Goal: Contribute content: Contribute content

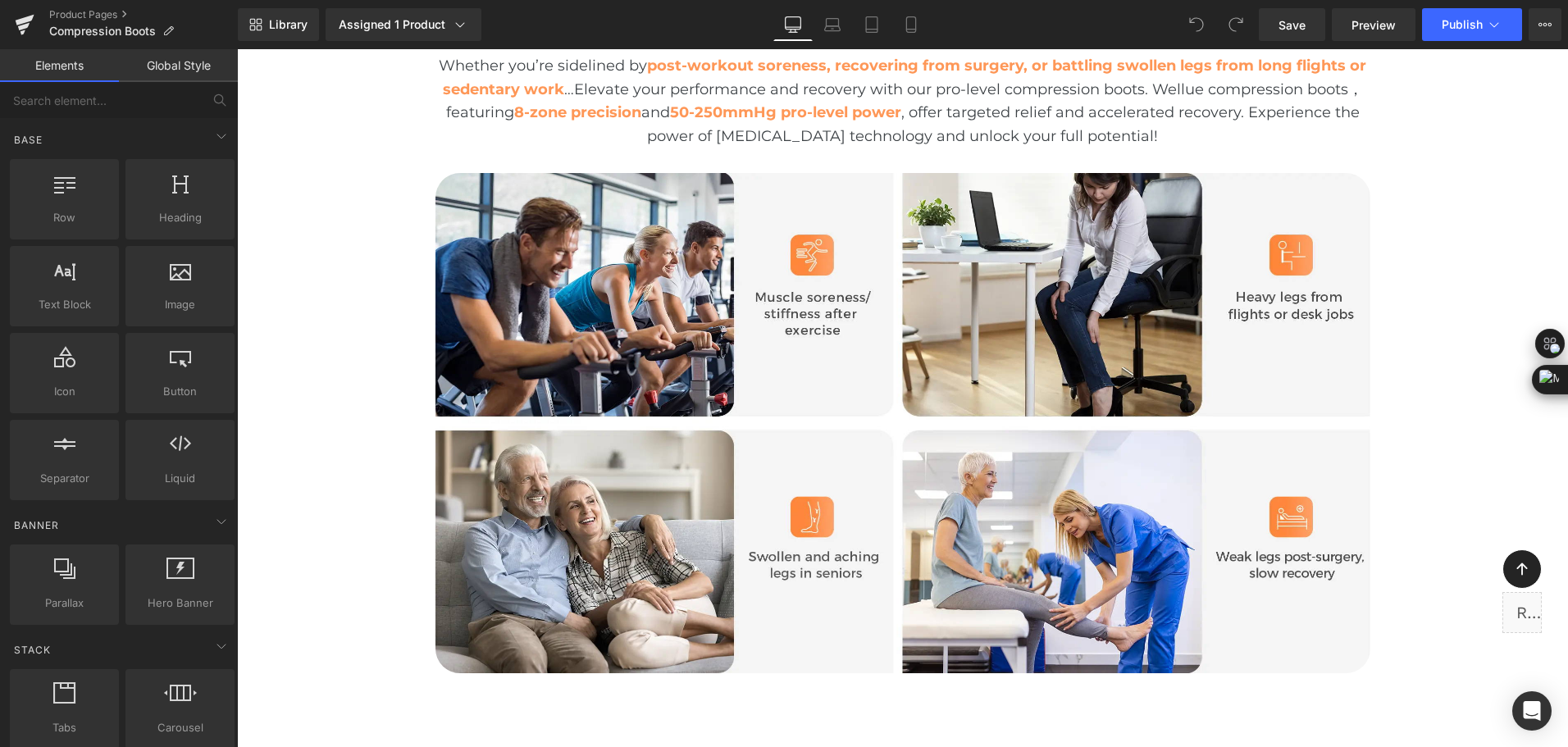
scroll to position [1476, 0]
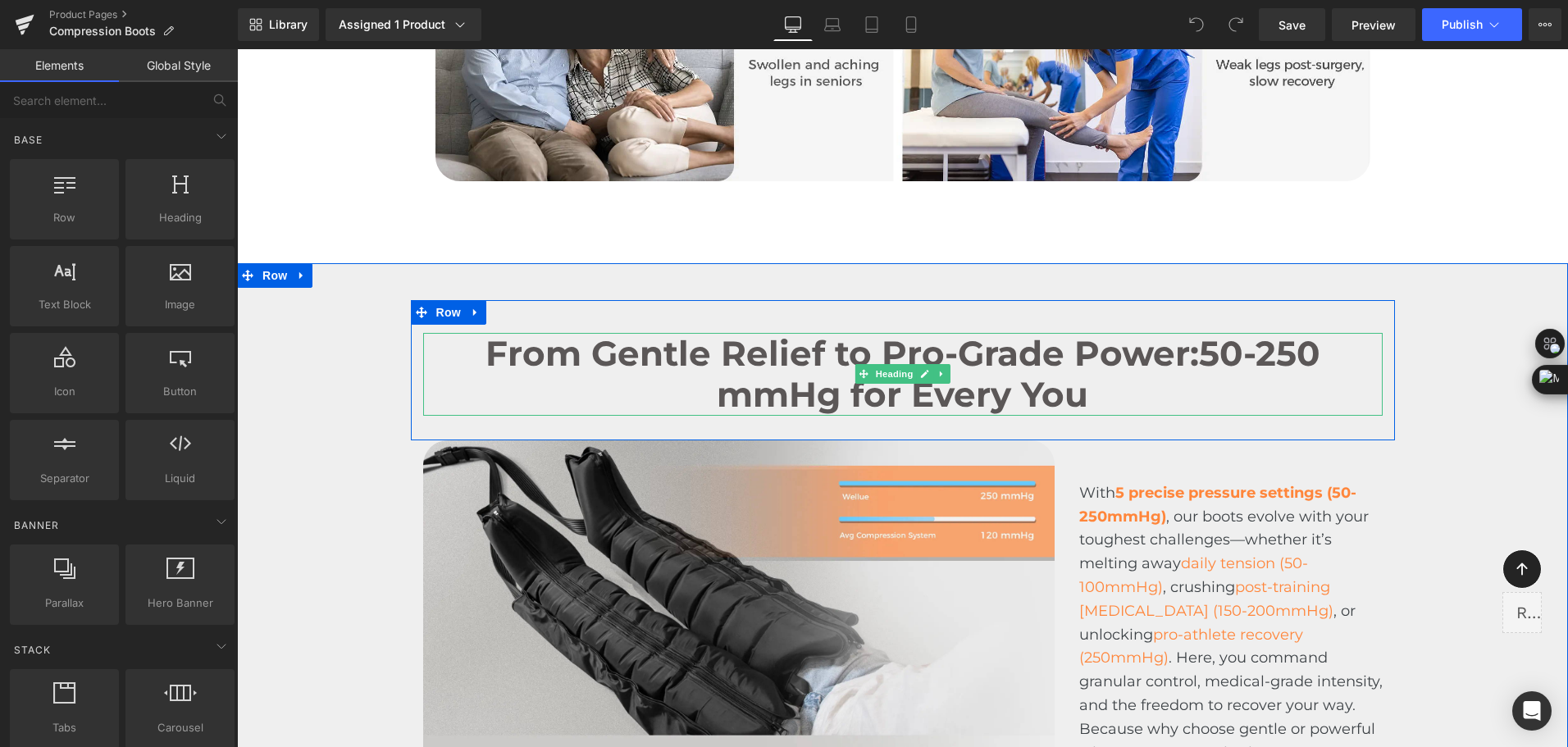
click at [1022, 400] on span "50-250 mmHg for Every You" at bounding box center [1018, 373] width 604 height 84
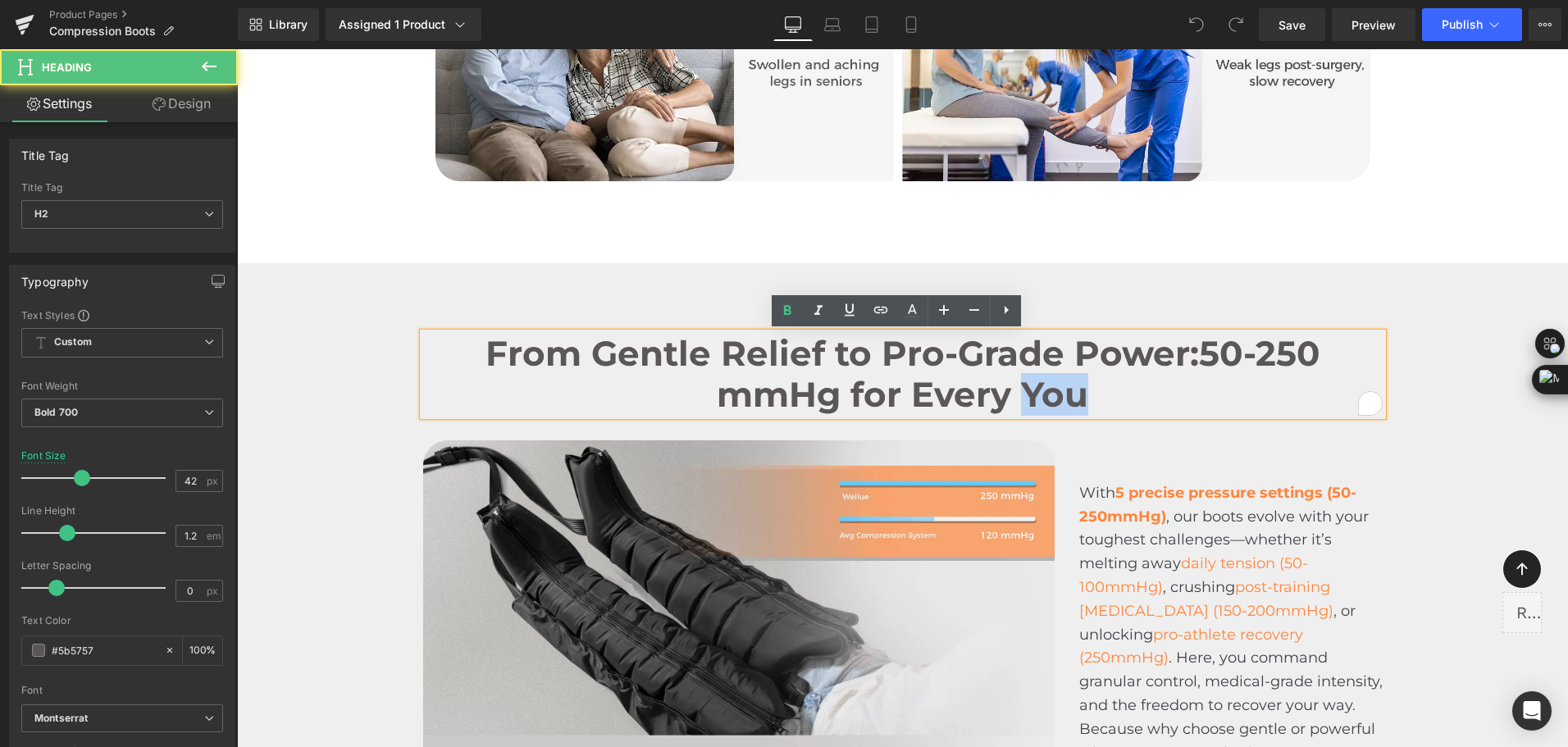
drag, startPoint x: 1017, startPoint y: 394, endPoint x: 1082, endPoint y: 402, distance: 65.5
click at [1082, 402] on span "50-250 mmHg for Every You" at bounding box center [1018, 373] width 604 height 84
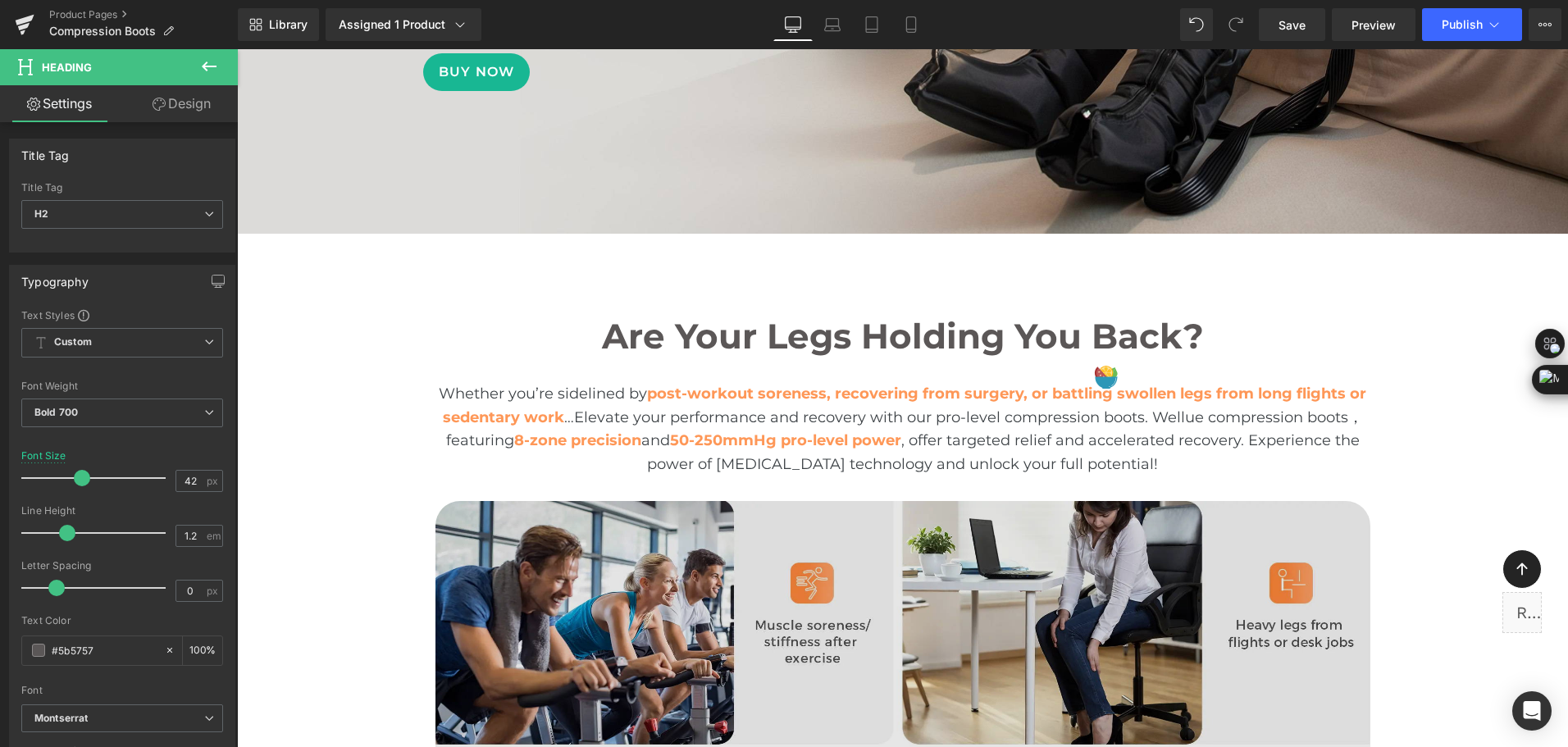
scroll to position [492, 0]
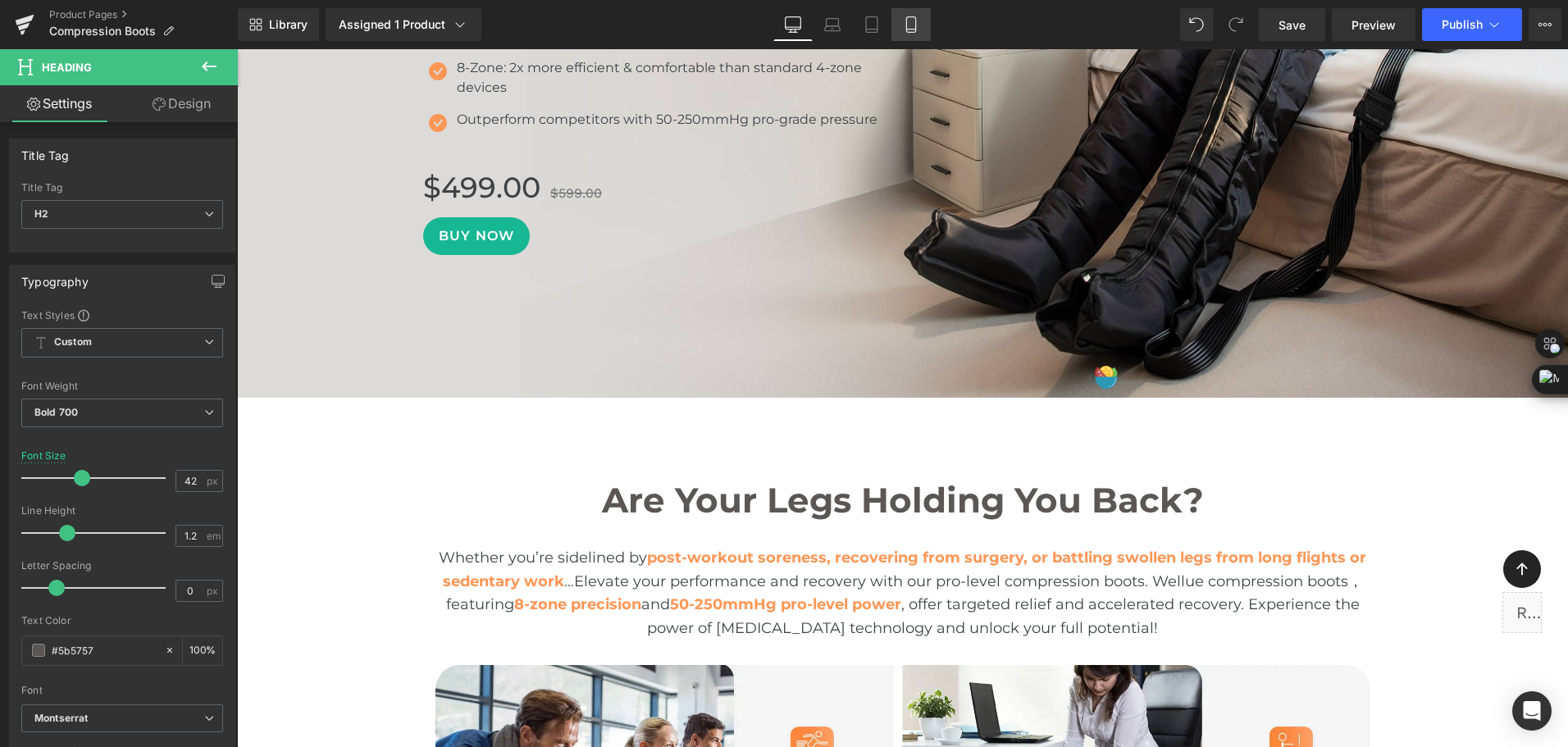
click at [914, 28] on icon at bounding box center [910, 24] width 16 height 16
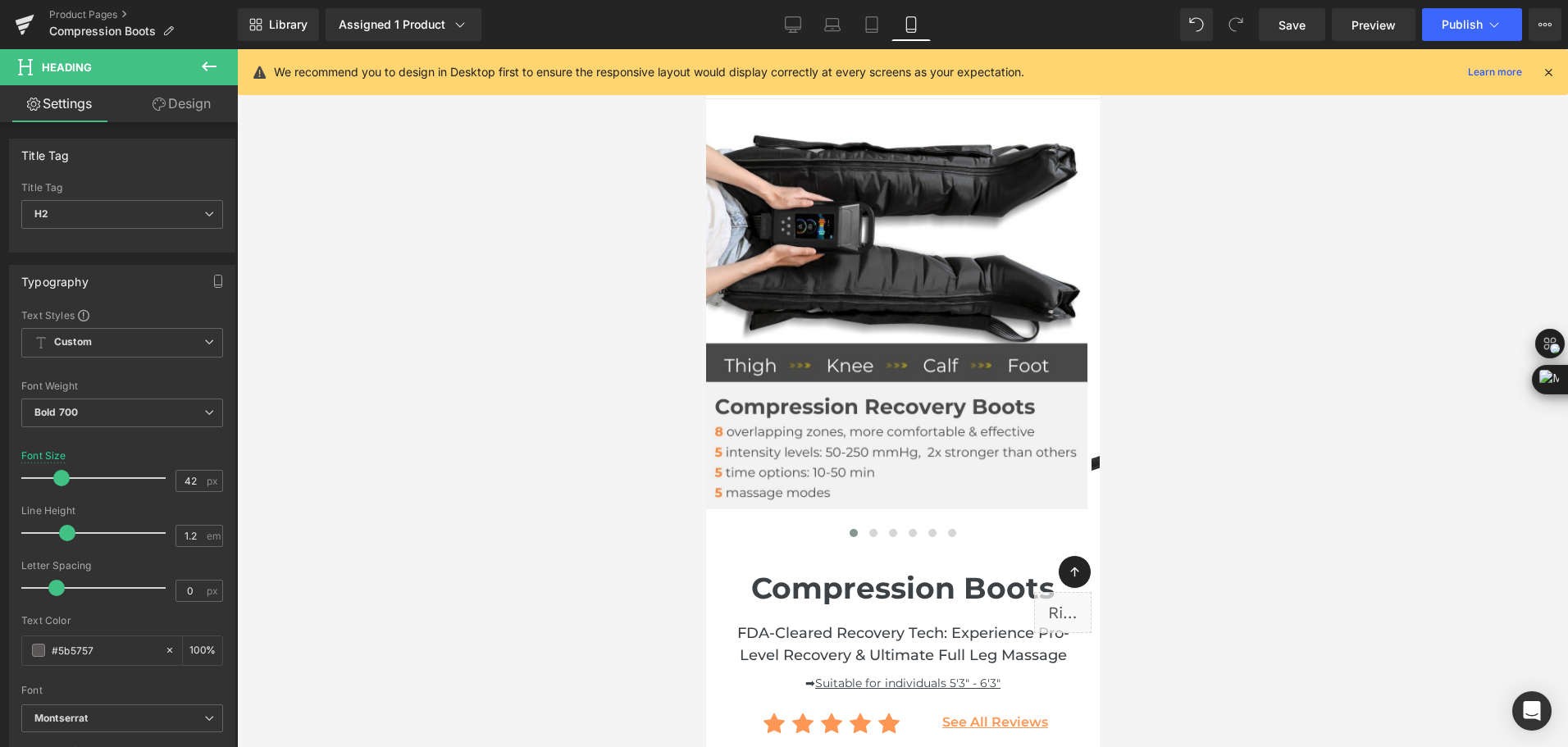
scroll to position [328, 0]
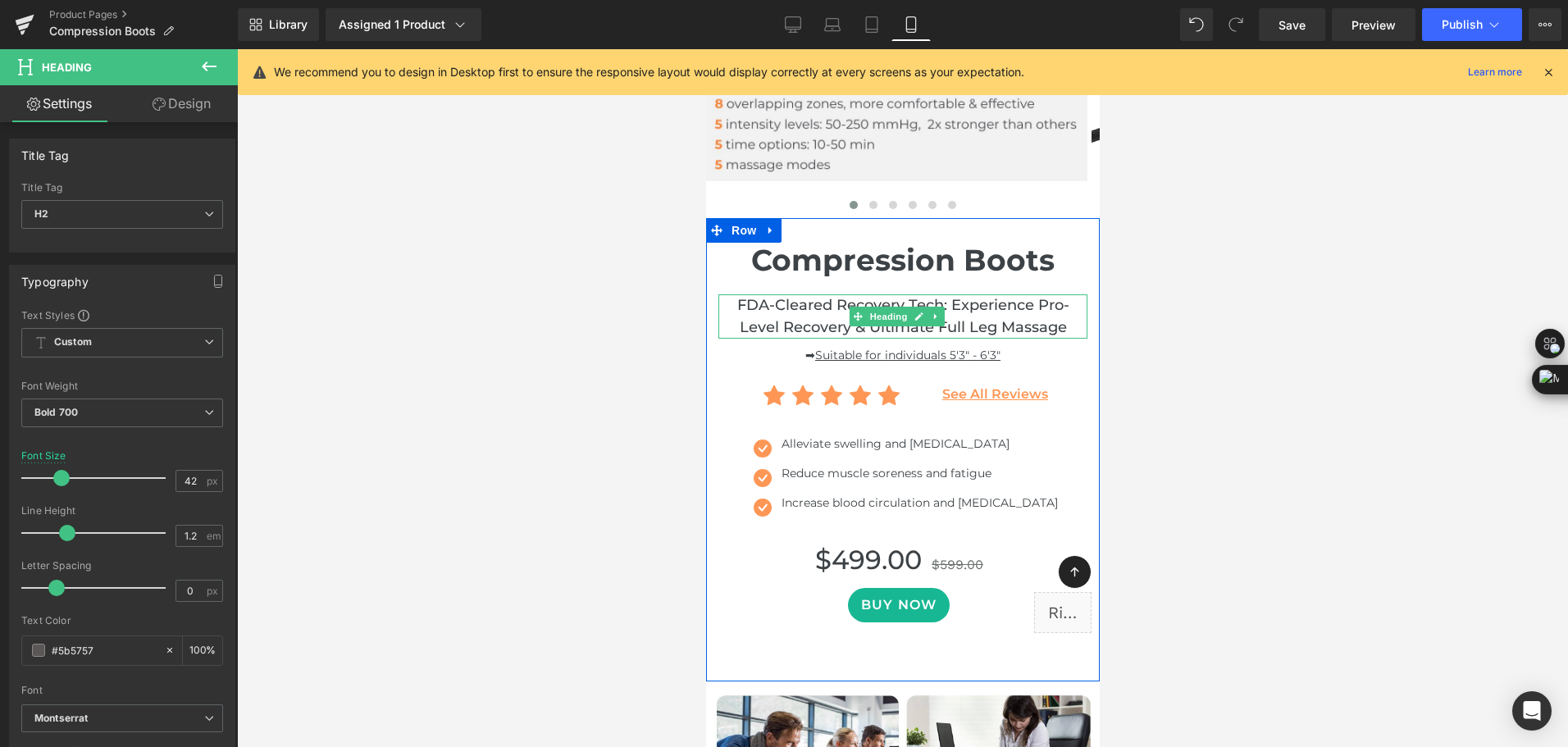
click at [991, 319] on h2 "FDA-Cleared Recovery Tech: Experience Pro-Level Recovery & Ultimate Full Leg Ma…" at bounding box center [902, 316] width 369 height 44
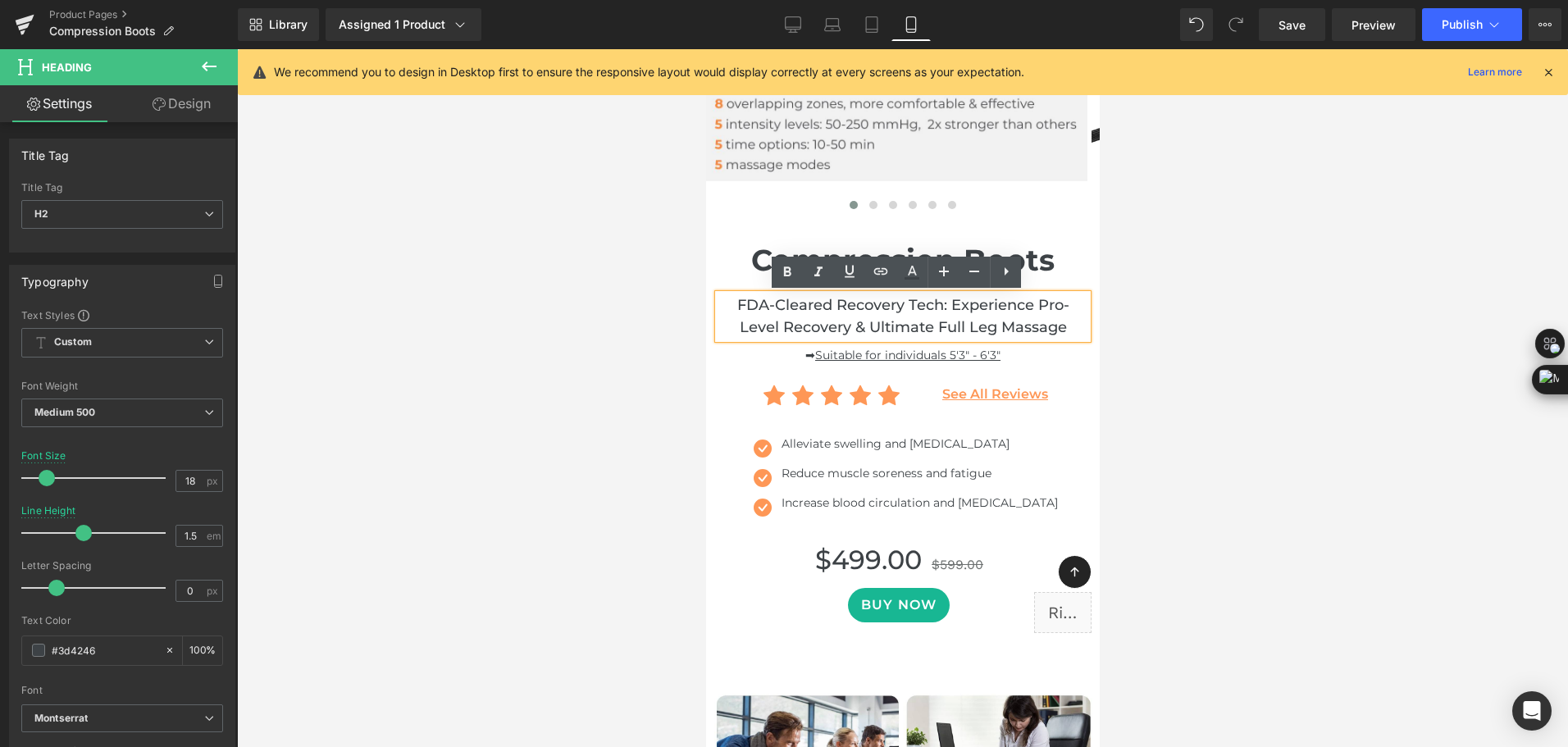
click at [991, 319] on h2 "FDA-Cleared Recovery Tech: Experience Pro-Level Recovery & Ultimate Full Leg Ma…" at bounding box center [902, 316] width 369 height 44
click at [799, 448] on div at bounding box center [917, 450] width 281 height 4
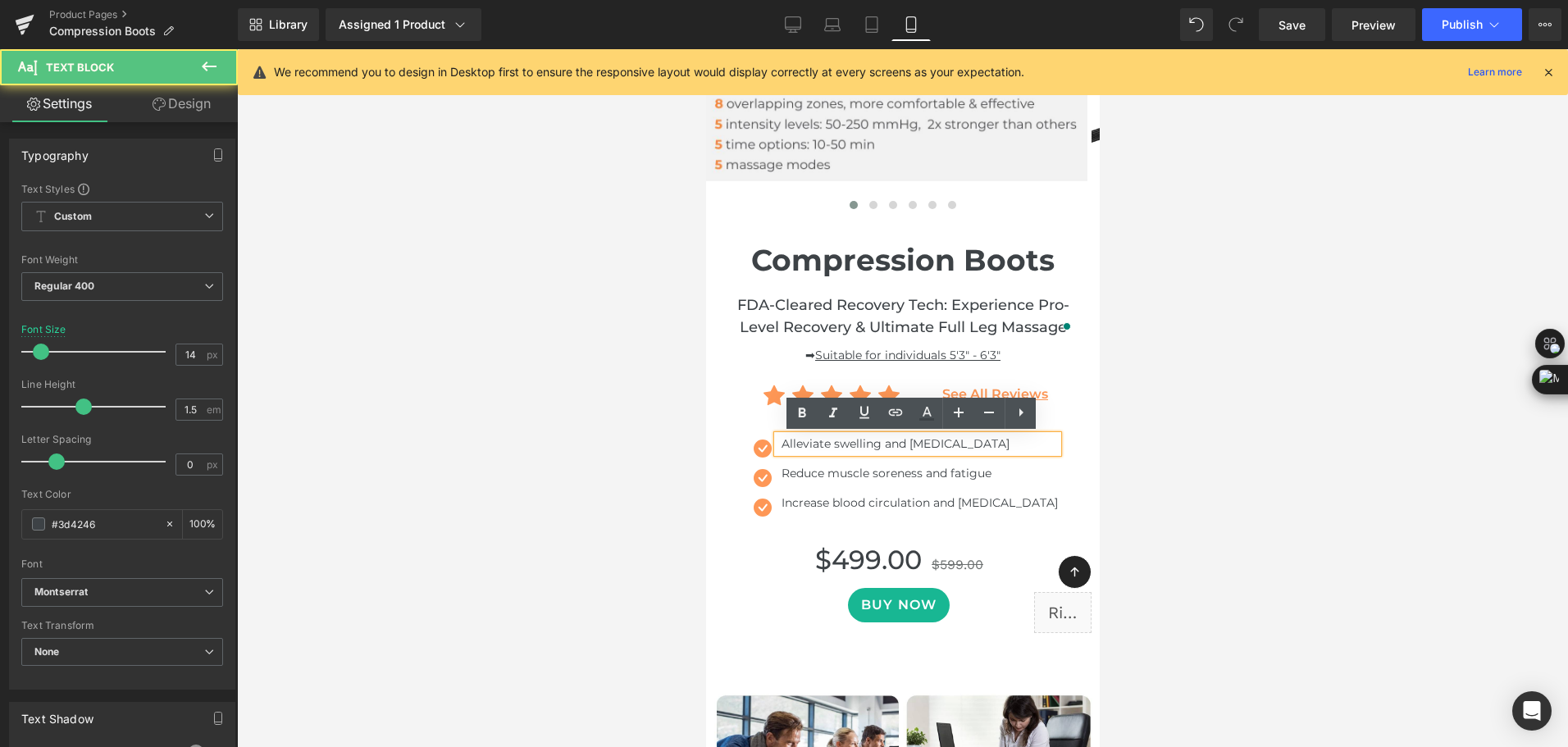
click at [796, 447] on div "Alleviate swelling and [MEDICAL_DATA]" at bounding box center [917, 444] width 281 height 17
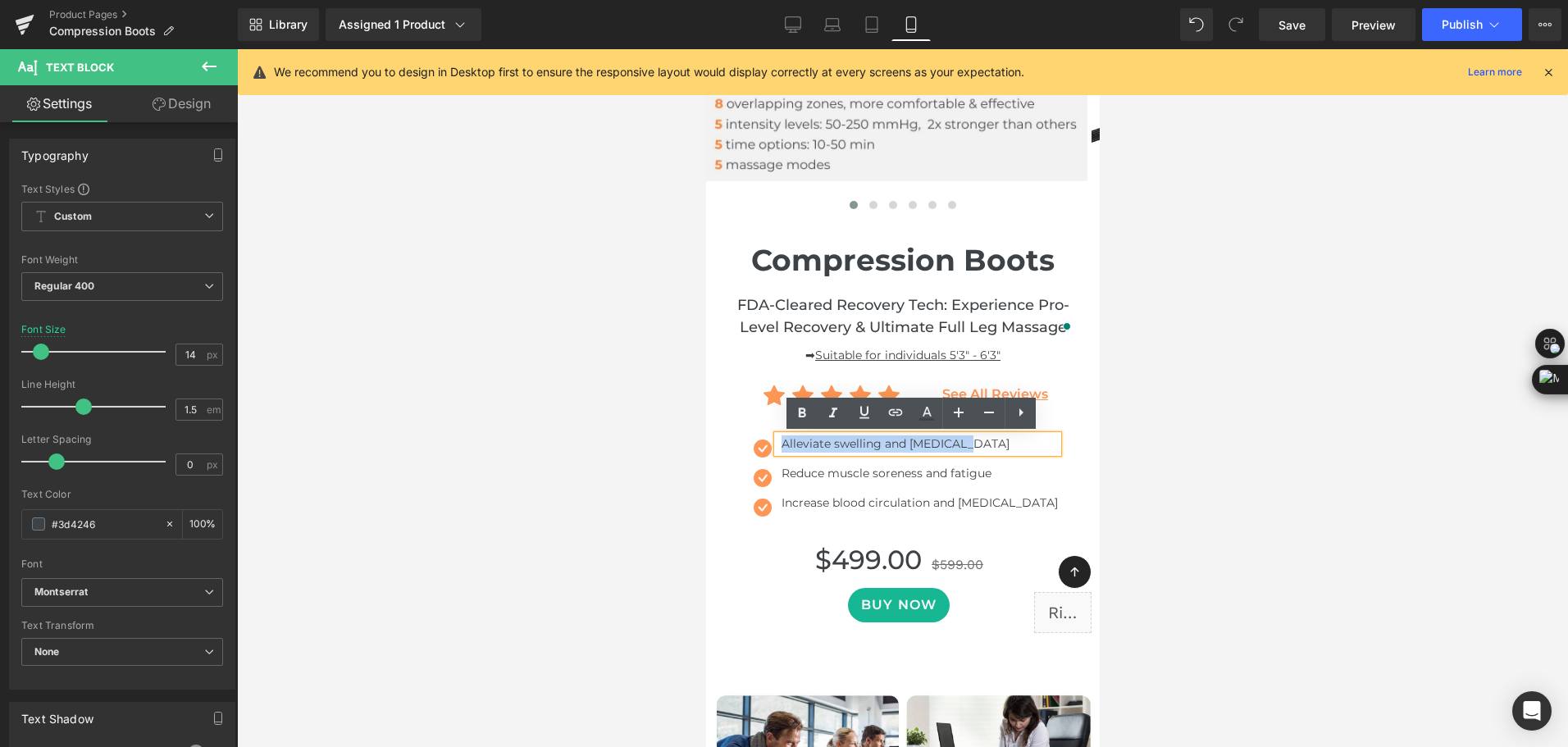
drag, startPoint x: 765, startPoint y: 446, endPoint x: 944, endPoint y: 448, distance: 179.0
click at [944, 448] on div "Alleviate swelling and [MEDICAL_DATA]" at bounding box center [917, 444] width 281 height 17
copy div "Alleviate swelling and [MEDICAL_DATA]"
click at [800, 437] on div "Alleviate swelling and [MEDICAL_DATA]" at bounding box center [917, 444] width 281 height 17
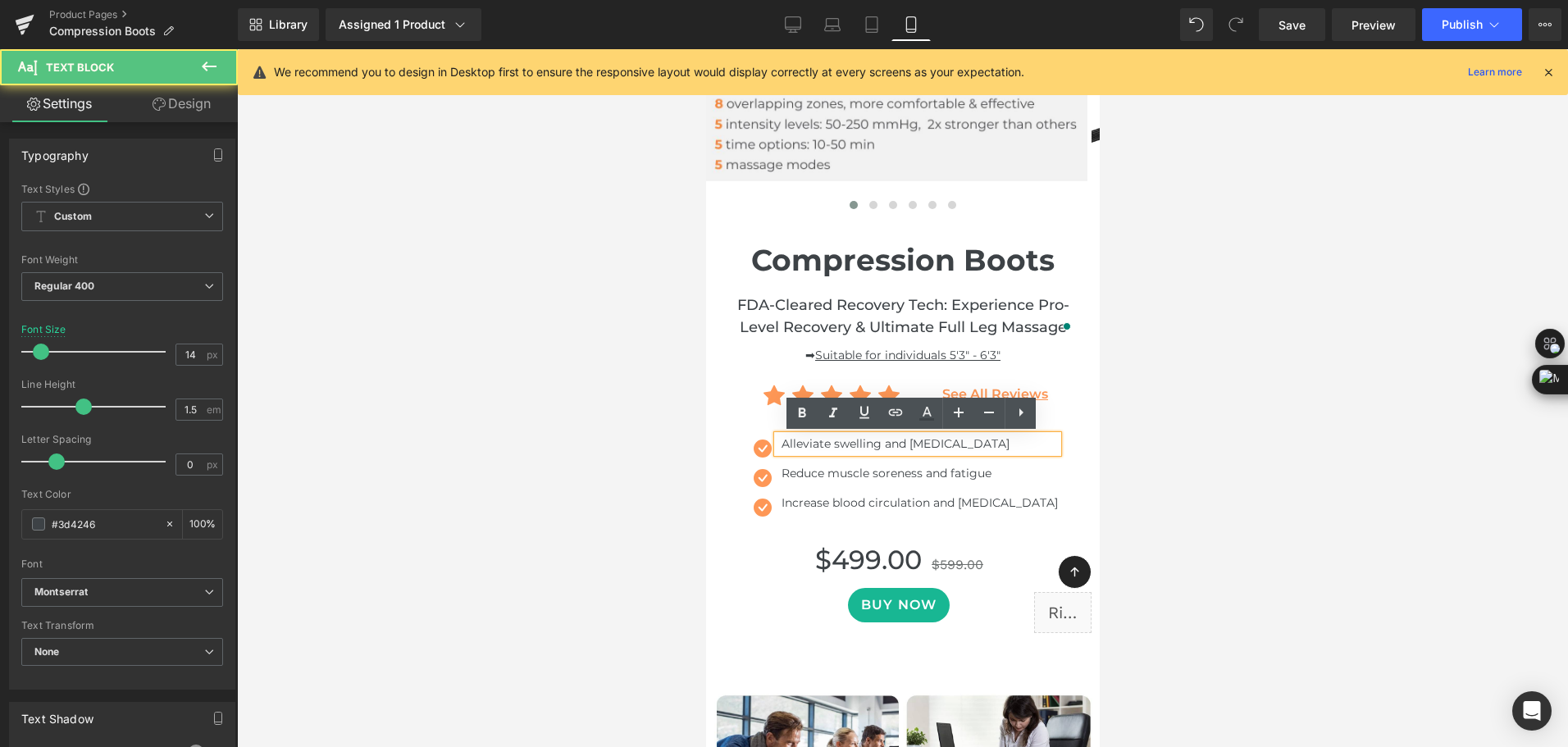
click at [815, 443] on div "Alleviate swelling and [MEDICAL_DATA]" at bounding box center [917, 444] width 281 height 17
click at [822, 446] on div "Alleviate swelling and [MEDICAL_DATA]" at bounding box center [917, 444] width 281 height 17
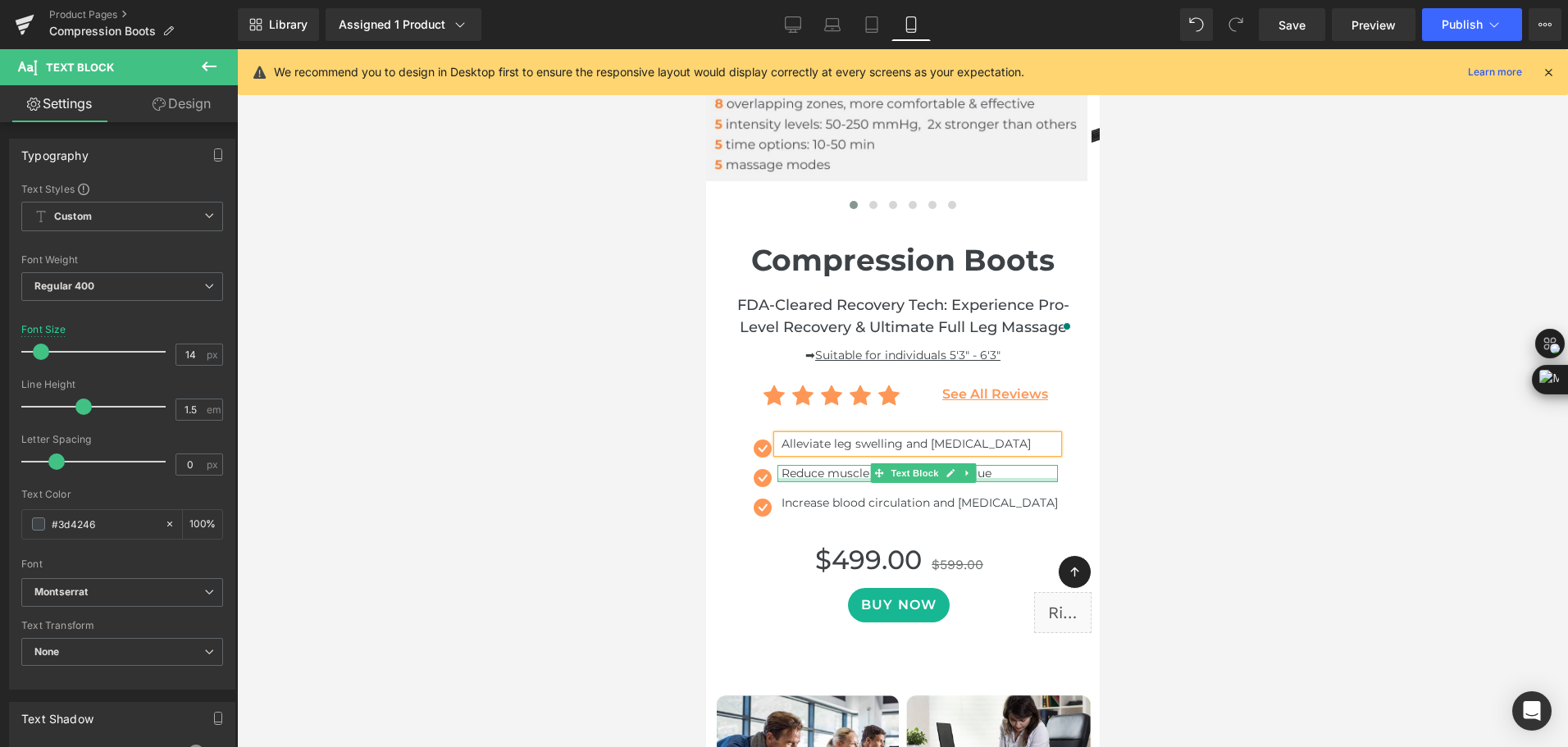
click at [825, 479] on div at bounding box center [917, 480] width 281 height 4
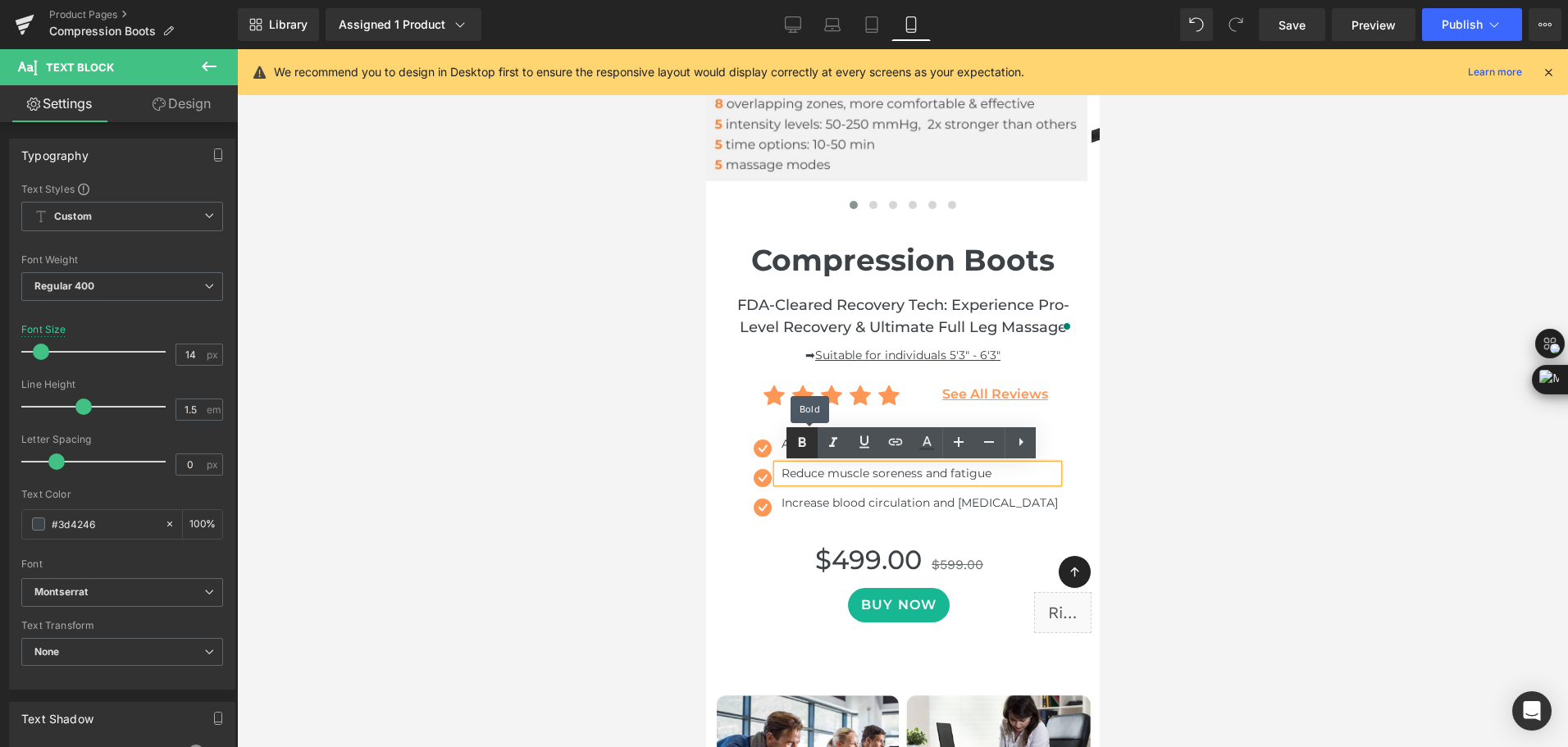
click at [791, 443] on link at bounding box center [802, 442] width 31 height 31
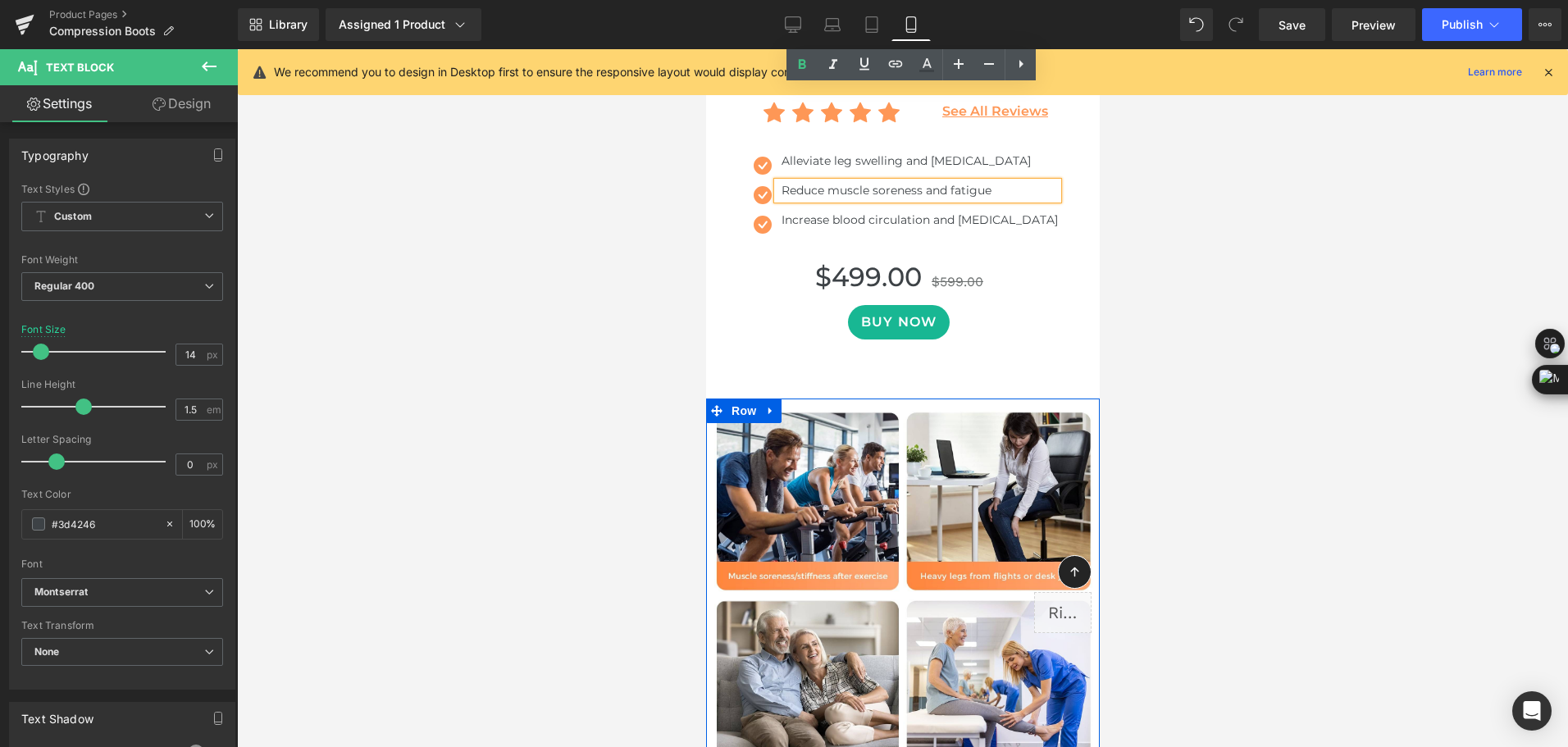
scroll to position [529, 0]
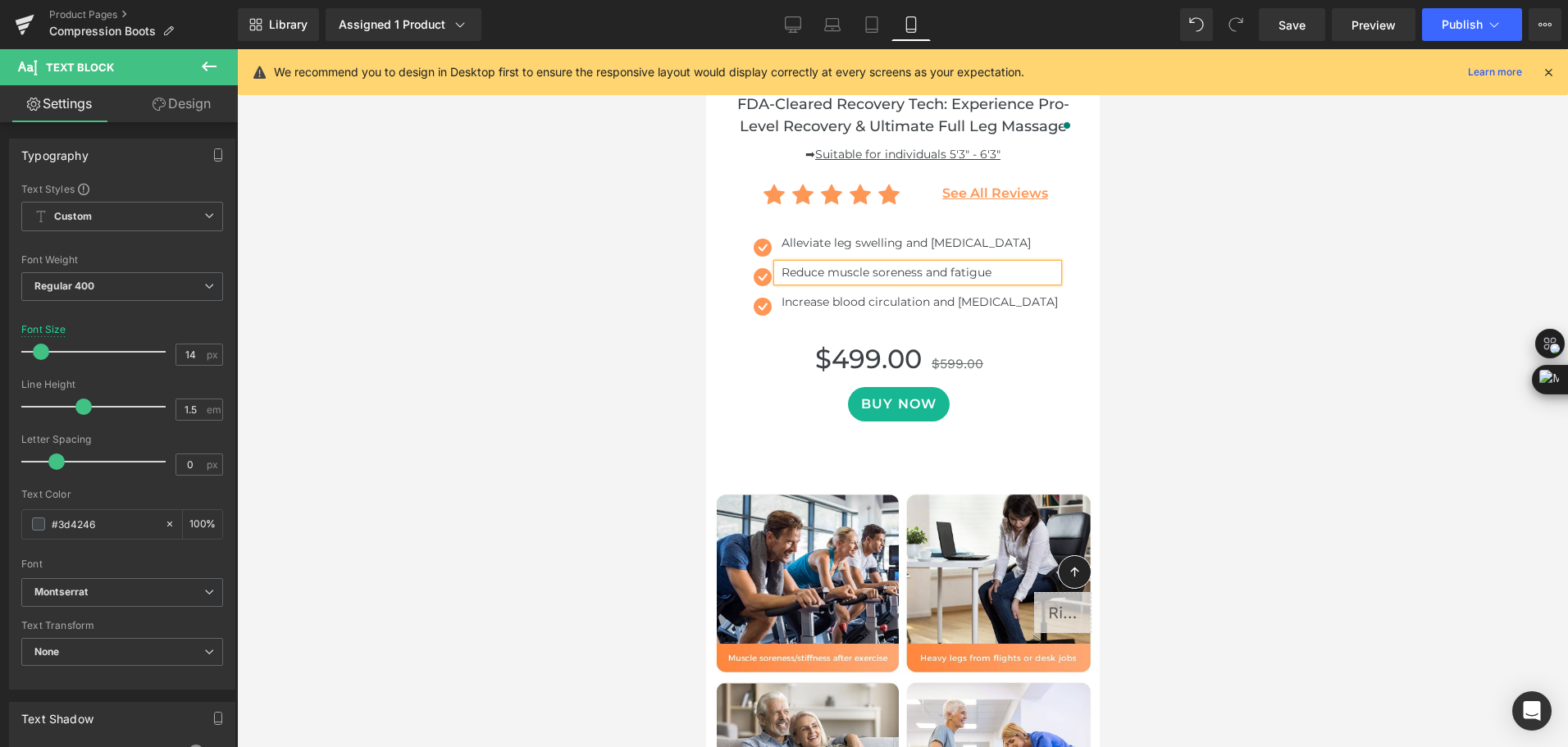
click at [1026, 19] on div "Library Assigned 1 Product Product Preview Compression Recovery Boots Manage as…" at bounding box center [902, 25] width 1330 height 33
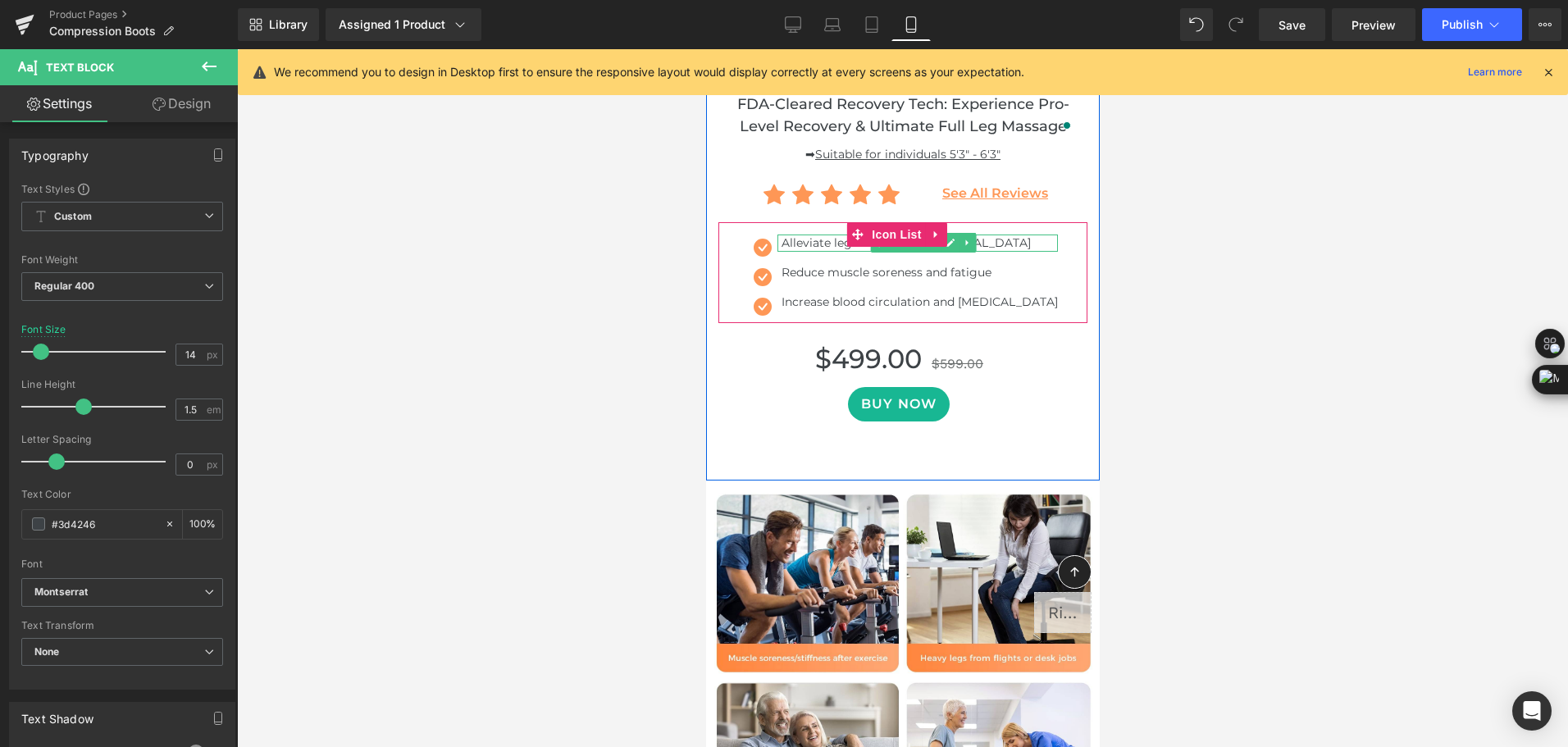
click at [785, 242] on div "Alleviate leg swelling and [MEDICAL_DATA]" at bounding box center [917, 243] width 281 height 17
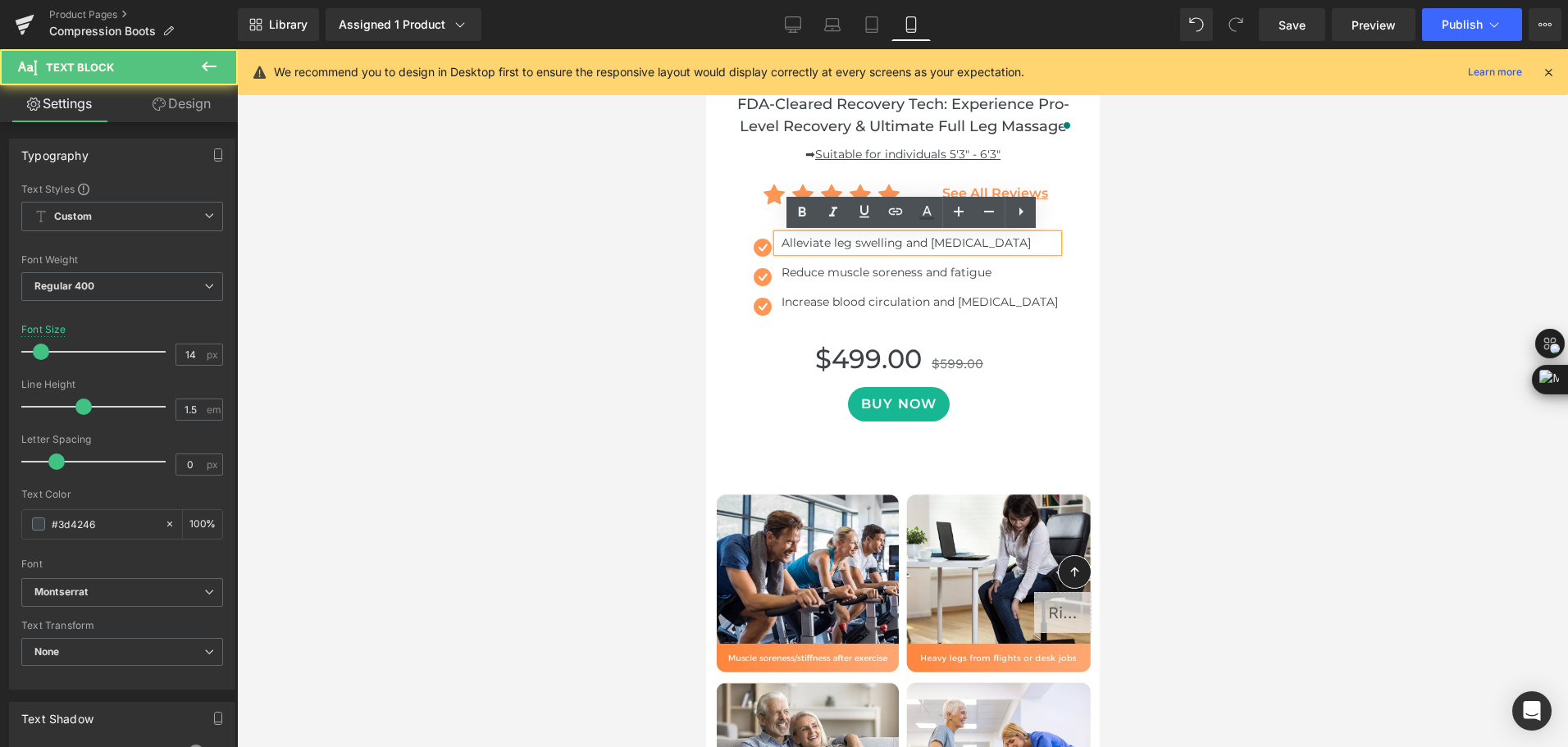
click at [777, 244] on div "Alleviate leg swelling and [MEDICAL_DATA]" at bounding box center [917, 243] width 281 height 17
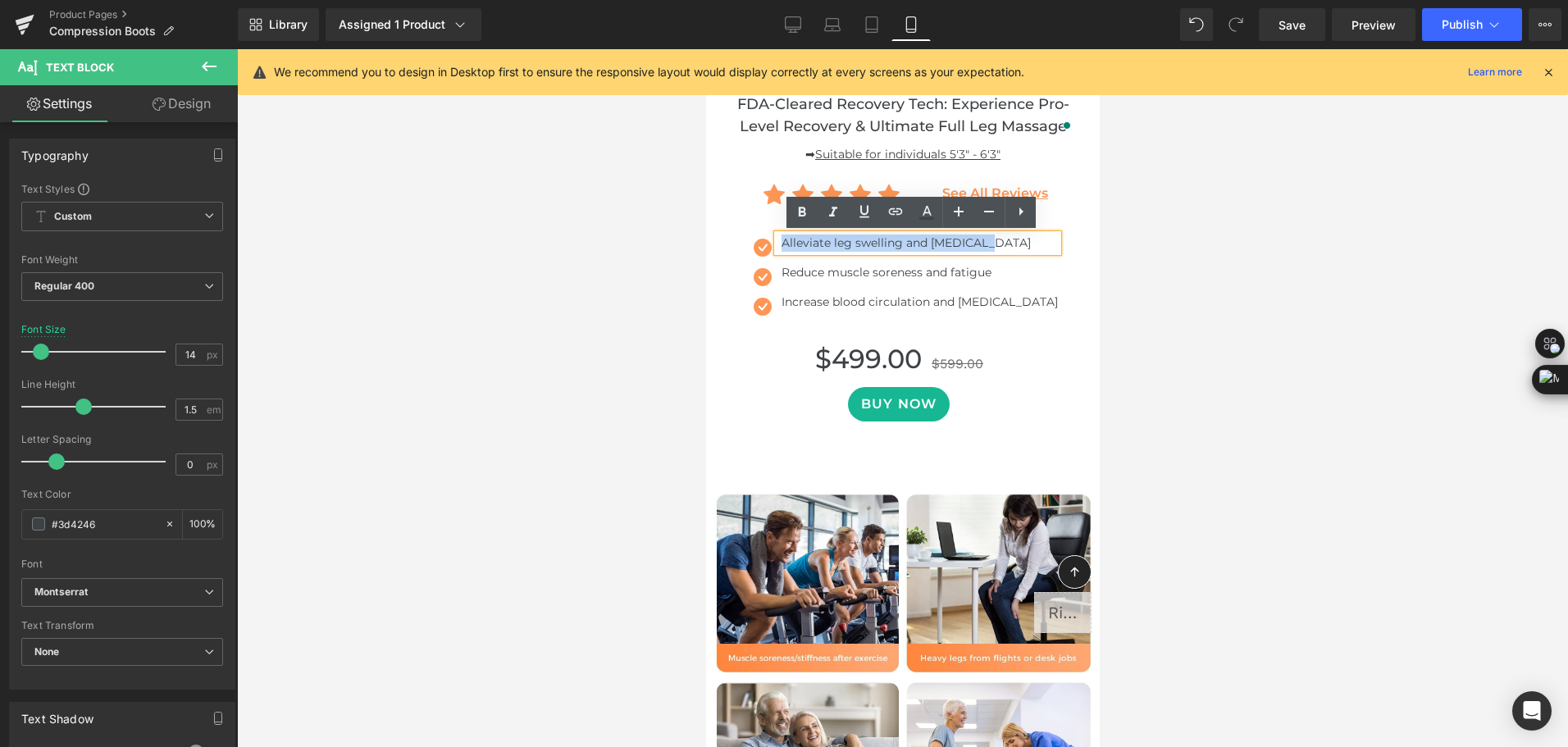
drag, startPoint x: 769, startPoint y: 242, endPoint x: 978, endPoint y: 242, distance: 209.0
click at [978, 242] on div "Alleviate leg swelling and [MEDICAL_DATA]" at bounding box center [917, 243] width 281 height 17
copy div "Alleviate leg swelling and [MEDICAL_DATA]"
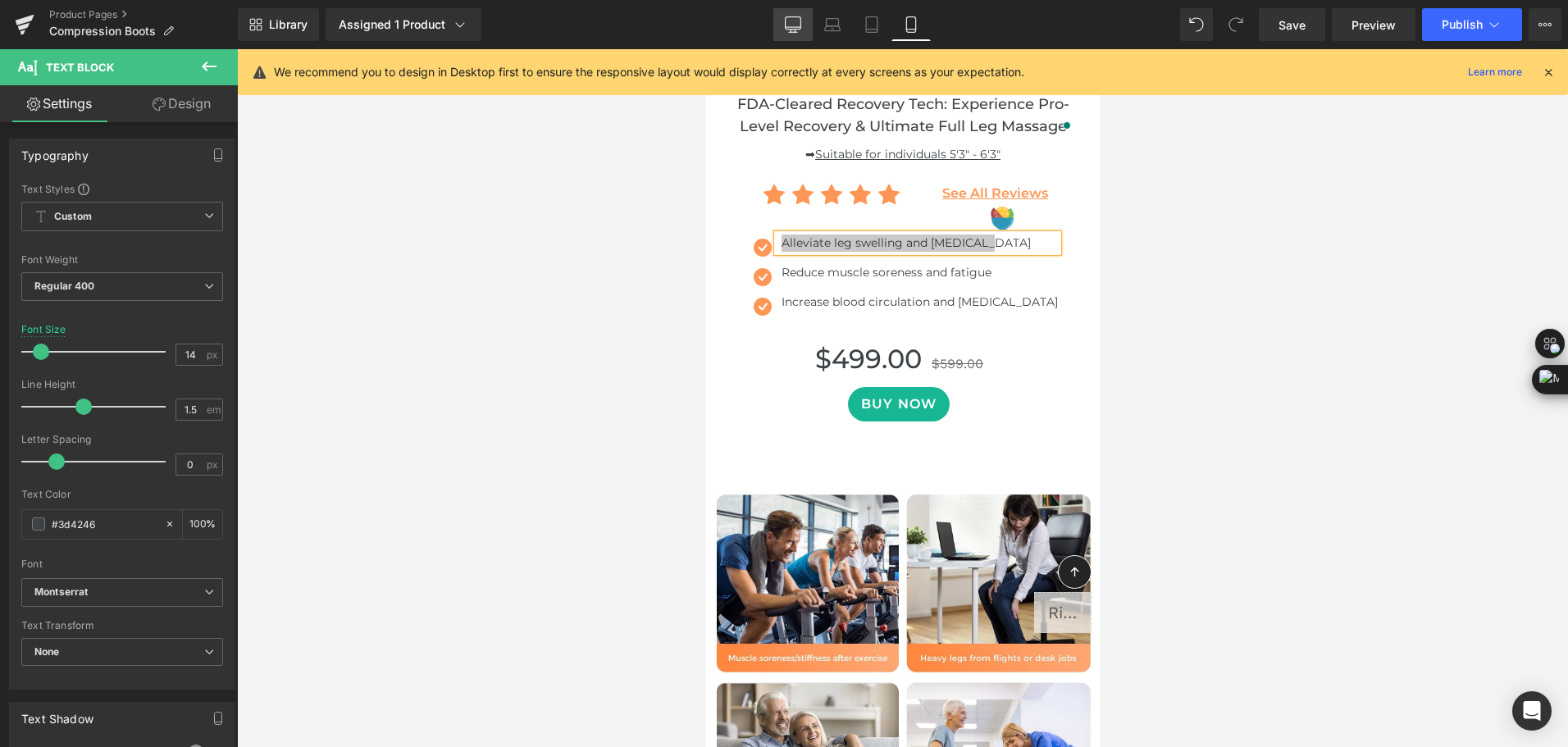
click at [802, 20] on link "Desktop" at bounding box center [792, 25] width 39 height 33
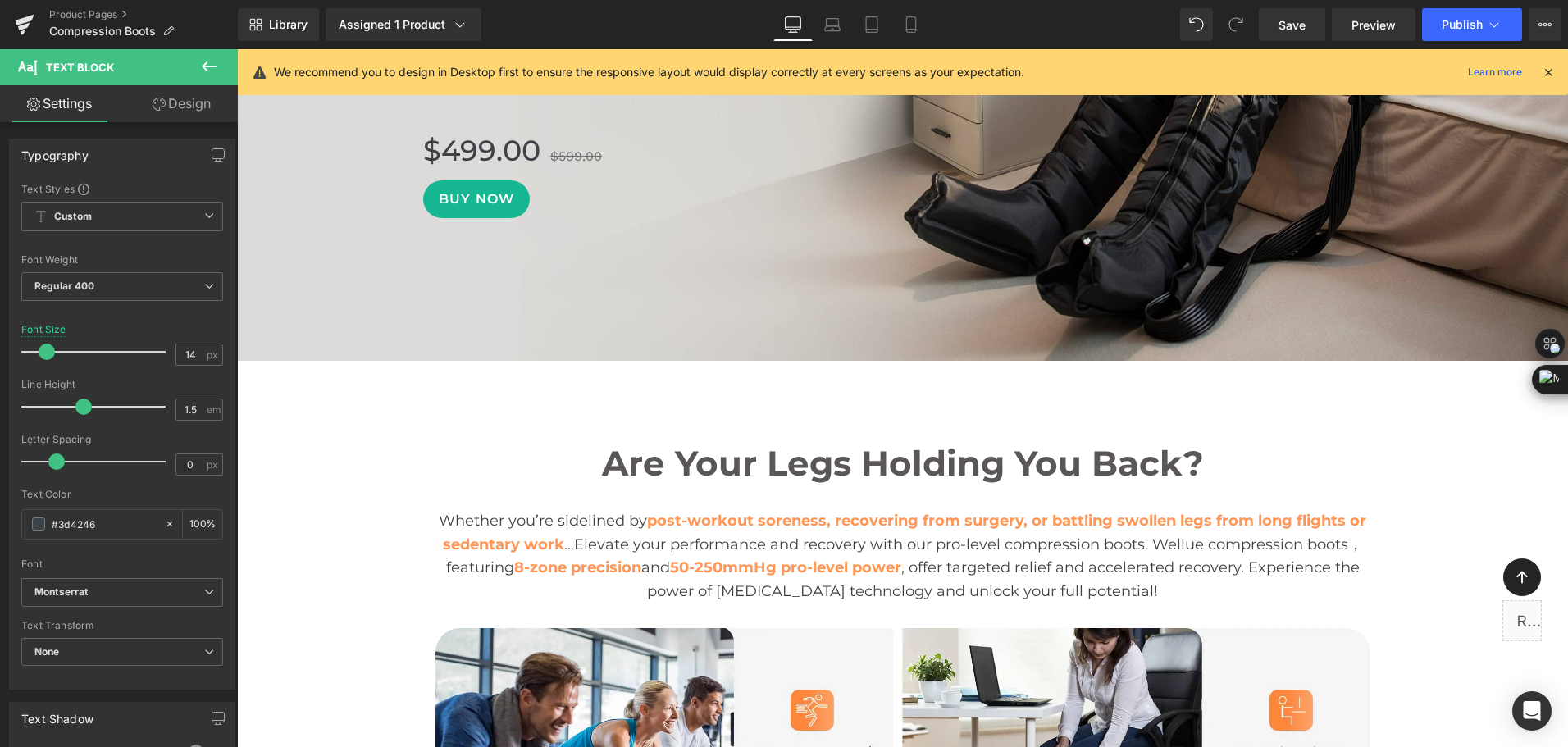
scroll to position [0, 0]
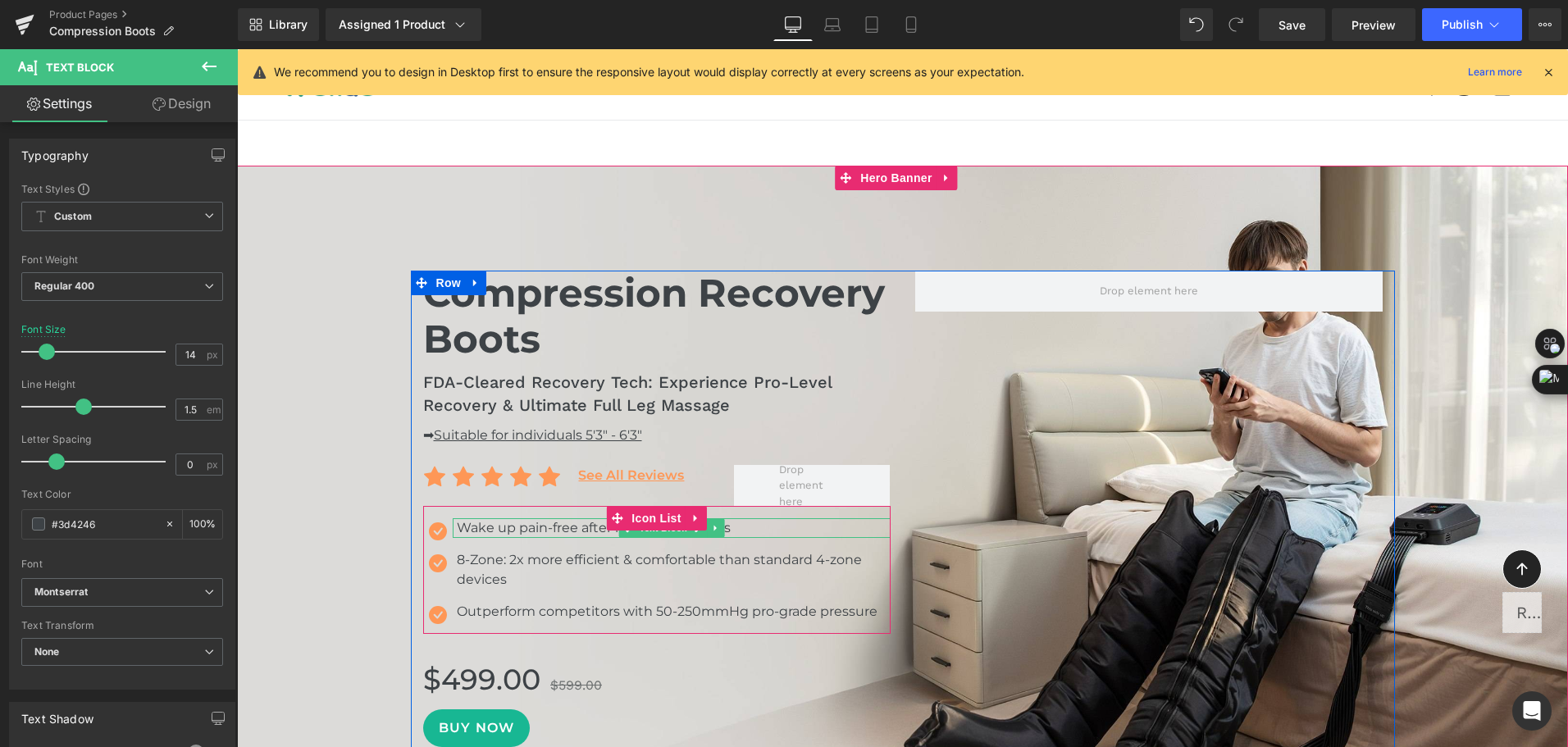
click at [499, 528] on div "Wake up pain-free after intense workouts" at bounding box center [671, 528] width 437 height 19
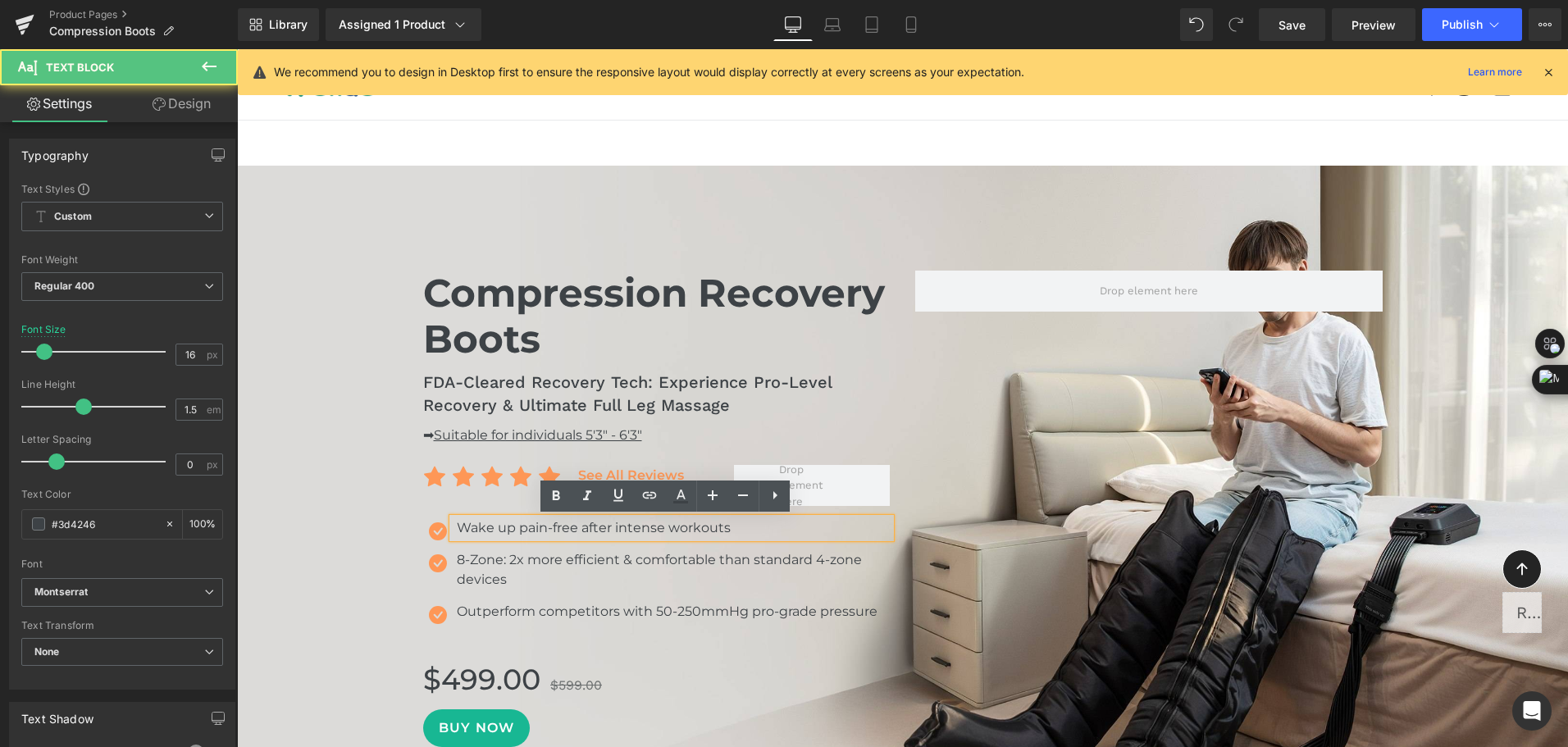
click at [493, 528] on div "Wake up pain-free after intense workouts" at bounding box center [671, 528] width 437 height 19
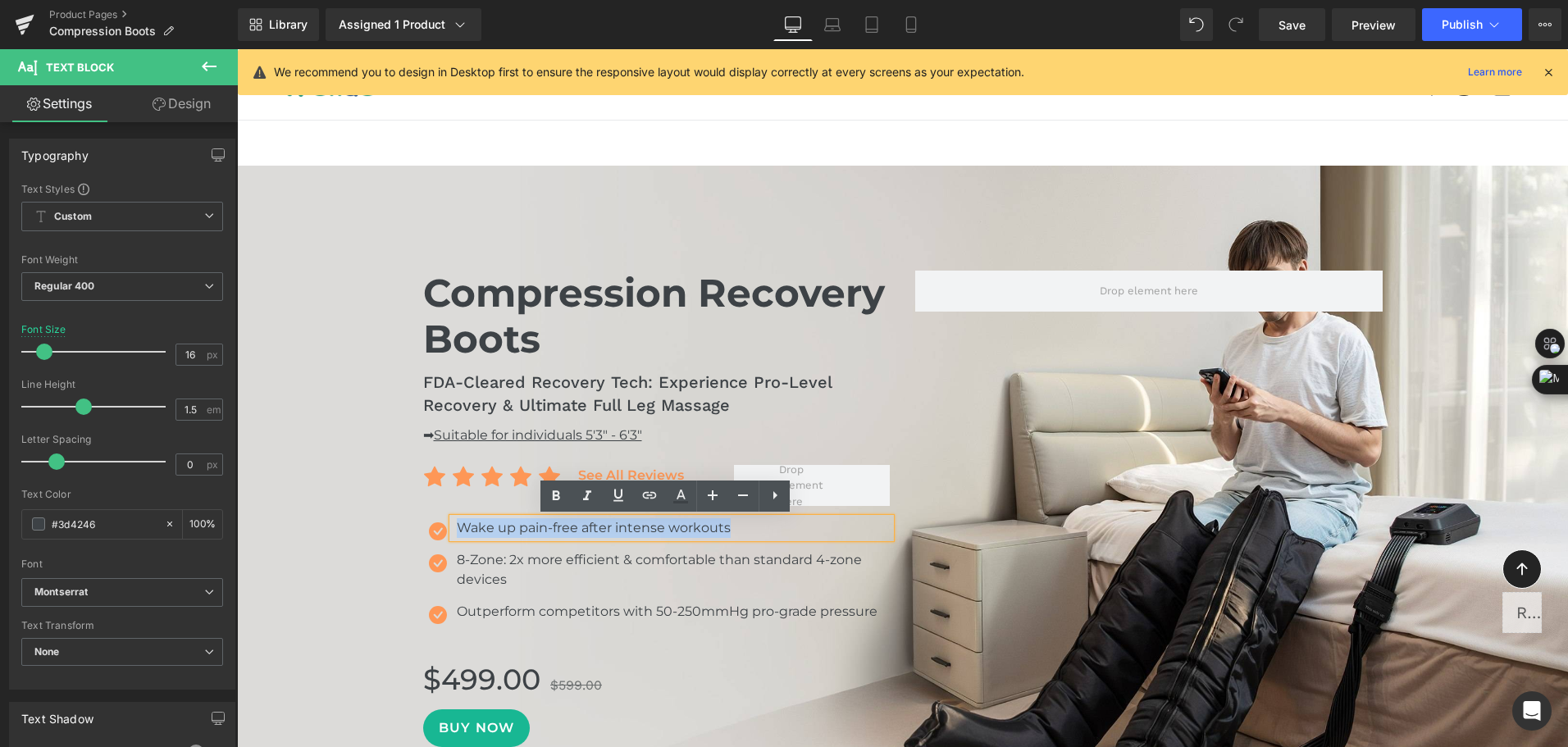
drag, startPoint x: 453, startPoint y: 532, endPoint x: 719, endPoint y: 532, distance: 266.0
click at [719, 532] on div "Wake up pain-free after intense workouts" at bounding box center [671, 528] width 437 height 19
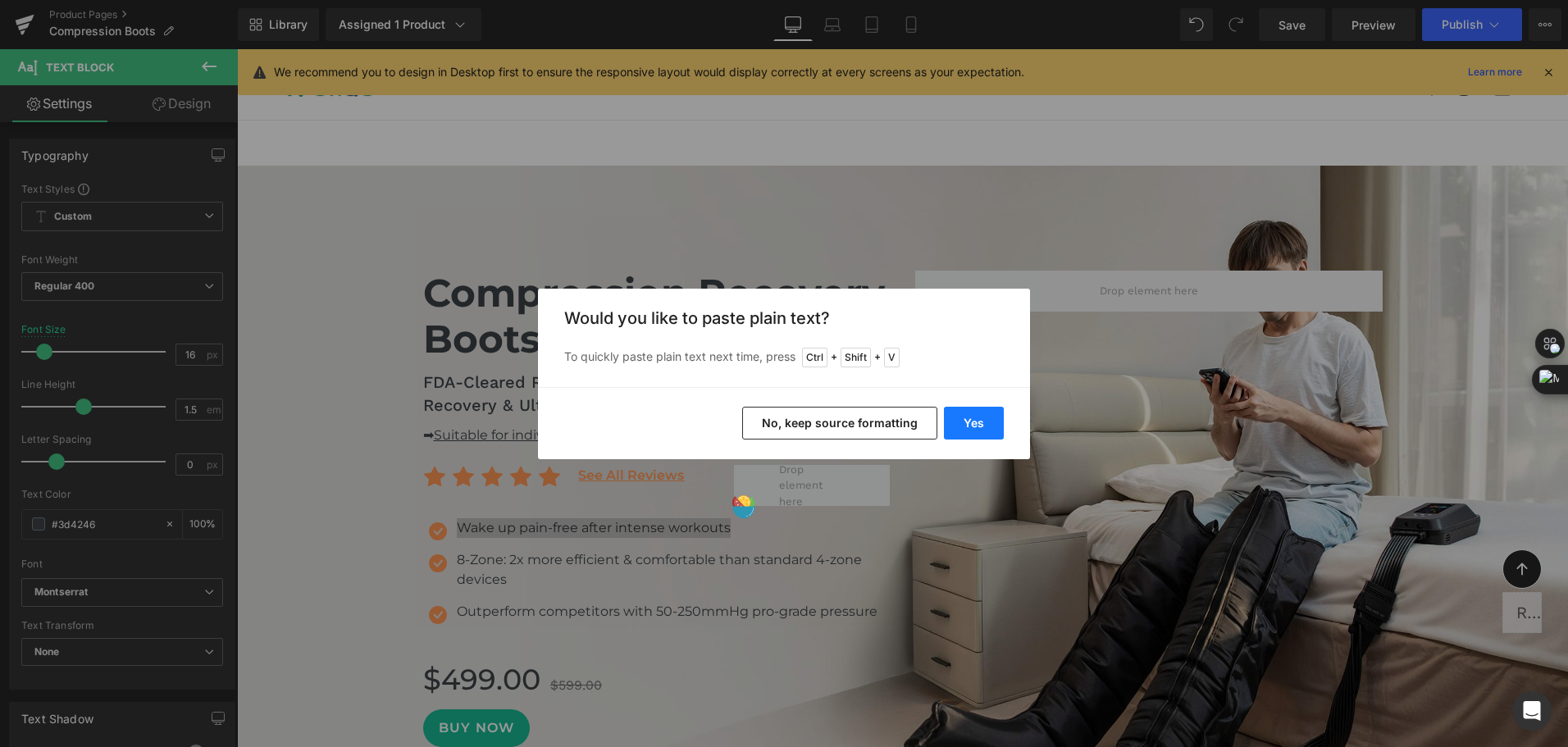
click at [953, 431] on button "Yes" at bounding box center [974, 423] width 60 height 33
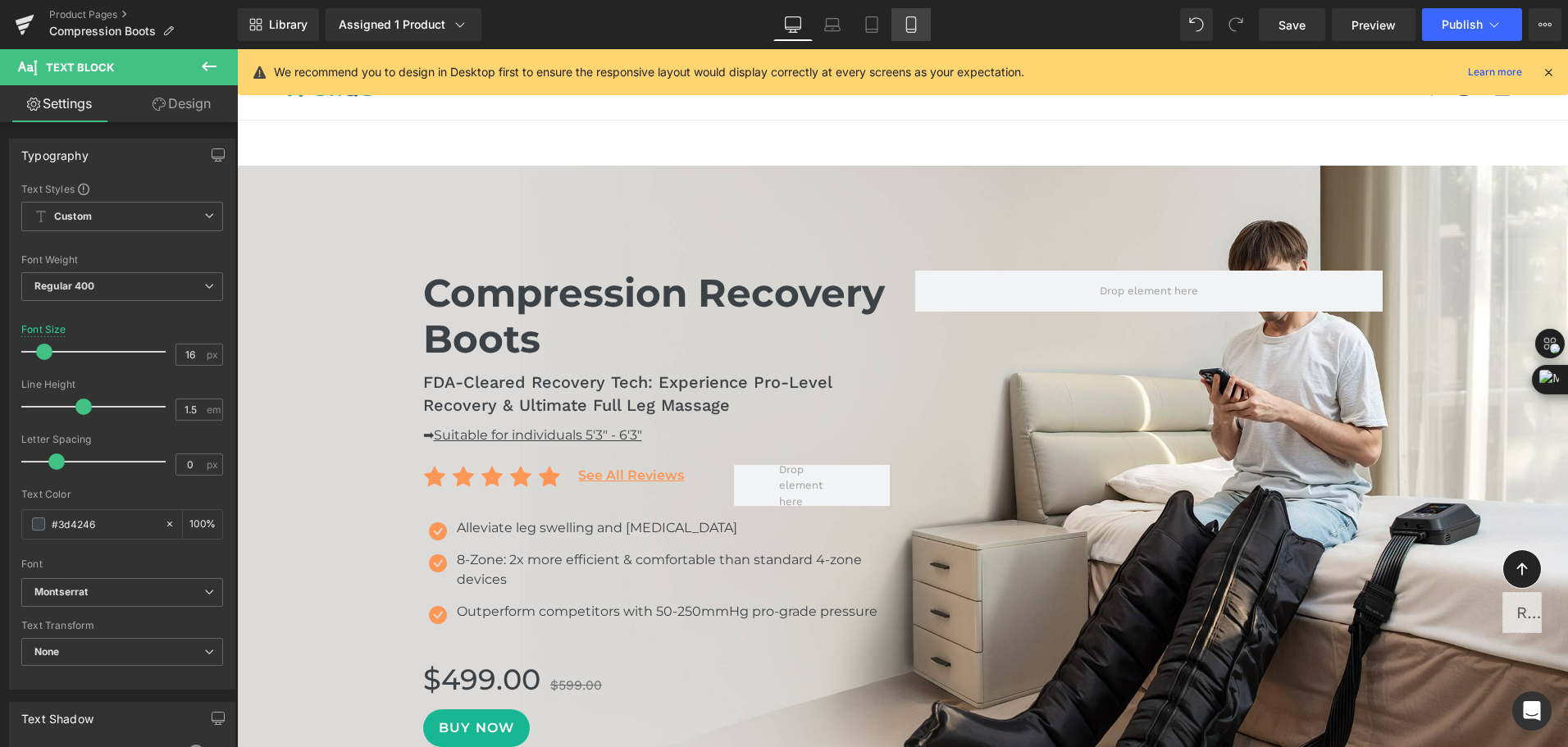
click at [915, 31] on icon at bounding box center [909, 25] width 9 height 15
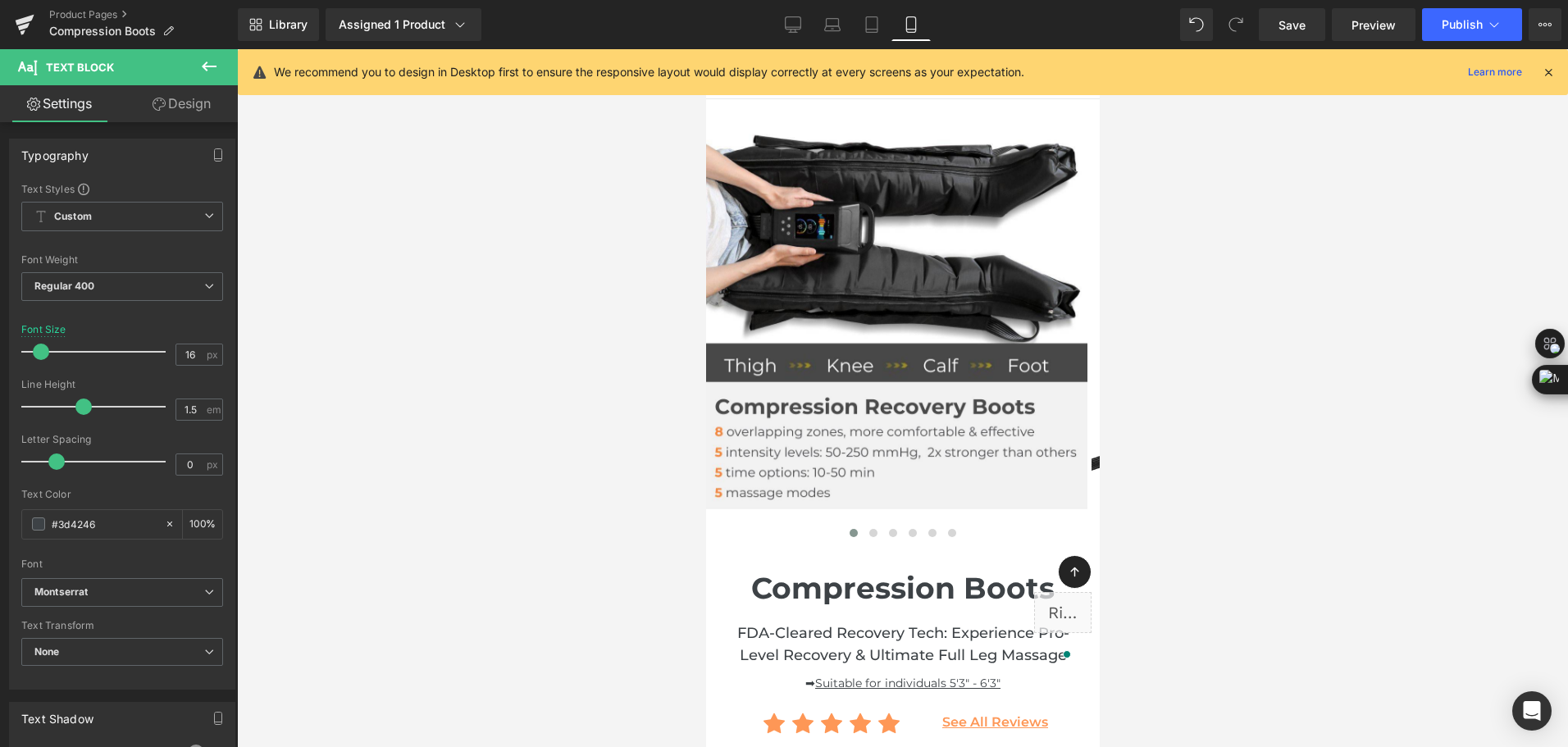
scroll to position [328, 0]
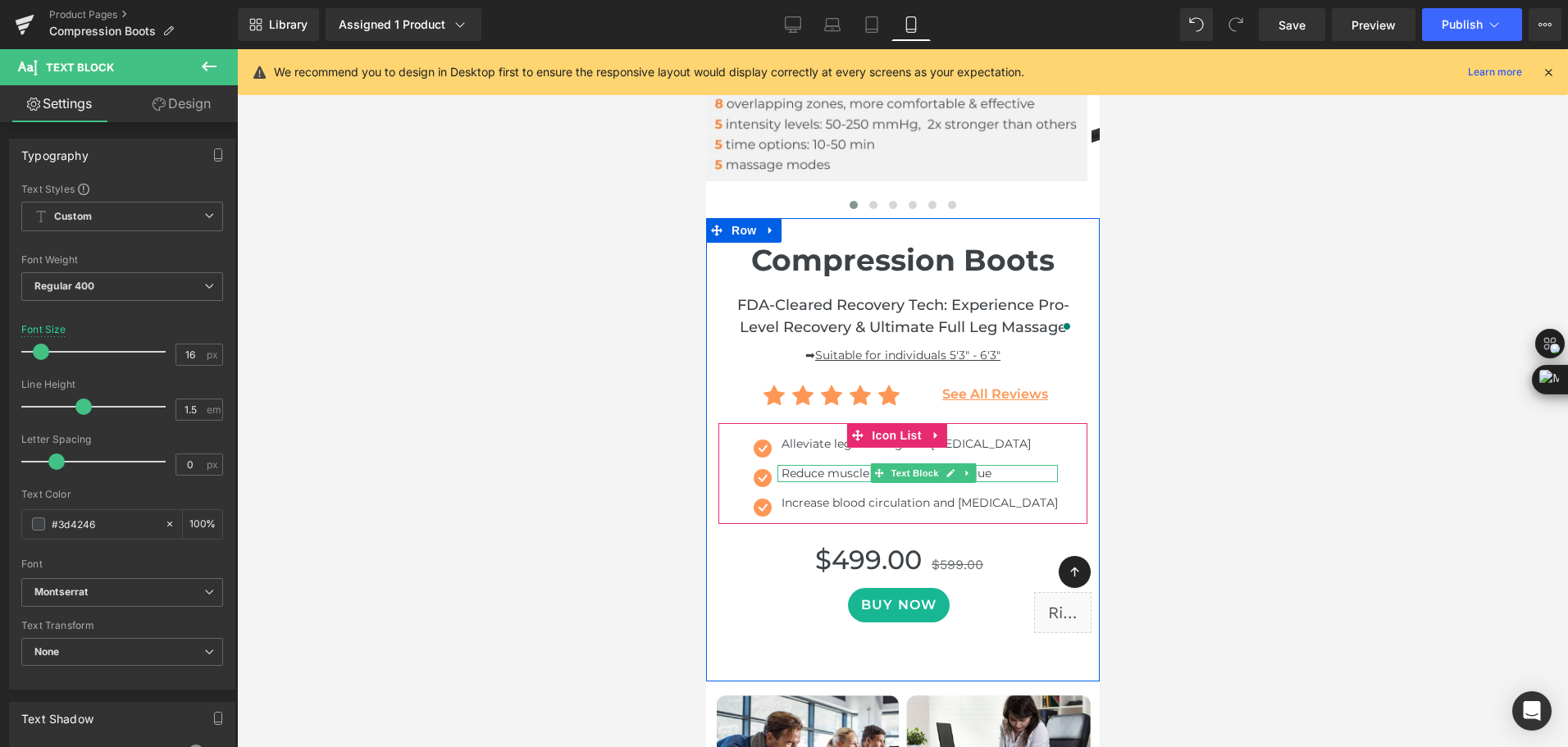
click at [779, 469] on div "Reduce muscle soreness and fatigue" at bounding box center [917, 474] width 281 height 17
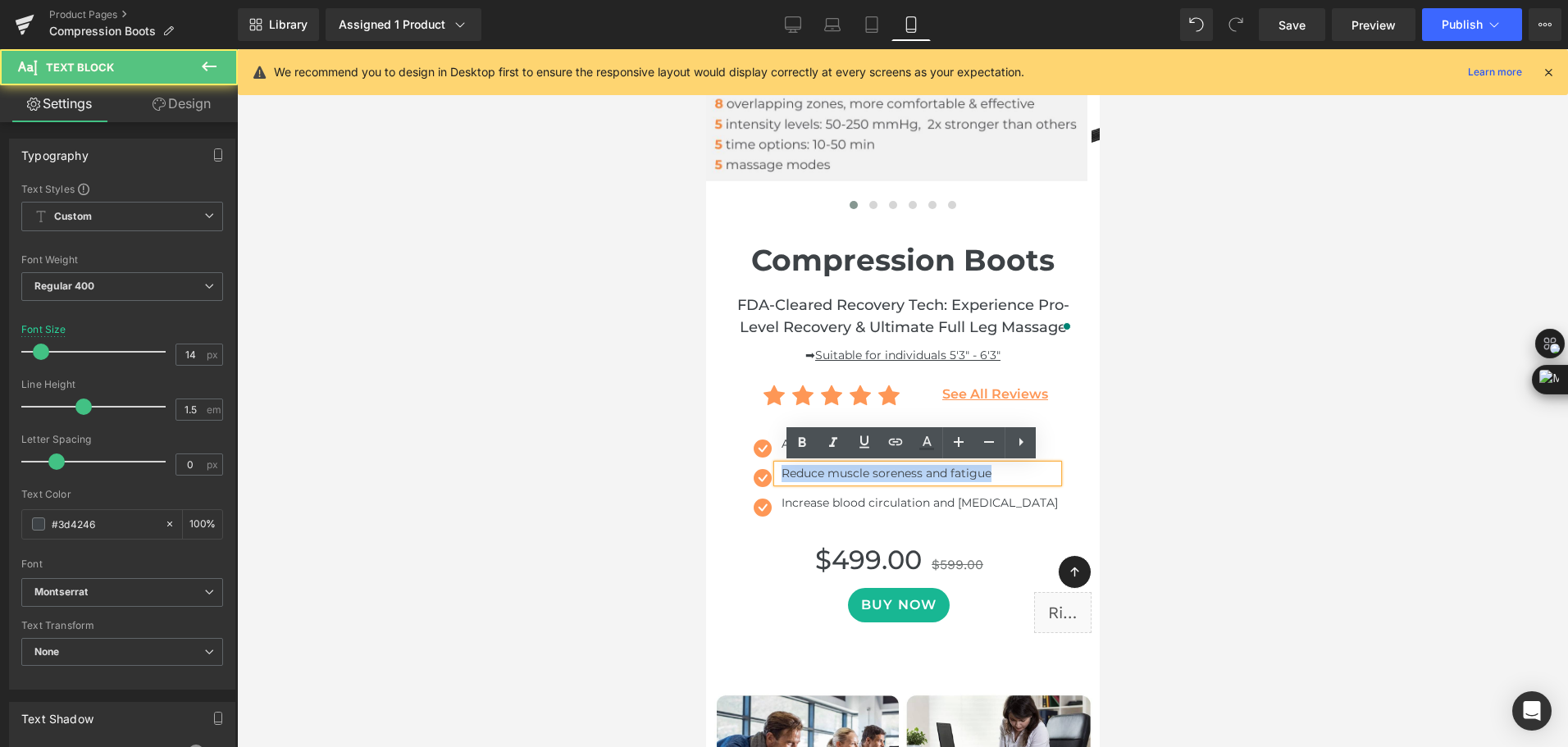
drag, startPoint x: 768, startPoint y: 473, endPoint x: 1006, endPoint y: 468, distance: 238.1
click at [1006, 468] on div "Reduce muscle soreness and fatigue" at bounding box center [917, 474] width 281 height 17
copy div "Reduce muscle soreness and fatigue"
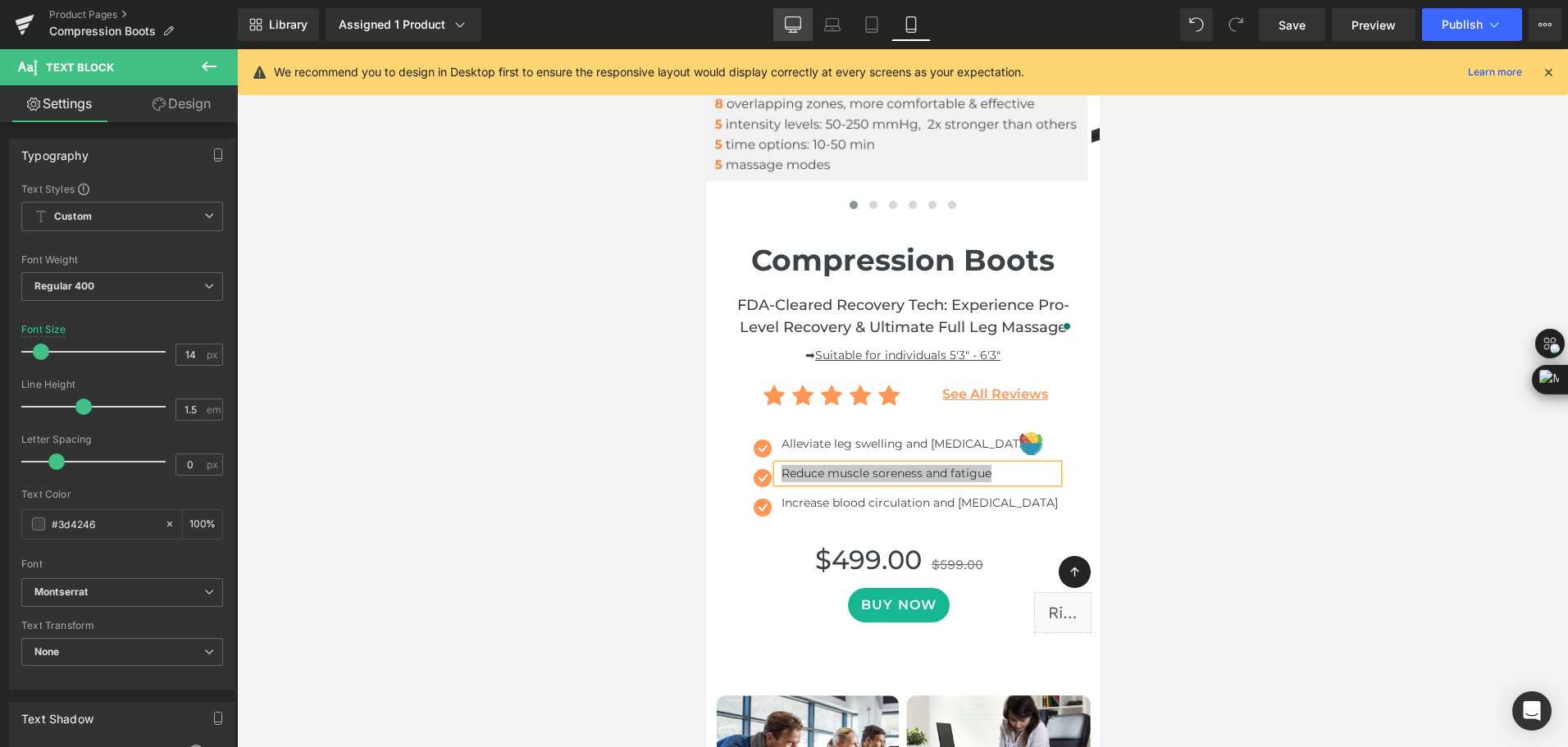
click at [802, 19] on link "Desktop" at bounding box center [792, 25] width 39 height 33
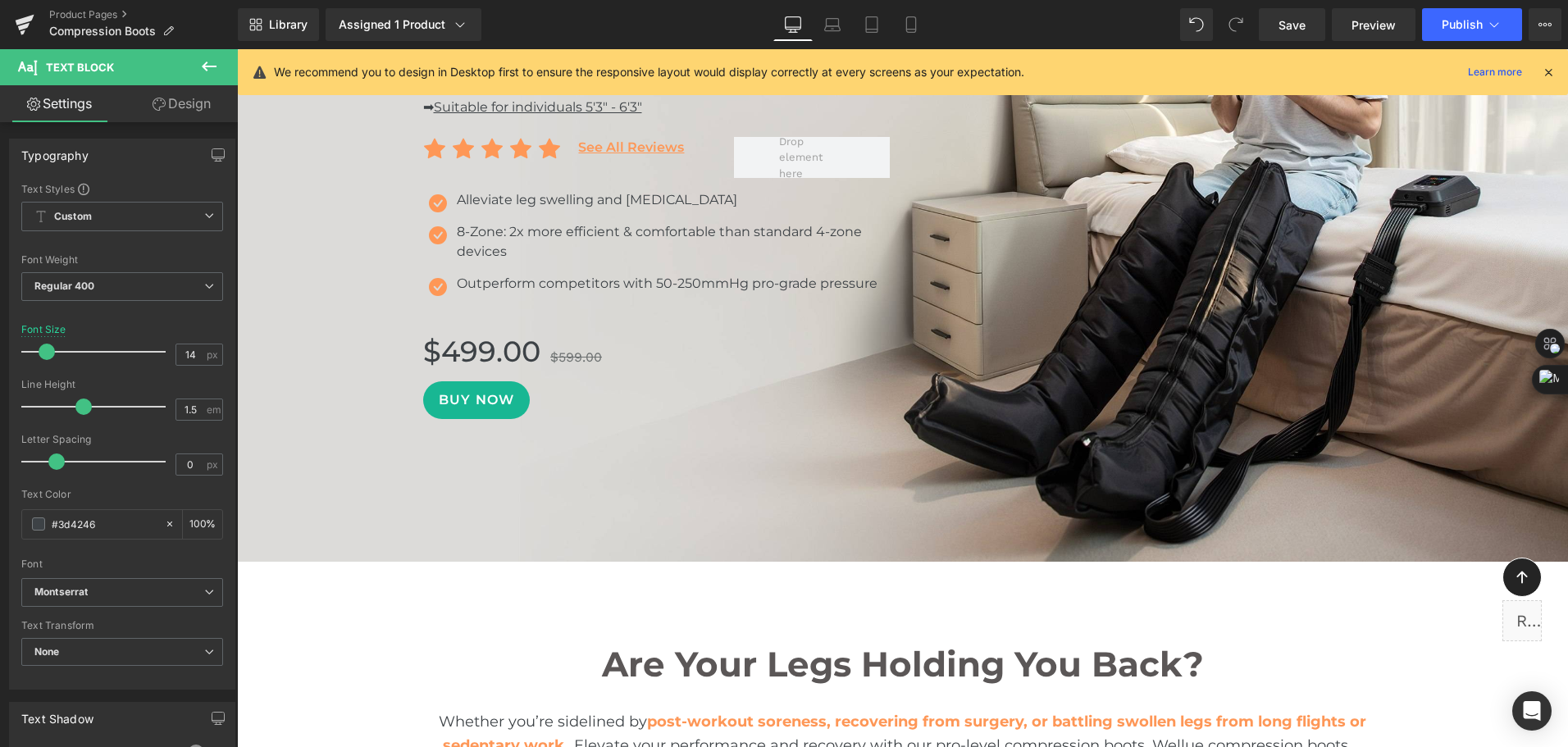
scroll to position [0, 0]
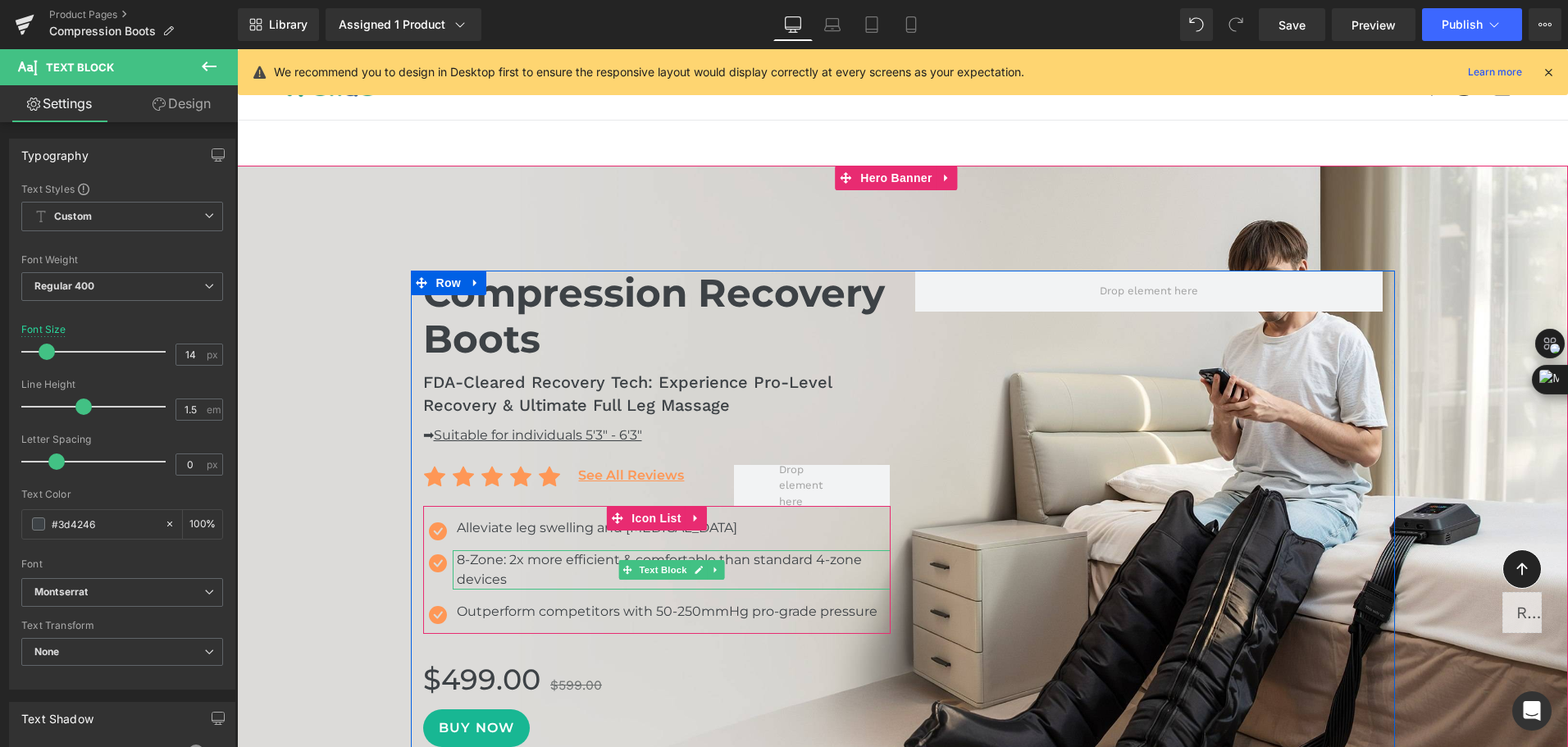
click at [455, 567] on div "8-Zone: 2x more efficient & comfortable than standard 4-zone devices" at bounding box center [671, 569] width 437 height 39
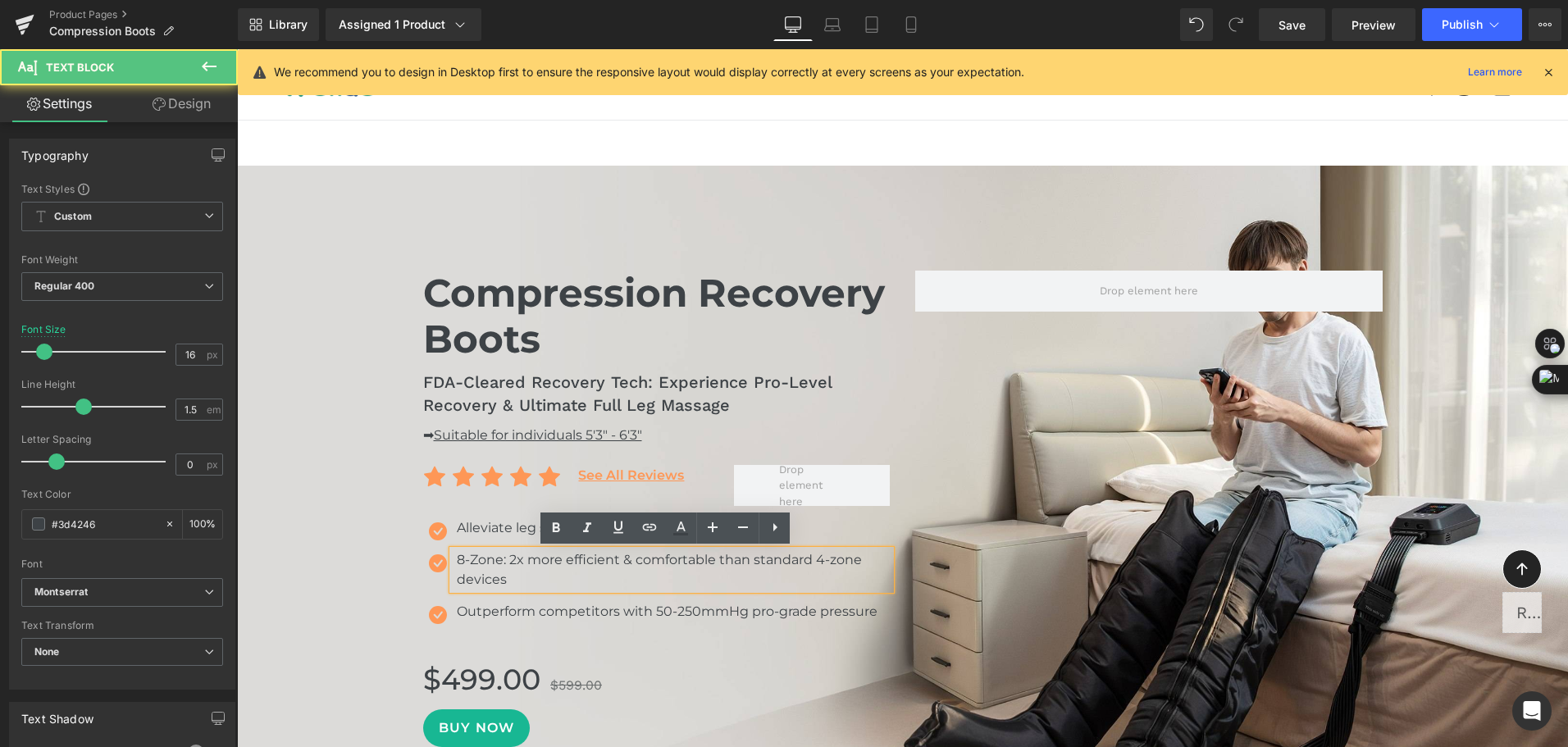
click at [457, 567] on div "8-Zone: 2x more efficient & comfortable than standard 4-zone devices" at bounding box center [671, 569] width 437 height 39
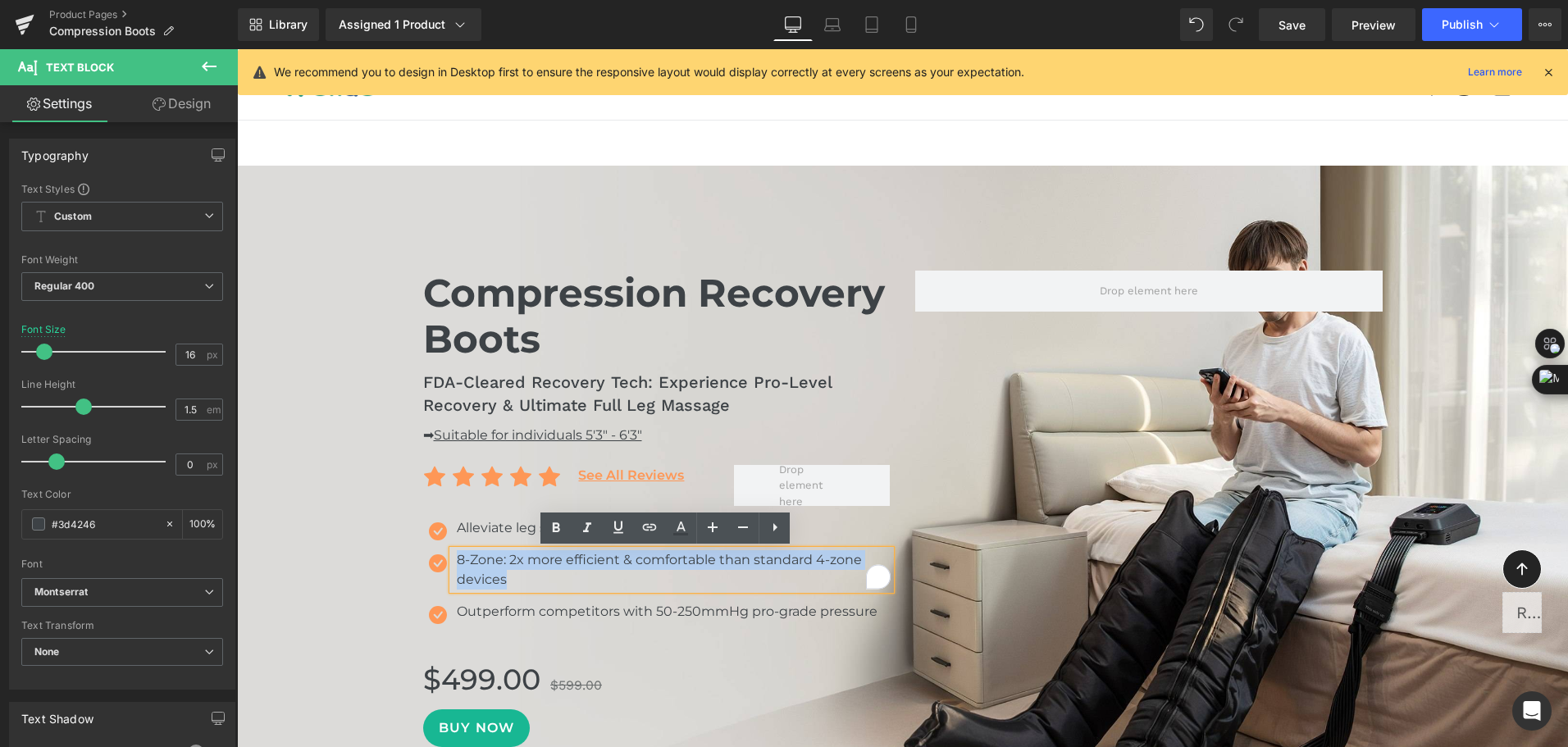
drag, startPoint x: 452, startPoint y: 562, endPoint x: 507, endPoint y: 577, distance: 57.0
click at [507, 577] on div "8-Zone: 2x more efficient & comfortable than standard 4-zone devices" at bounding box center [671, 569] width 437 height 39
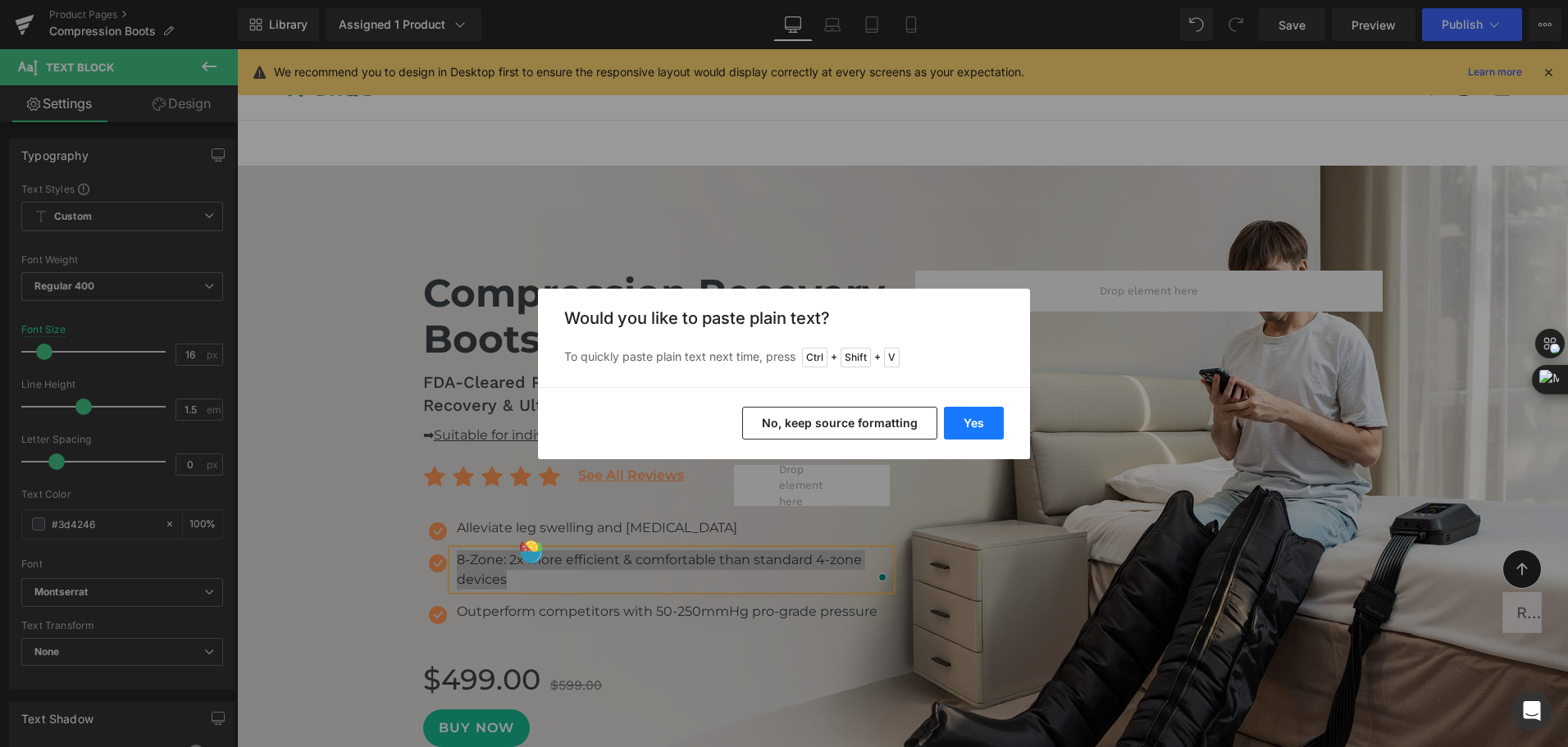
click at [961, 420] on button "Yes" at bounding box center [974, 423] width 60 height 33
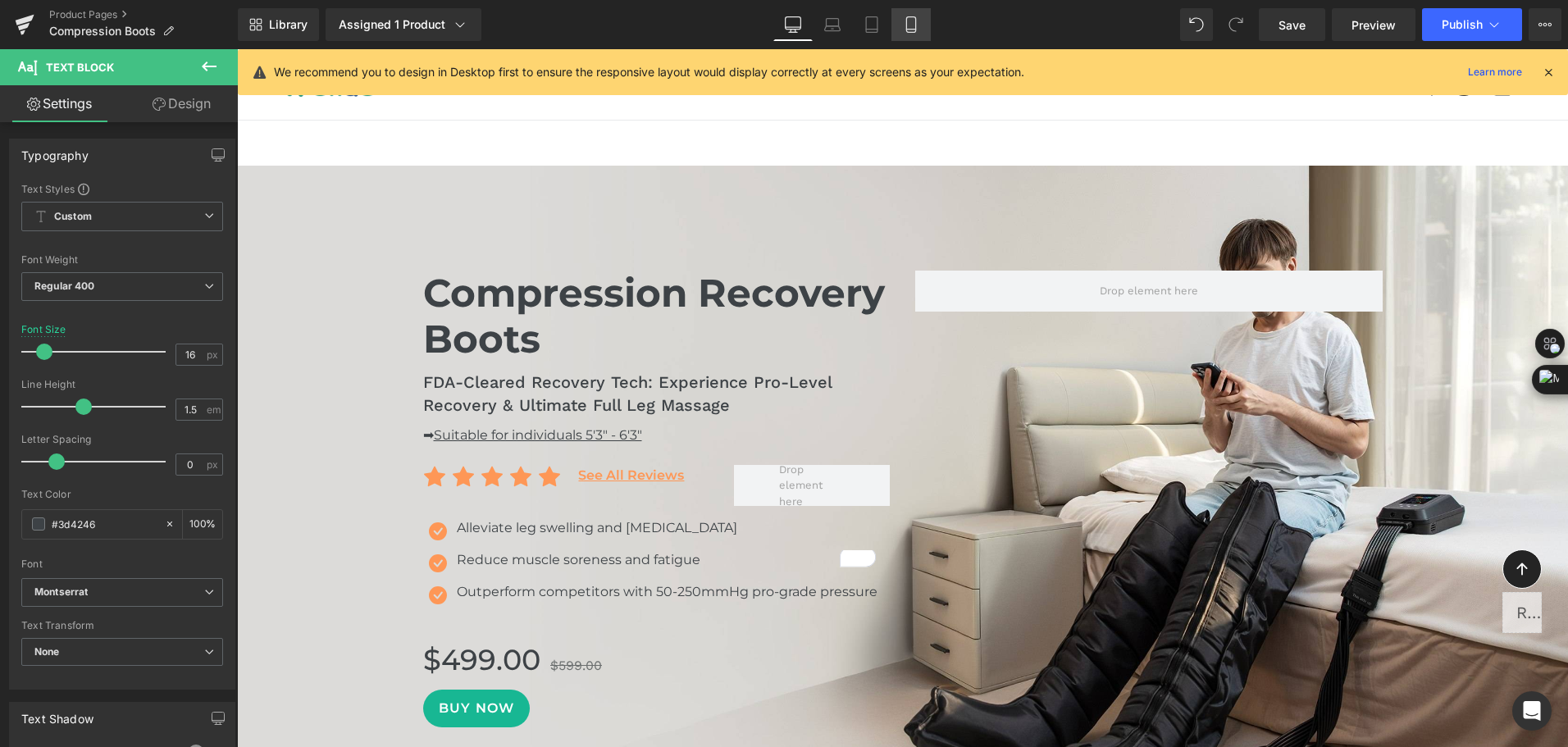
click at [912, 26] on icon at bounding box center [910, 24] width 16 height 16
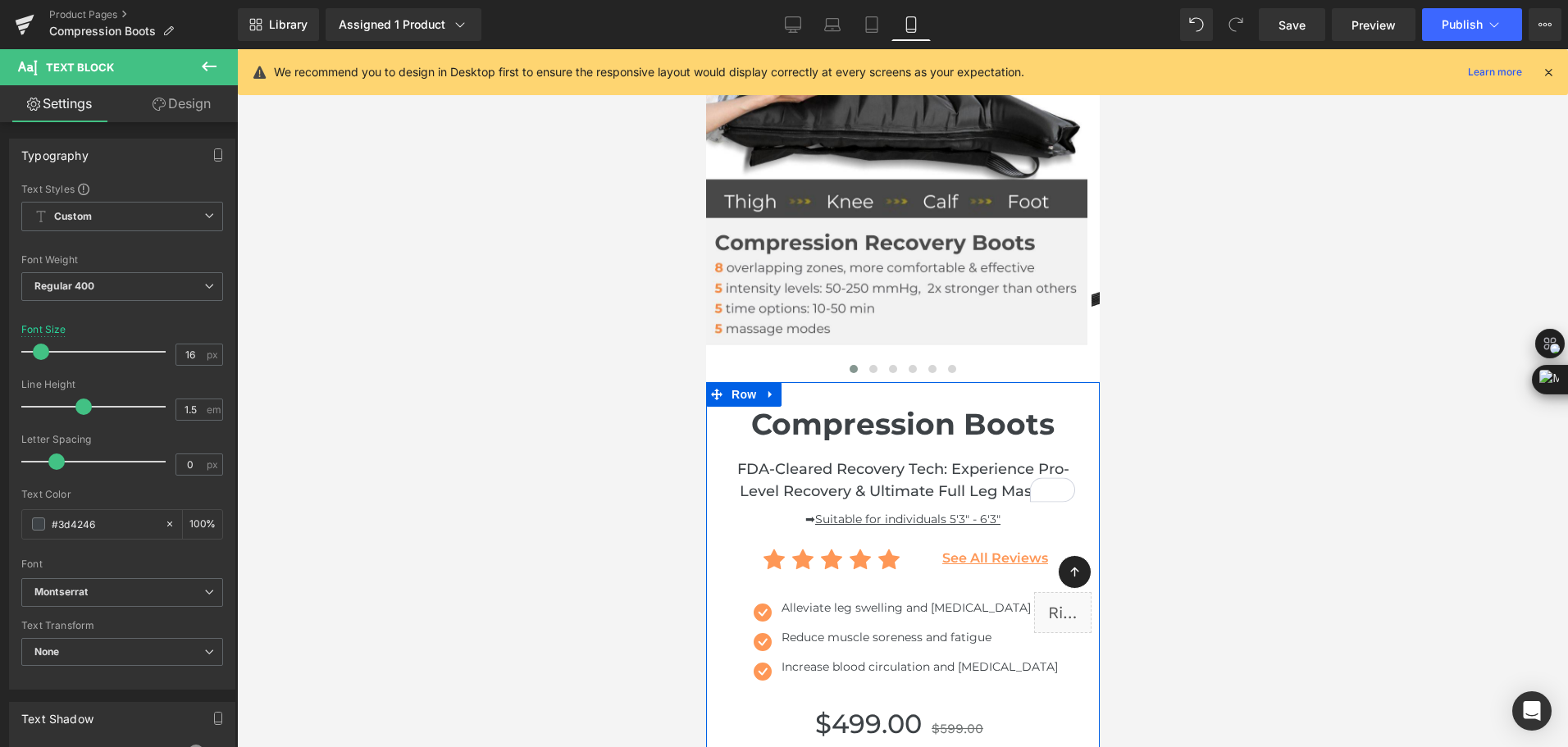
scroll to position [246, 0]
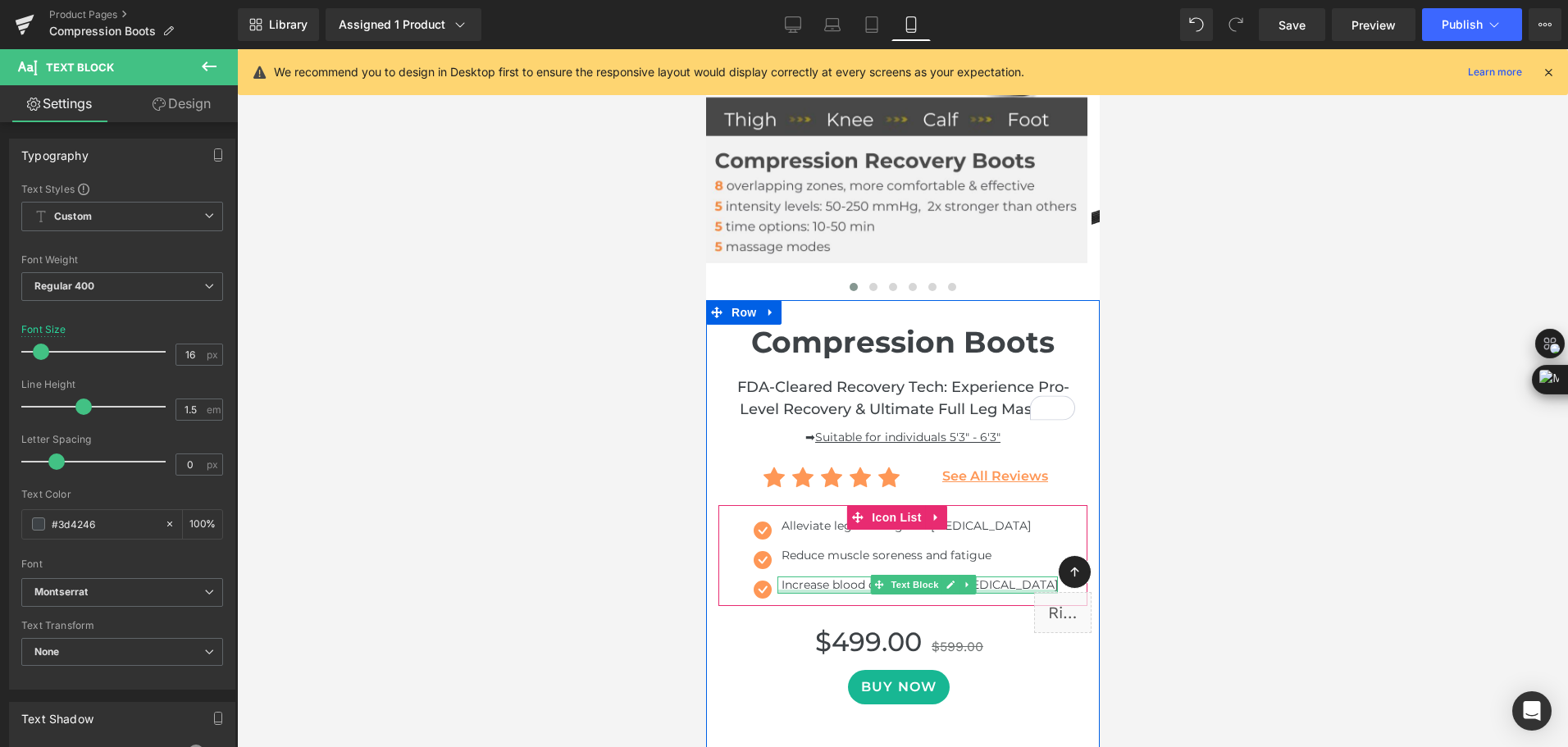
click at [798, 589] on div at bounding box center [917, 591] width 281 height 4
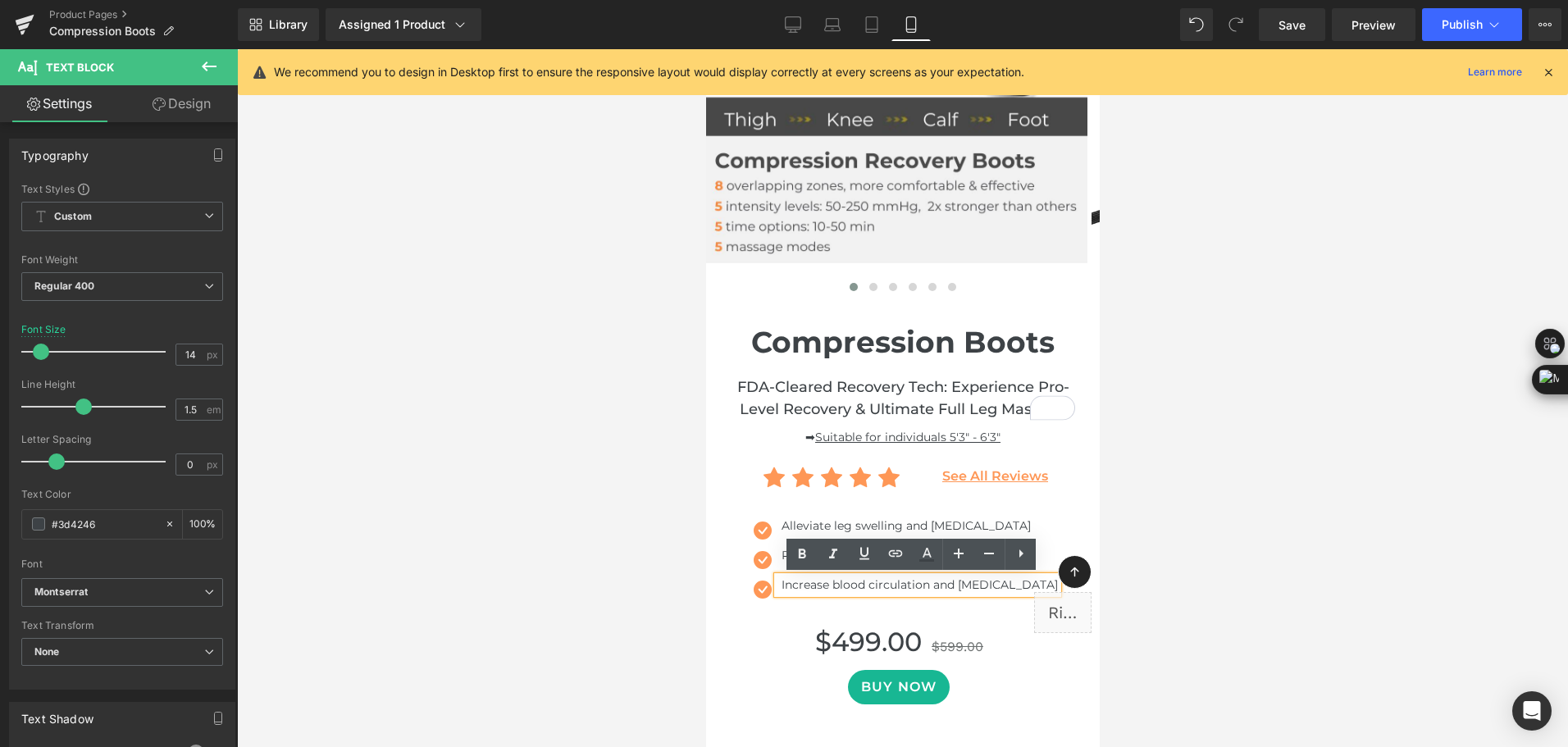
click at [780, 587] on div "Increase blood circulation and [MEDICAL_DATA]" at bounding box center [917, 585] width 281 height 17
drag, startPoint x: 767, startPoint y: 586, endPoint x: 1072, endPoint y: 583, distance: 305.0
copy div "Increase blood circulation and [MEDICAL_DATA]"
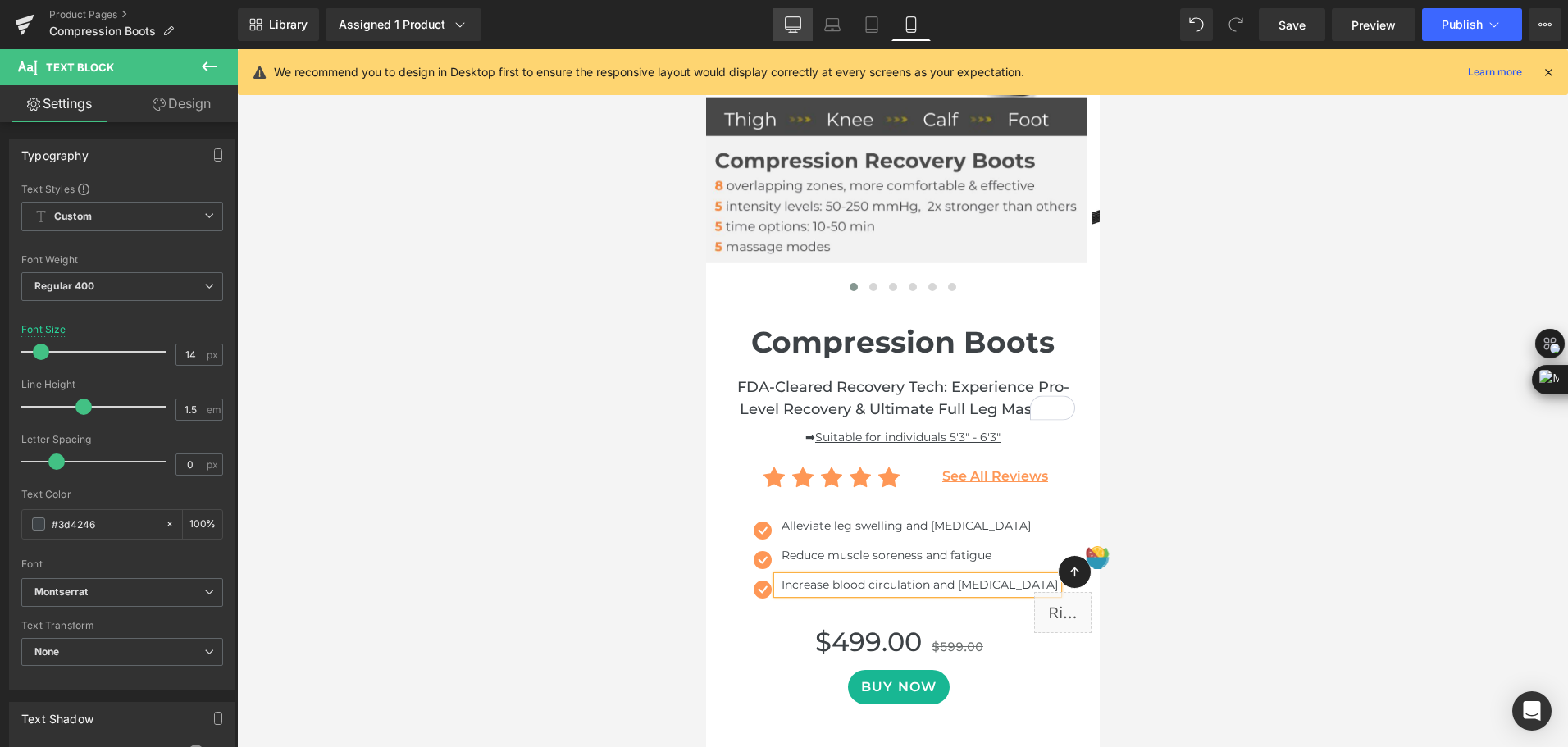
click at [779, 38] on link "Desktop" at bounding box center [792, 25] width 39 height 33
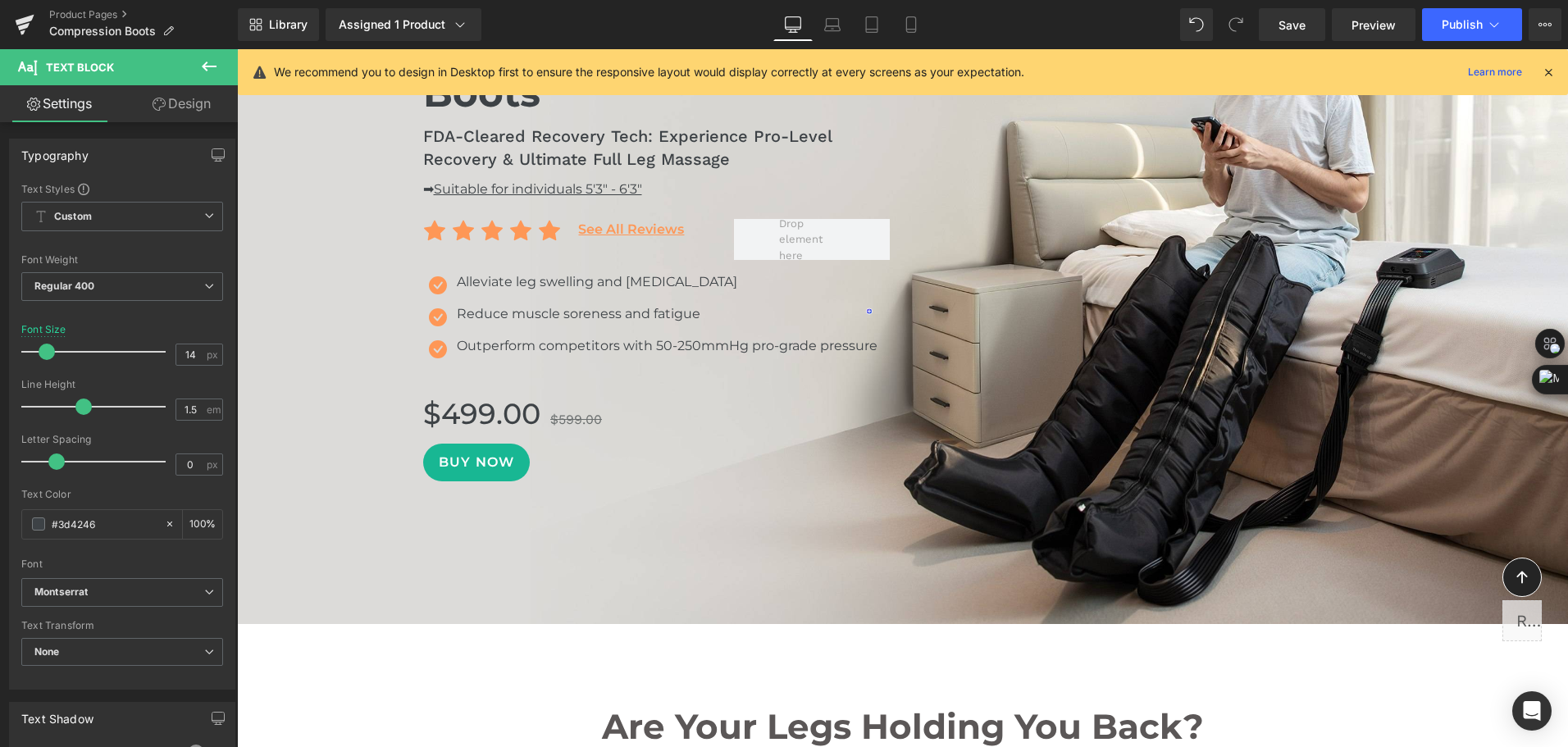
scroll to position [0, 0]
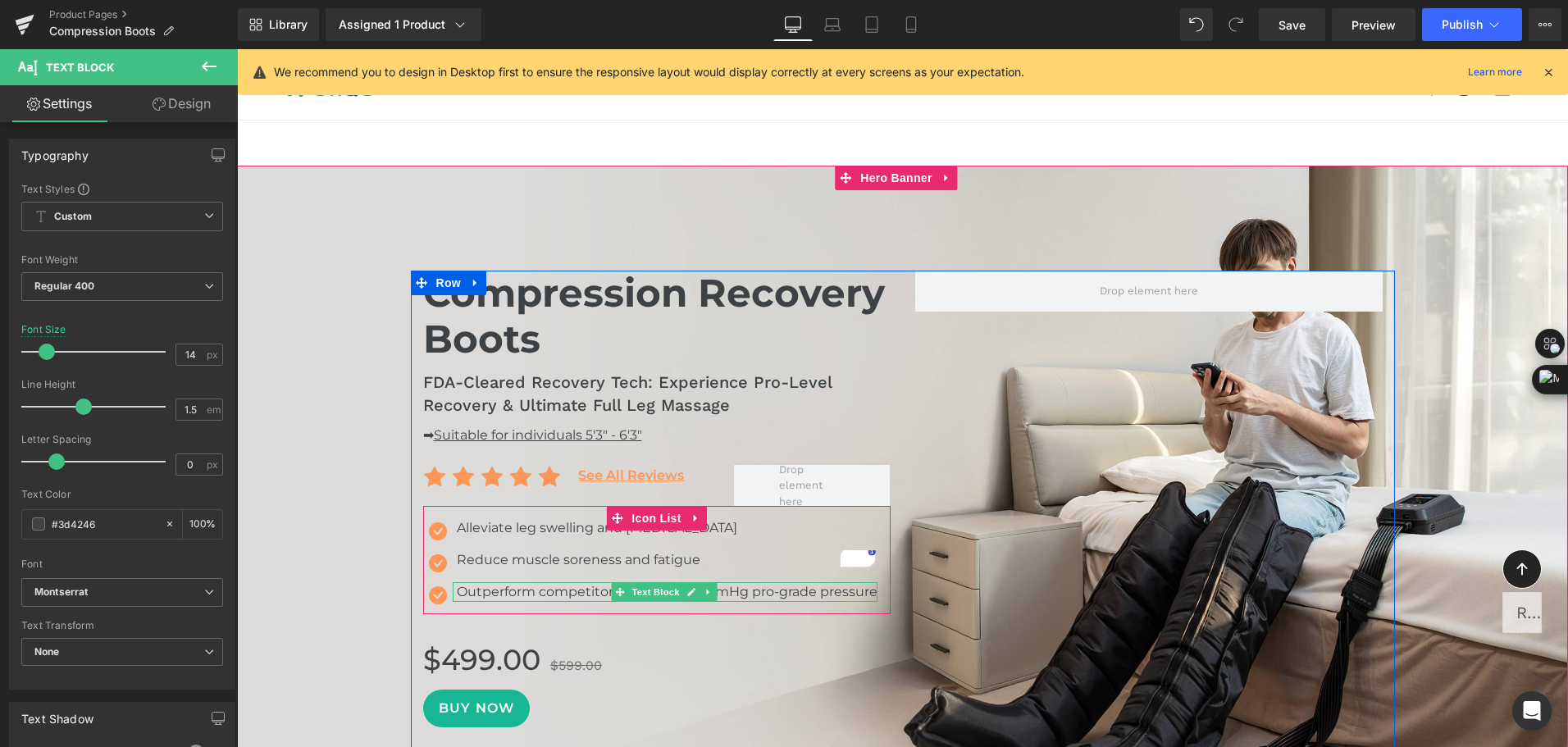
click at [469, 596] on div "Outperform competitors with 50-250mmHg pro-grade pressure" at bounding box center [665, 592] width 425 height 19
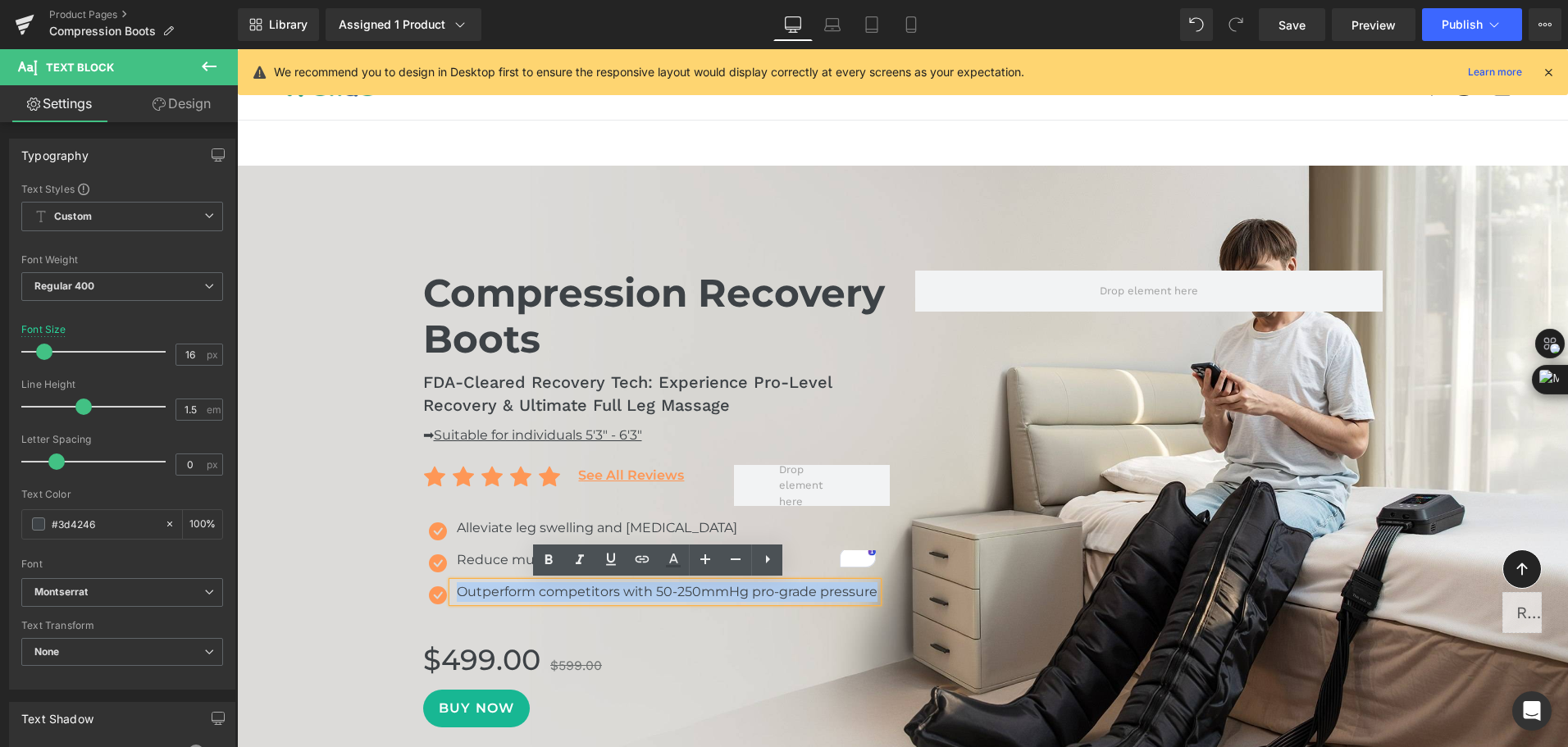
drag, startPoint x: 450, startPoint y: 592, endPoint x: 872, endPoint y: 606, distance: 422.2
click at [872, 606] on div "Icon Alleviate leg swelling and stiffness Text Block Icon Reduce muscle sorenes…" at bounding box center [657, 566] width 467 height 96
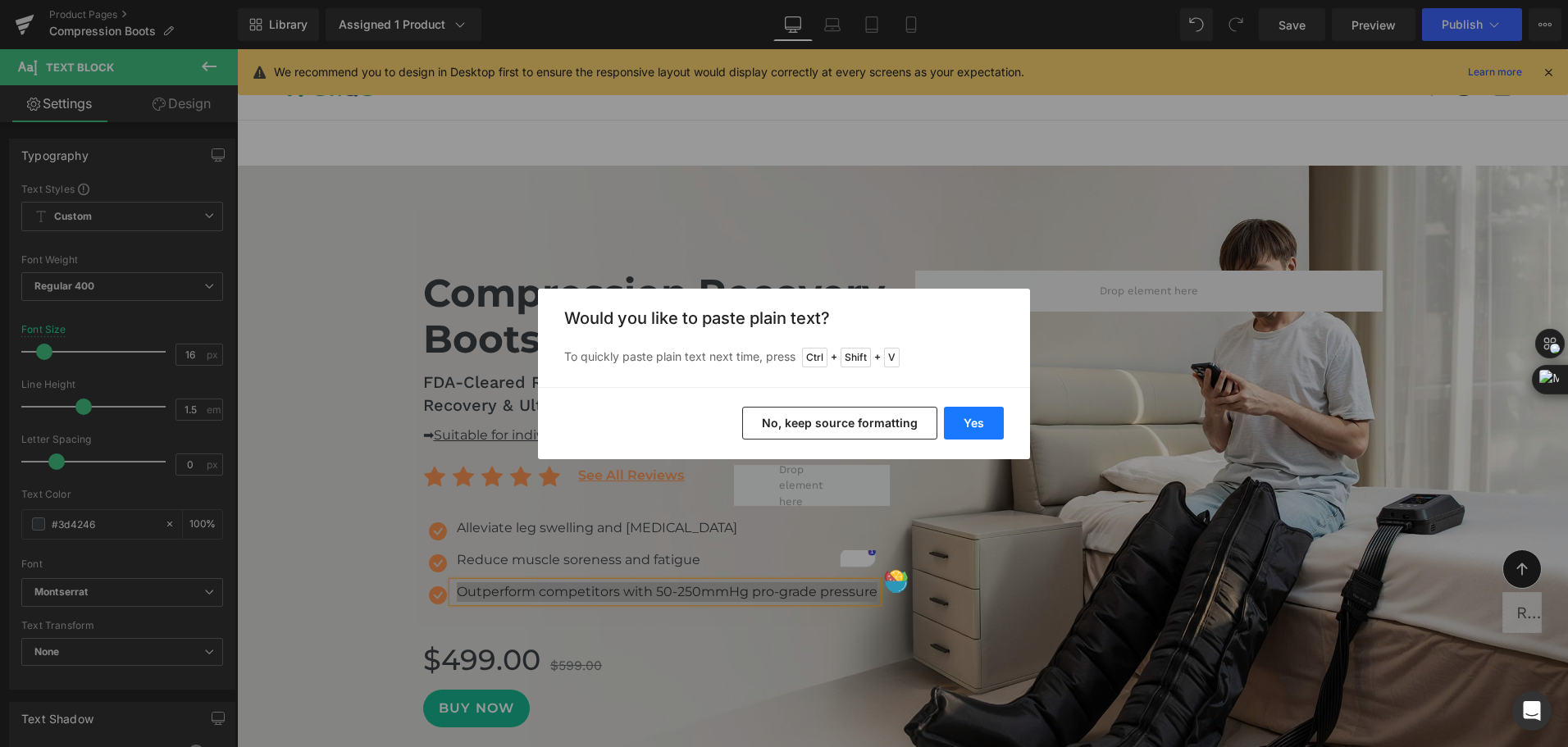
click at [978, 427] on button "Yes" at bounding box center [974, 423] width 60 height 33
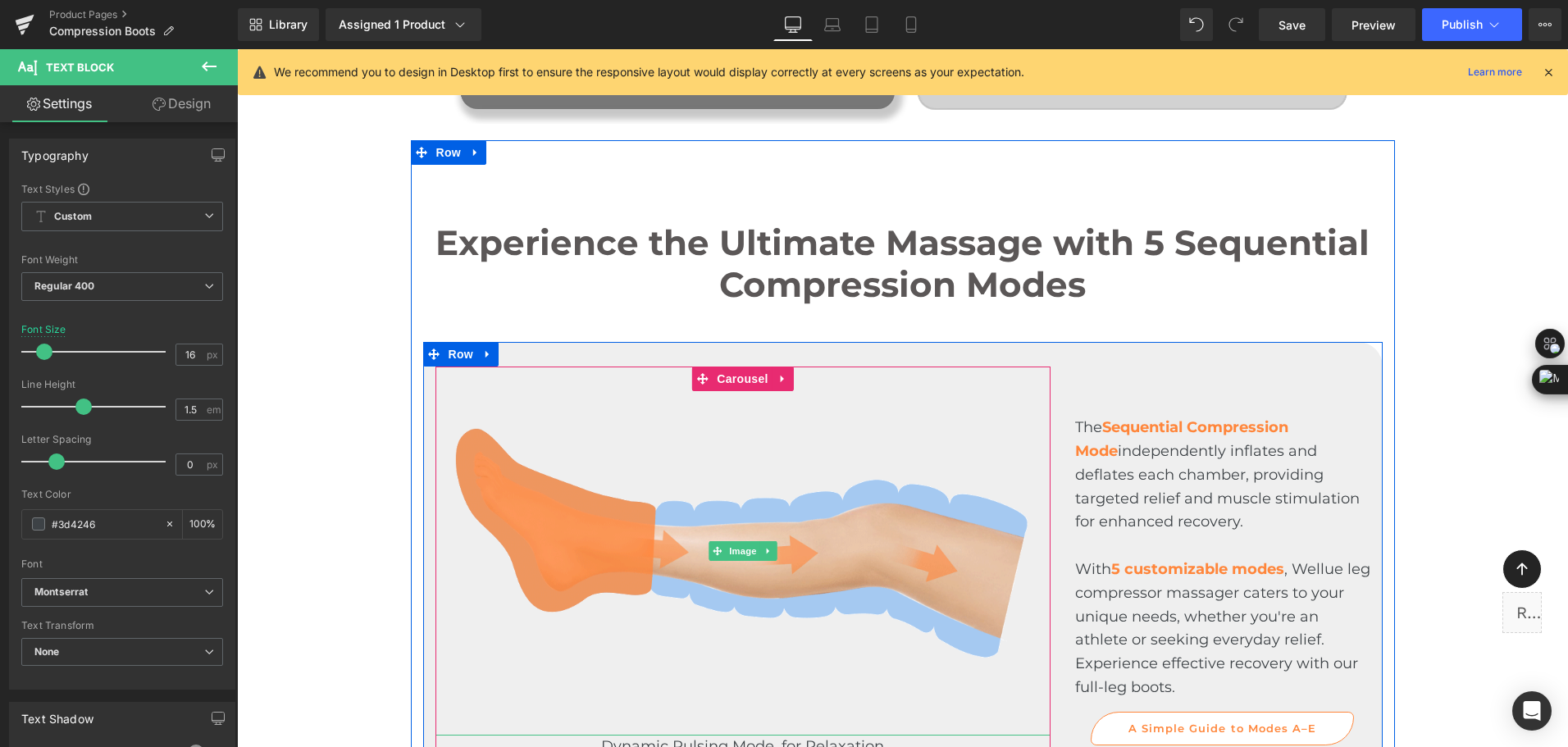
scroll to position [2870, 0]
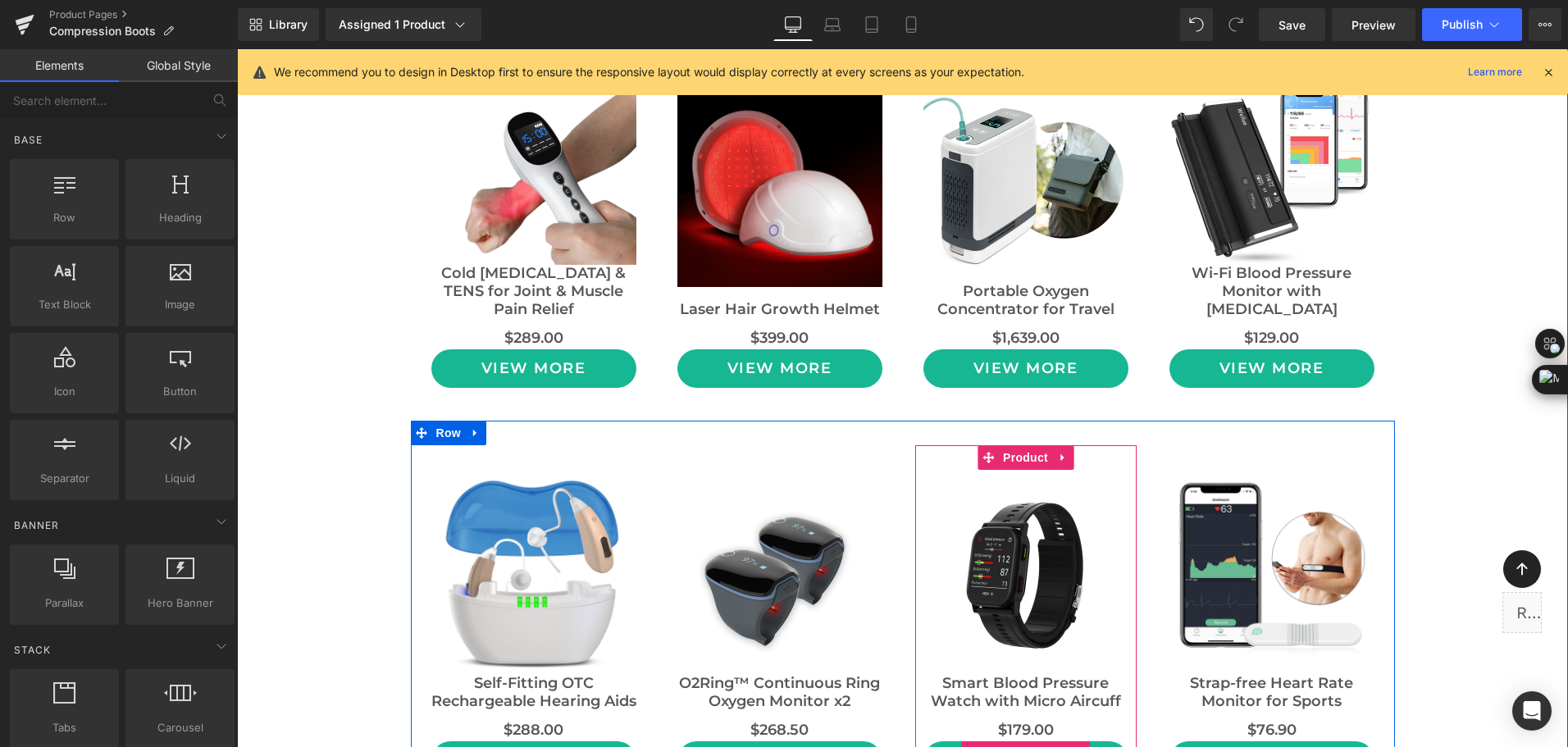
scroll to position [12135, 0]
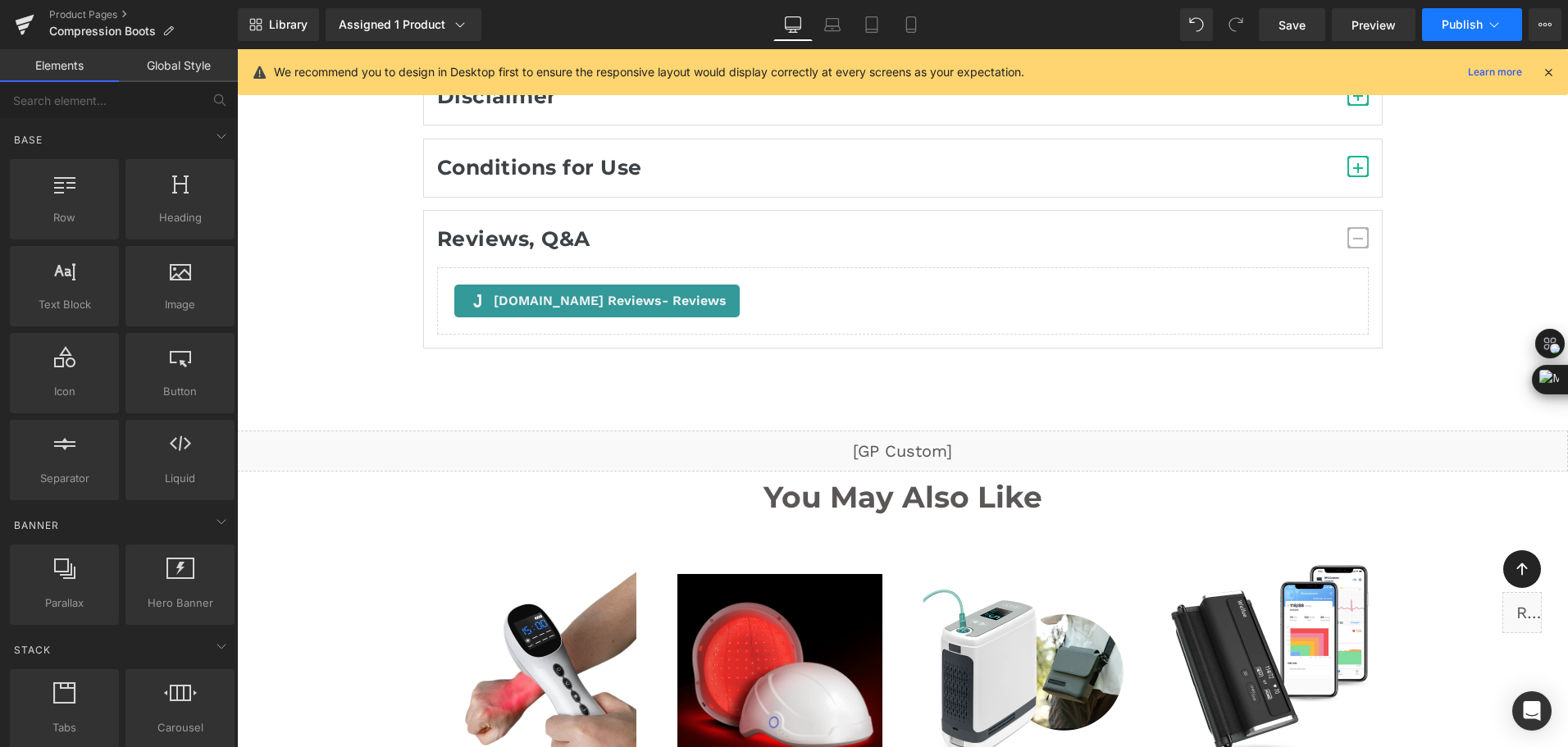
click at [1459, 22] on span "Publish" at bounding box center [1461, 25] width 41 height 13
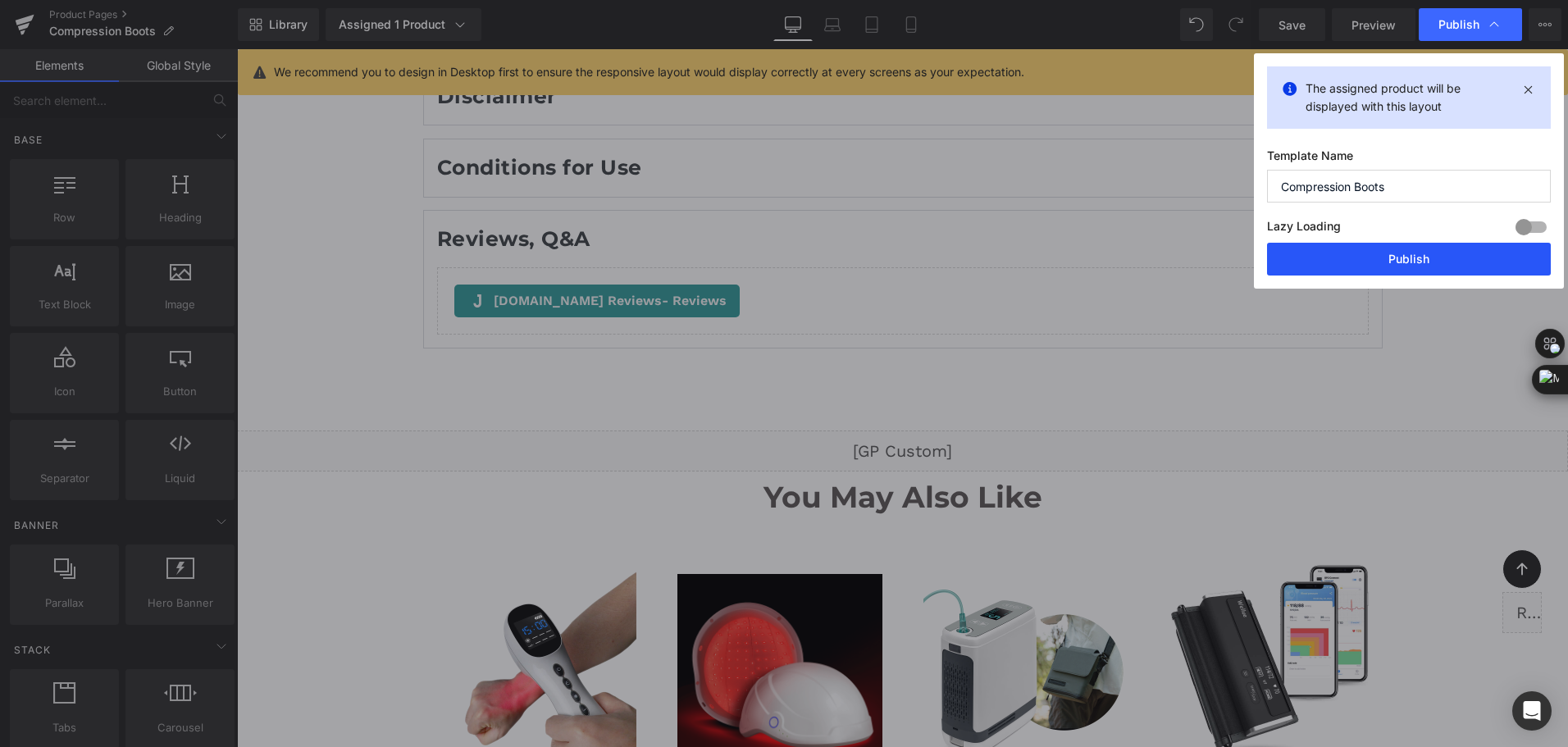
click at [1451, 248] on button "Publish" at bounding box center [1408, 259] width 284 height 33
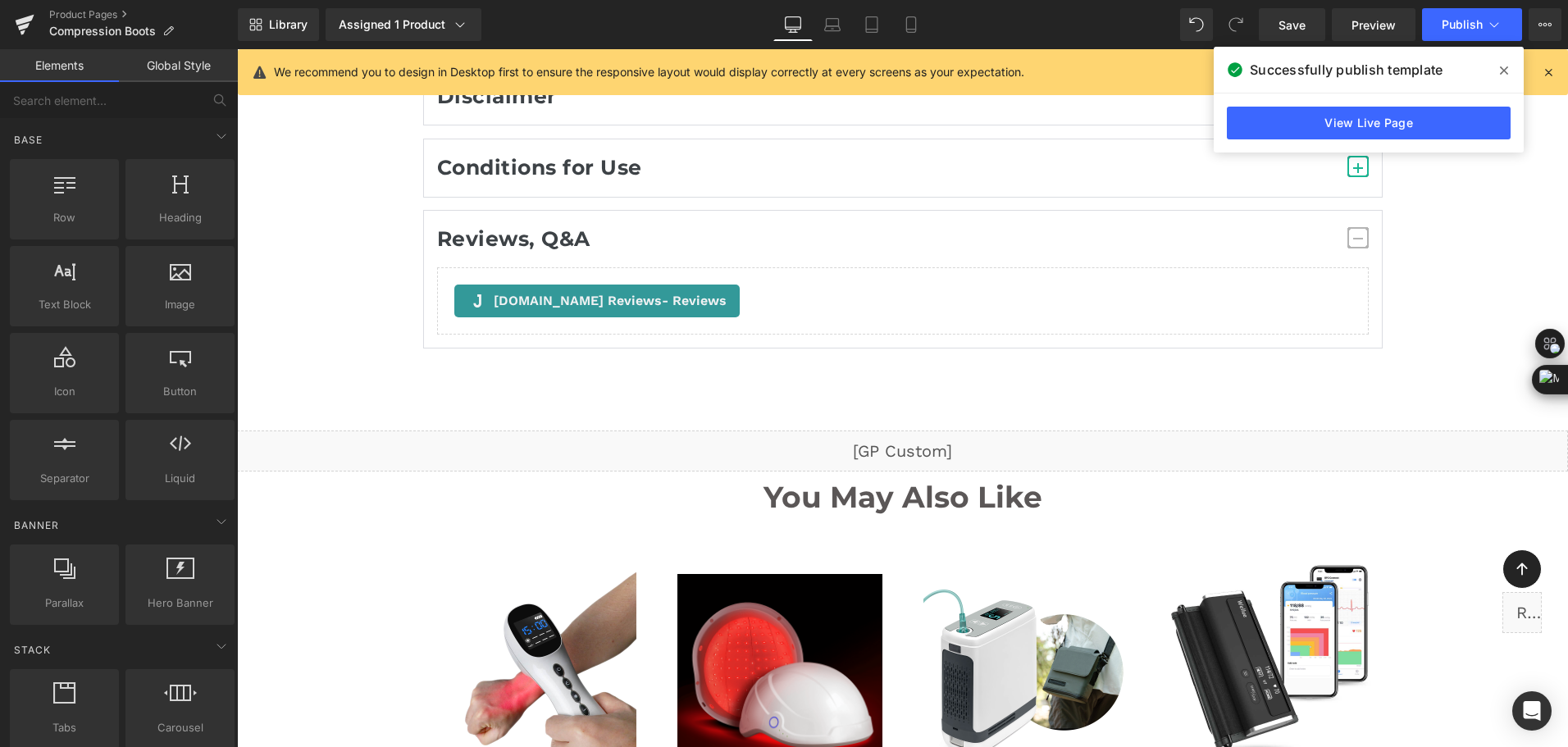
click at [547, 18] on div "Library Assigned 1 Product Product Preview Compression Recovery Boots Manage as…" at bounding box center [902, 25] width 1330 height 33
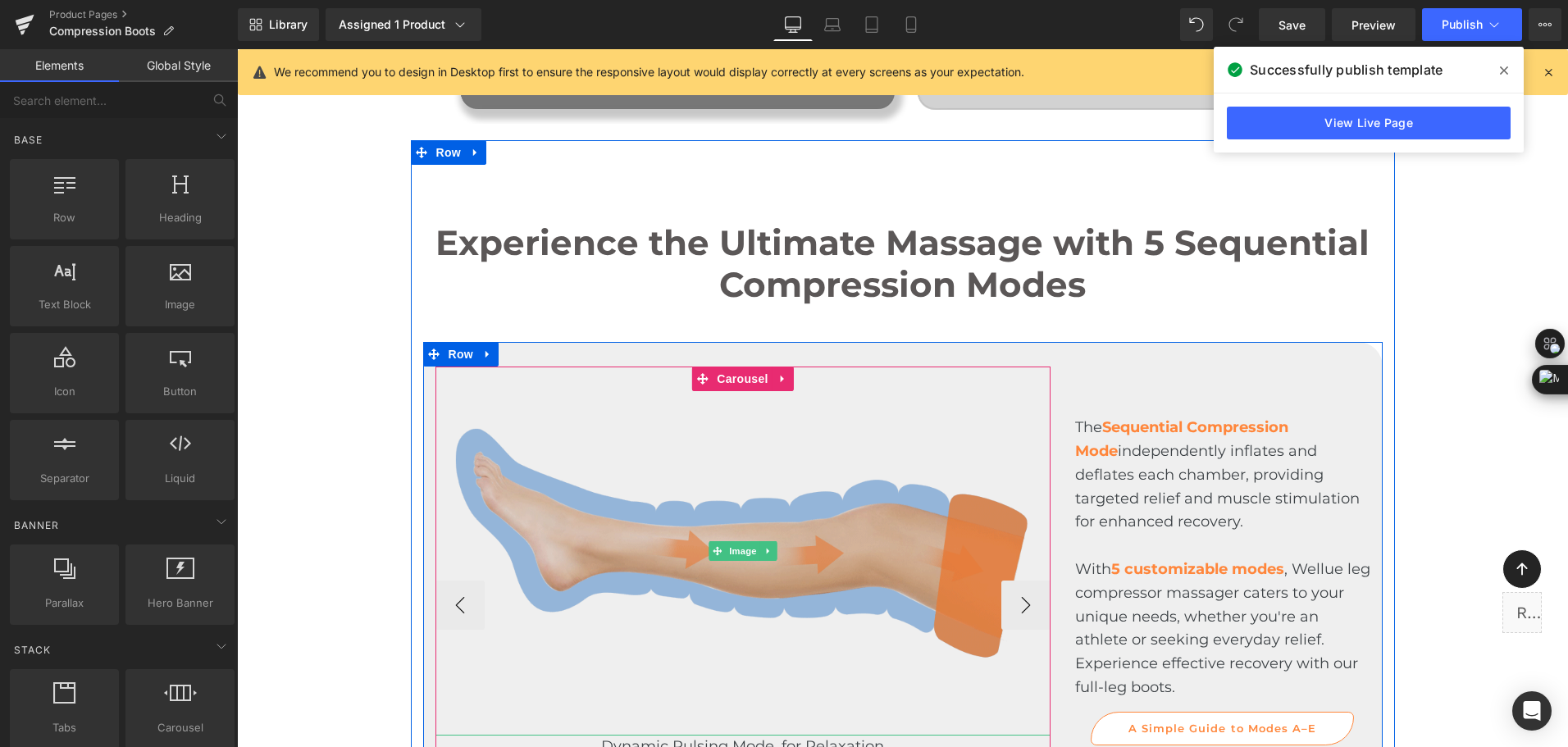
scroll to position [3362, 0]
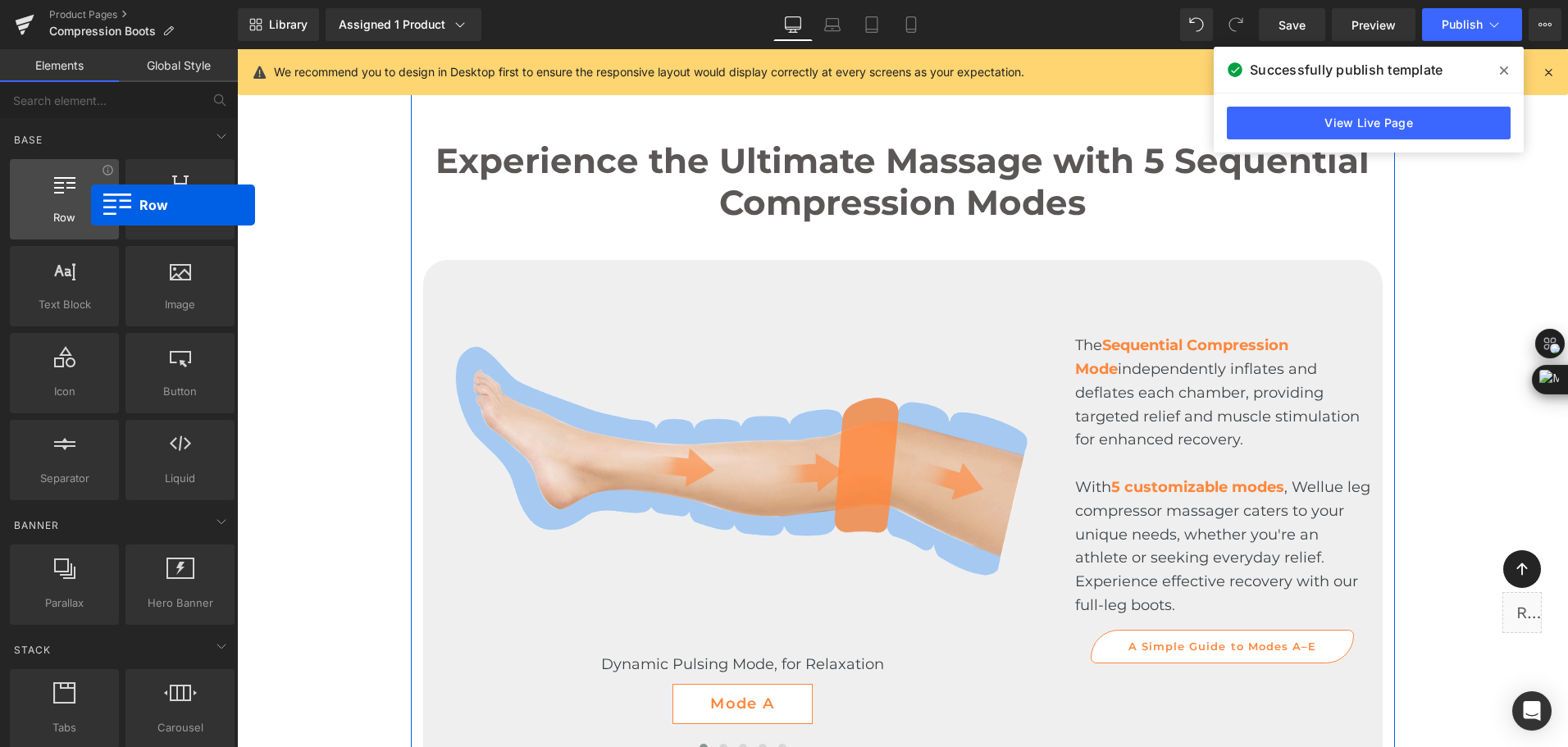
drag, startPoint x: 47, startPoint y: 208, endPoint x: 79, endPoint y: 211, distance: 32.1
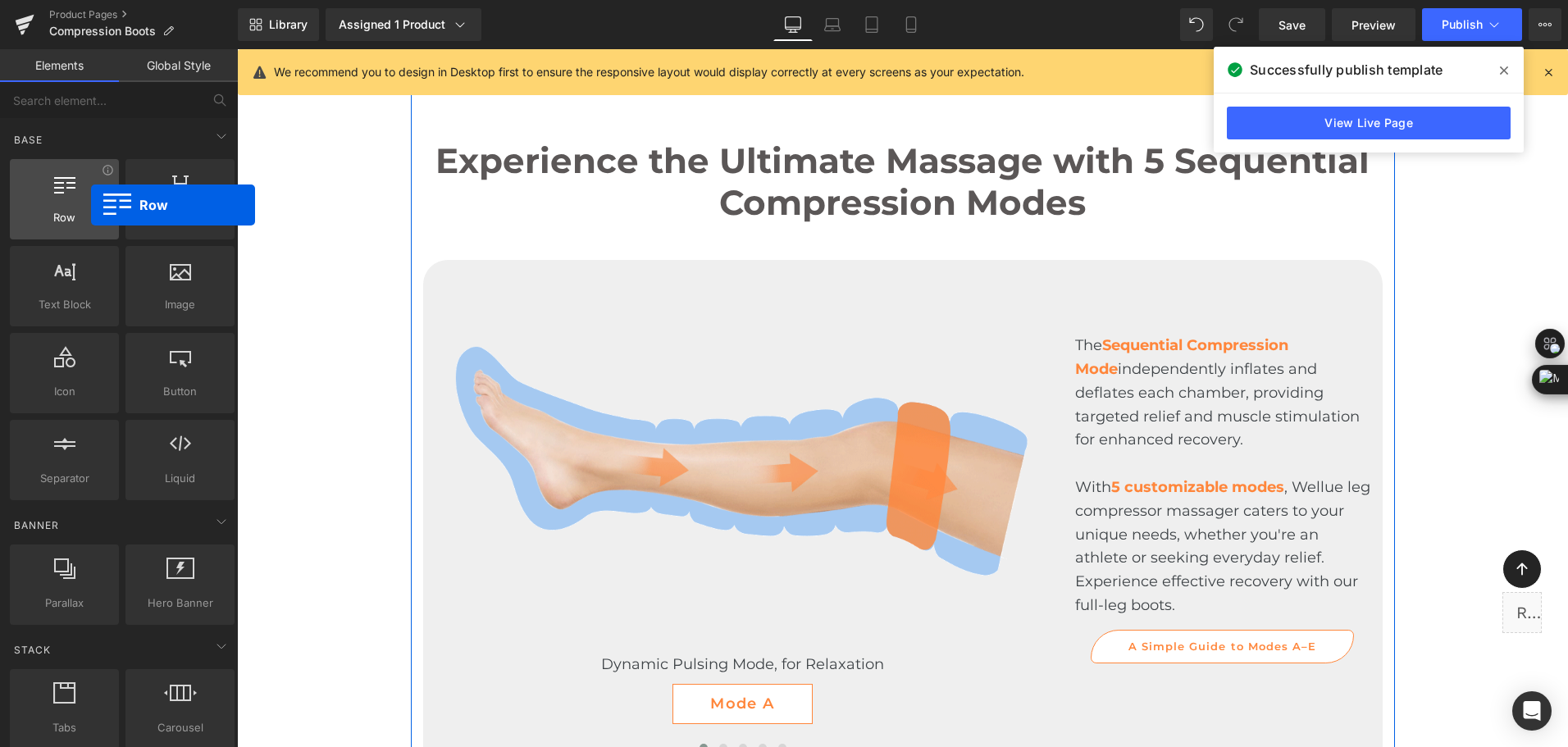
click at [79, 211] on div "Row rows, columns, layouts, div" at bounding box center [63, 199] width 109 height 81
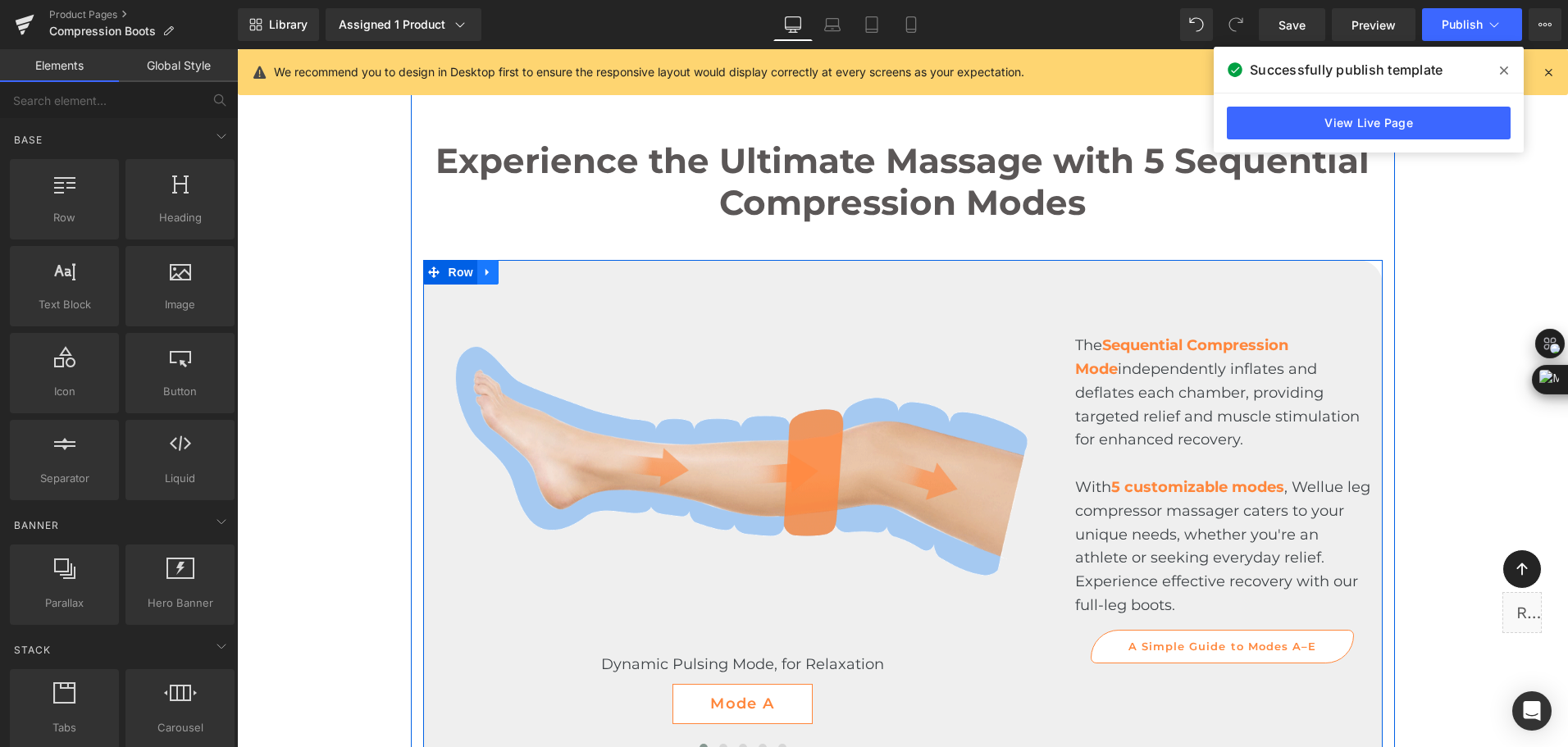
click at [485, 278] on icon at bounding box center [487, 272] width 12 height 12
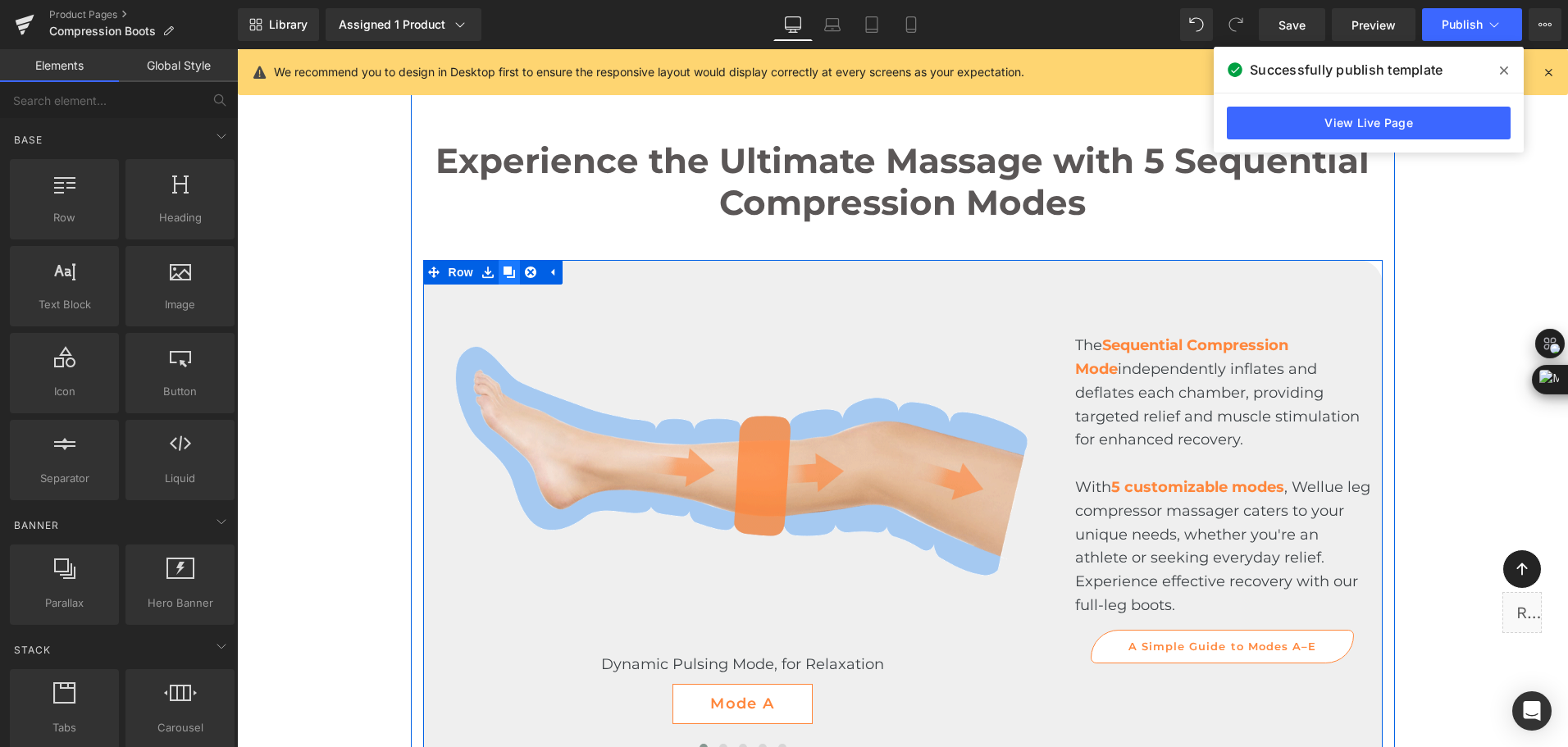
click at [499, 281] on link at bounding box center [510, 272] width 21 height 25
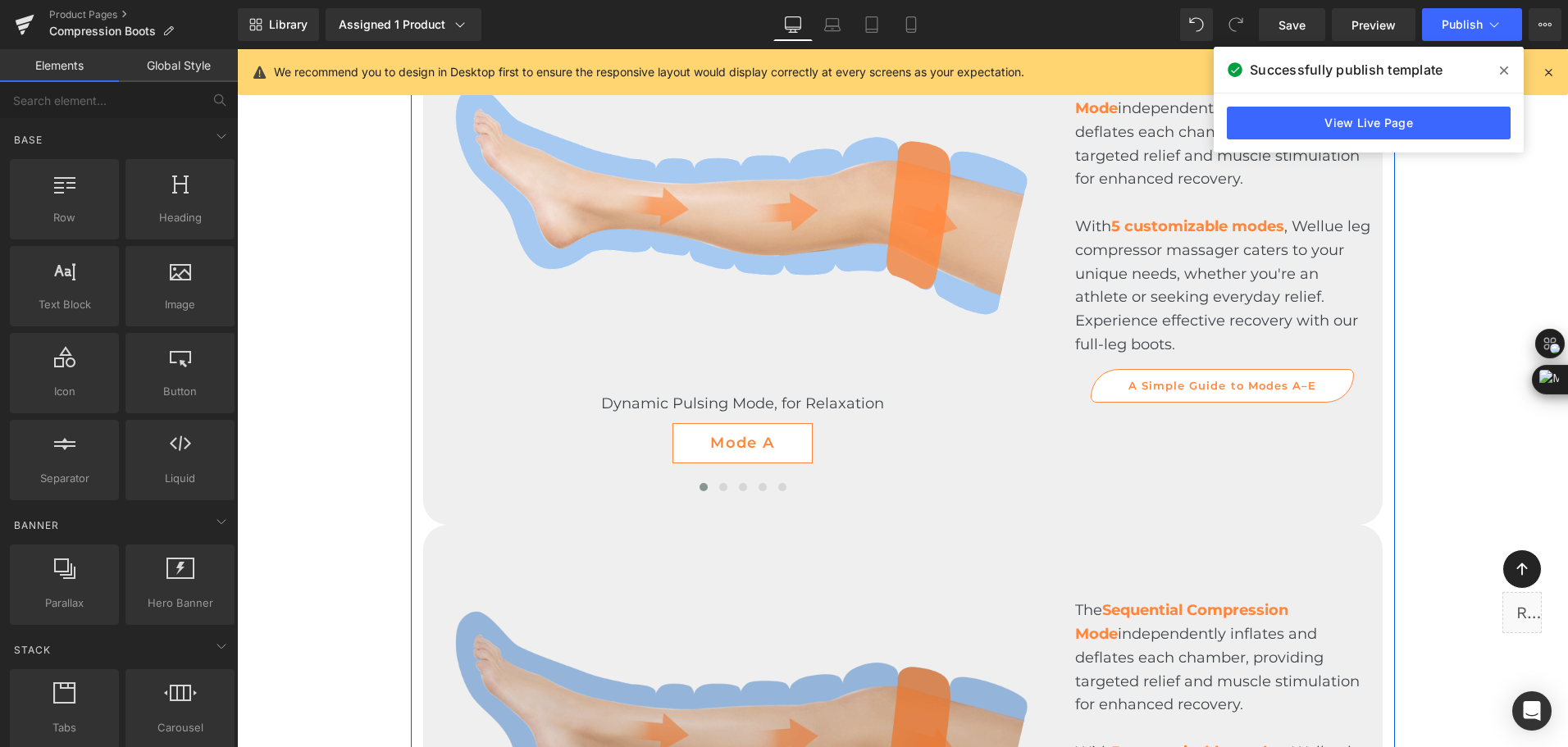
scroll to position [3458, 0]
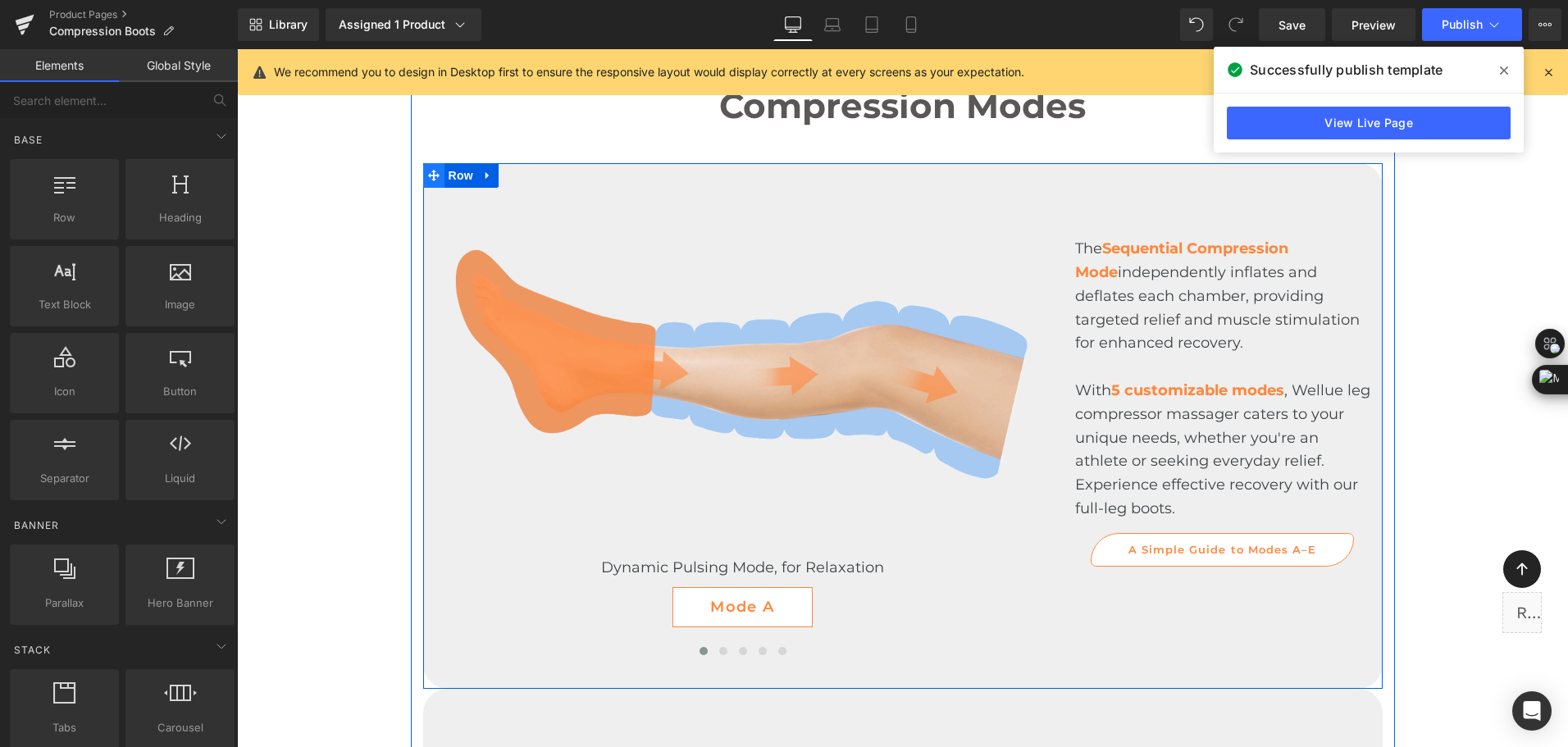
click at [435, 182] on span at bounding box center [434, 176] width 21 height 25
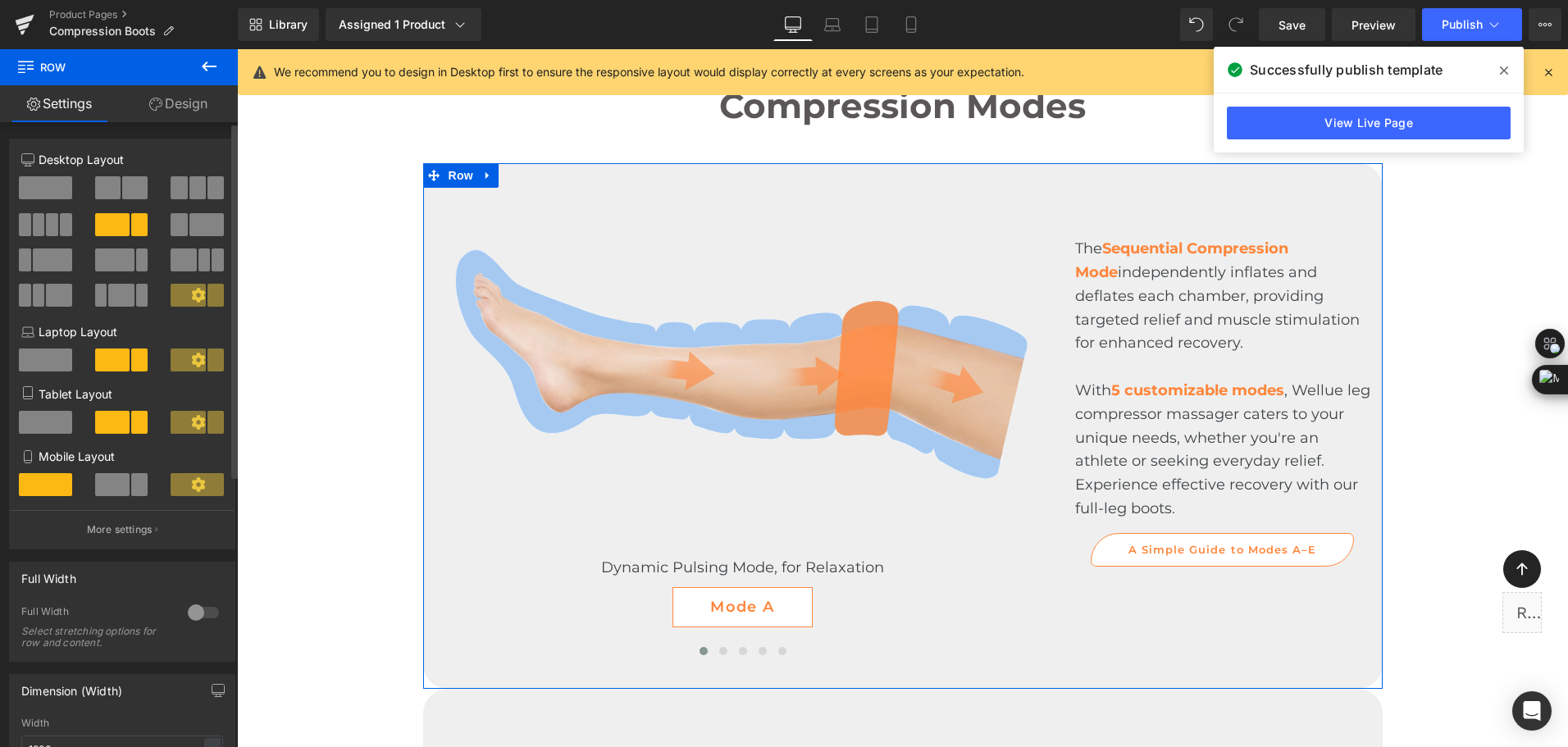
click at [195, 194] on span at bounding box center [197, 187] width 16 height 23
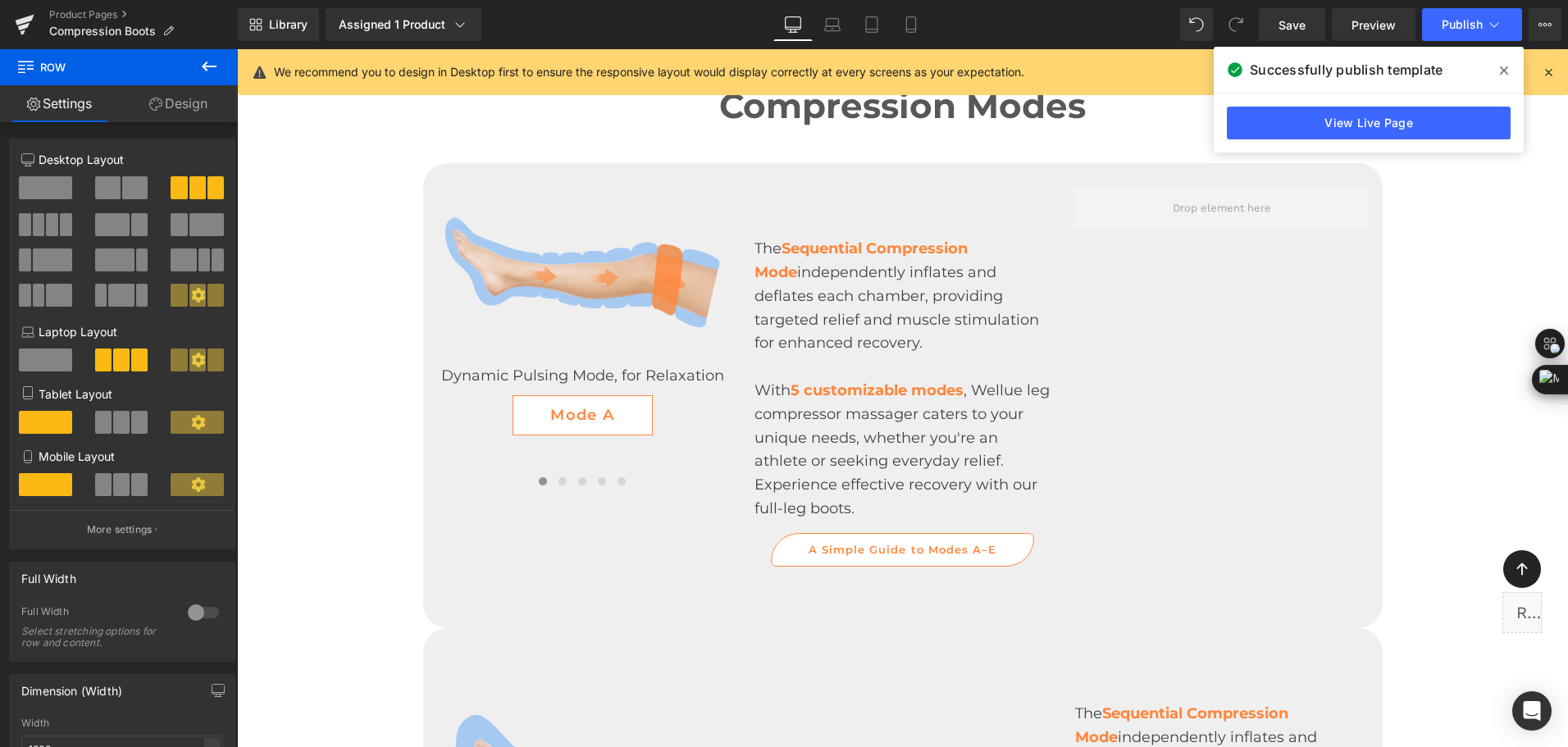
click at [214, 64] on icon at bounding box center [209, 66] width 19 height 19
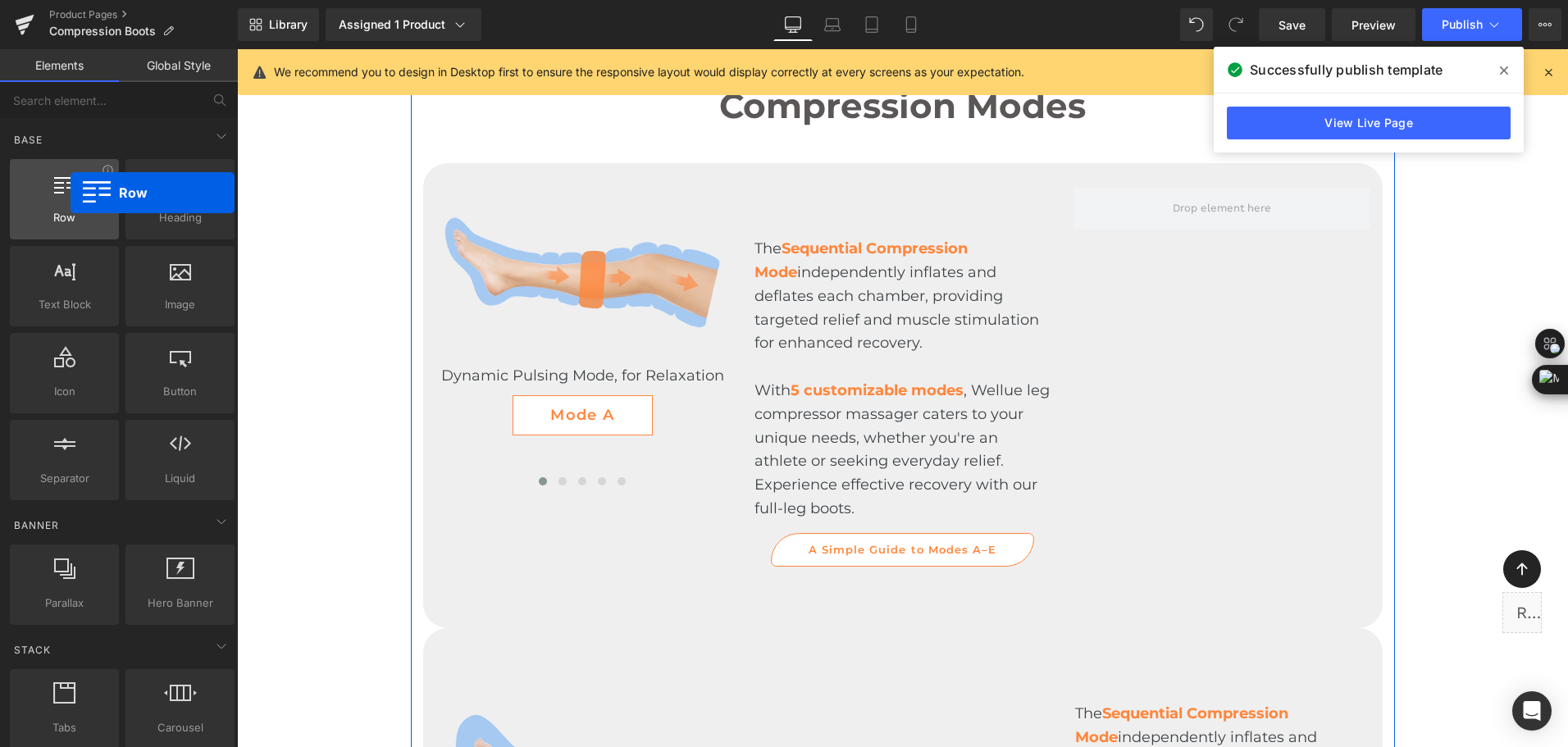
drag, startPoint x: 190, startPoint y: 189, endPoint x: 68, endPoint y: 192, distance: 122.0
click at [68, 192] on div at bounding box center [63, 190] width 99 height 37
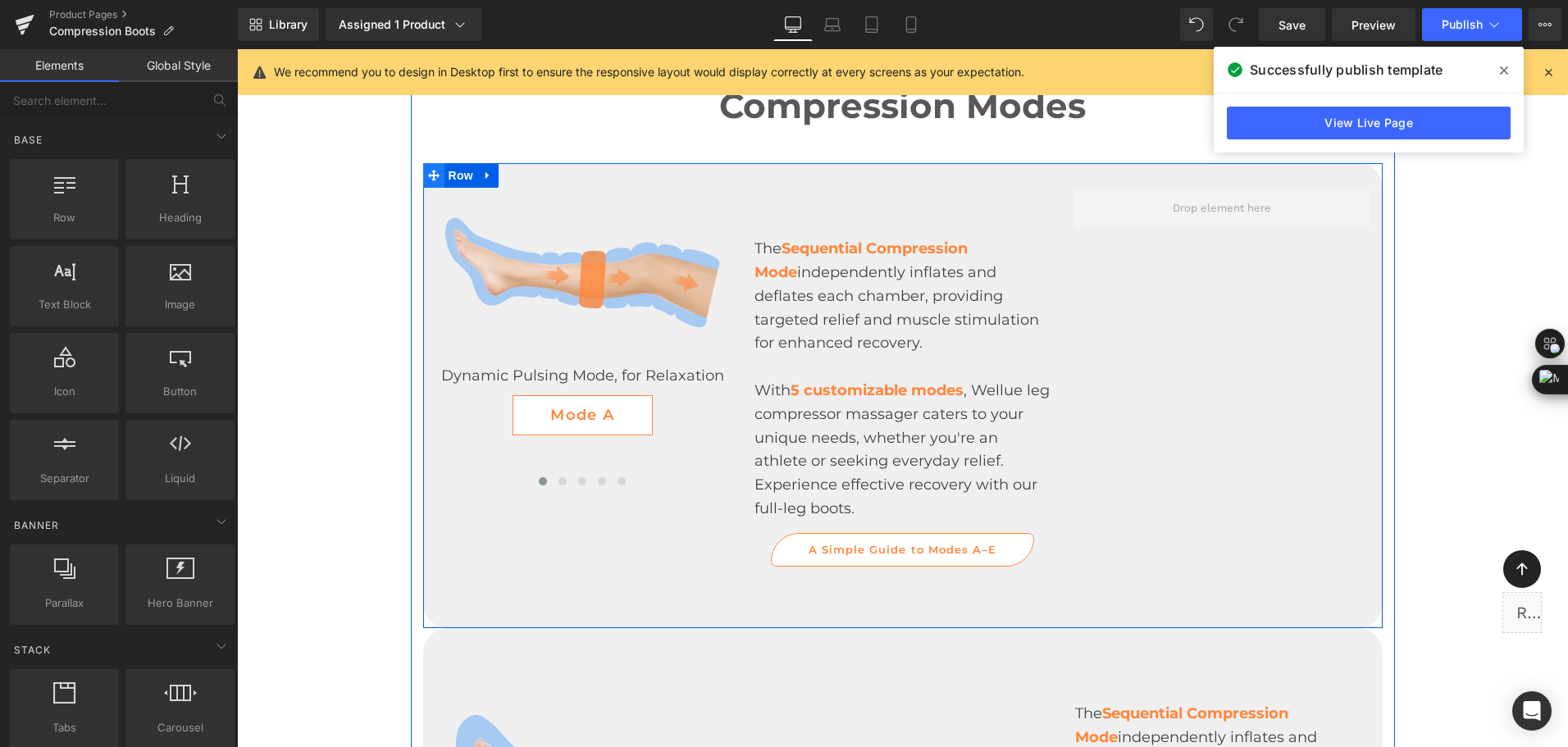
click at [431, 180] on icon at bounding box center [434, 176] width 12 height 12
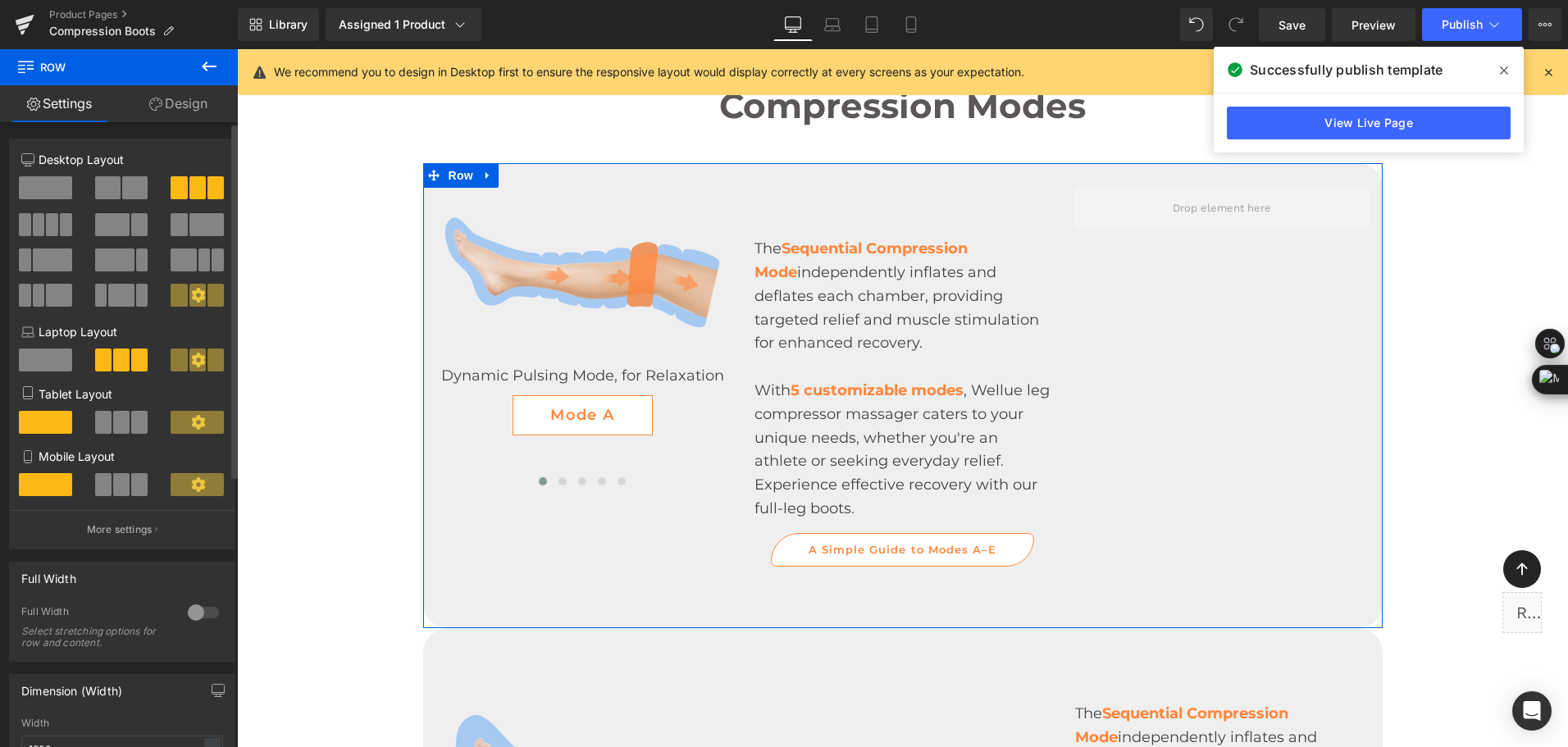
click at [37, 190] on span at bounding box center [45, 187] width 53 height 23
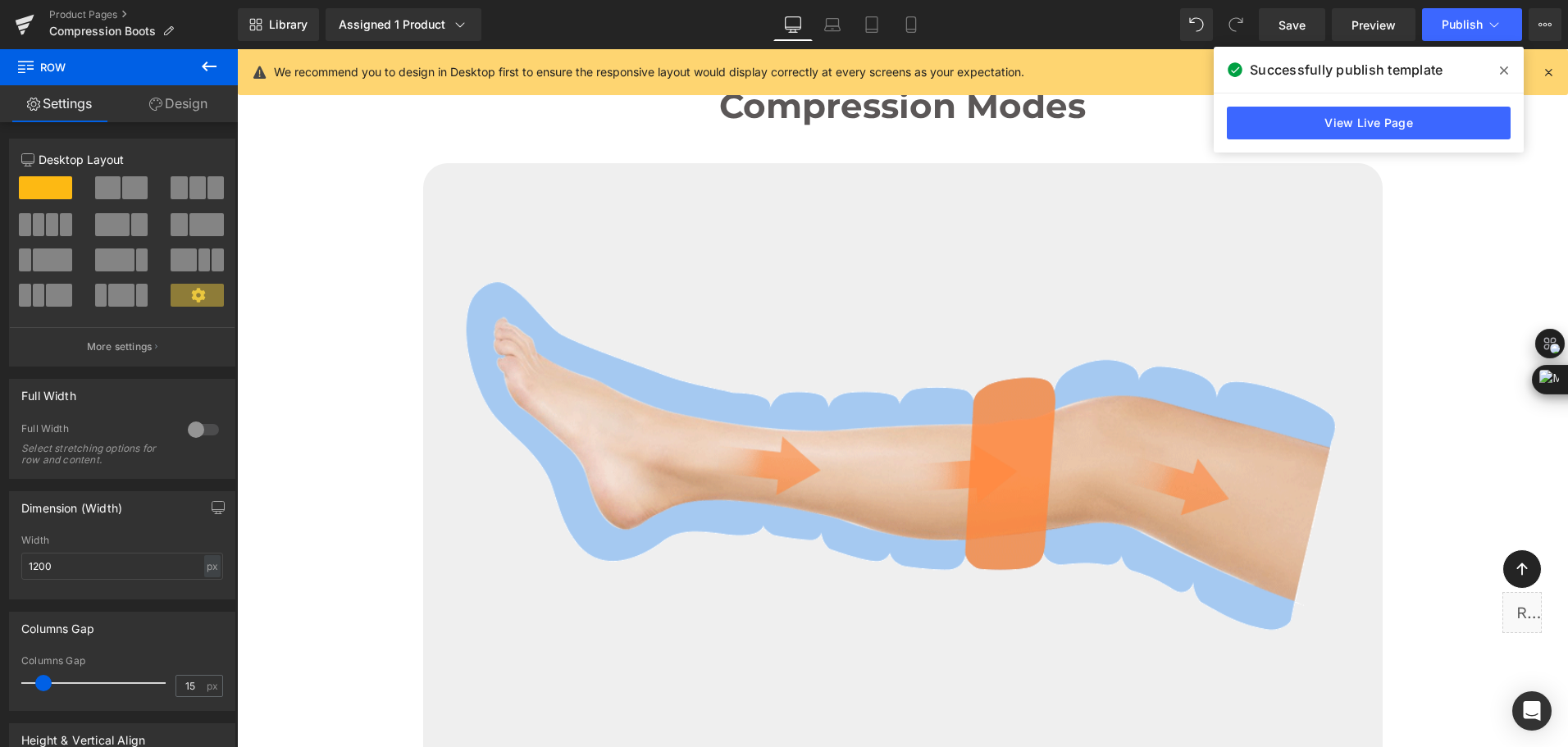
click at [199, 64] on icon at bounding box center [209, 66] width 19 height 19
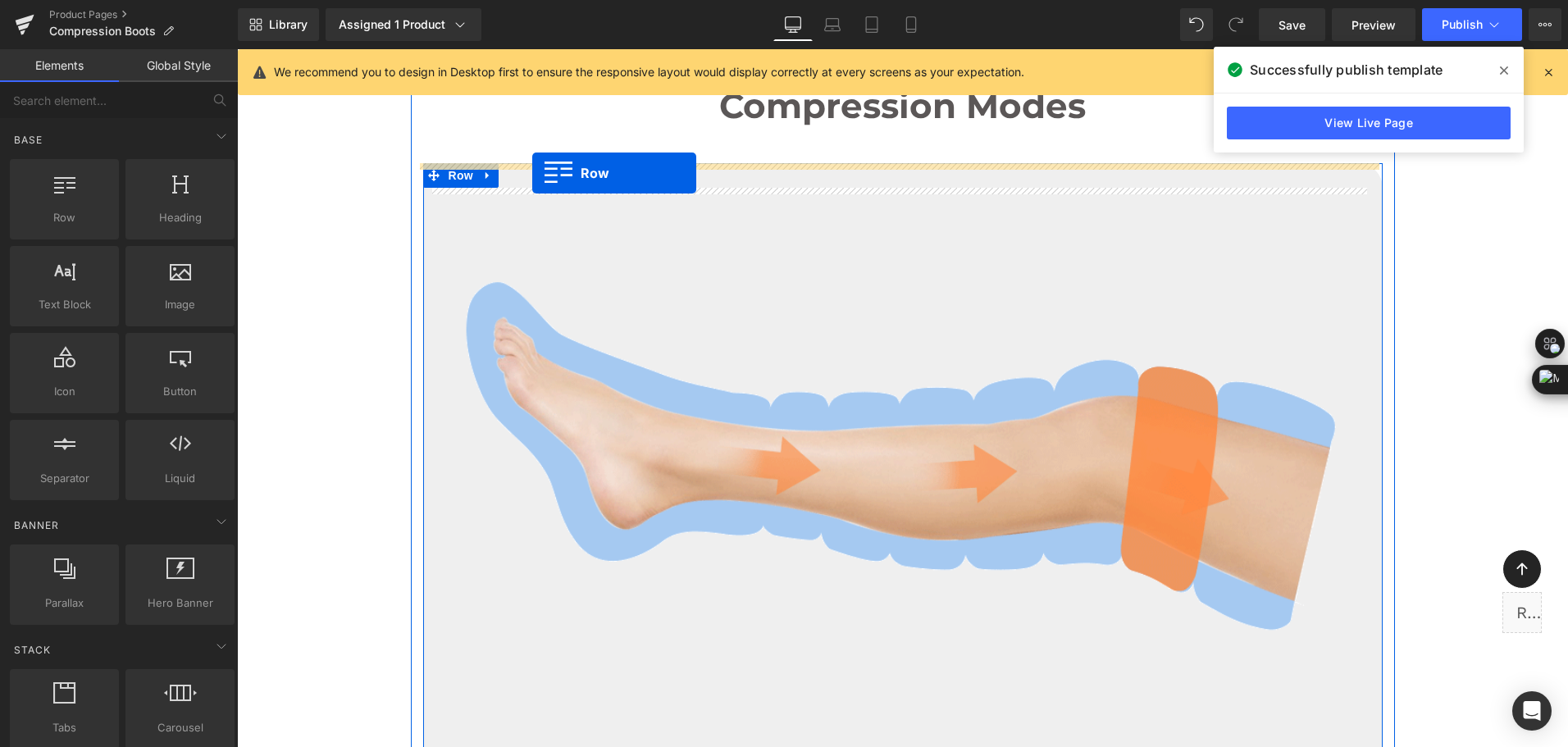
drag, startPoint x: 270, startPoint y: 205, endPoint x: 532, endPoint y: 173, distance: 263.9
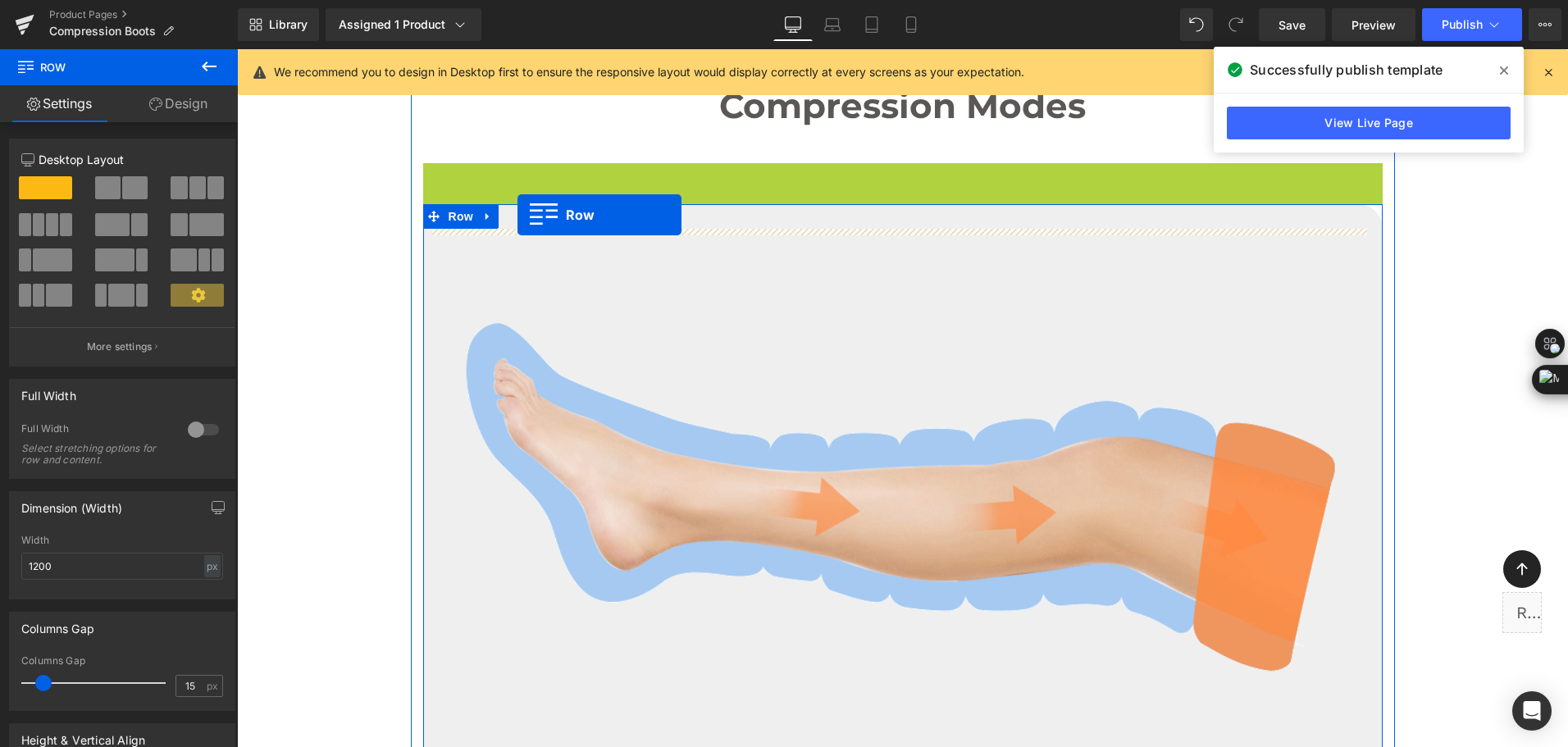
drag, startPoint x: 456, startPoint y: 177, endPoint x: 517, endPoint y: 214, distance: 71.3
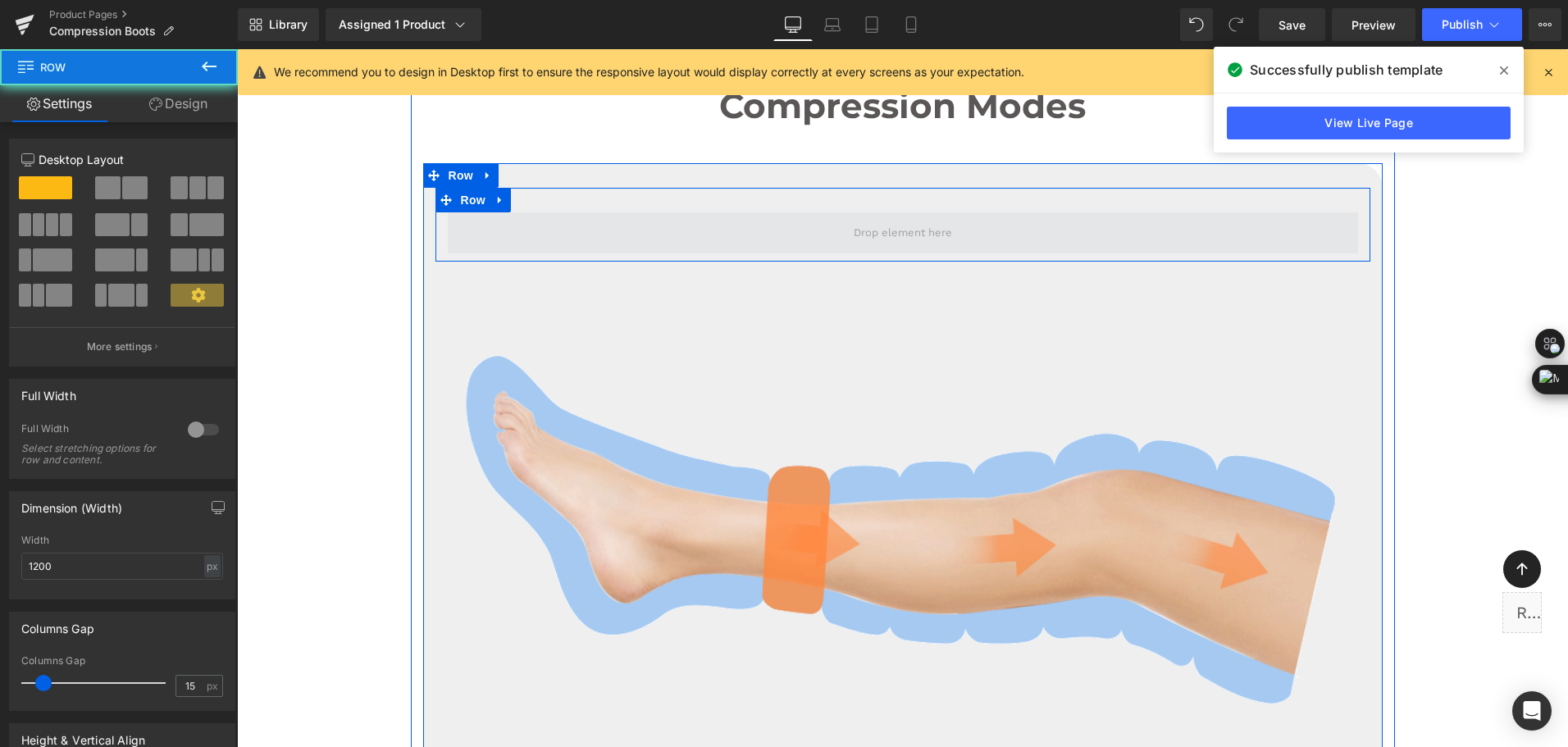
click at [535, 237] on span at bounding box center [903, 233] width 910 height 41
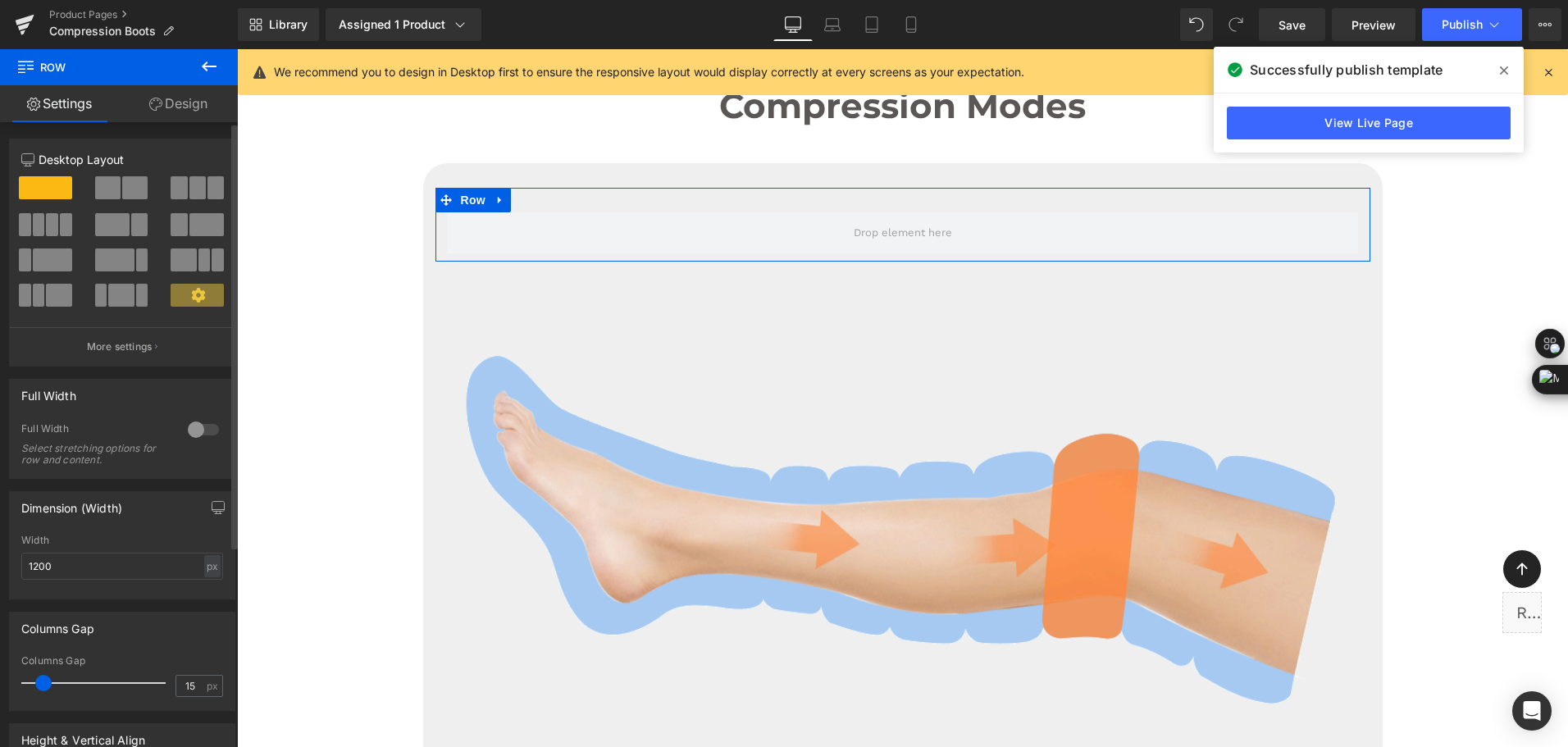
drag, startPoint x: 184, startPoint y: 197, endPoint x: 74, endPoint y: 147, distance: 120.8
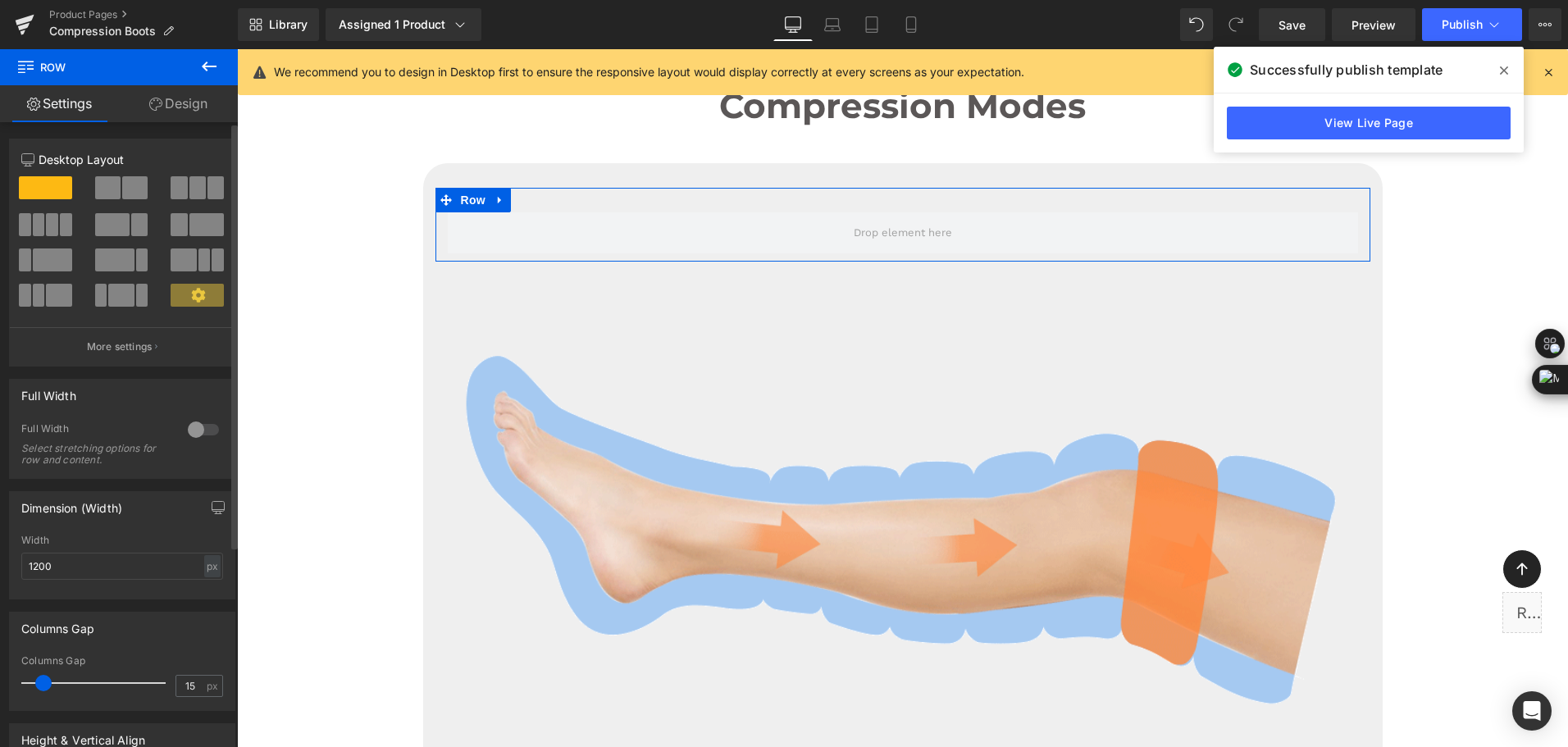
click at [189, 197] on span at bounding box center [197, 187] width 16 height 23
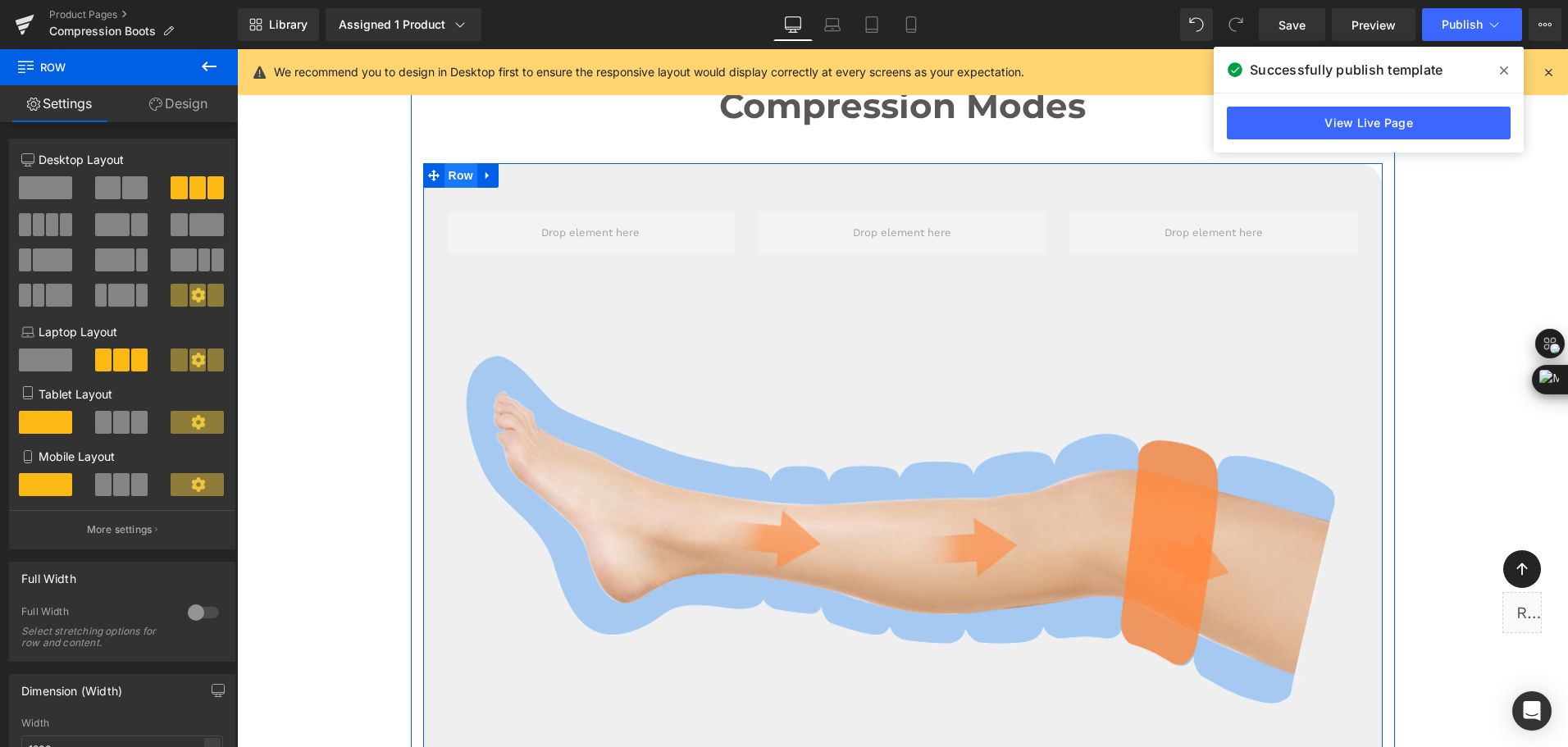
click at [454, 170] on span "Row" at bounding box center [460, 176] width 33 height 25
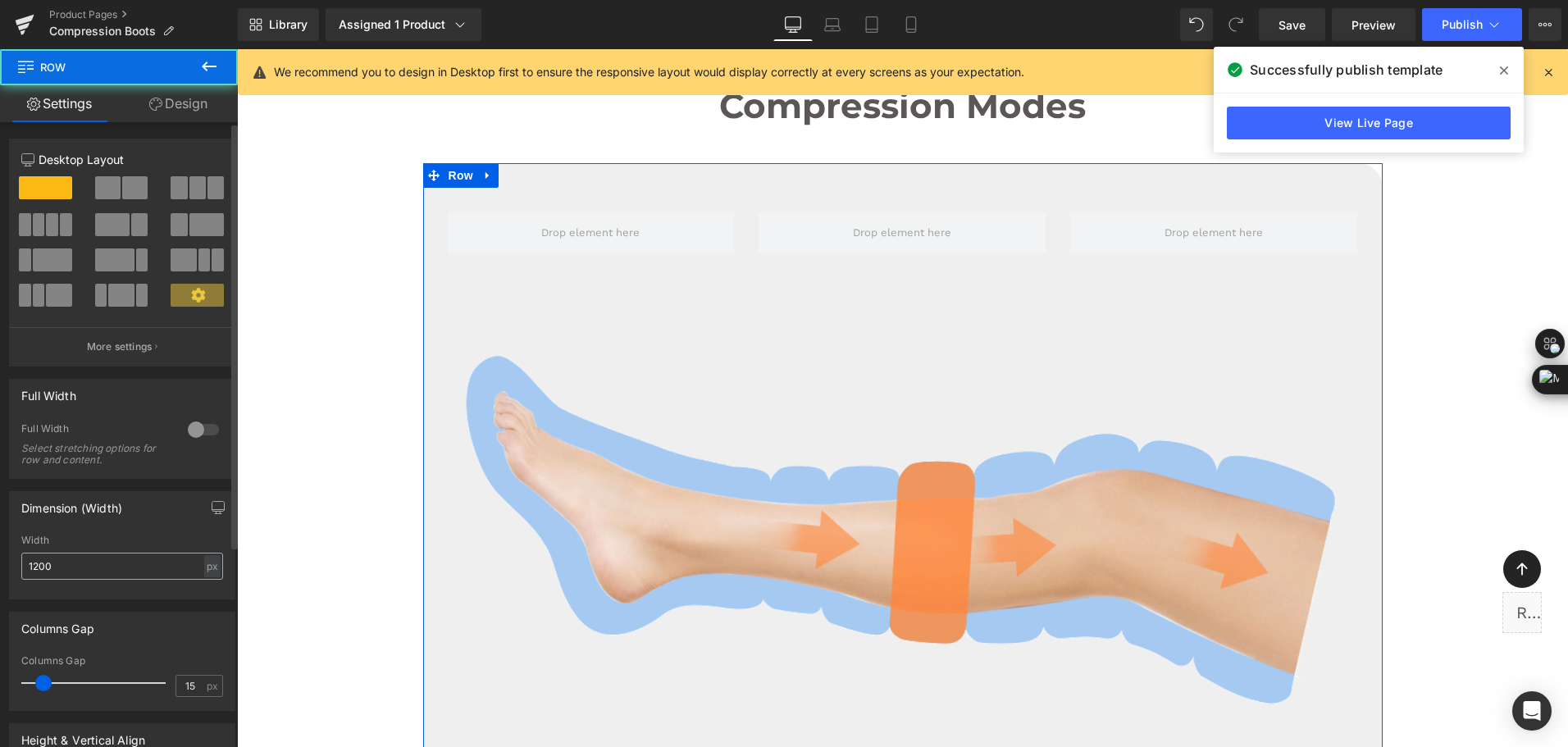
scroll to position [164, 0]
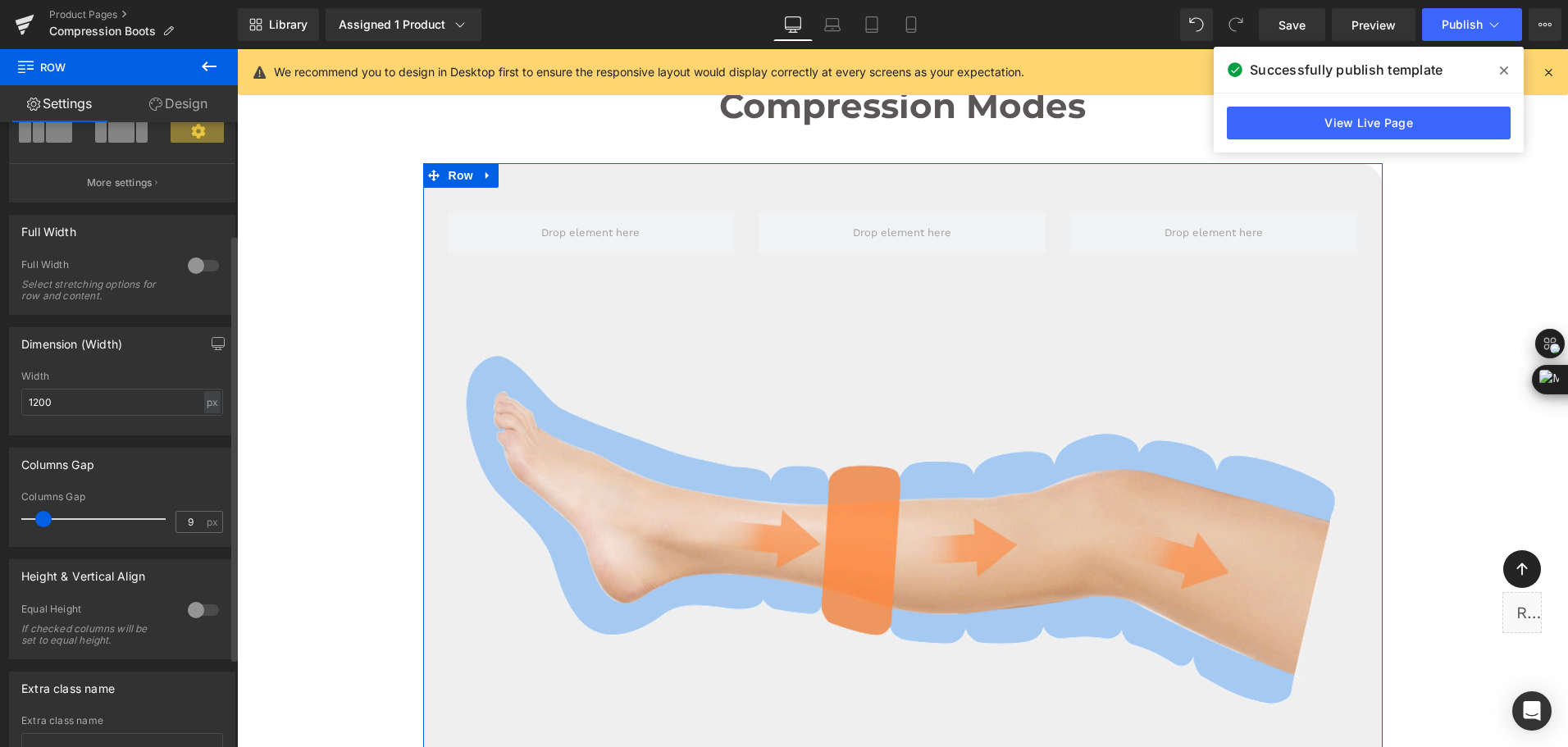
type input "0"
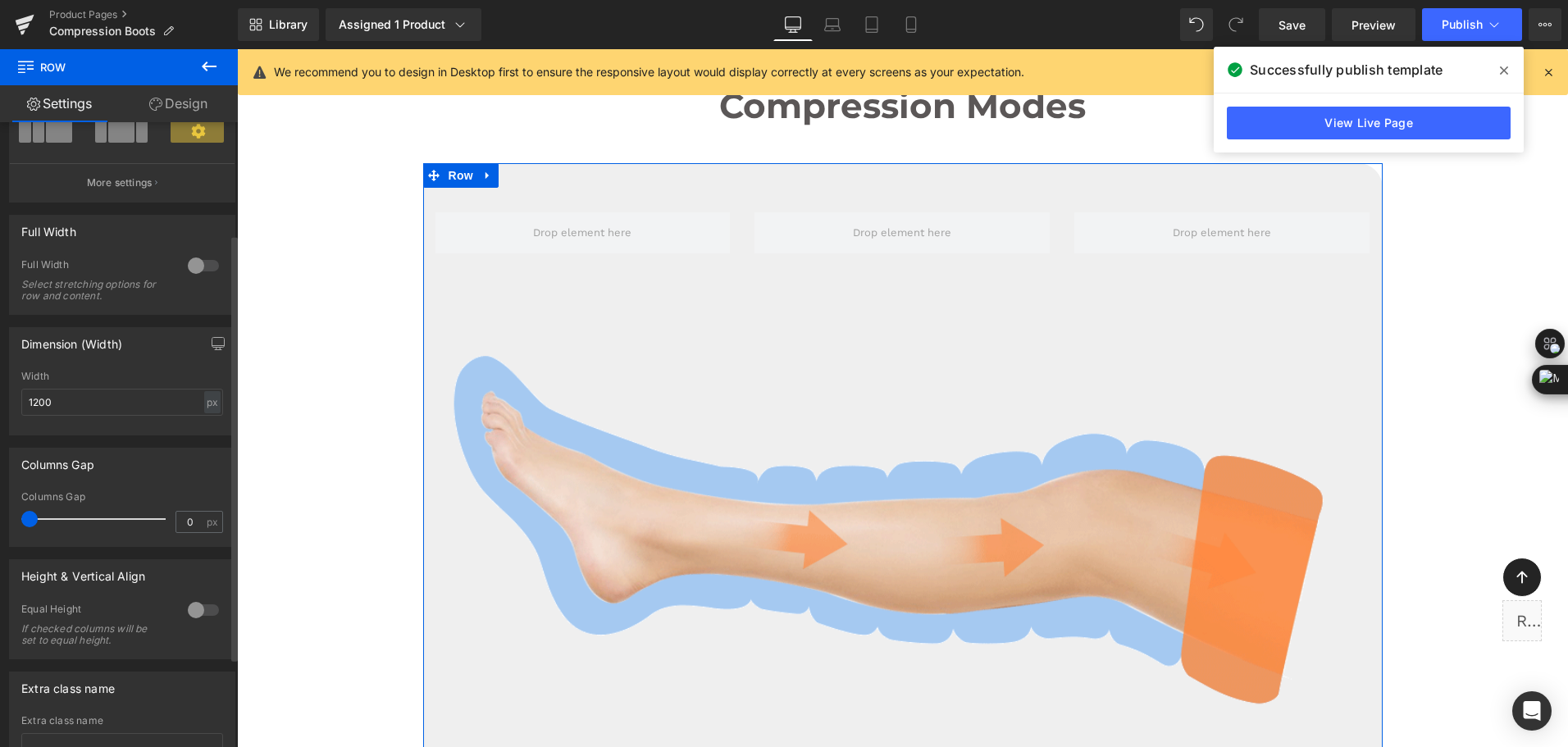
drag, startPoint x: 42, startPoint y: 517, endPoint x: 10, endPoint y: 513, distance: 32.2
click at [10, 513] on div "0px Columns Gap 0 px" at bounding box center [122, 518] width 225 height 55
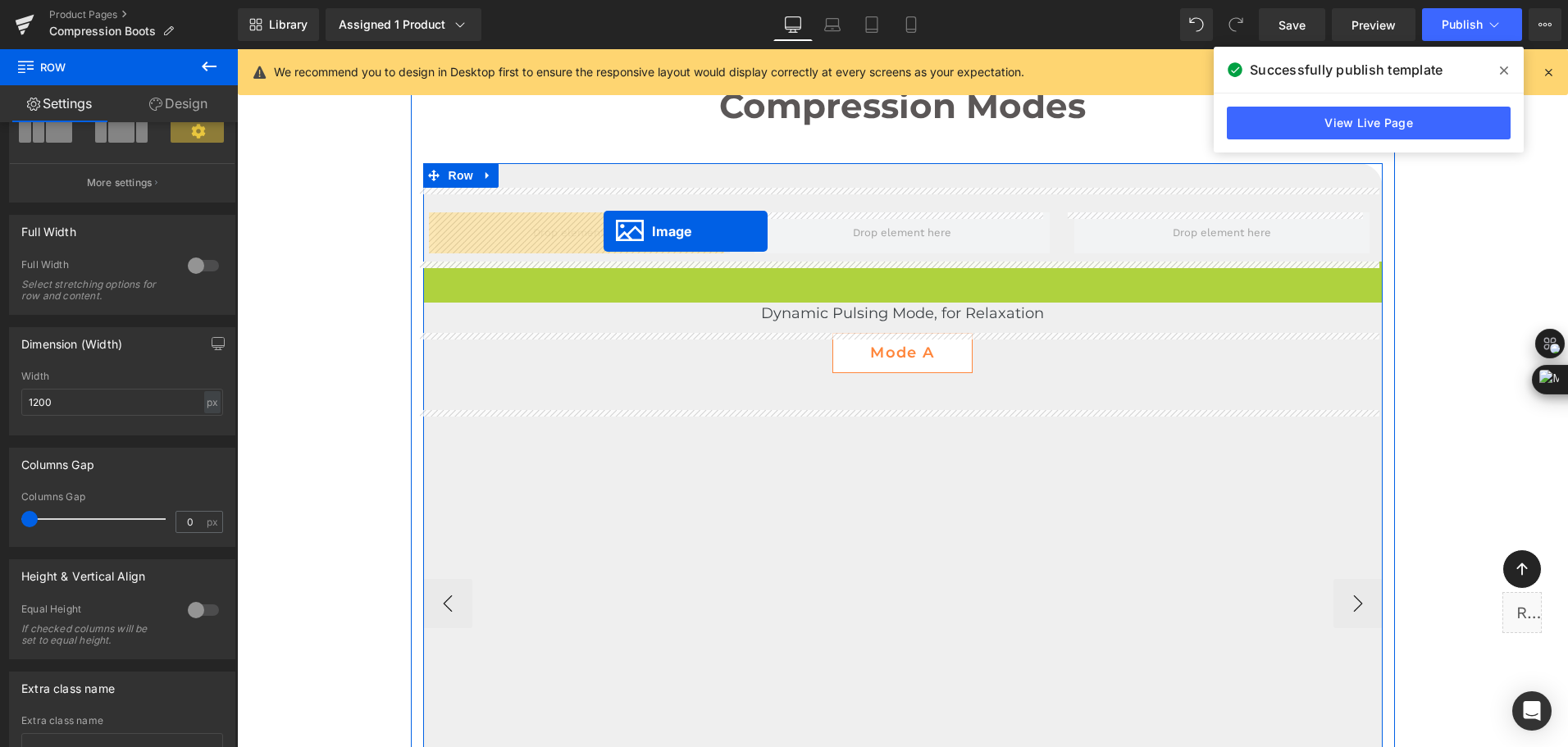
drag, startPoint x: 867, startPoint y: 544, endPoint x: 604, endPoint y: 231, distance: 408.8
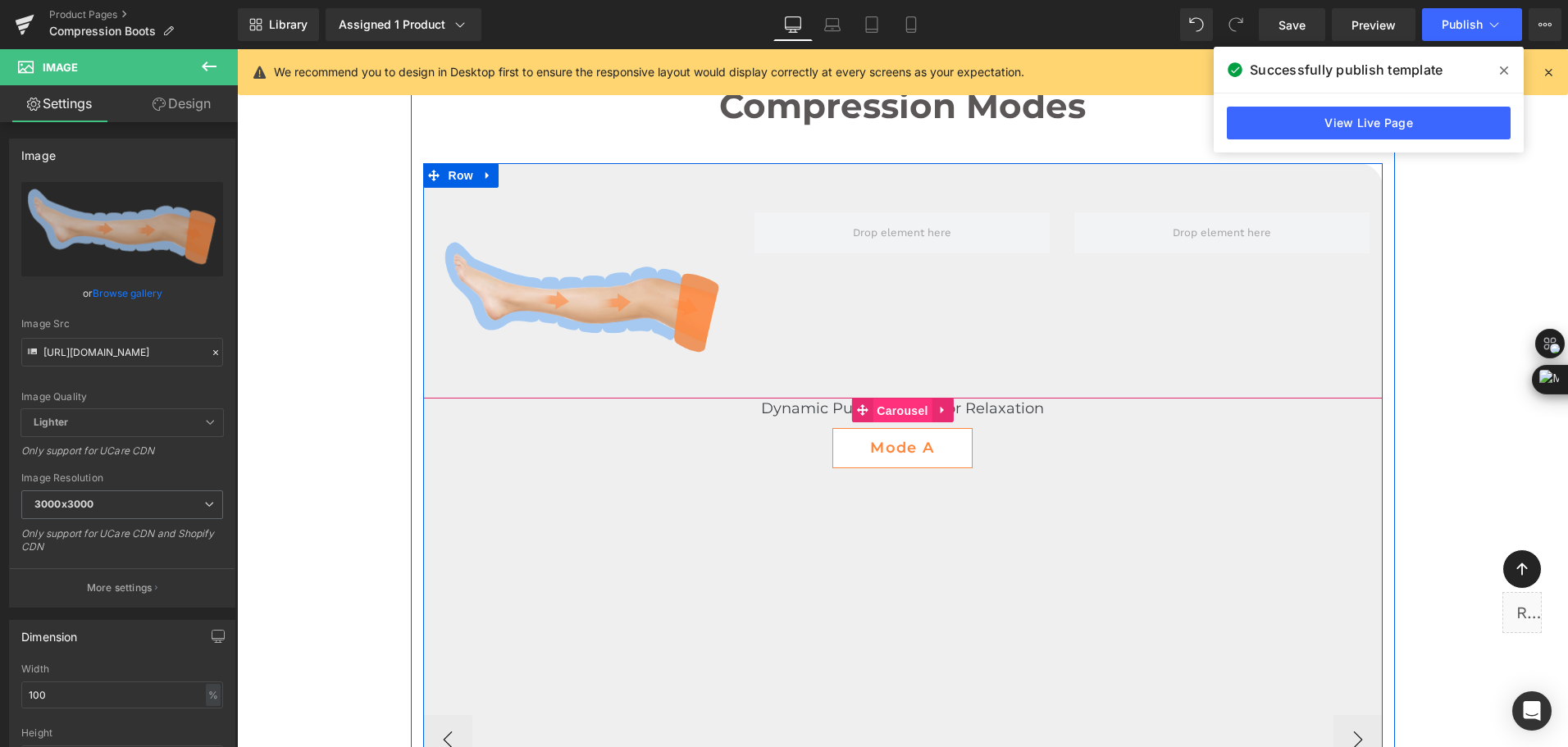
click at [887, 414] on span "Carousel" at bounding box center [901, 411] width 59 height 25
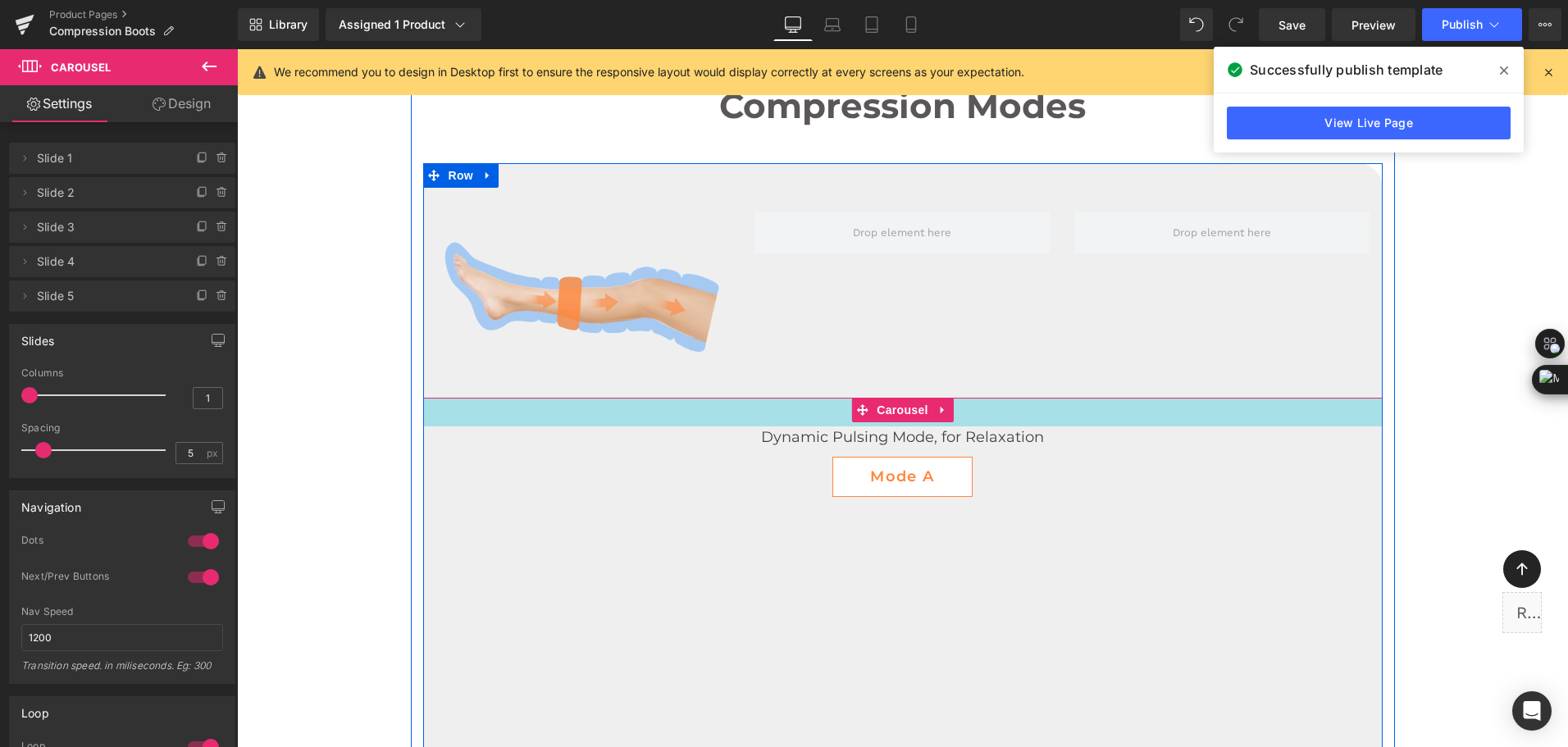
drag, startPoint x: 1004, startPoint y: 401, endPoint x: 999, endPoint y: 430, distance: 29.4
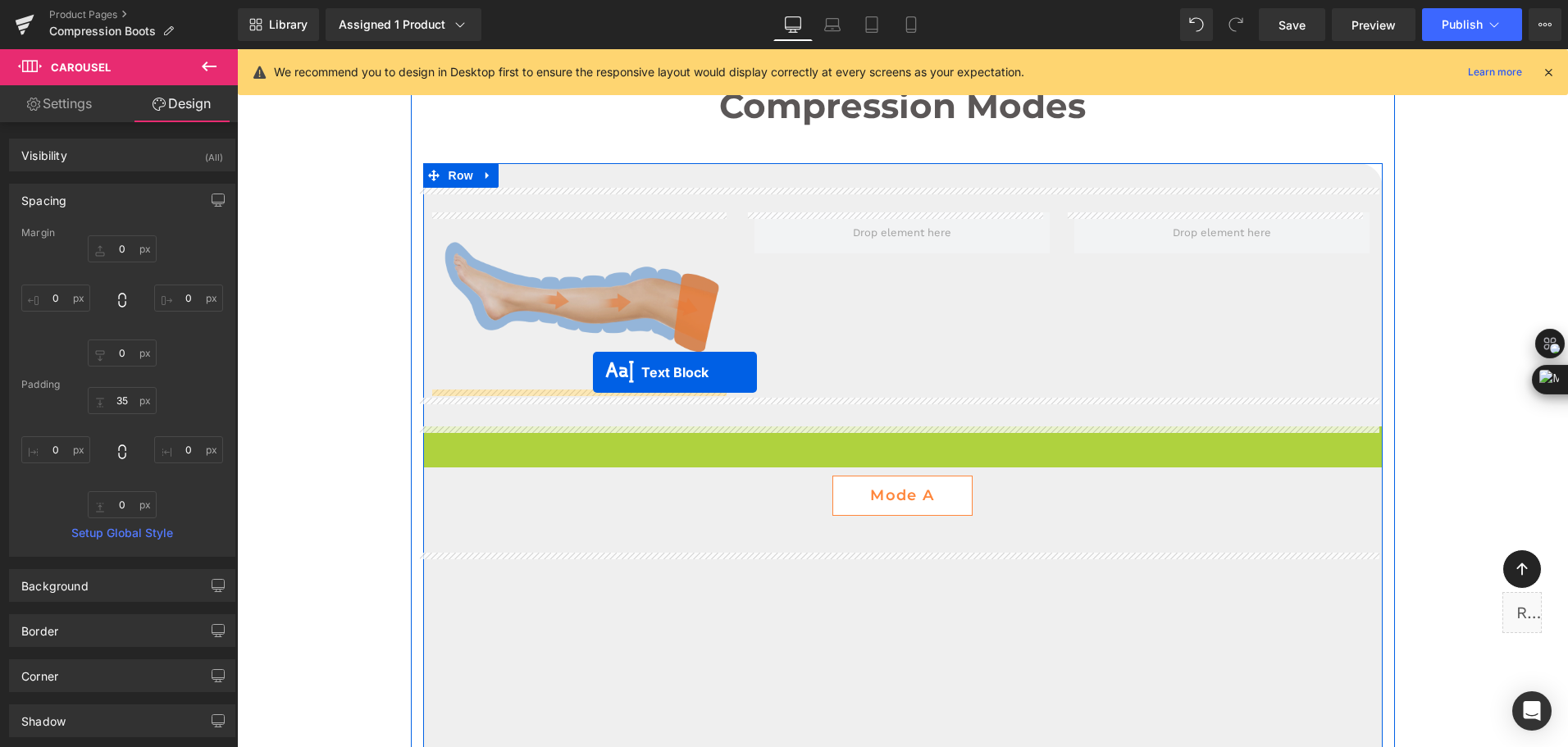
drag, startPoint x: 900, startPoint y: 439, endPoint x: 593, endPoint y: 372, distance: 314.2
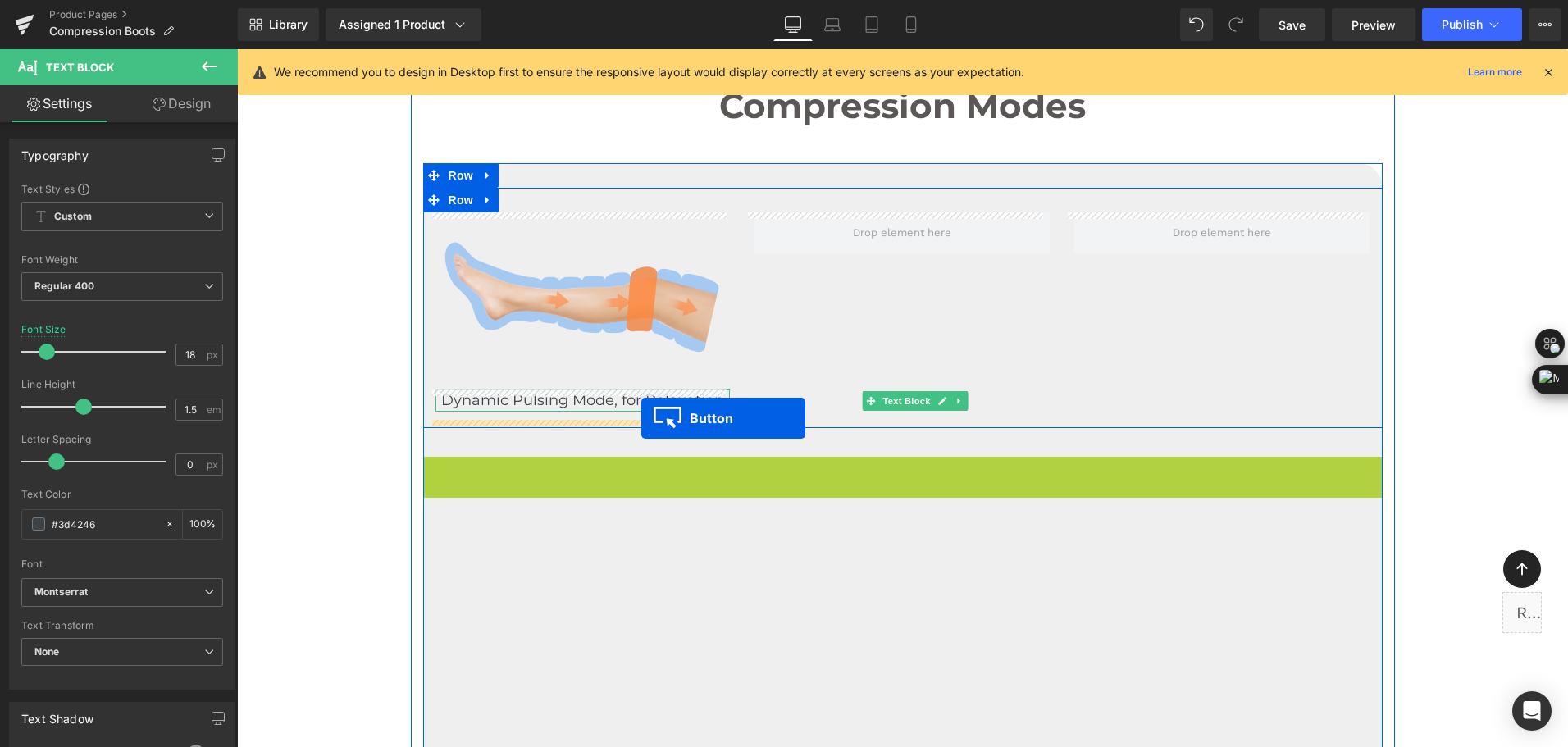
drag, startPoint x: 885, startPoint y: 478, endPoint x: 641, endPoint y: 418, distance: 251.3
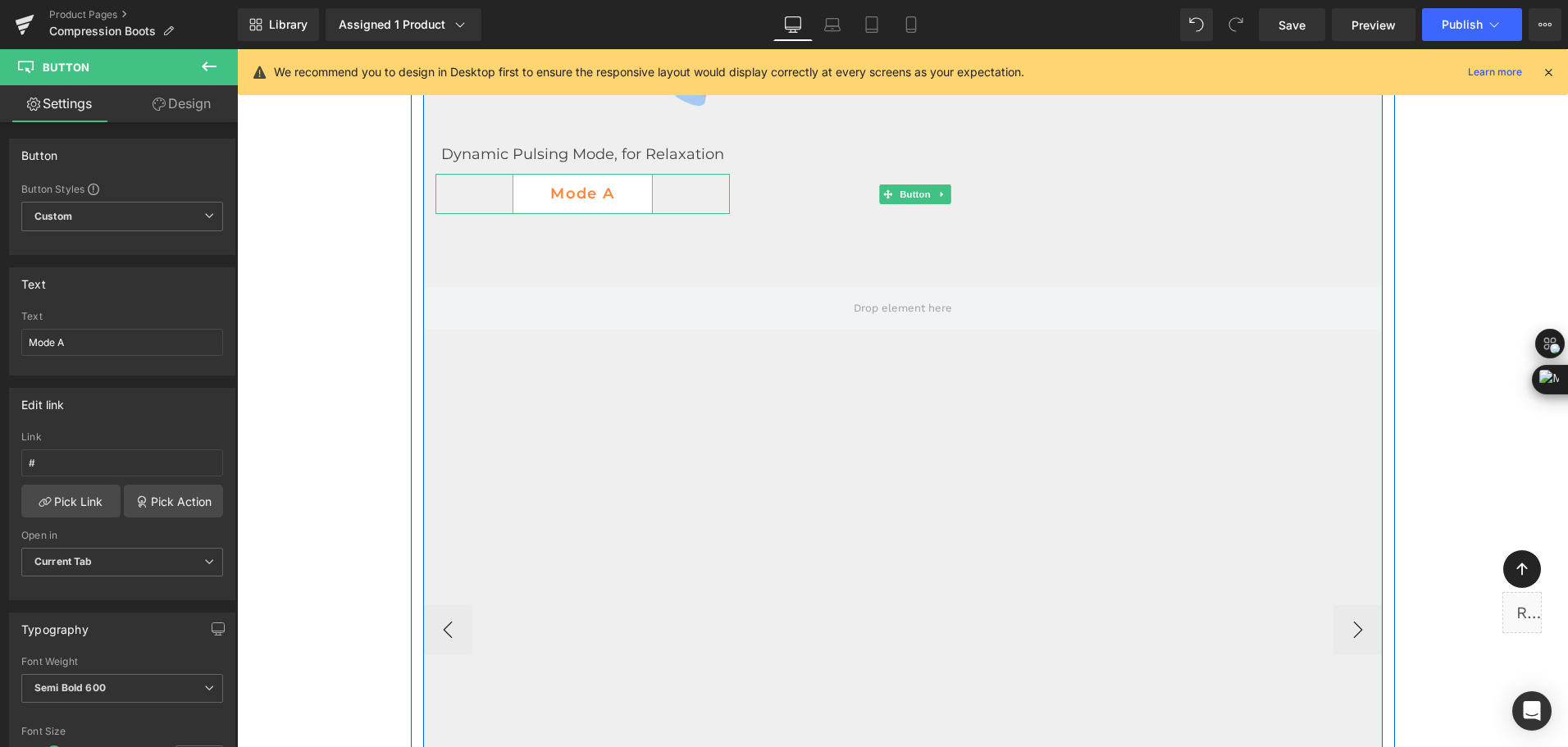
scroll to position [3786, 0]
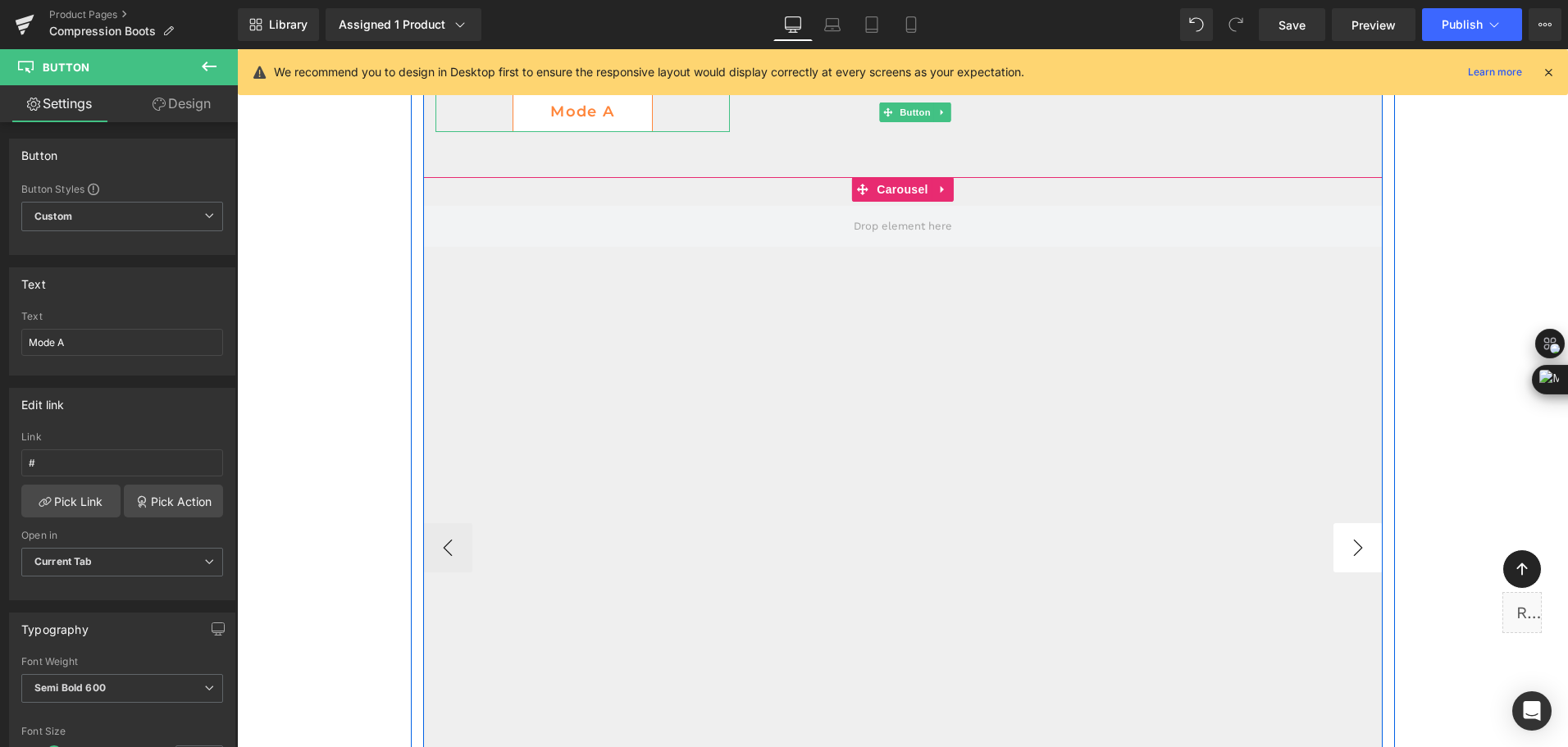
click at [1342, 551] on button "›" at bounding box center [1357, 547] width 49 height 49
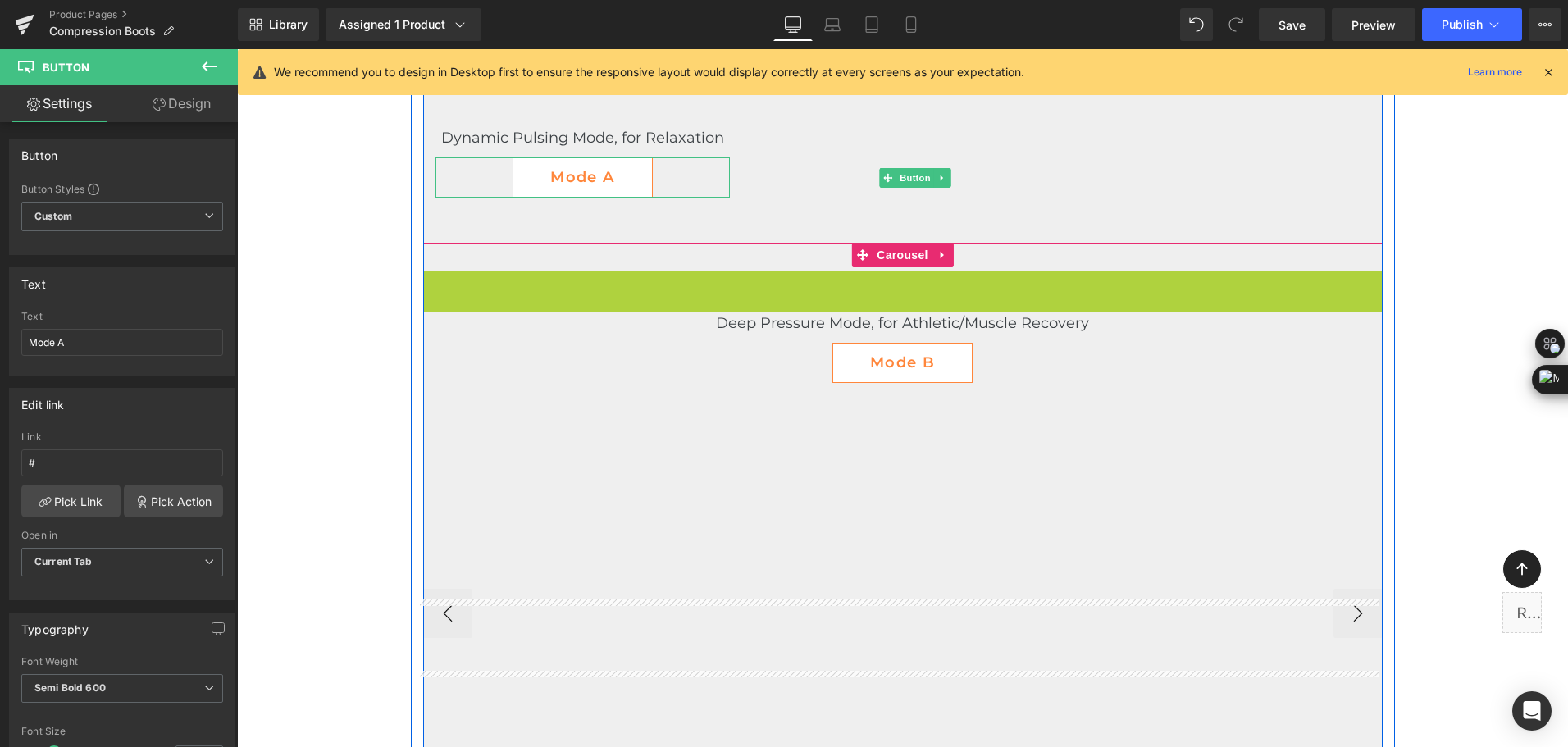
scroll to position [3311, 0]
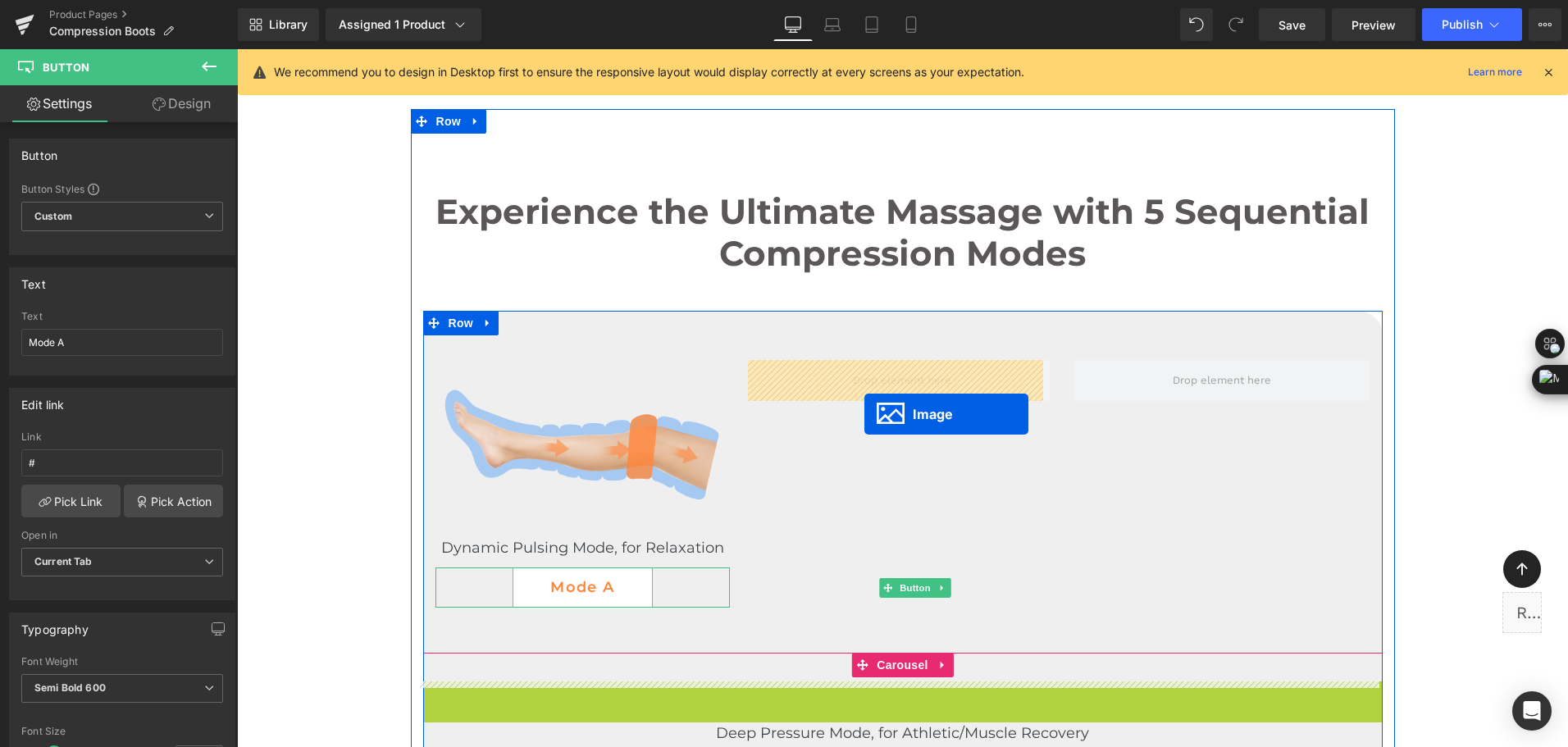
drag, startPoint x: 879, startPoint y: 736, endPoint x: 864, endPoint y: 414, distance: 322.3
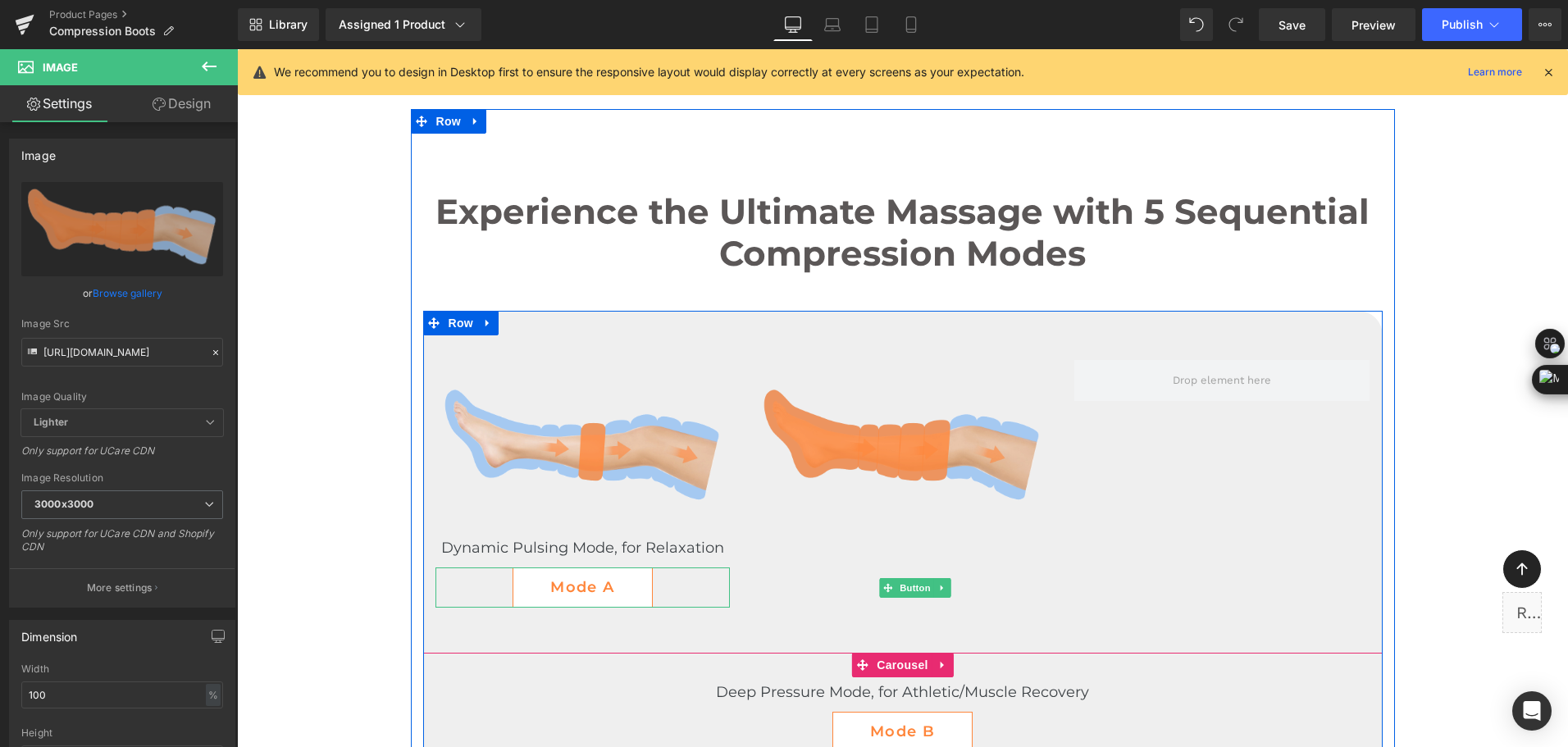
scroll to position [3393, 0]
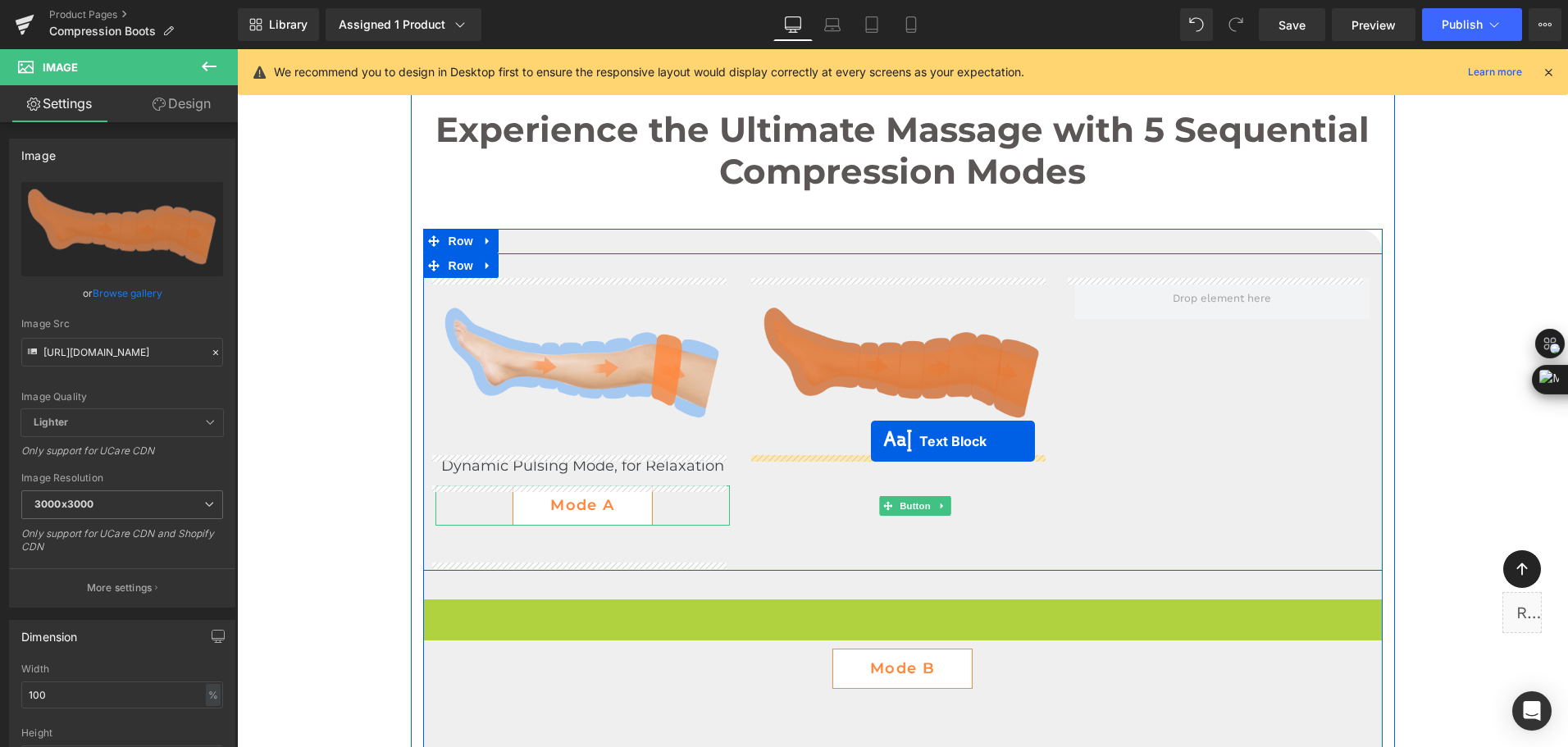
drag, startPoint x: 905, startPoint y: 611, endPoint x: 871, endPoint y: 441, distance: 173.4
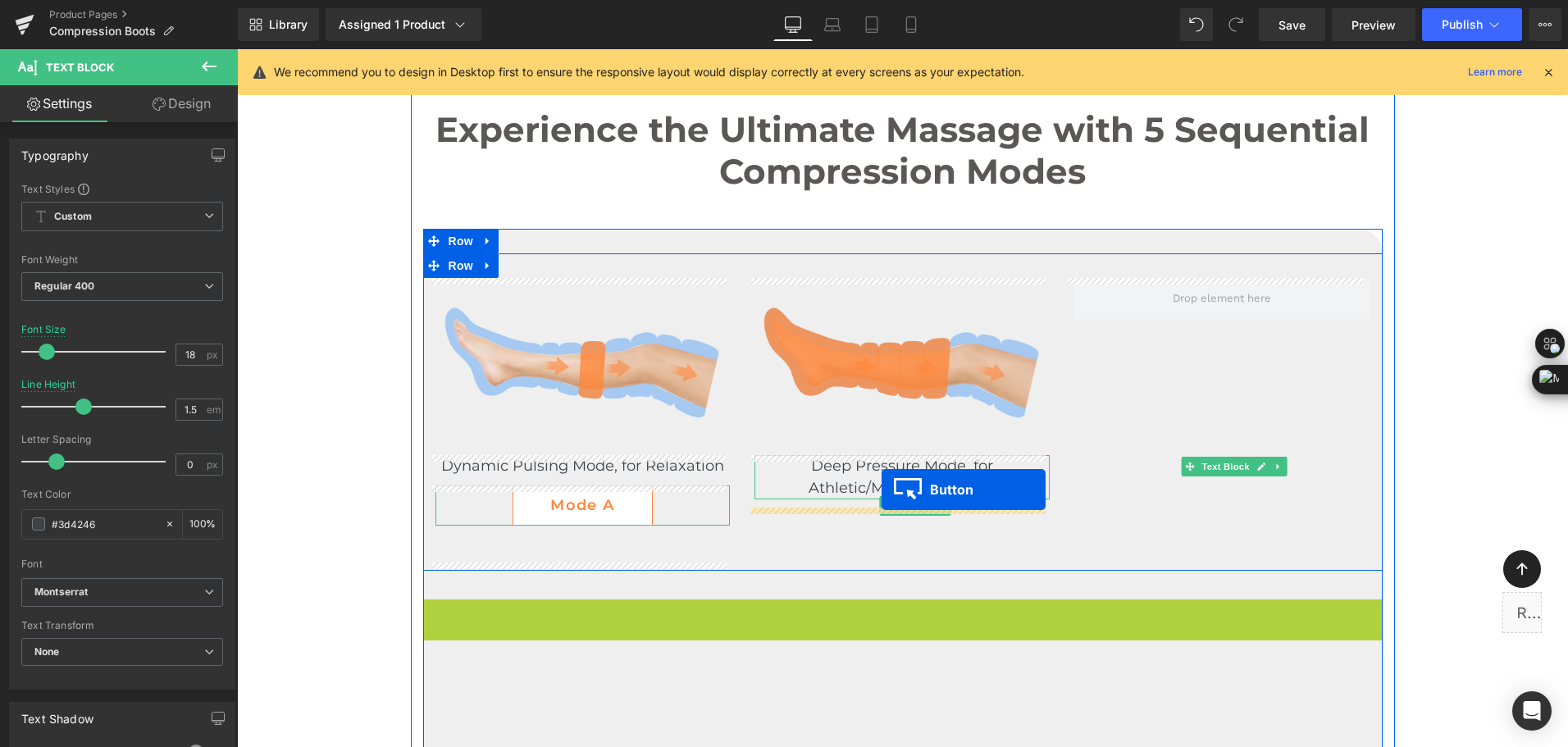
drag, startPoint x: 888, startPoint y: 626, endPoint x: 882, endPoint y: 489, distance: 137.1
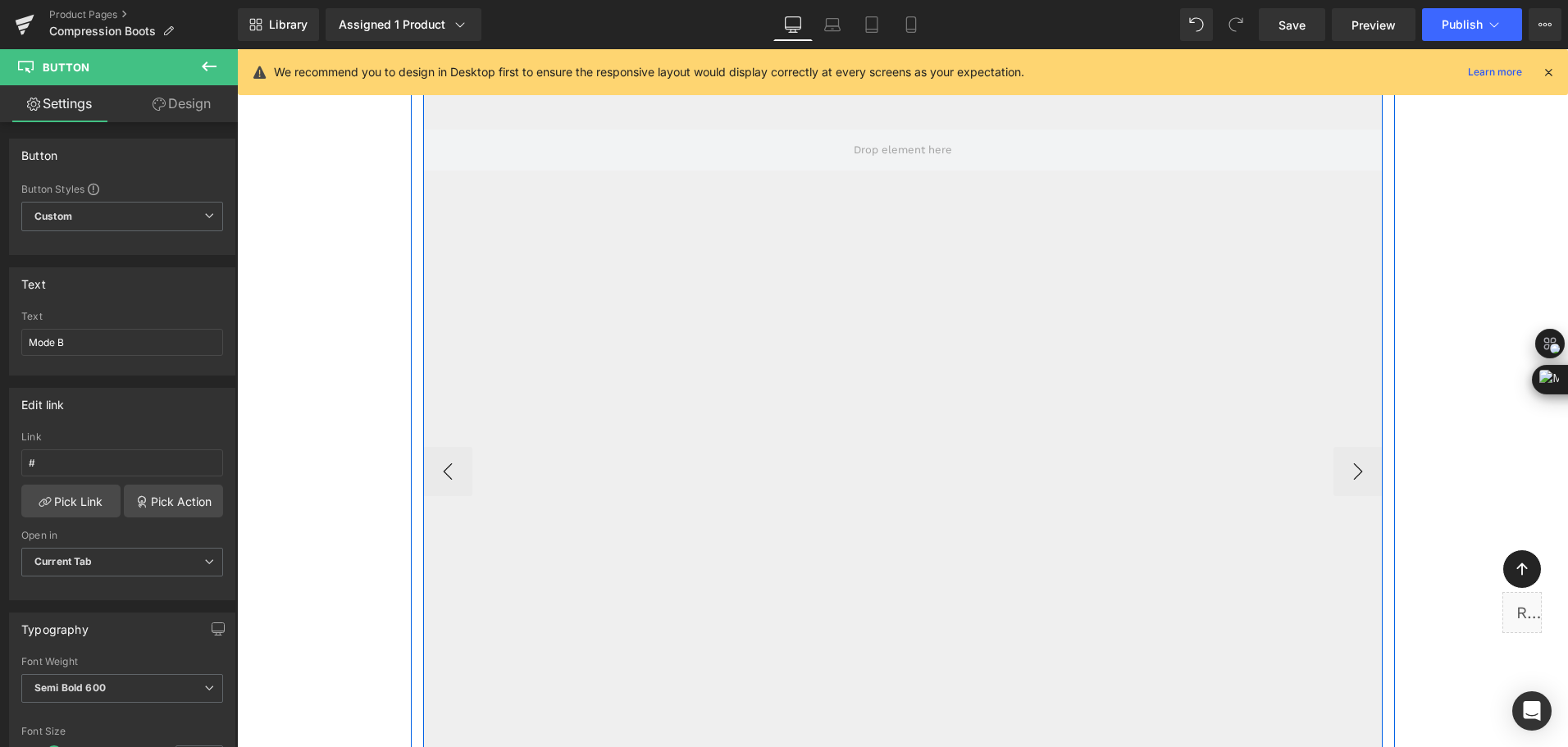
scroll to position [4213, 0]
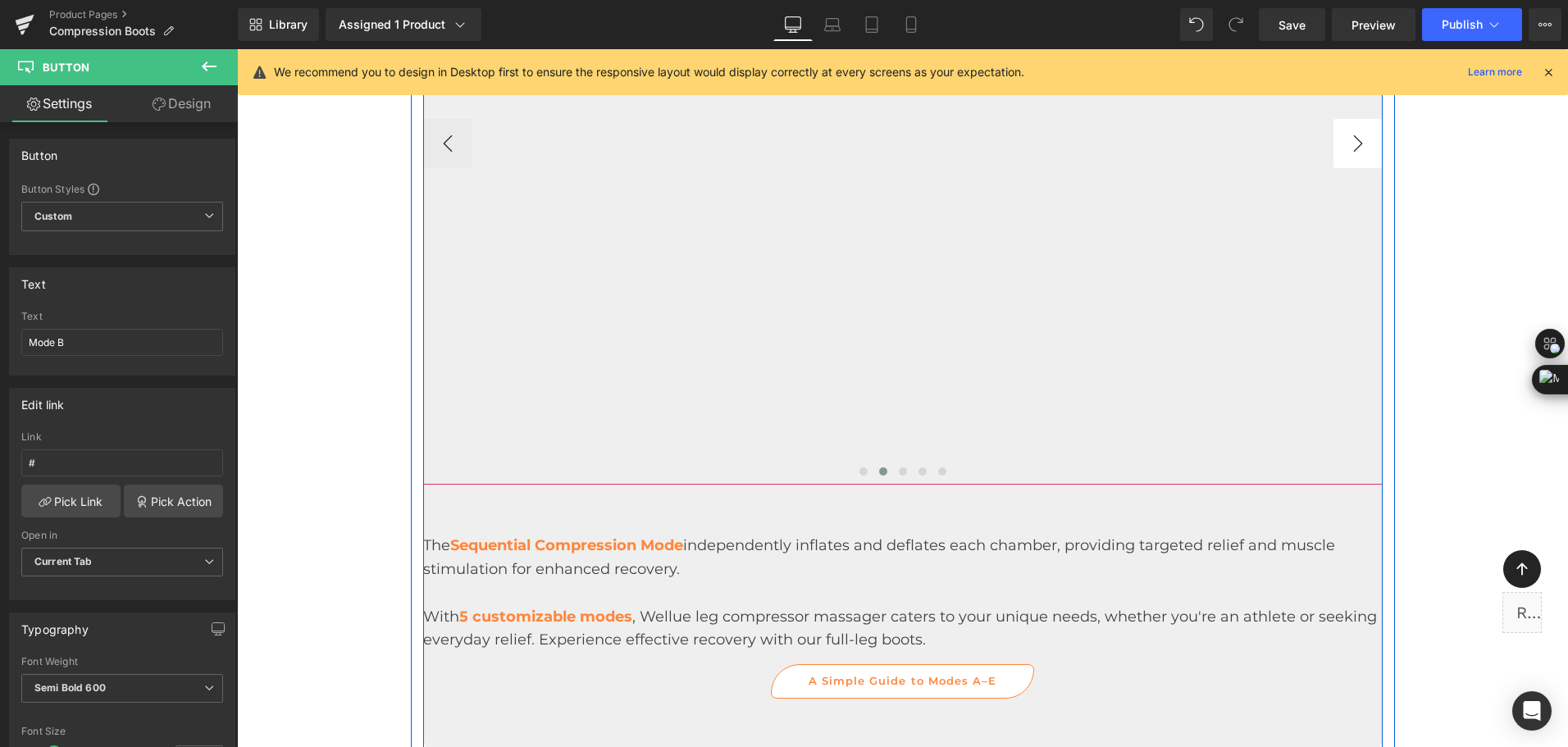
click at [1349, 141] on button "›" at bounding box center [1357, 143] width 49 height 49
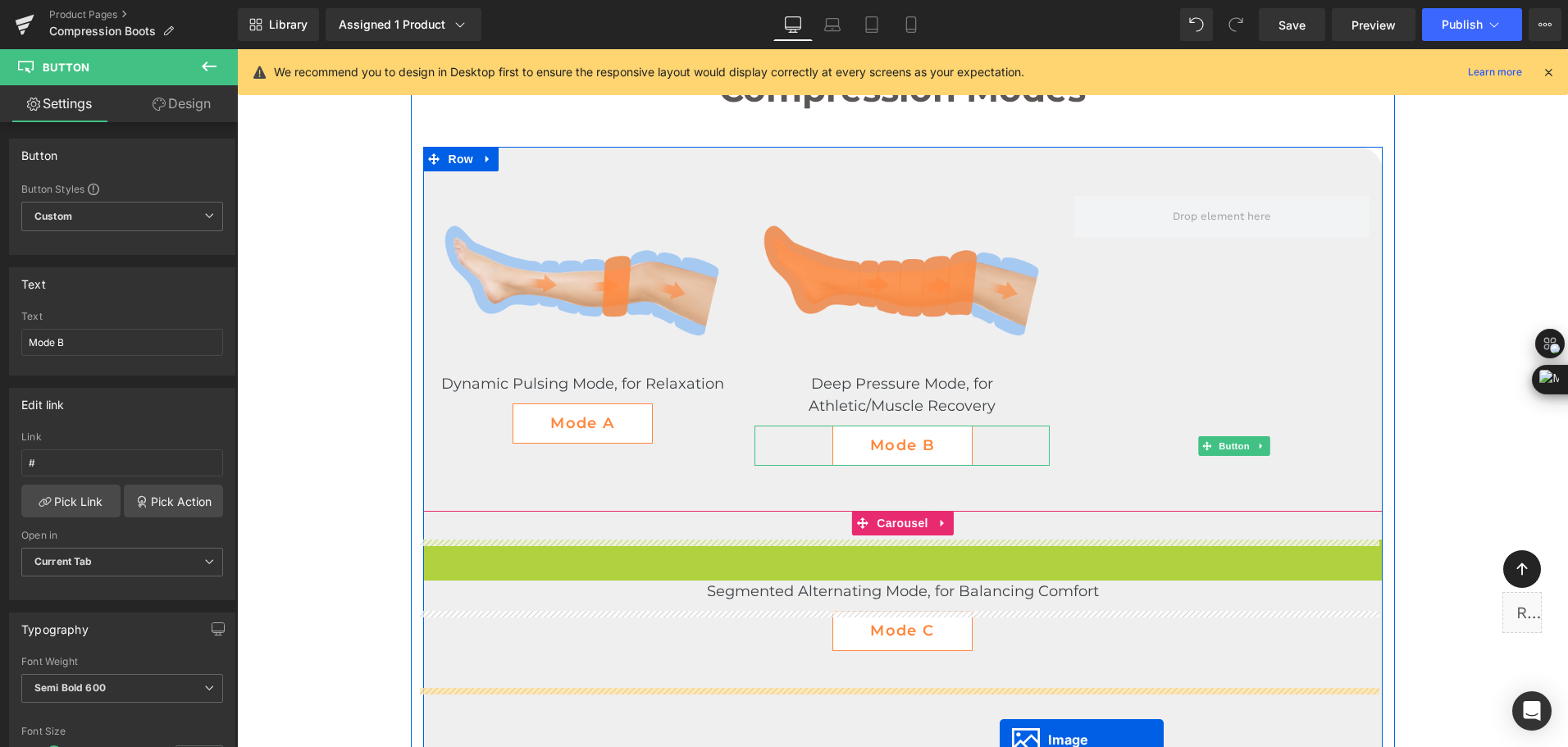
scroll to position [3311, 0]
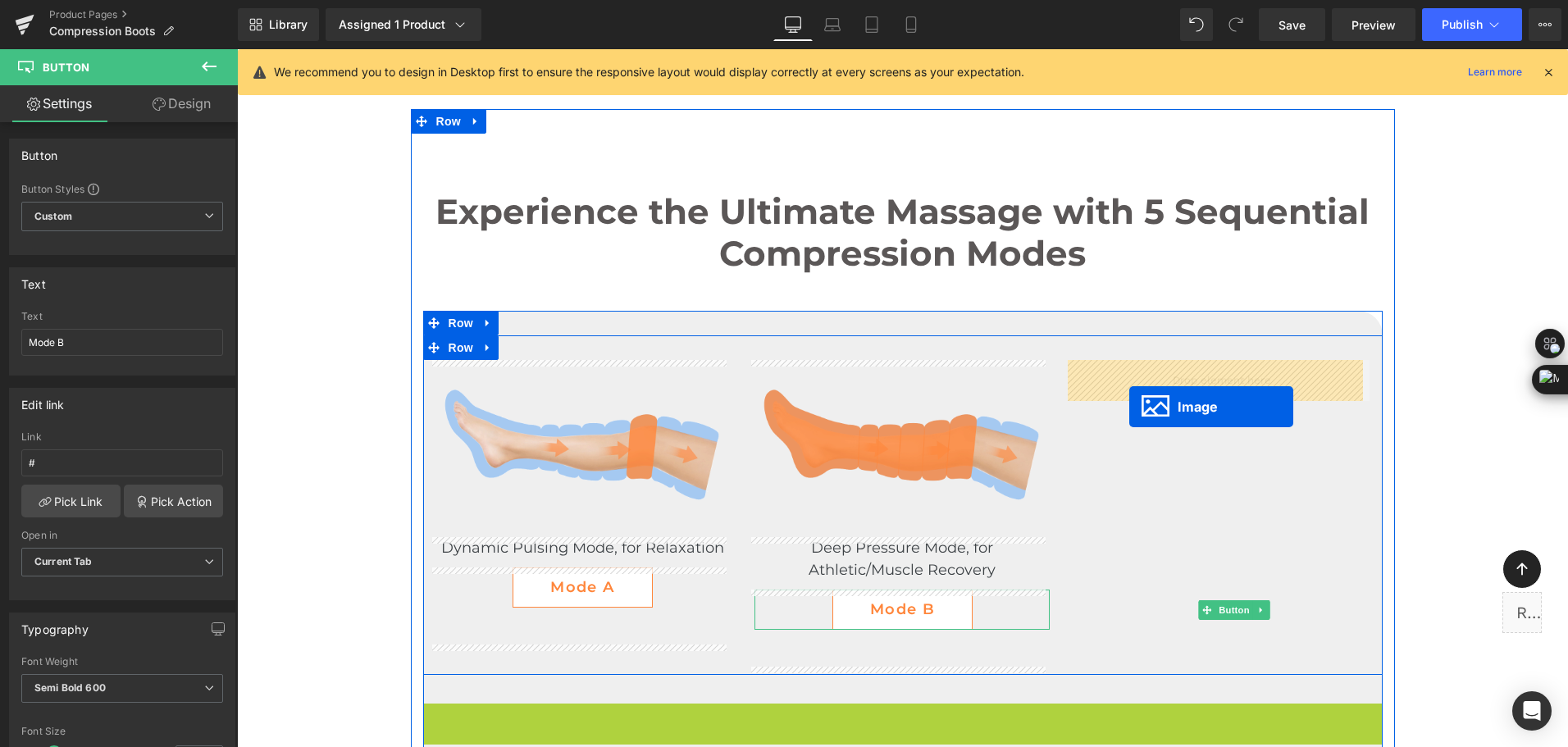
drag, startPoint x: 889, startPoint y: 656, endPoint x: 1129, endPoint y: 407, distance: 345.8
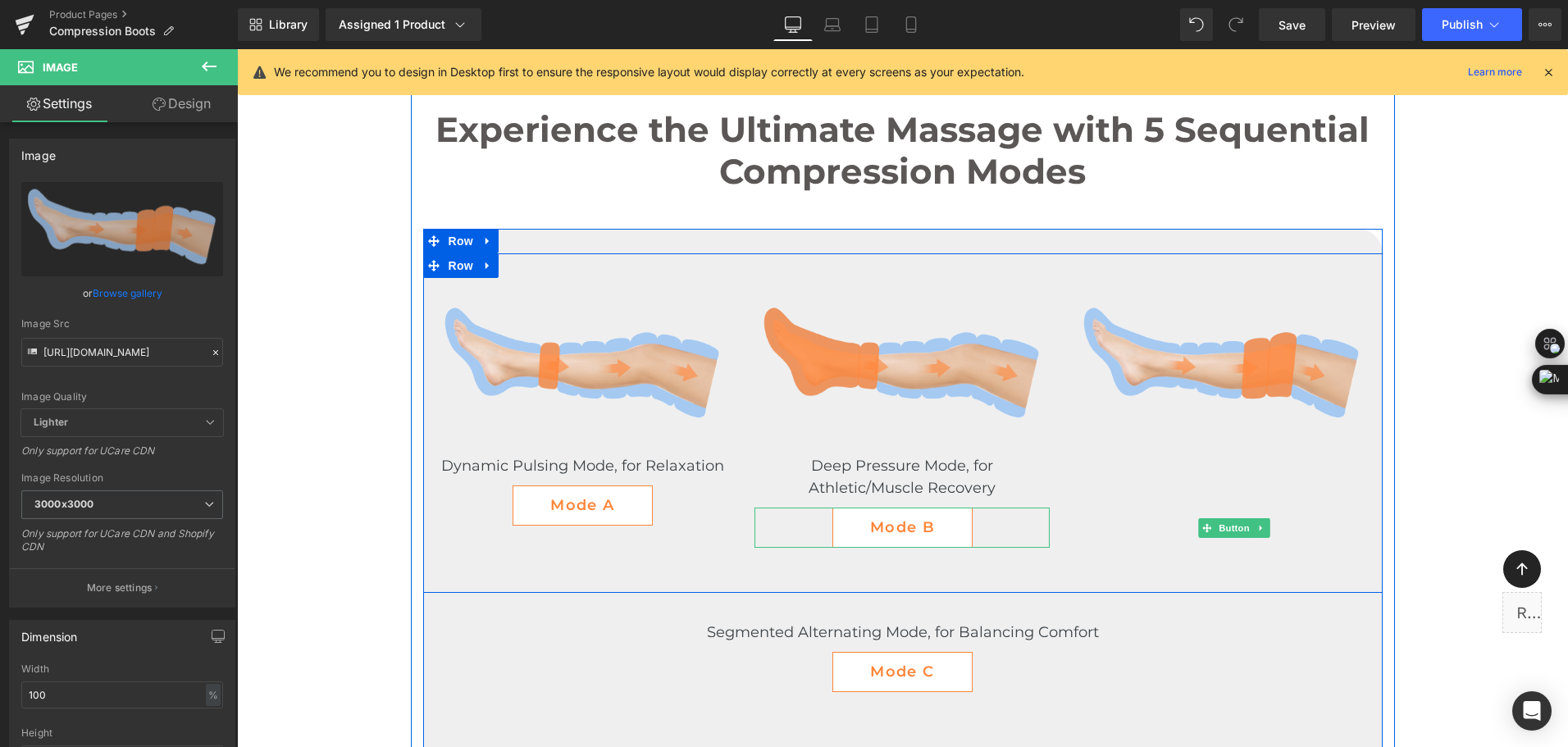
scroll to position [3474, 0]
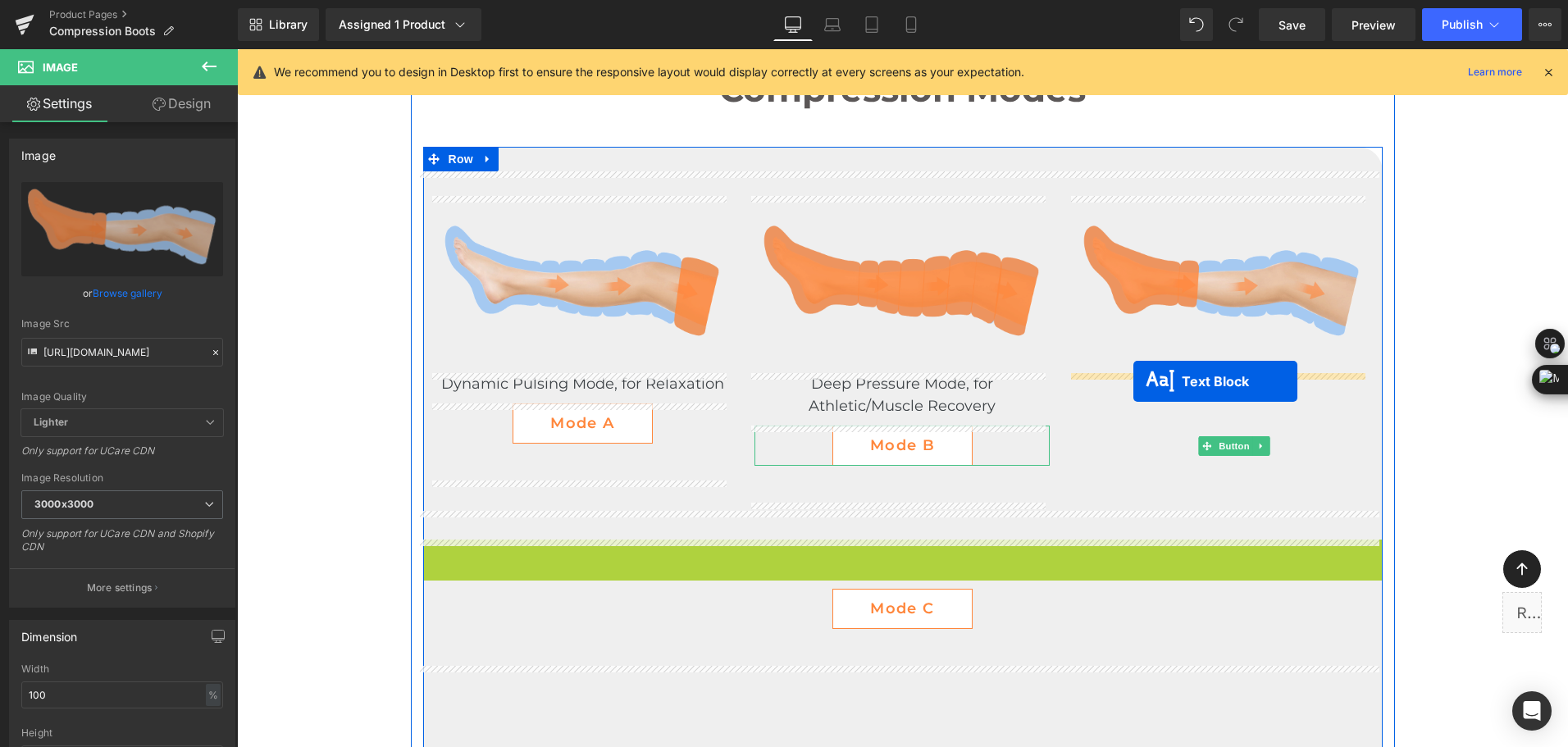
drag, startPoint x: 899, startPoint y: 555, endPoint x: 1133, endPoint y: 382, distance: 291.0
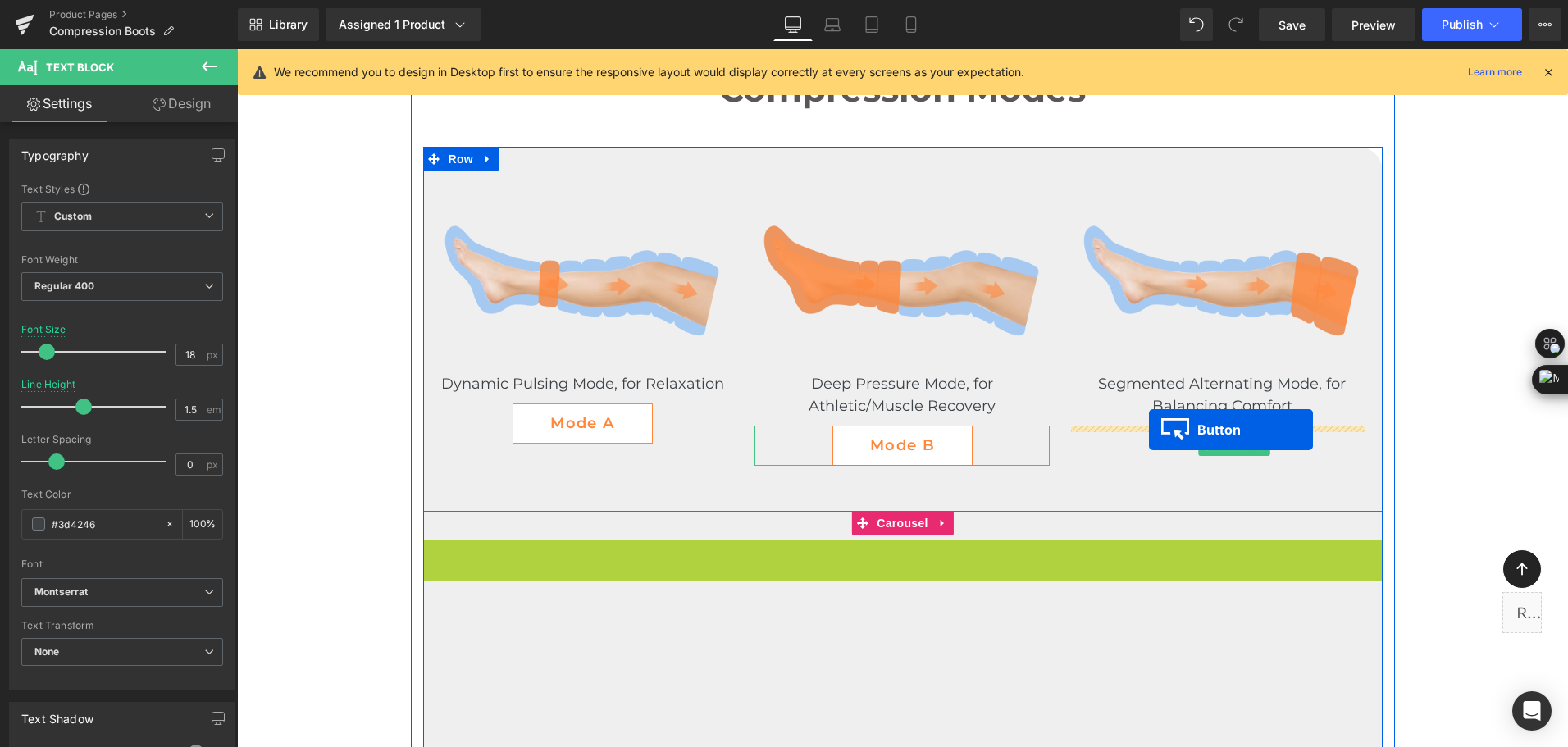
drag, startPoint x: 879, startPoint y: 561, endPoint x: 1149, endPoint y: 430, distance: 300.1
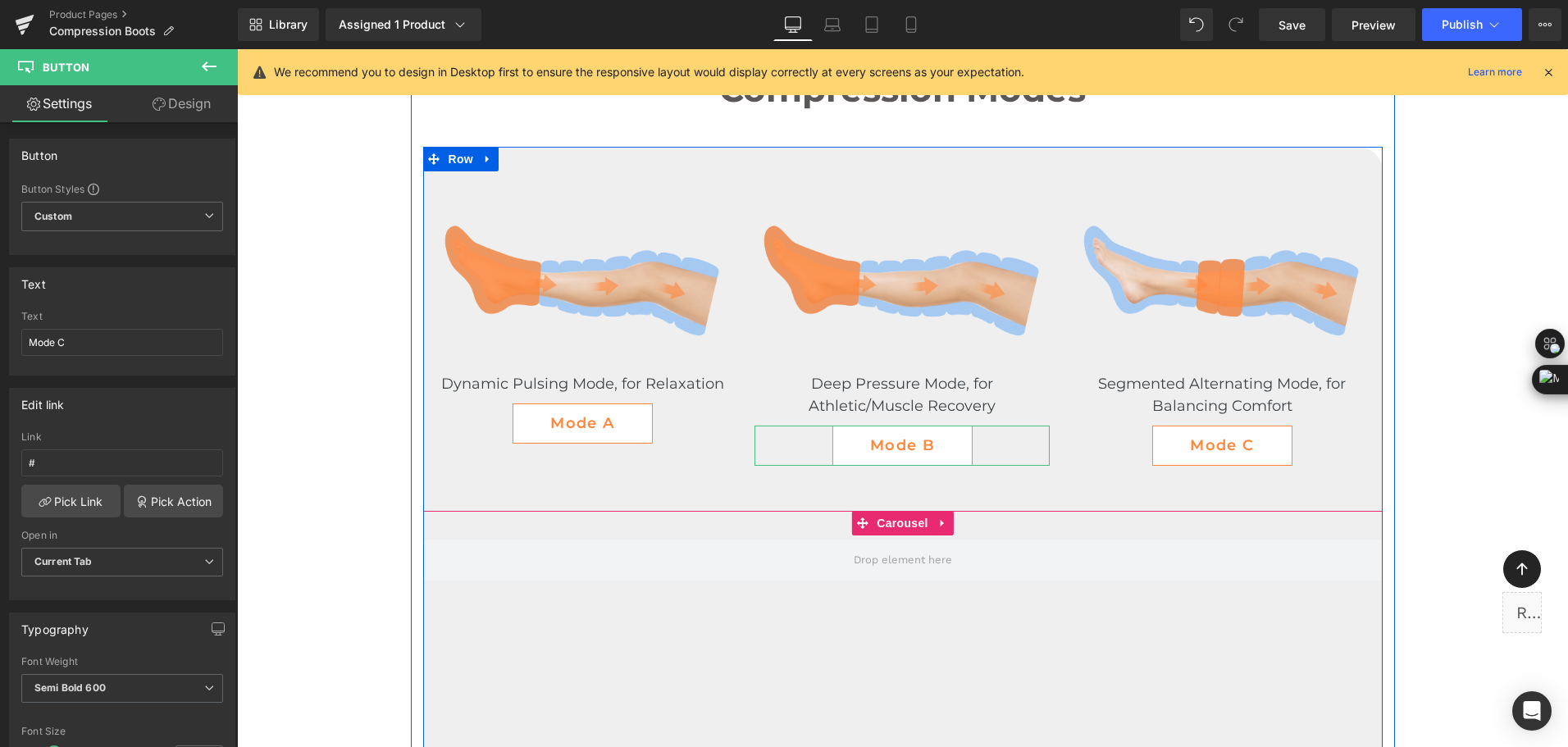
scroll to position [3721, 0]
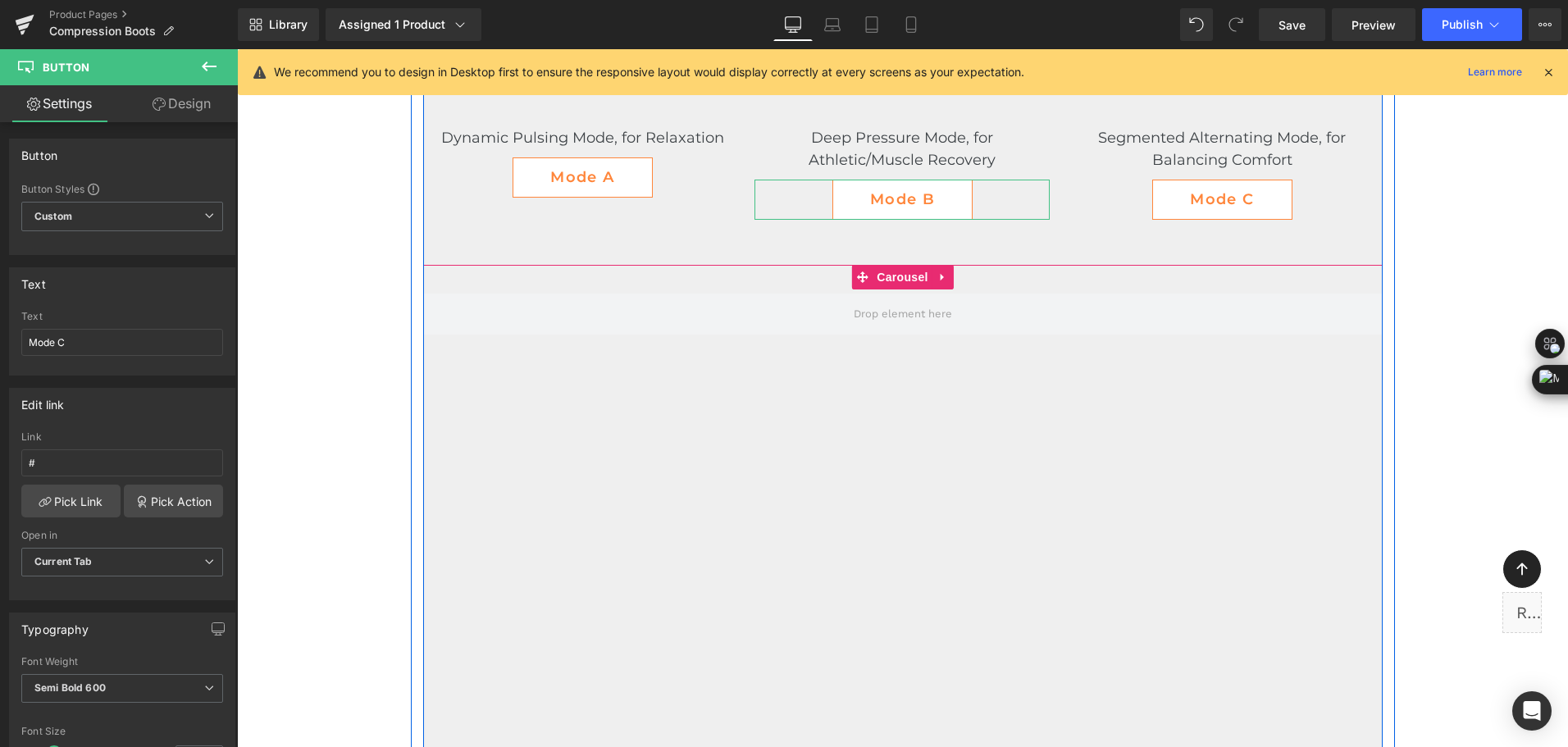
click at [1382, 645] on button "›" at bounding box center [1406, 635] width 49 height 49
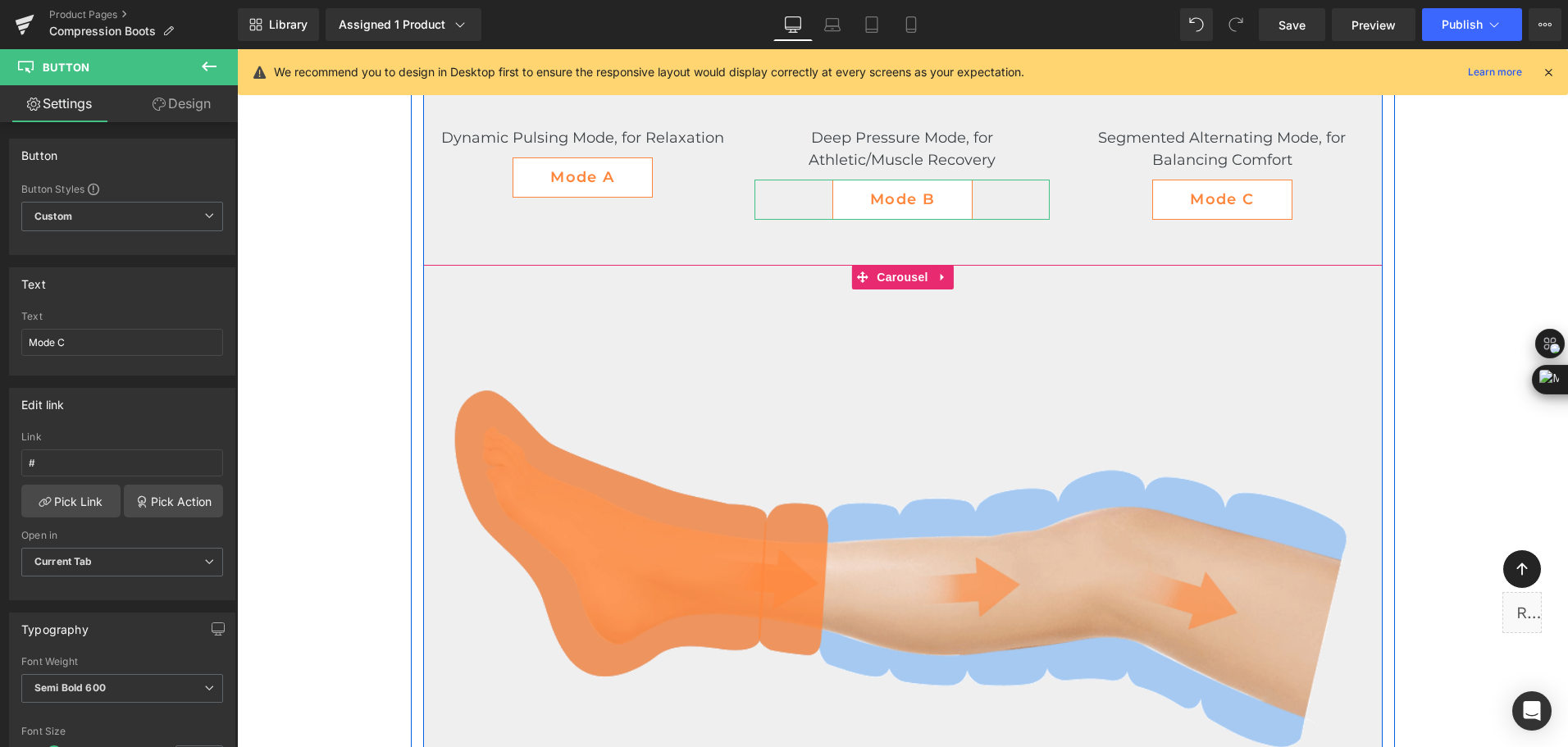
scroll to position [3393, 0]
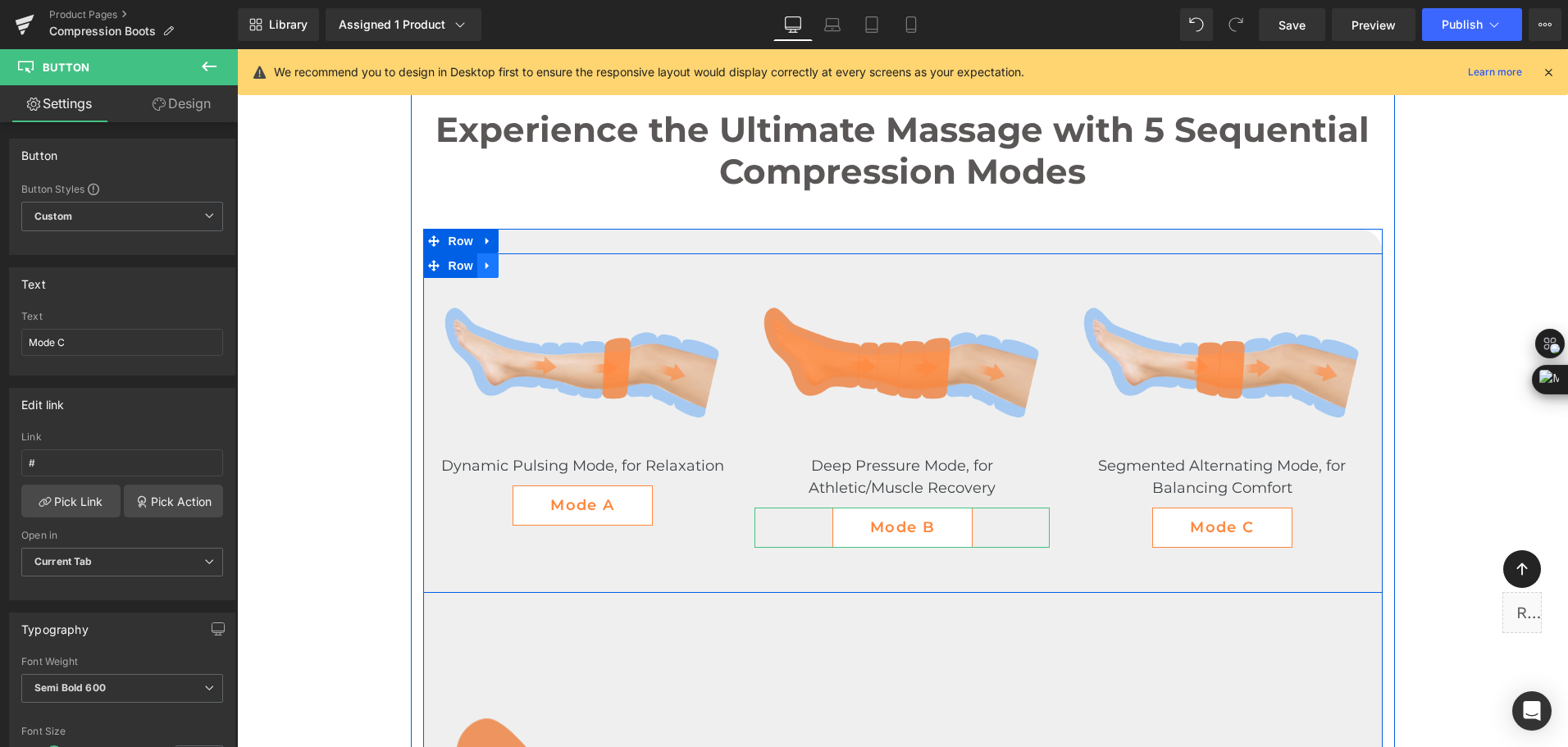
click at [485, 264] on icon at bounding box center [486, 266] width 3 height 8
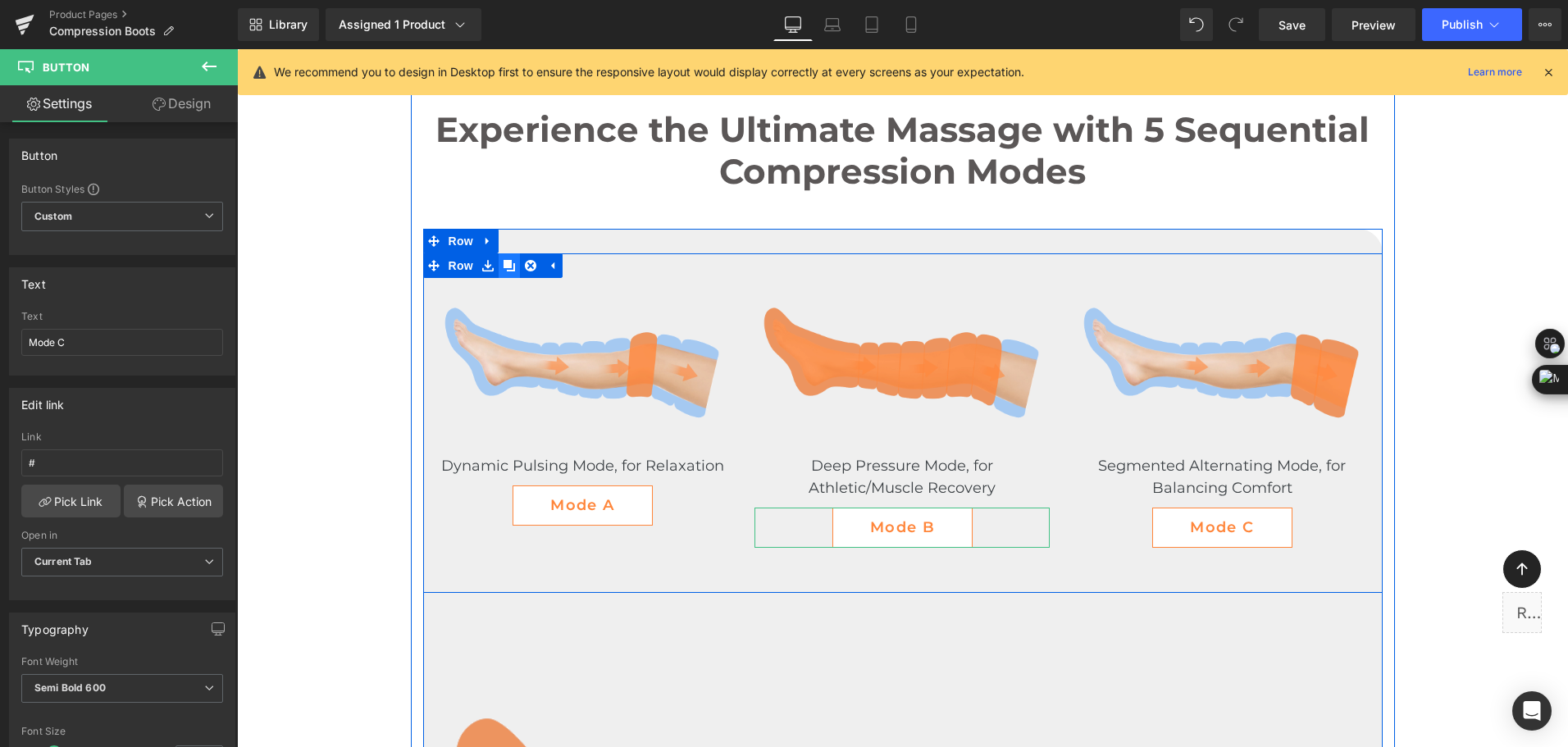
click at [504, 269] on icon at bounding box center [510, 265] width 12 height 12
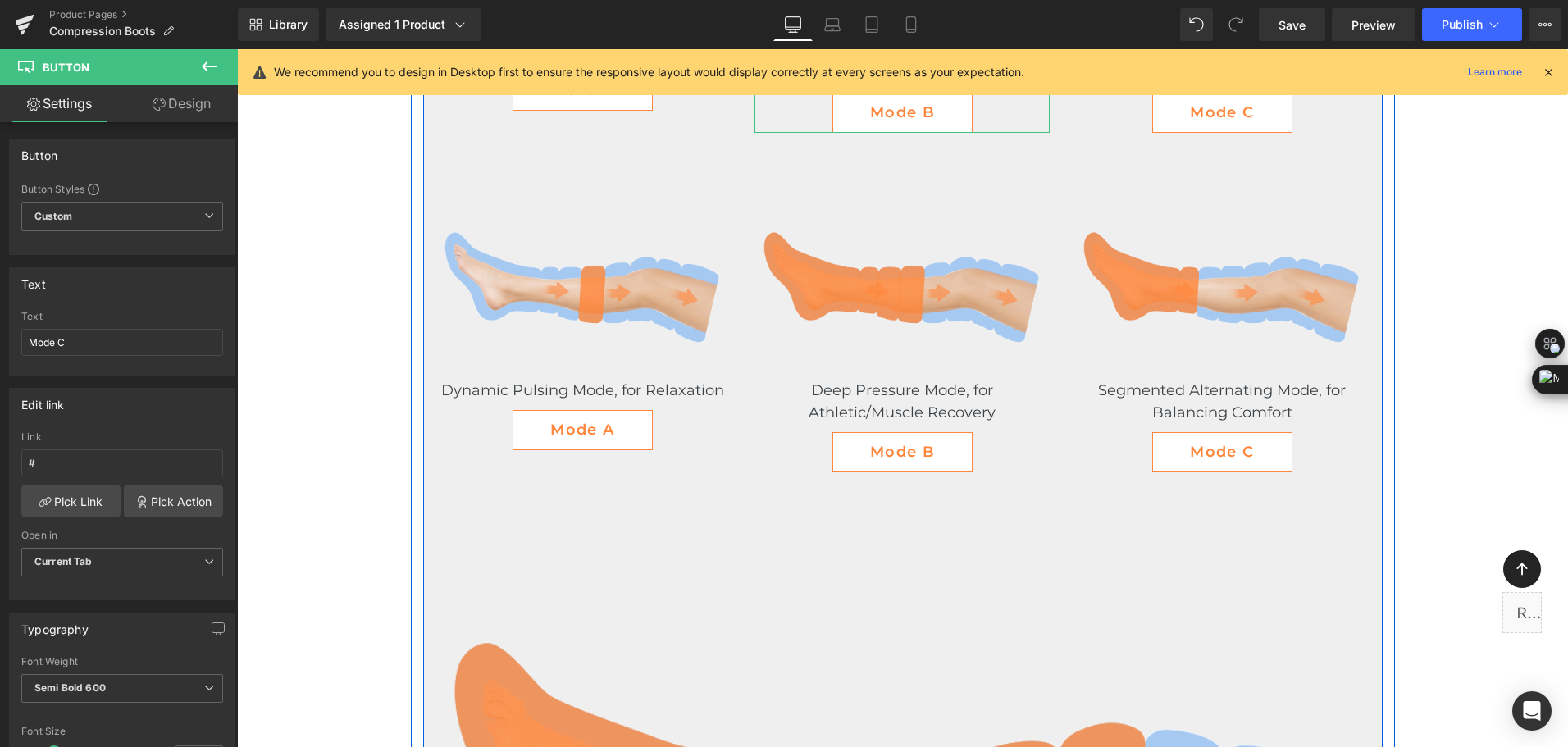
scroll to position [3871, 0]
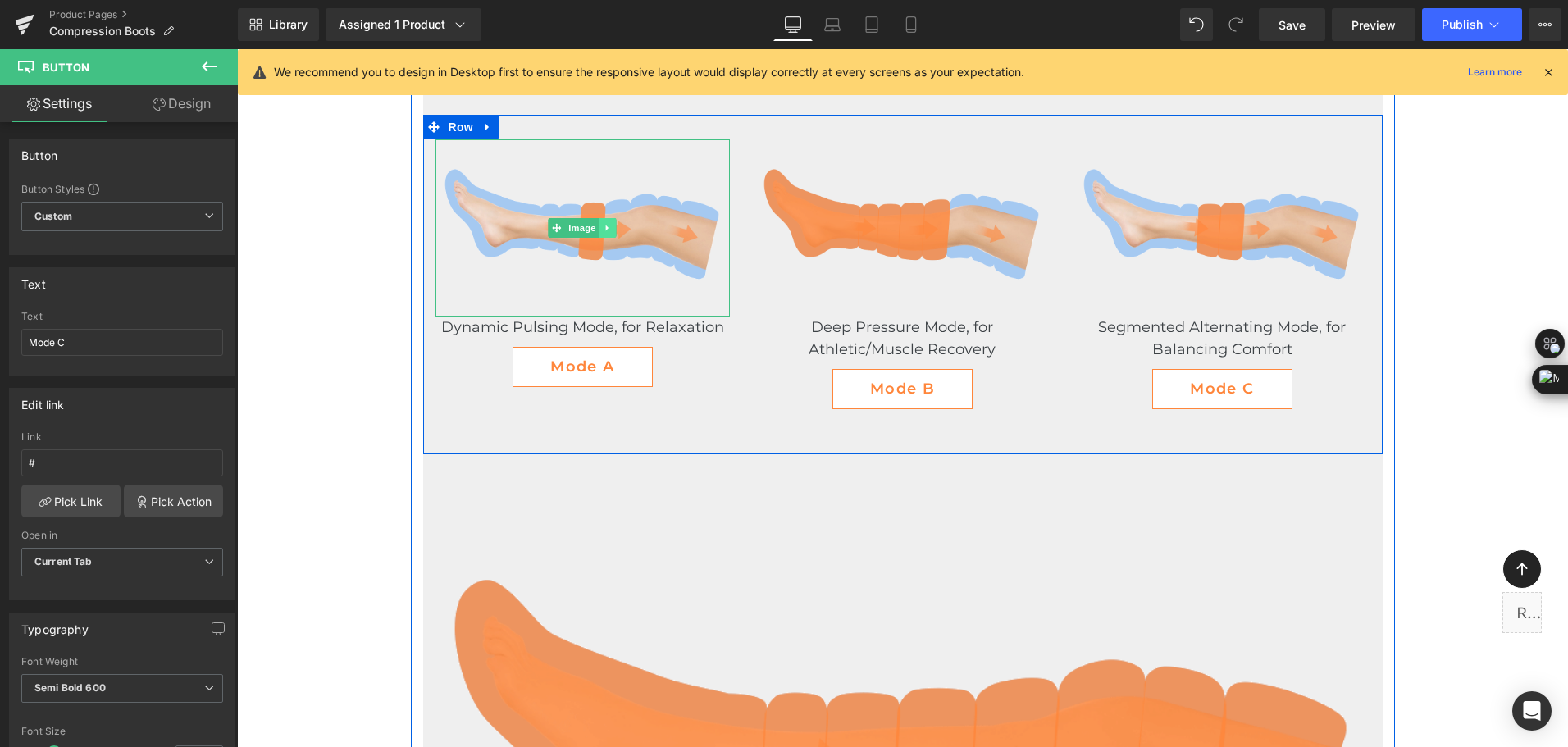
click at [605, 232] on icon at bounding box center [608, 228] width 9 height 10
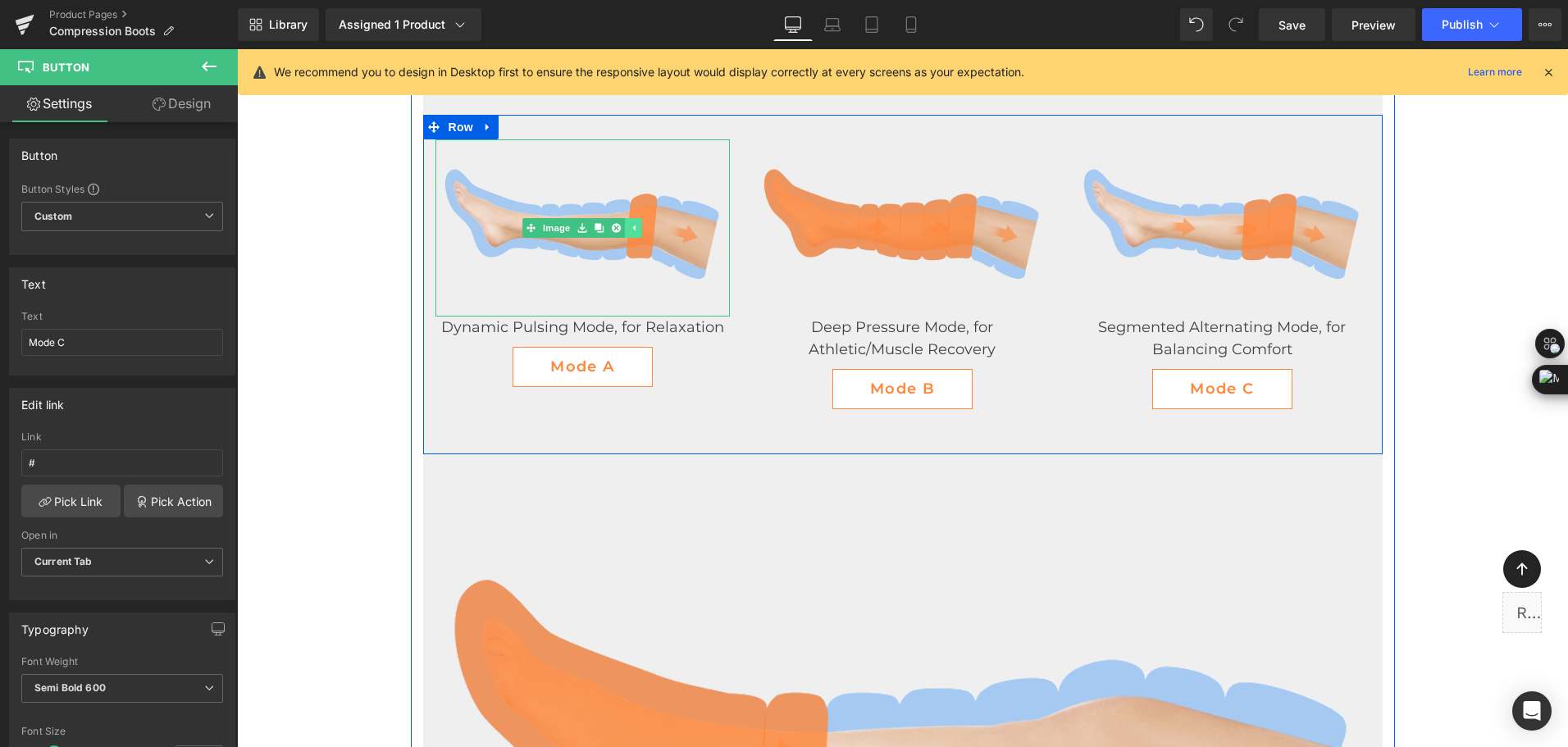
click at [609, 232] on link at bounding box center [617, 228] width 17 height 19
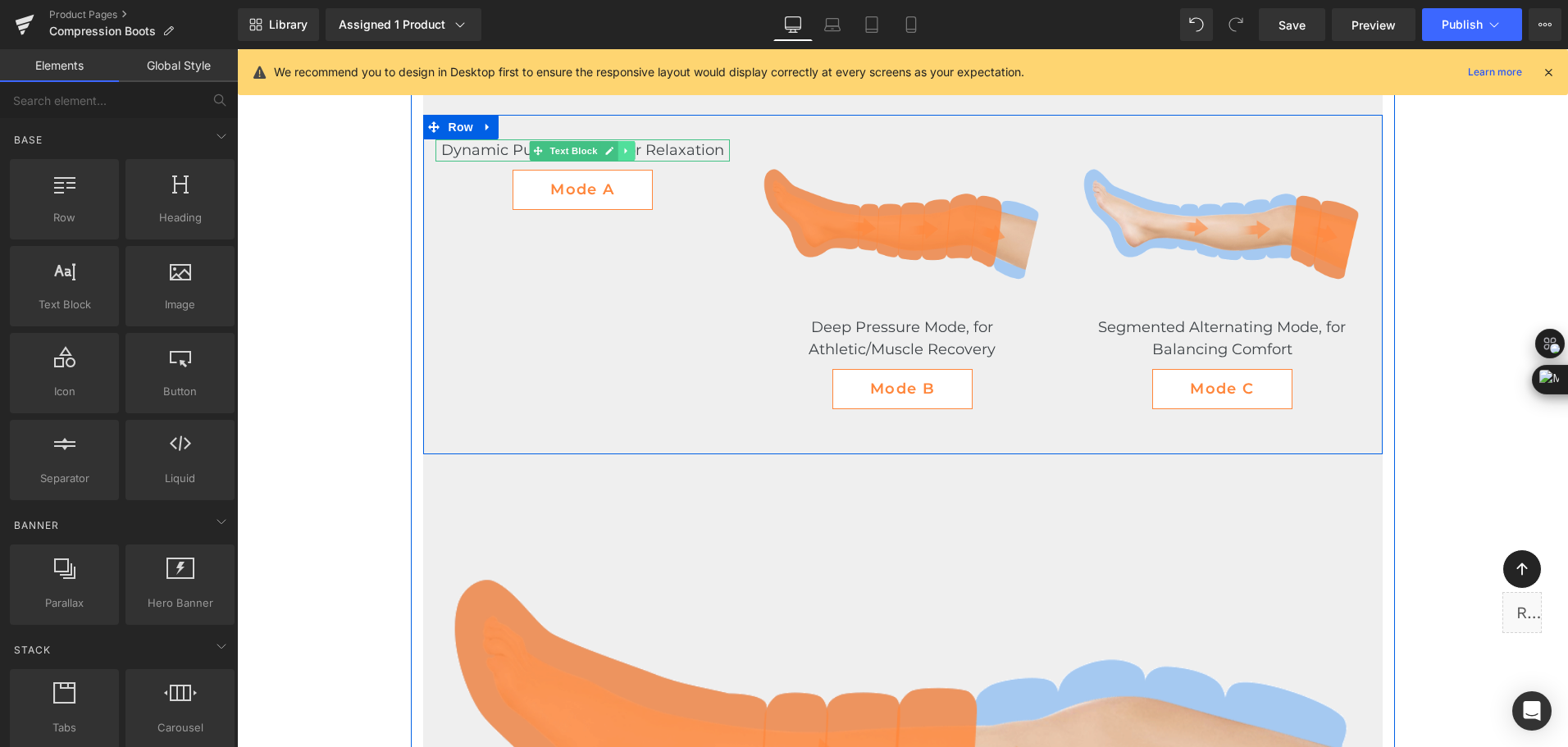
click at [622, 148] on icon at bounding box center [626, 151] width 9 height 10
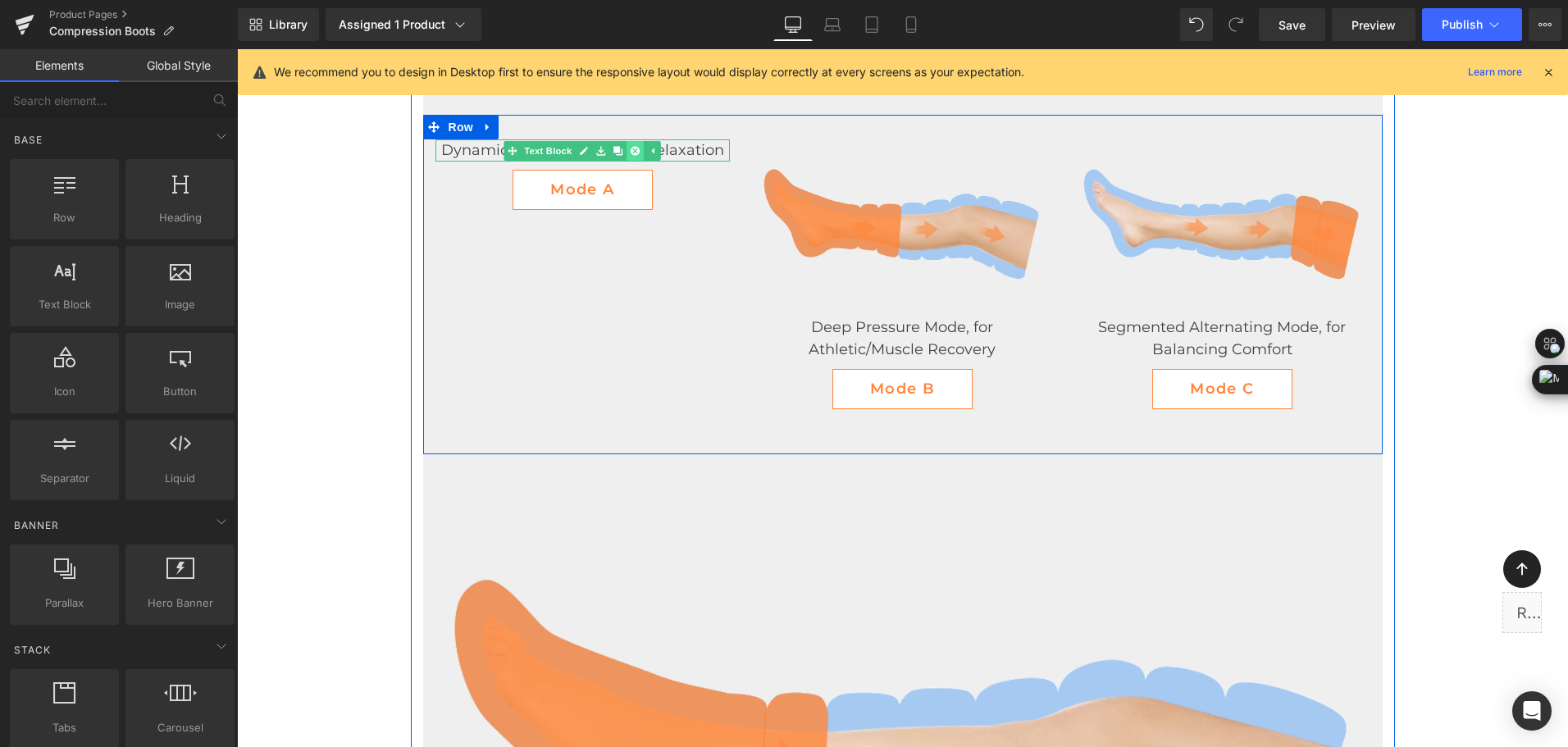
click at [631, 152] on icon at bounding box center [635, 150] width 9 height 9
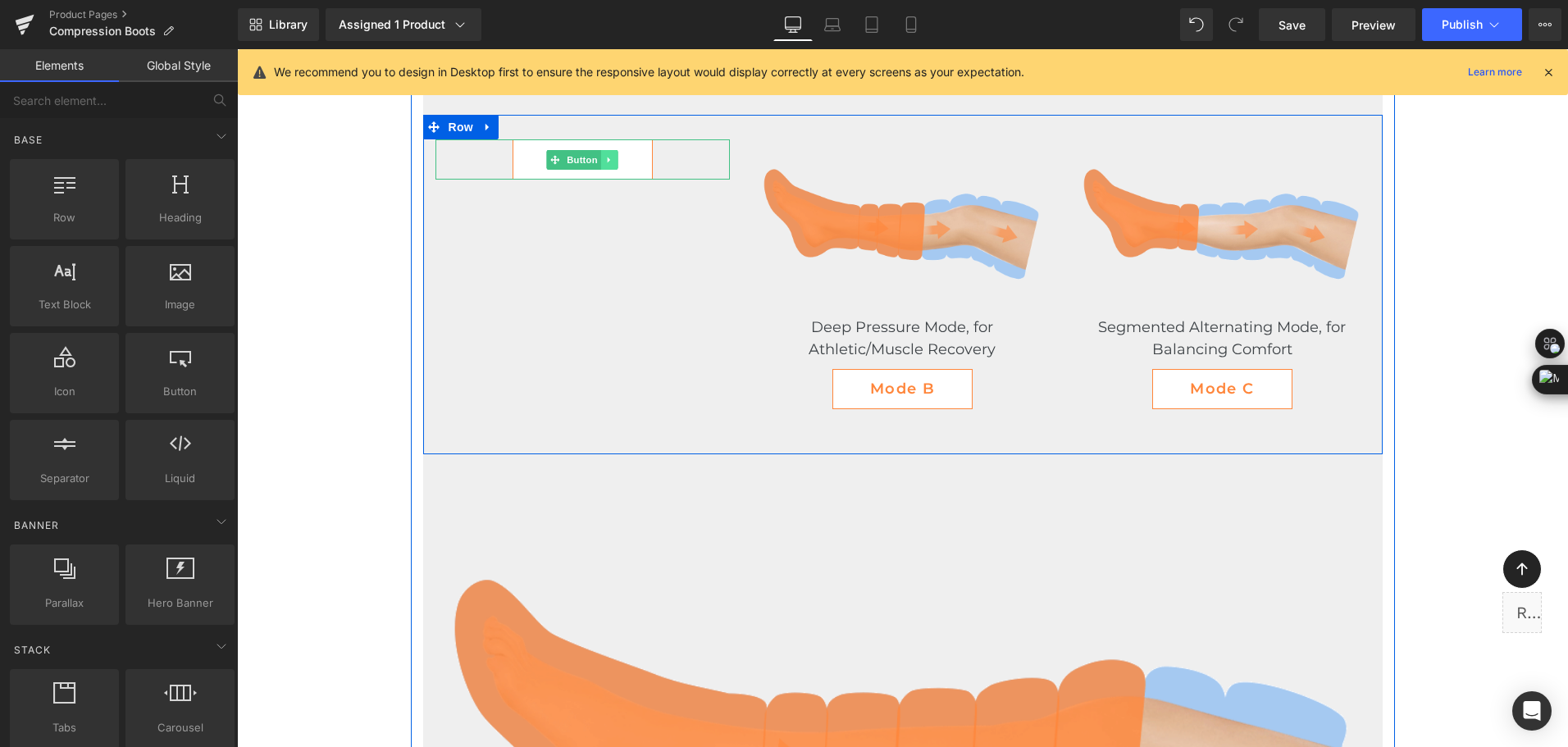
click at [606, 162] on icon at bounding box center [609, 160] width 9 height 10
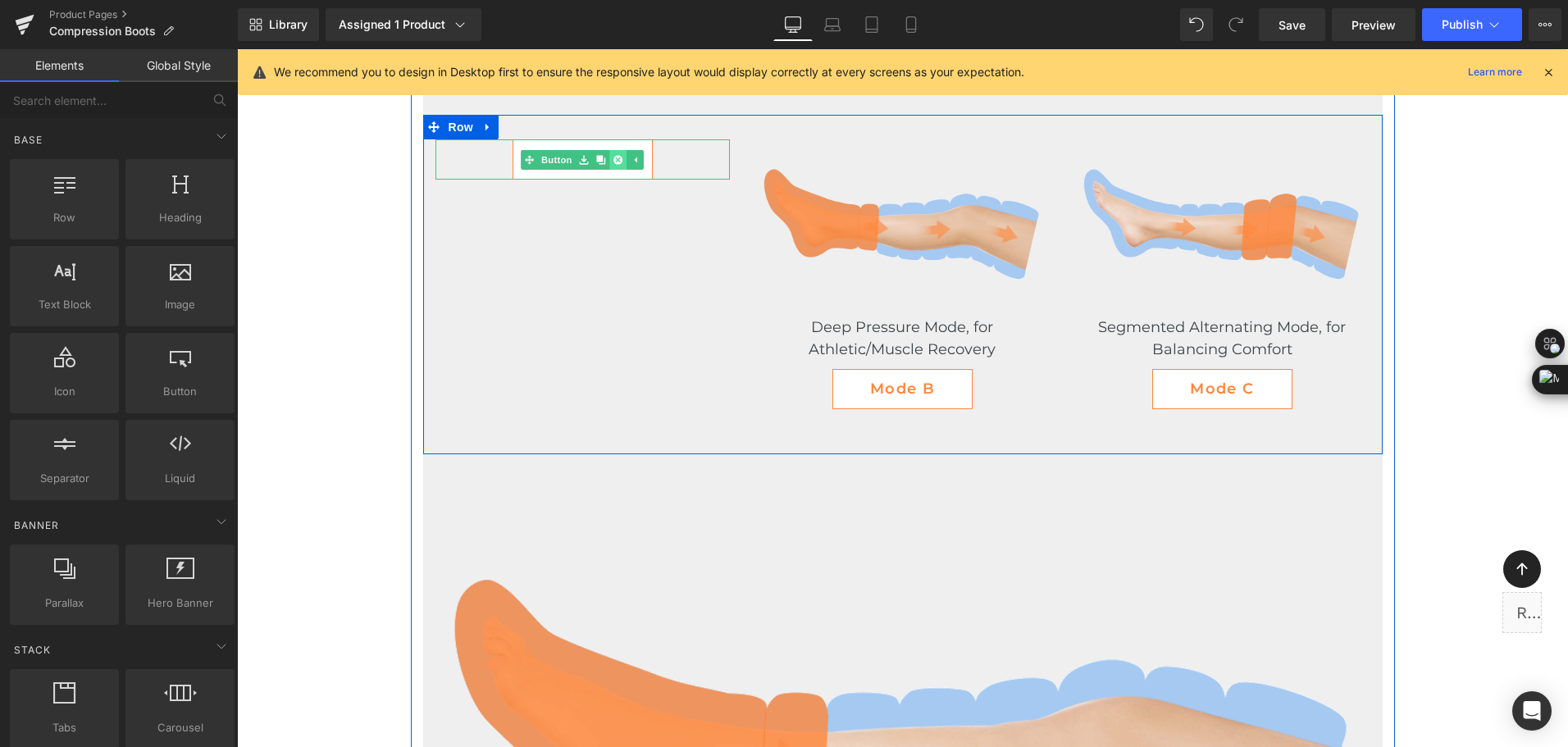
click at [618, 164] on link at bounding box center [619, 160] width 17 height 19
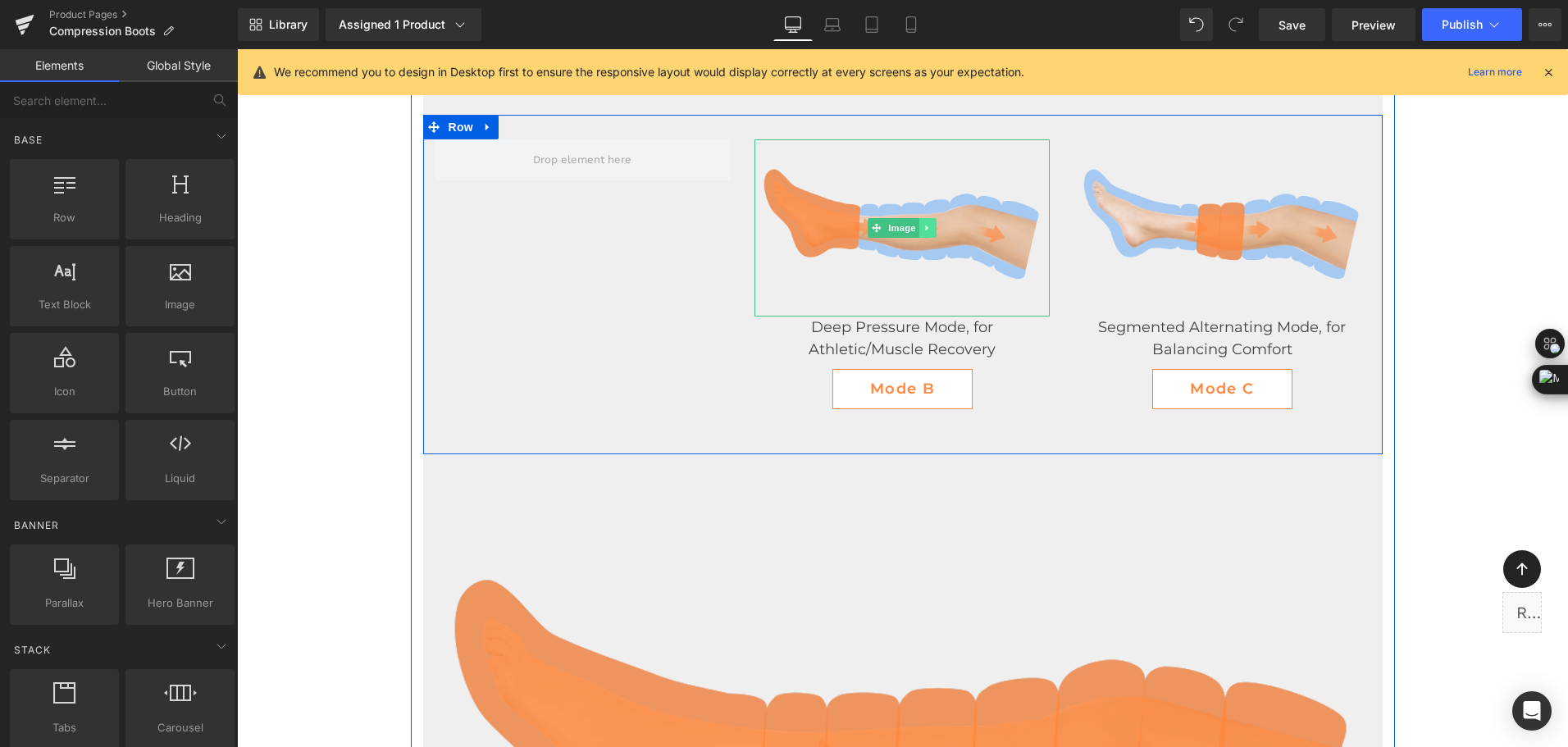
click at [923, 227] on icon at bounding box center [927, 228] width 9 height 10
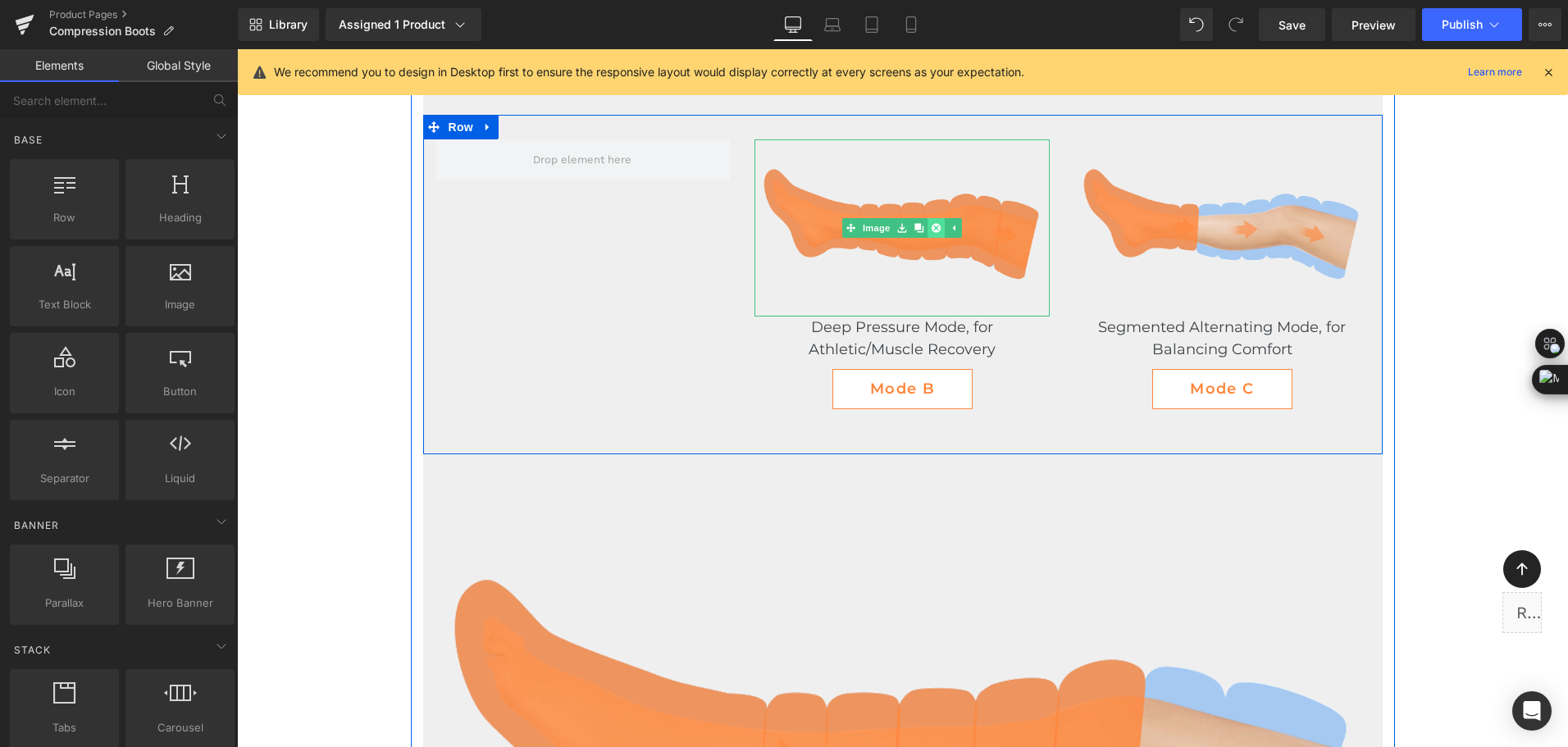
click at [932, 231] on icon at bounding box center [935, 228] width 9 height 9
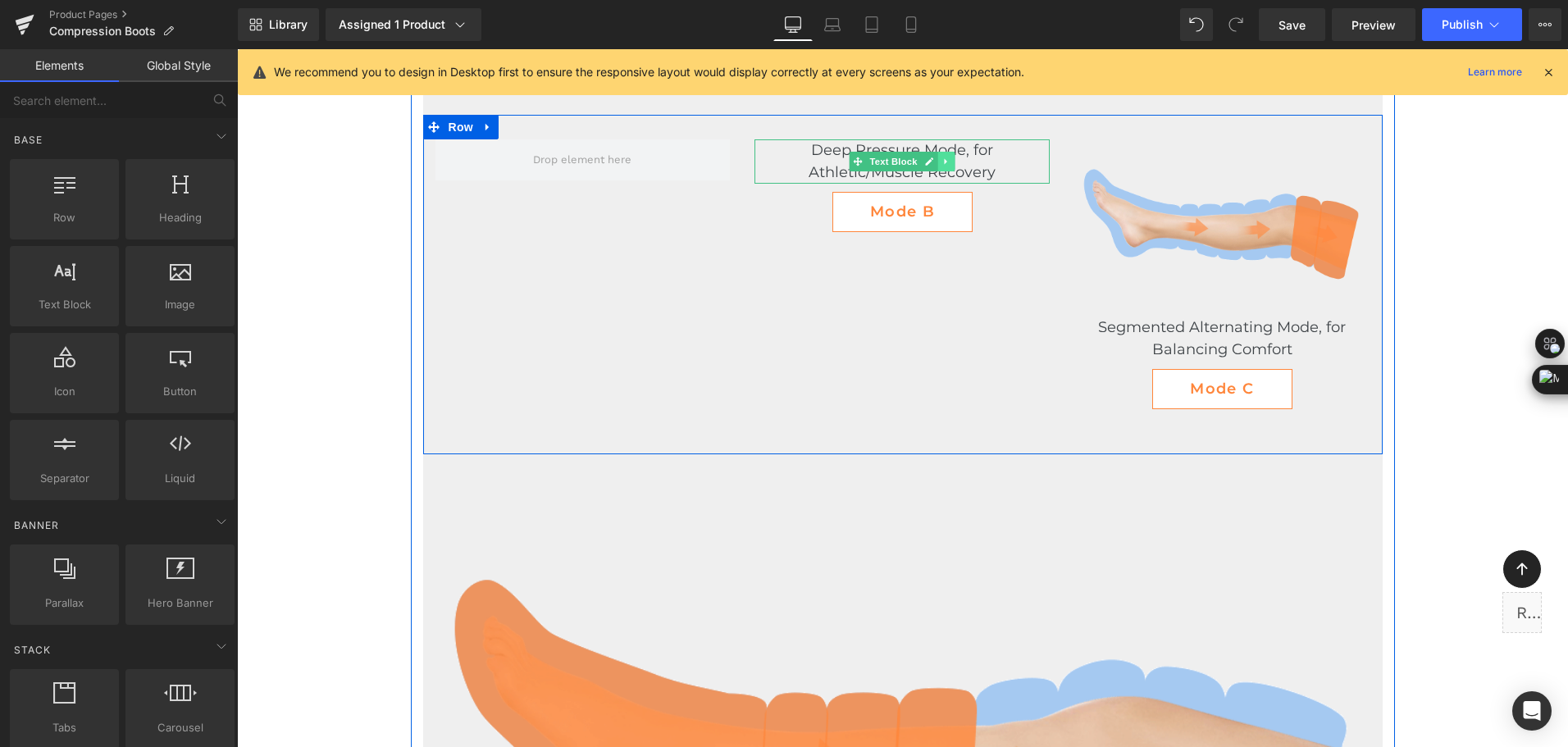
click at [946, 159] on link at bounding box center [947, 162] width 17 height 19
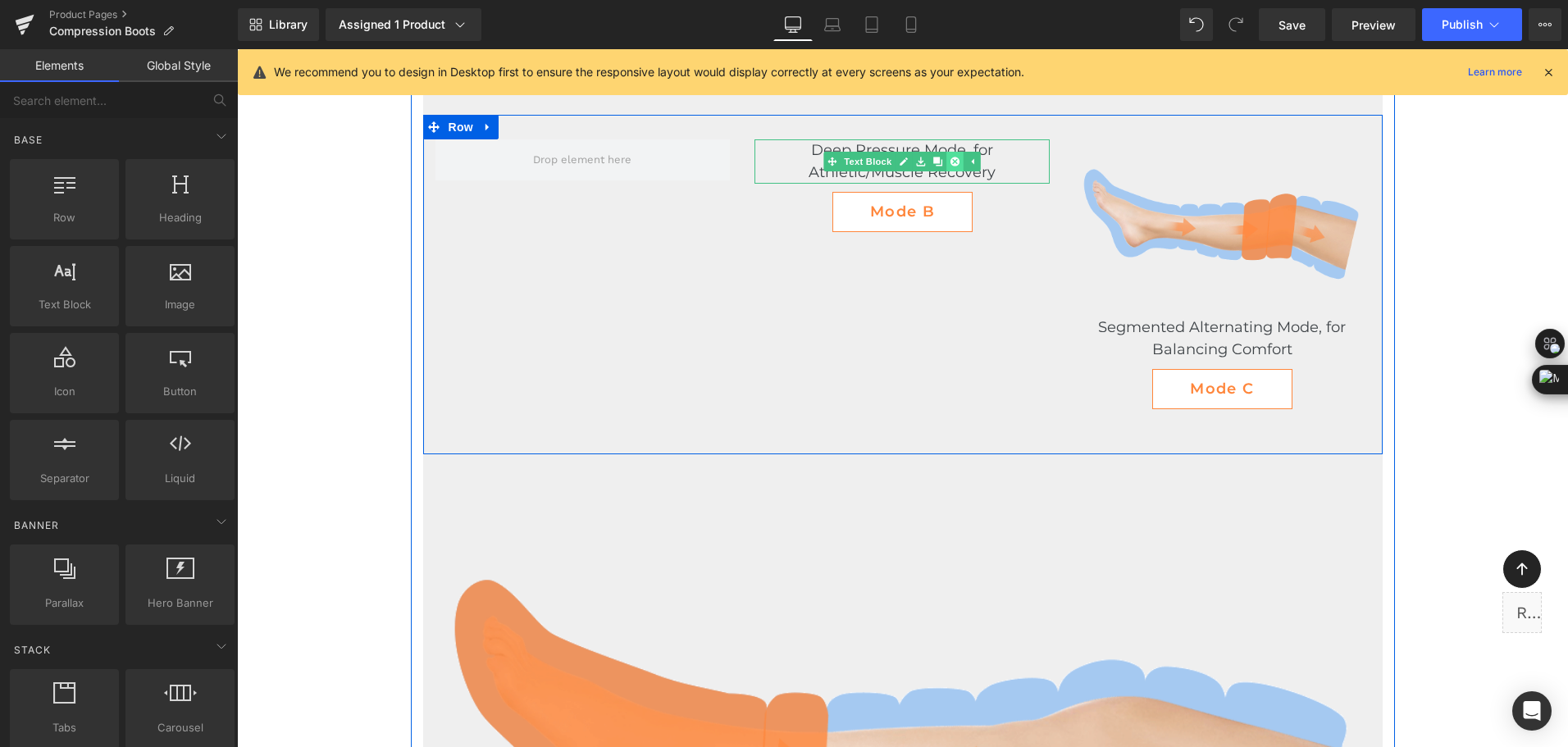
click at [952, 161] on icon at bounding box center [954, 162] width 9 height 9
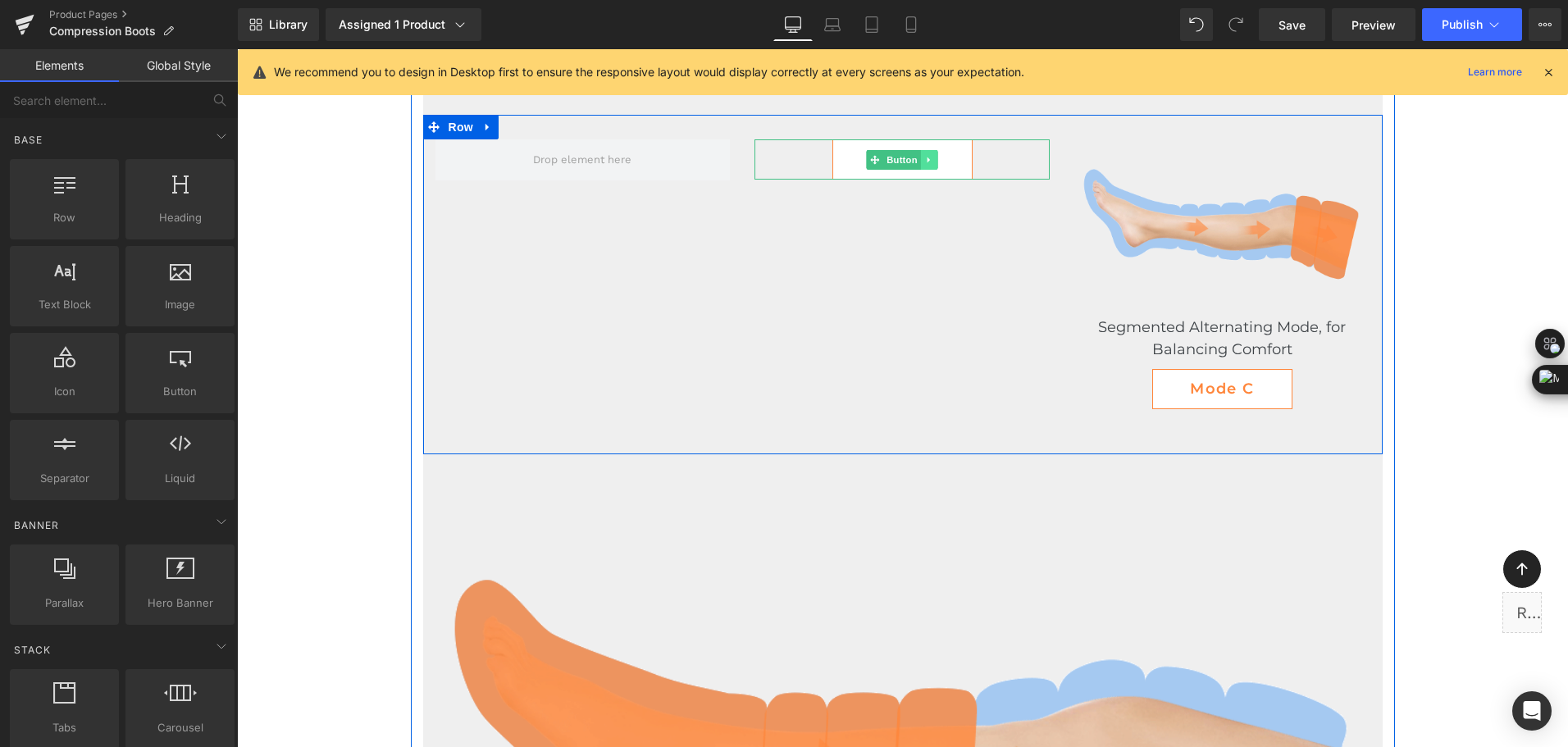
click at [928, 159] on icon at bounding box center [929, 160] width 9 height 10
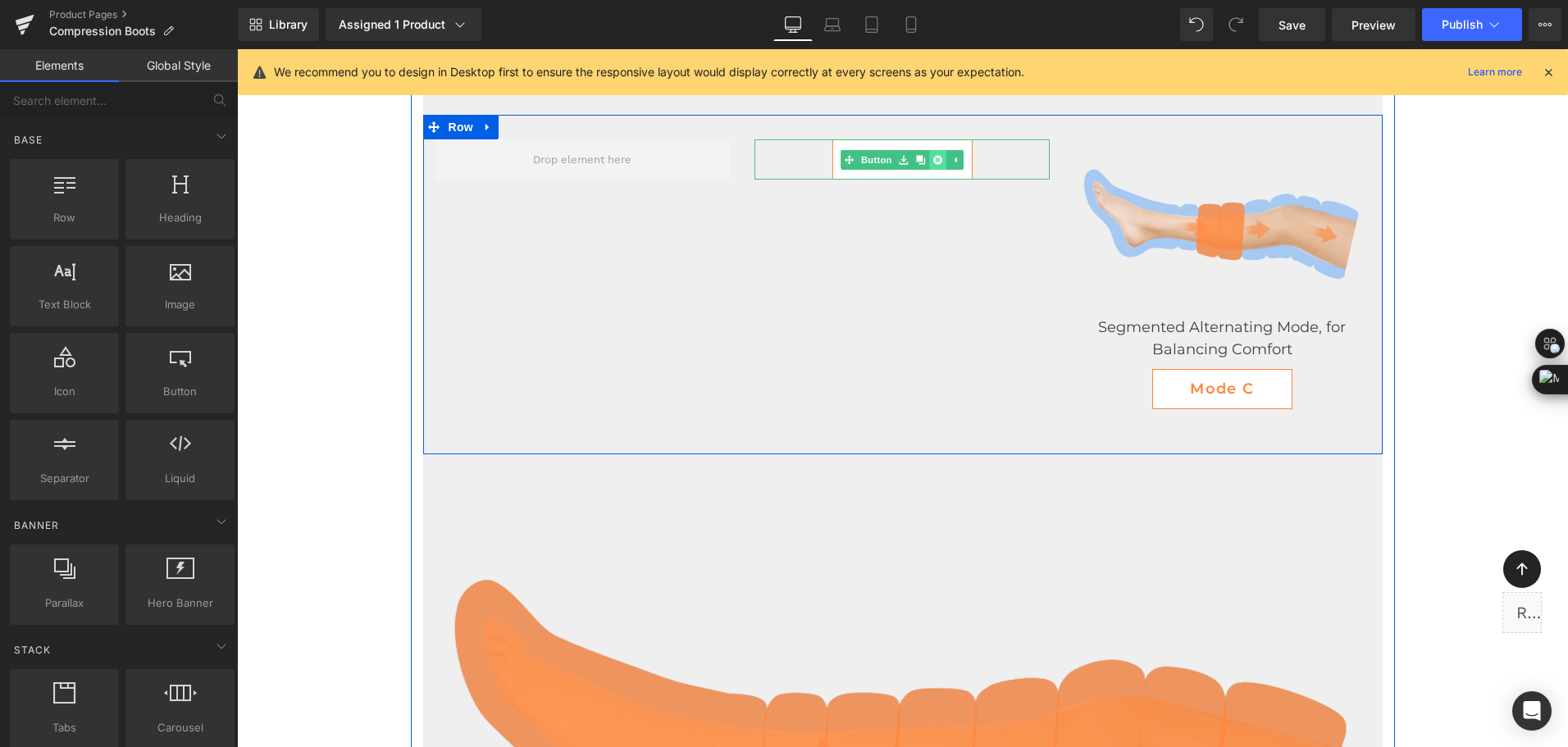
click at [938, 165] on link at bounding box center [938, 160] width 17 height 19
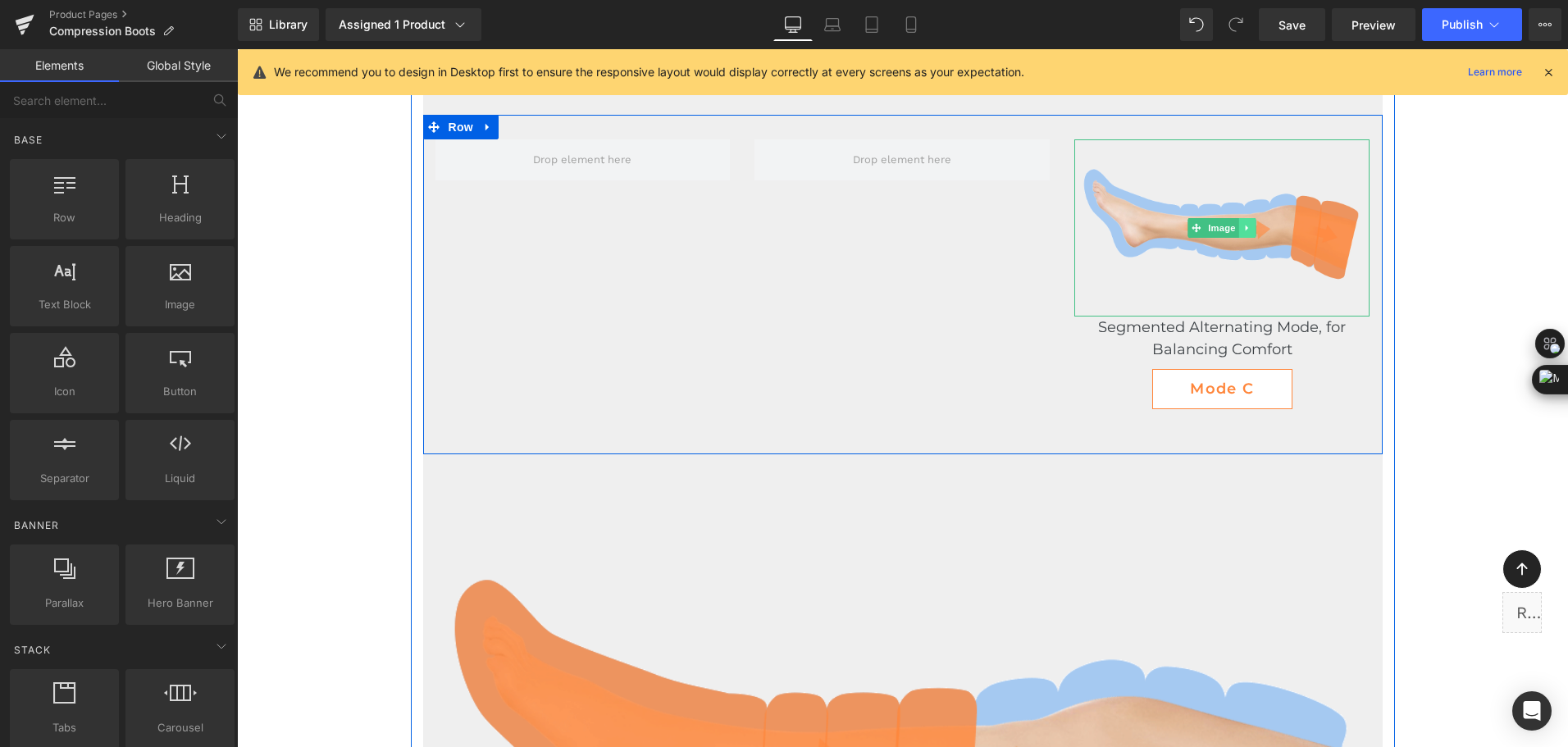
click at [1243, 229] on icon at bounding box center [1247, 228] width 9 height 10
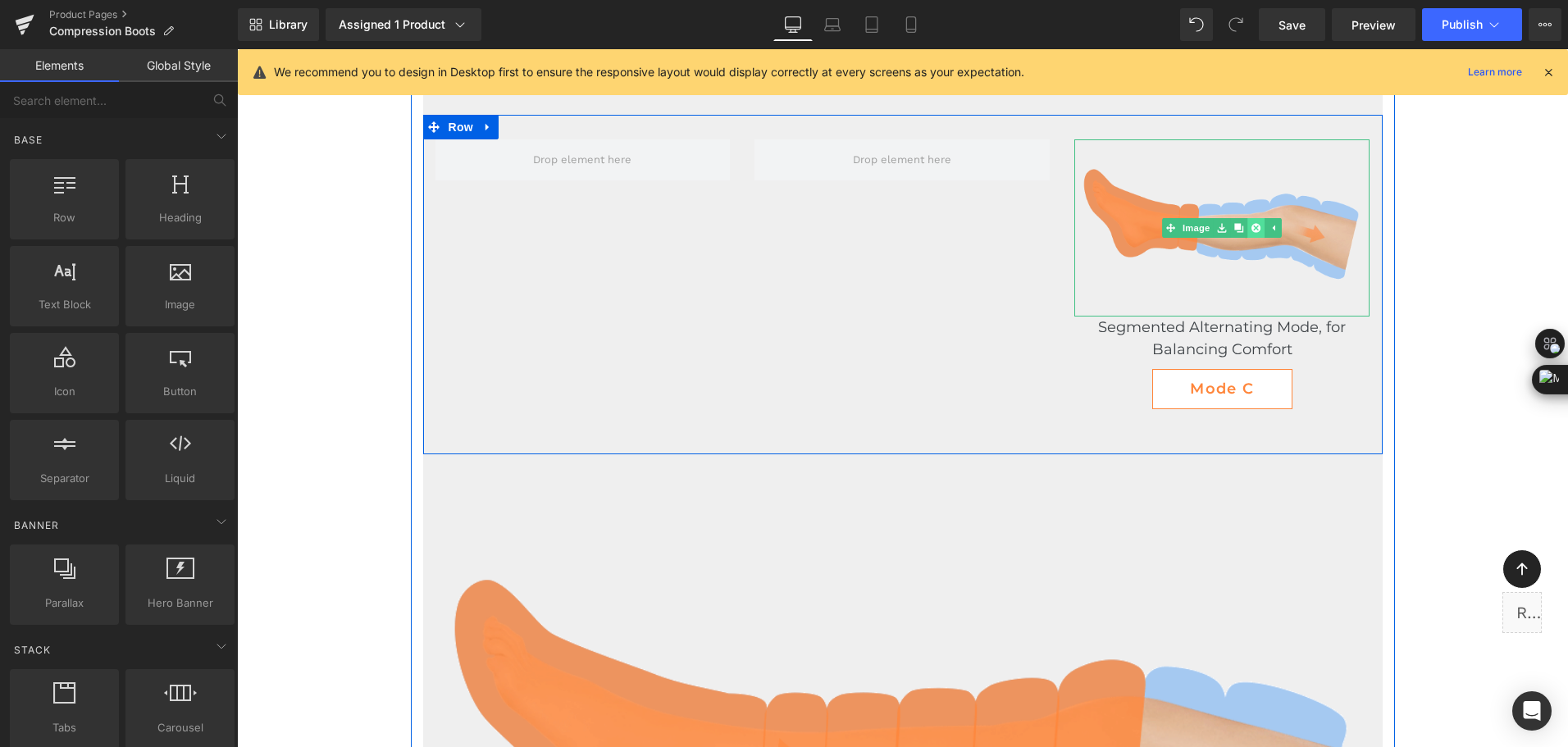
click at [1251, 231] on icon at bounding box center [1255, 228] width 9 height 9
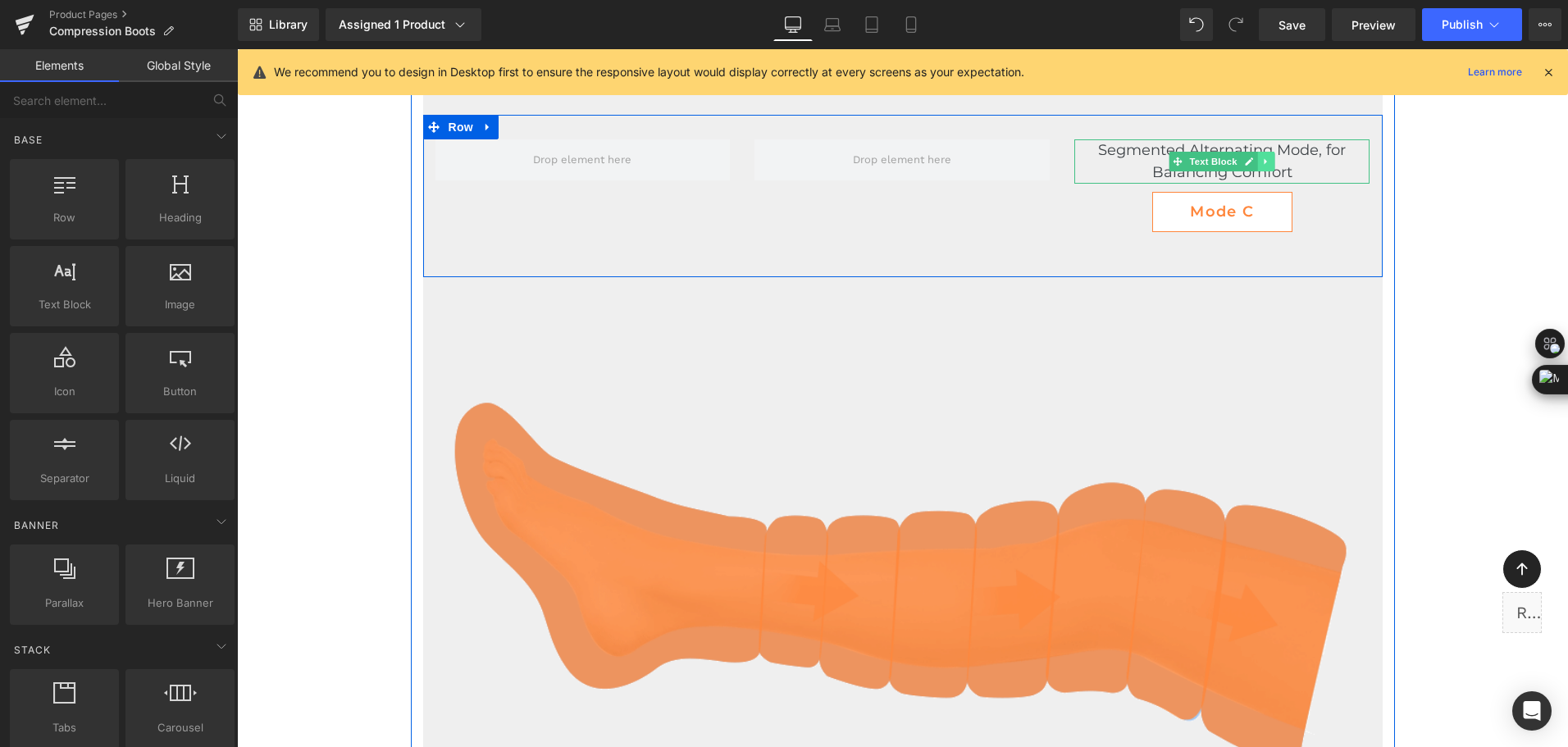
click at [1265, 163] on icon at bounding box center [1265, 162] width 9 height 10
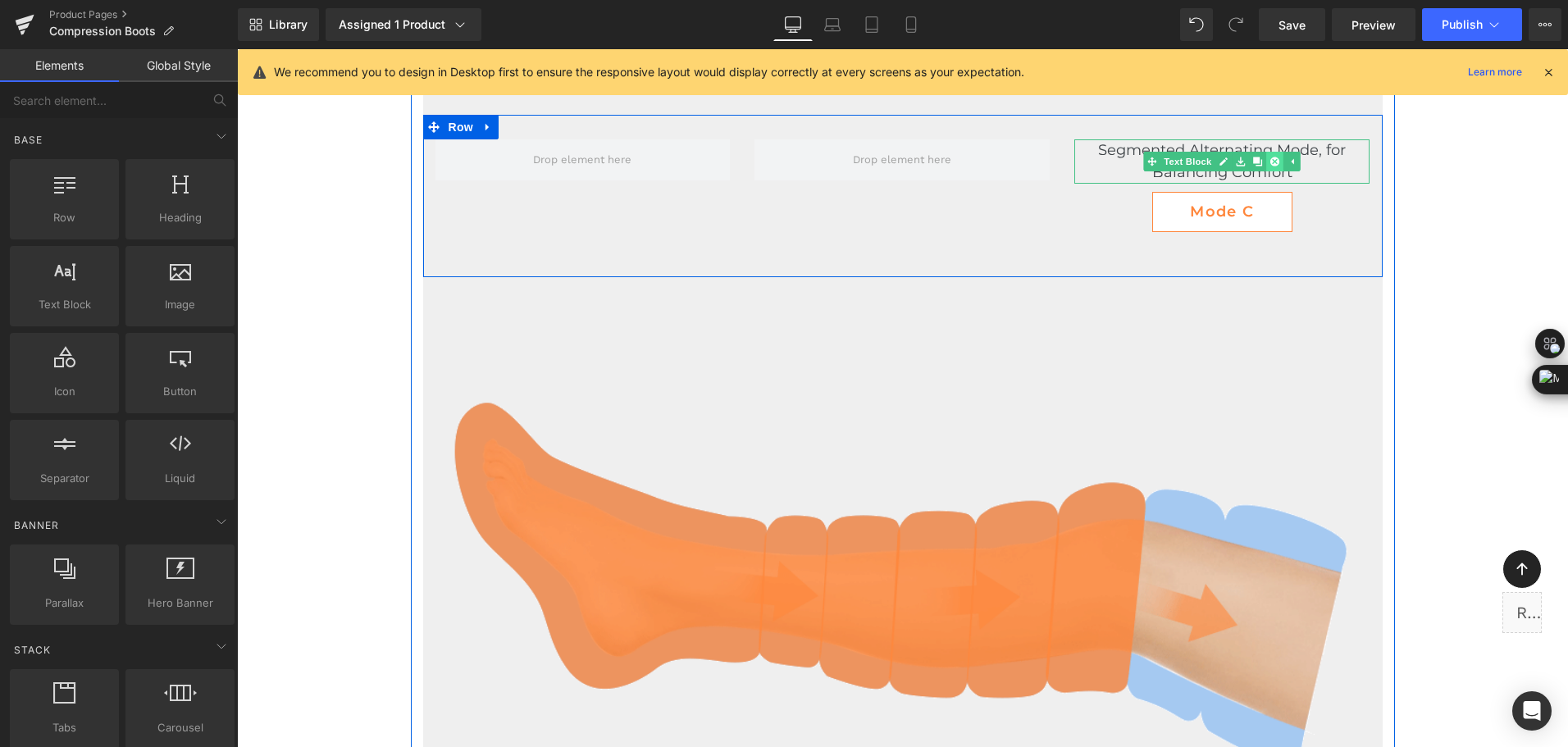
click at [1270, 164] on icon at bounding box center [1274, 162] width 9 height 9
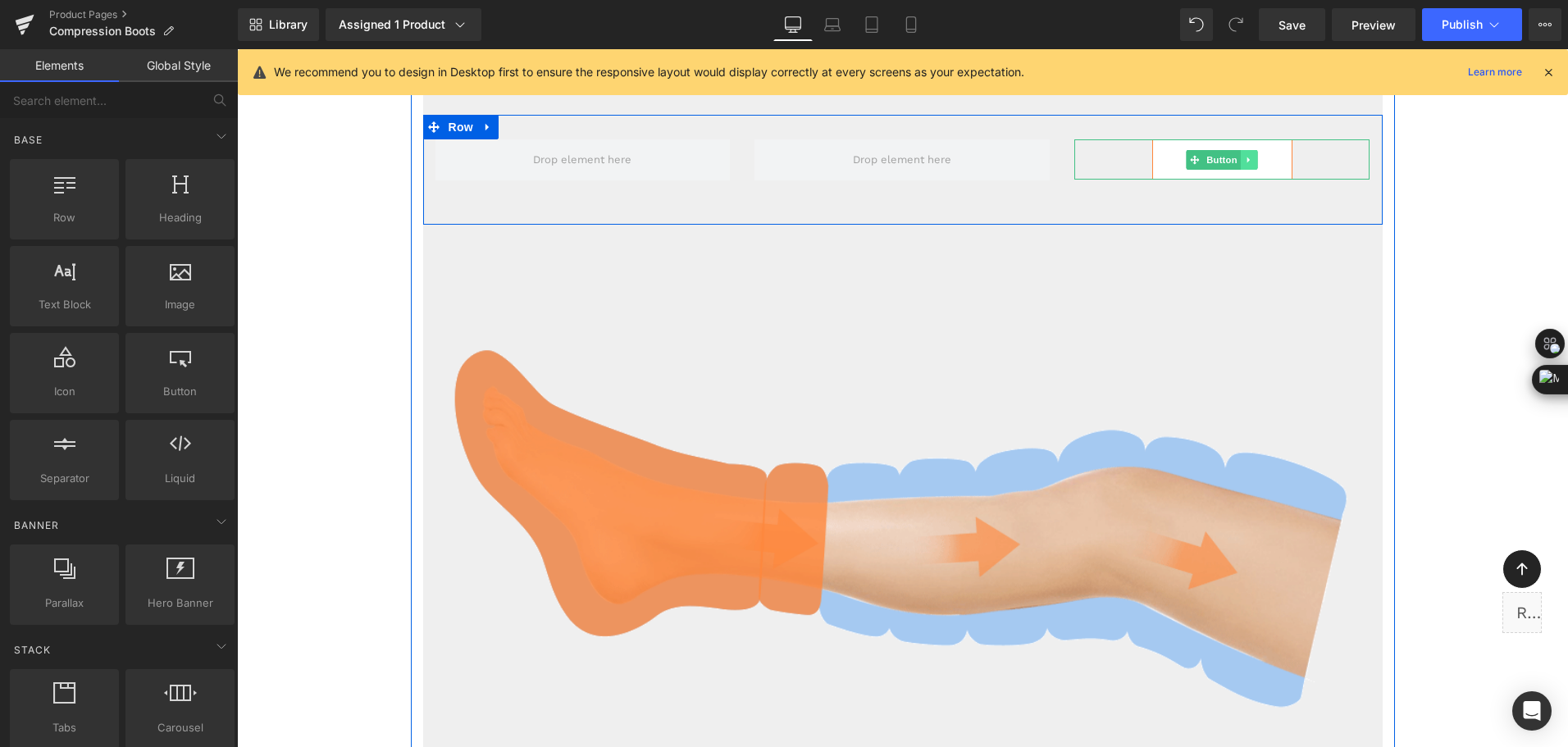
click at [1248, 159] on icon at bounding box center [1249, 160] width 9 height 10
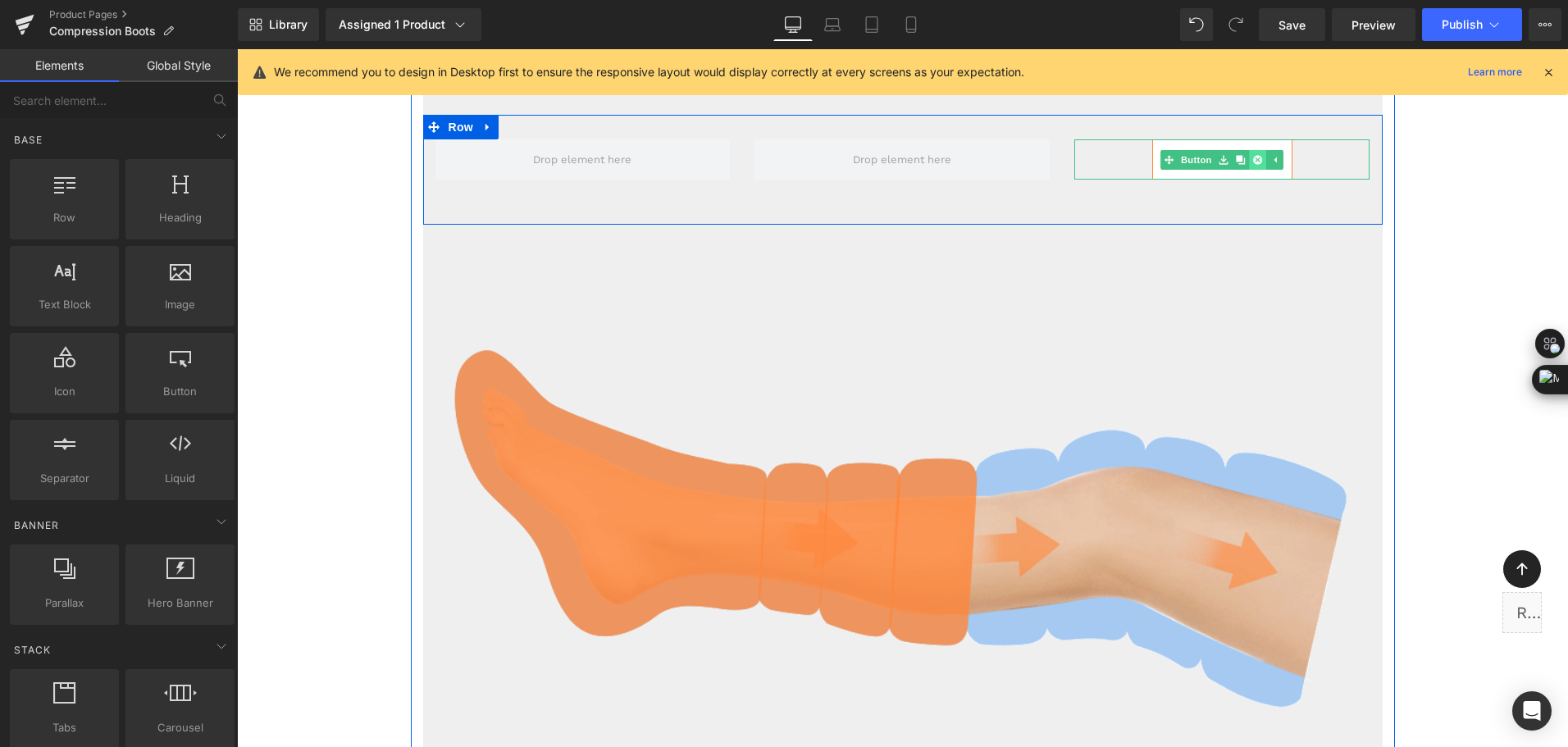
click at [1253, 162] on icon at bounding box center [1257, 159] width 9 height 9
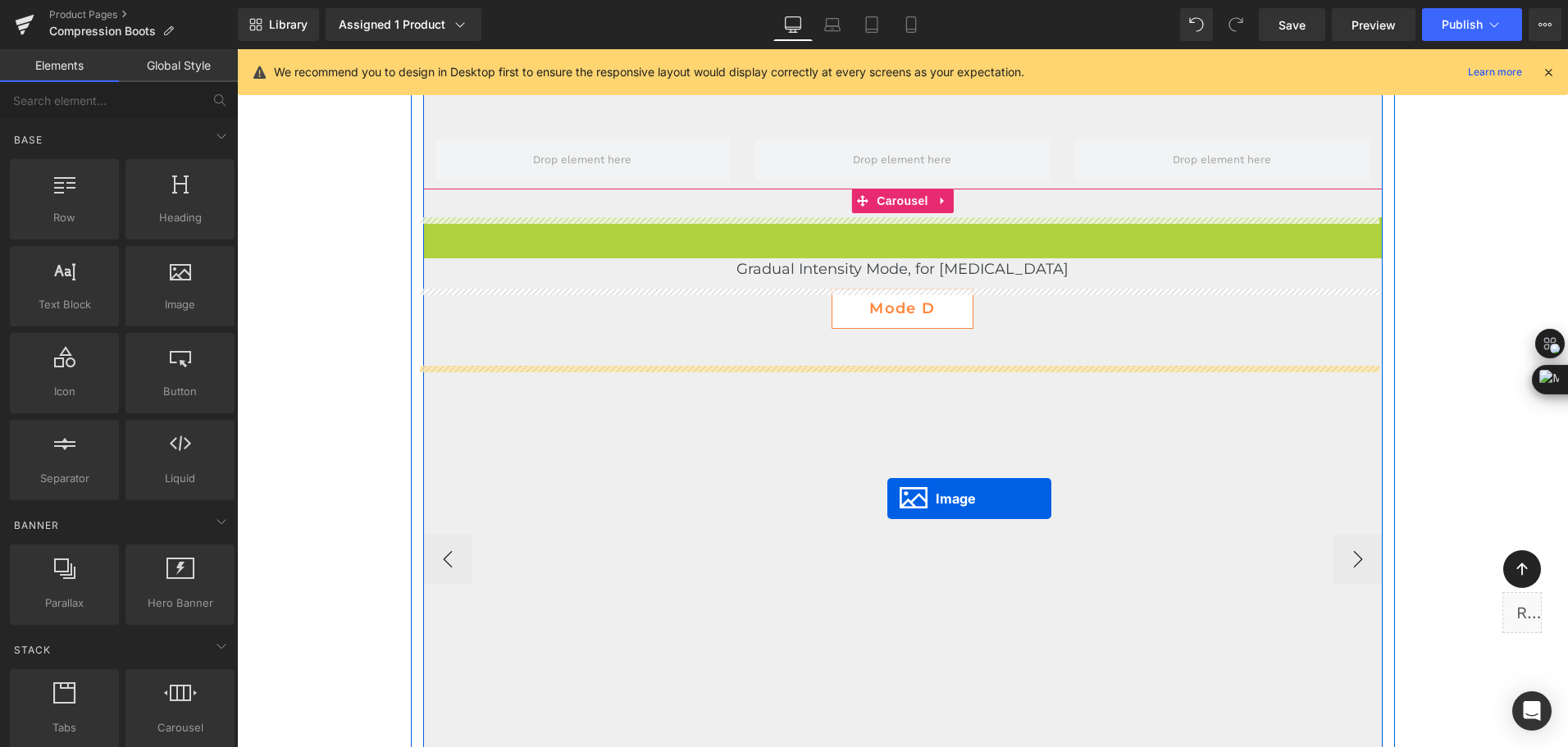
scroll to position [3624, 0]
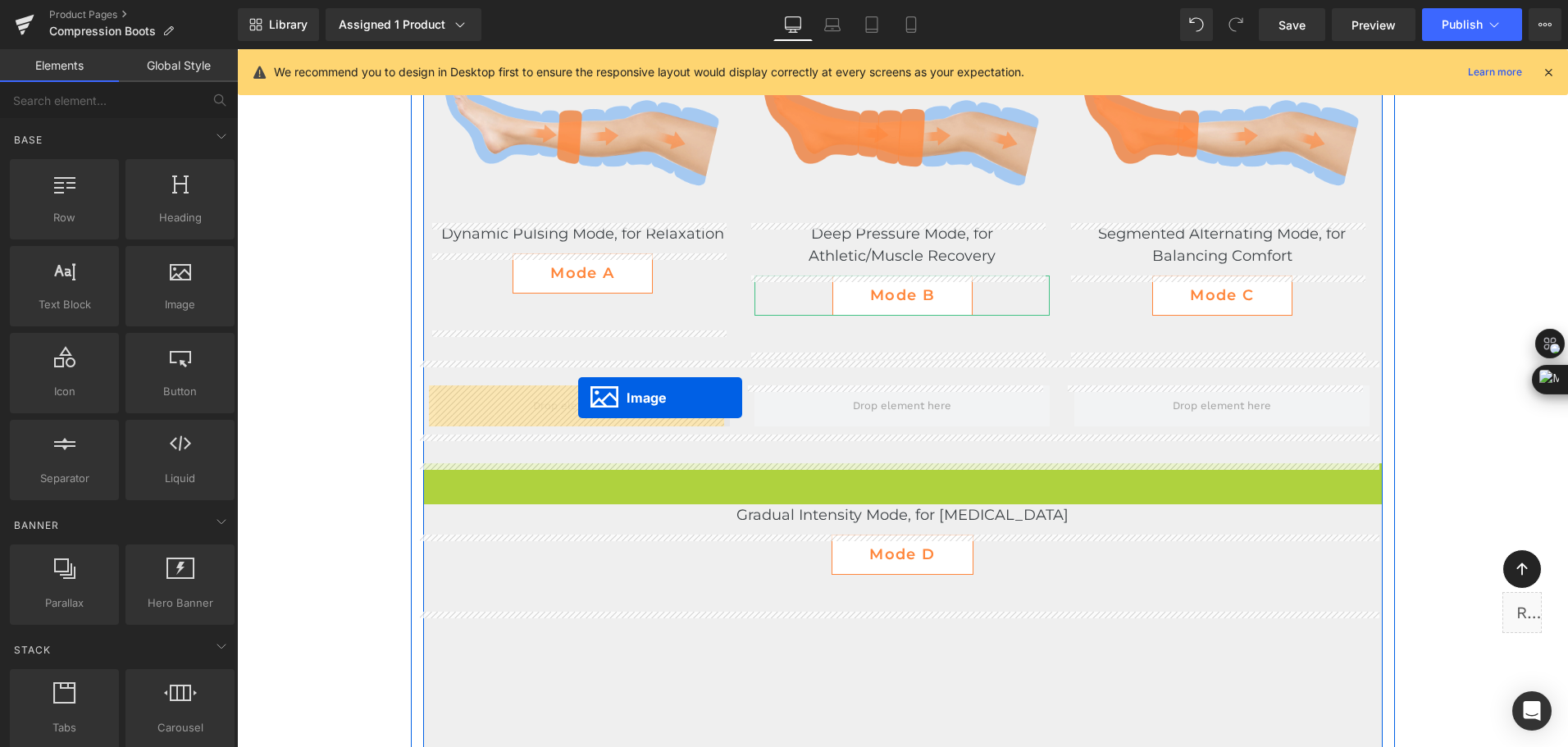
drag, startPoint x: 883, startPoint y: 504, endPoint x: 578, endPoint y: 398, distance: 322.9
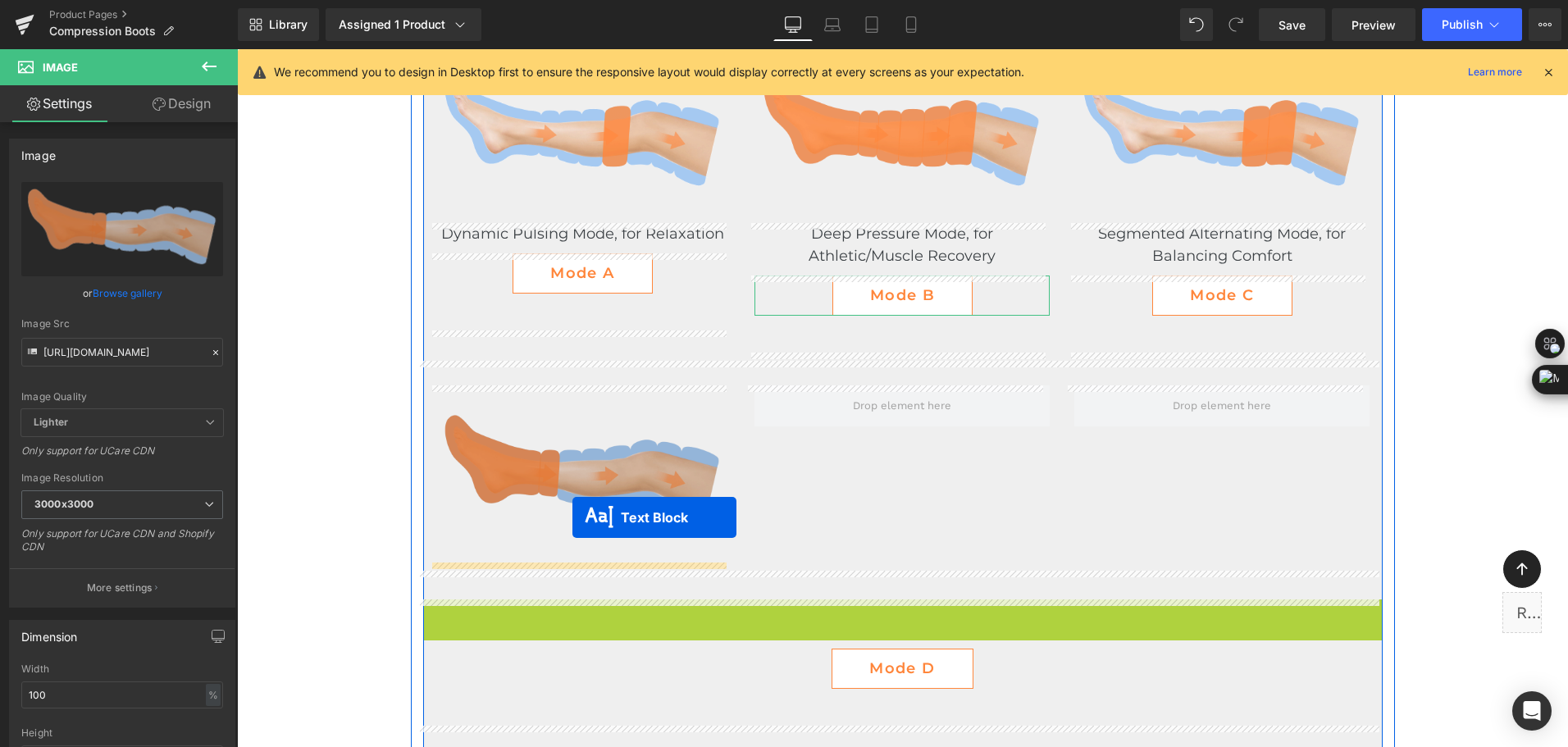
drag, startPoint x: 885, startPoint y: 612, endPoint x: 572, endPoint y: 517, distance: 327.1
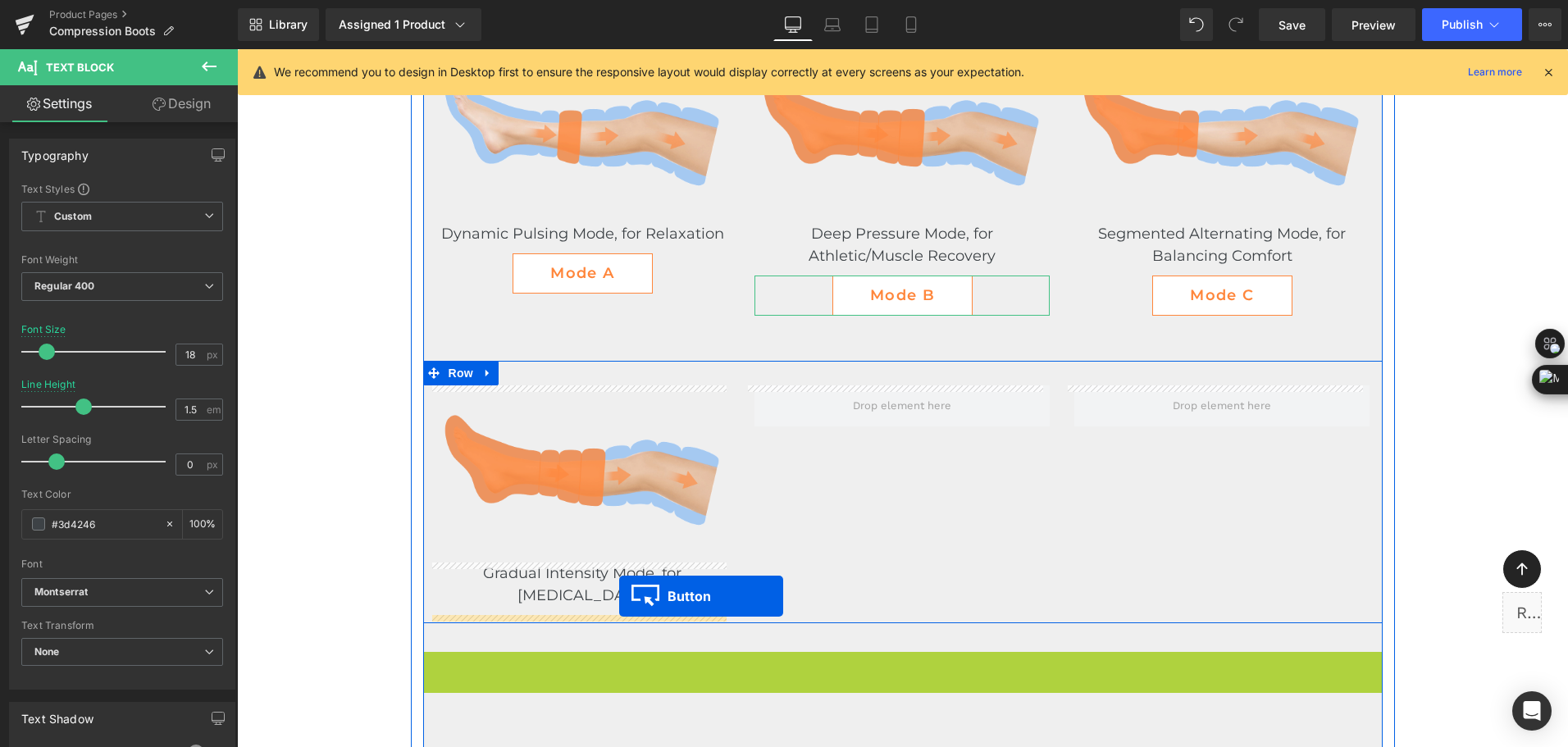
drag, startPoint x: 884, startPoint y: 669, endPoint x: 619, endPoint y: 596, distance: 274.9
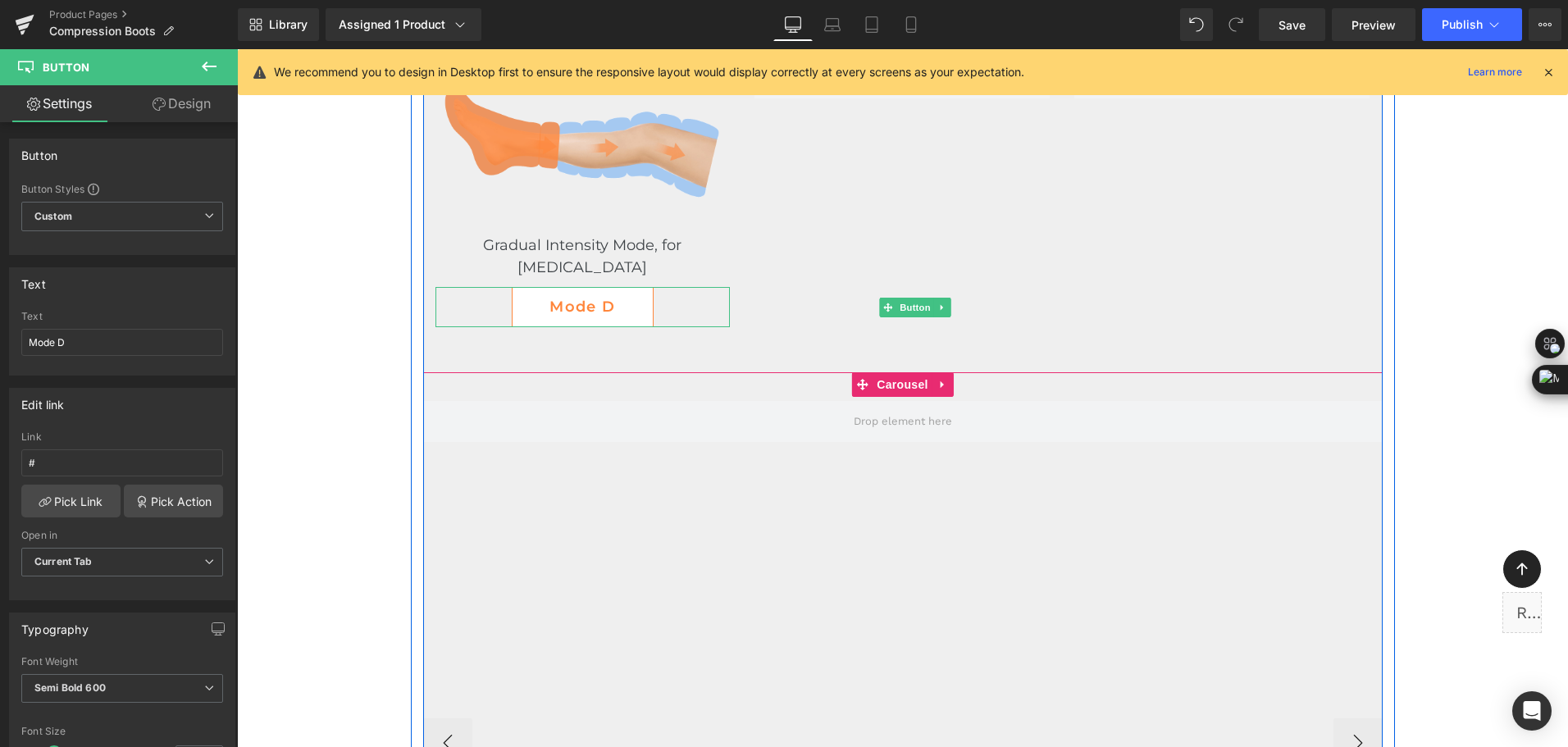
scroll to position [4035, 0]
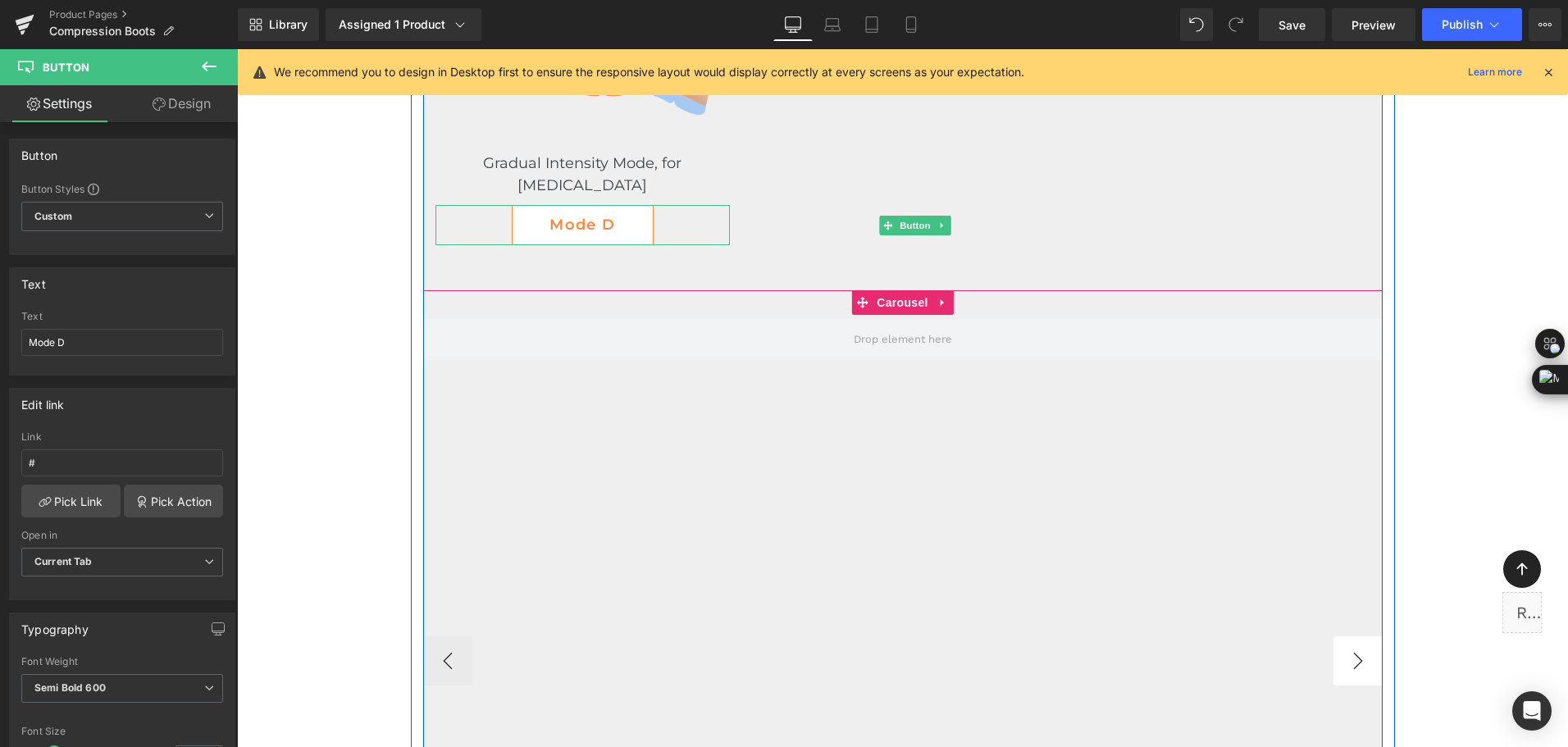
click at [1338, 655] on button "›" at bounding box center [1357, 660] width 49 height 49
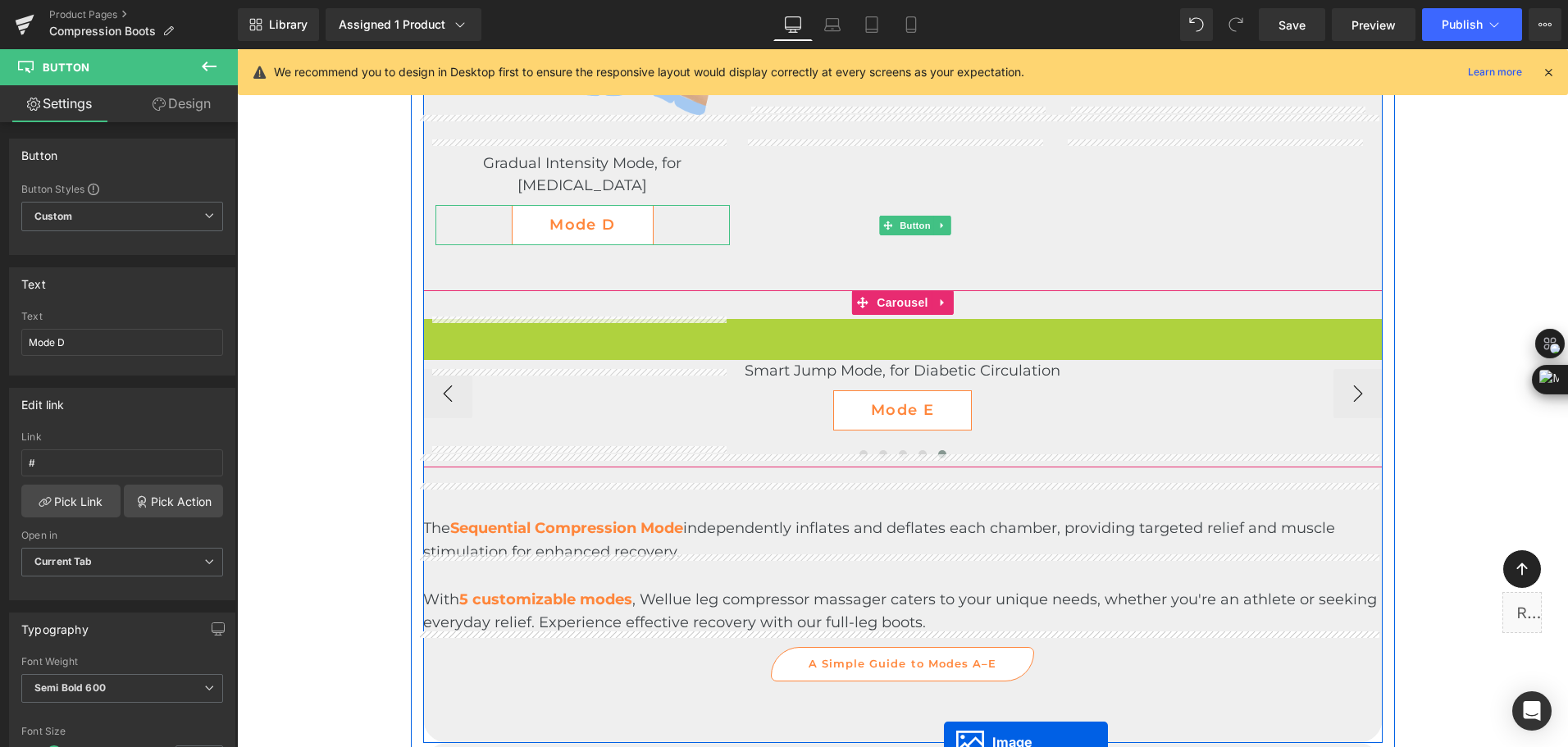
scroll to position [3871, 0]
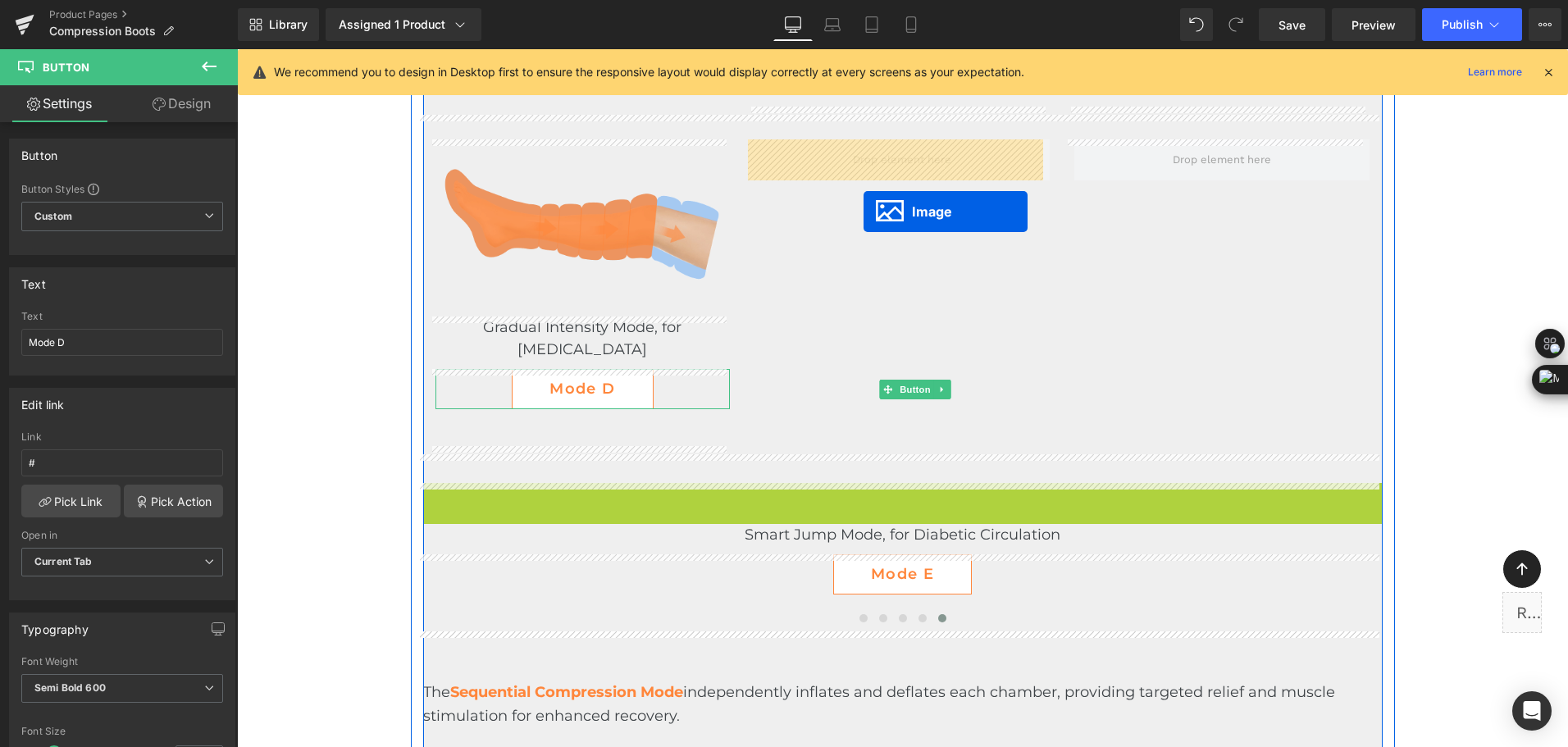
drag, startPoint x: 900, startPoint y: 600, endPoint x: 863, endPoint y: 212, distance: 389.8
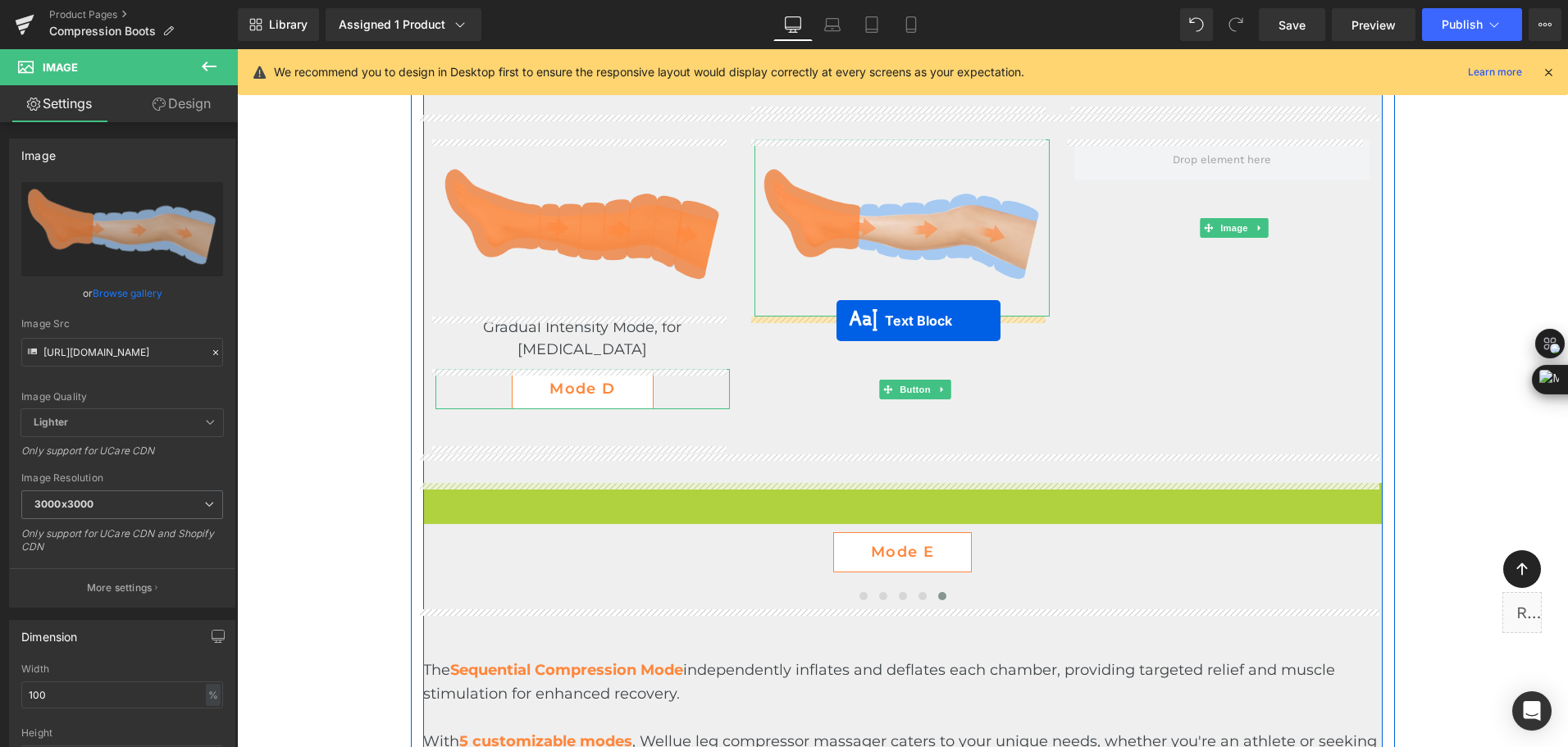
drag, startPoint x: 913, startPoint y: 494, endPoint x: 836, endPoint y: 320, distance: 190.3
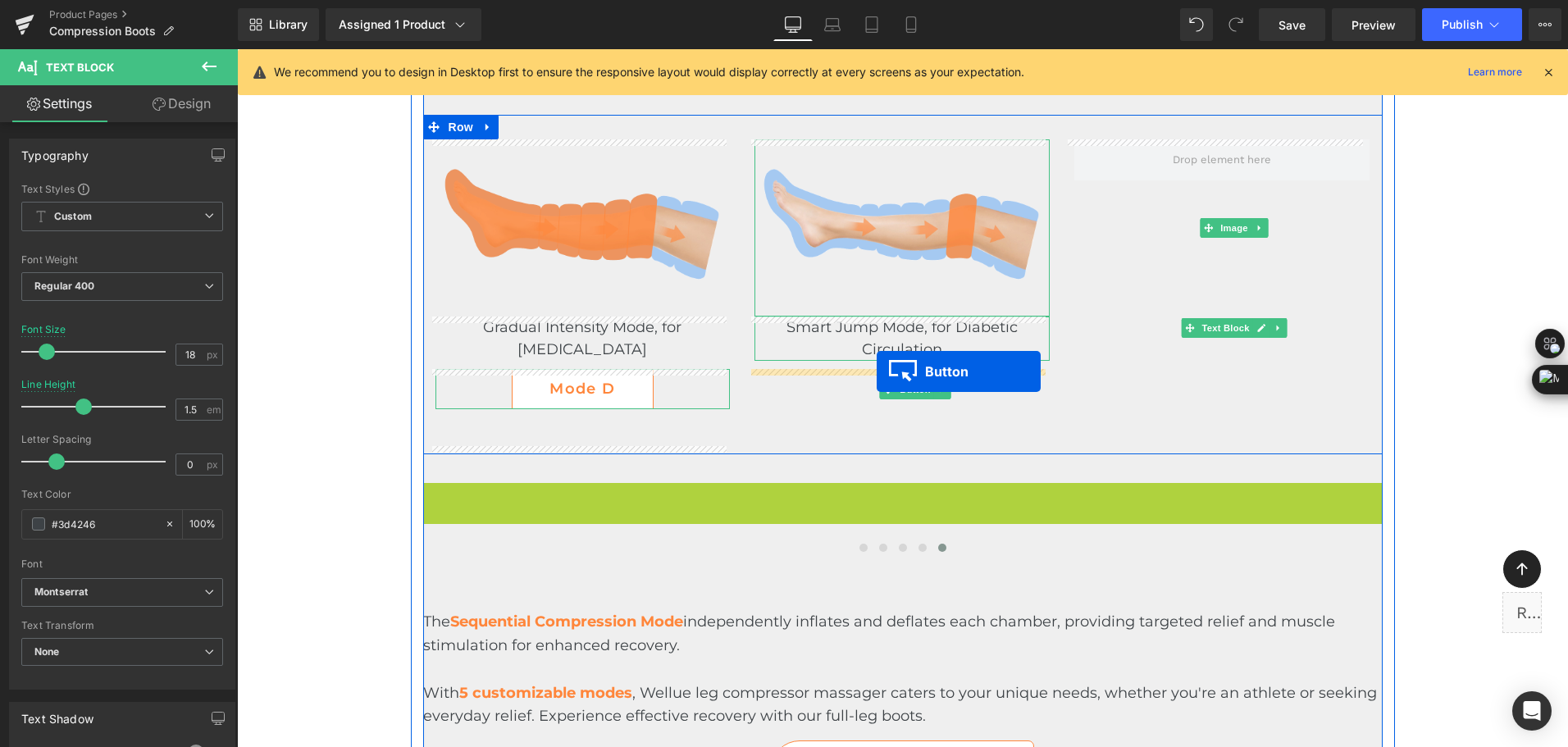
drag, startPoint x: 882, startPoint y: 503, endPoint x: 877, endPoint y: 371, distance: 132.1
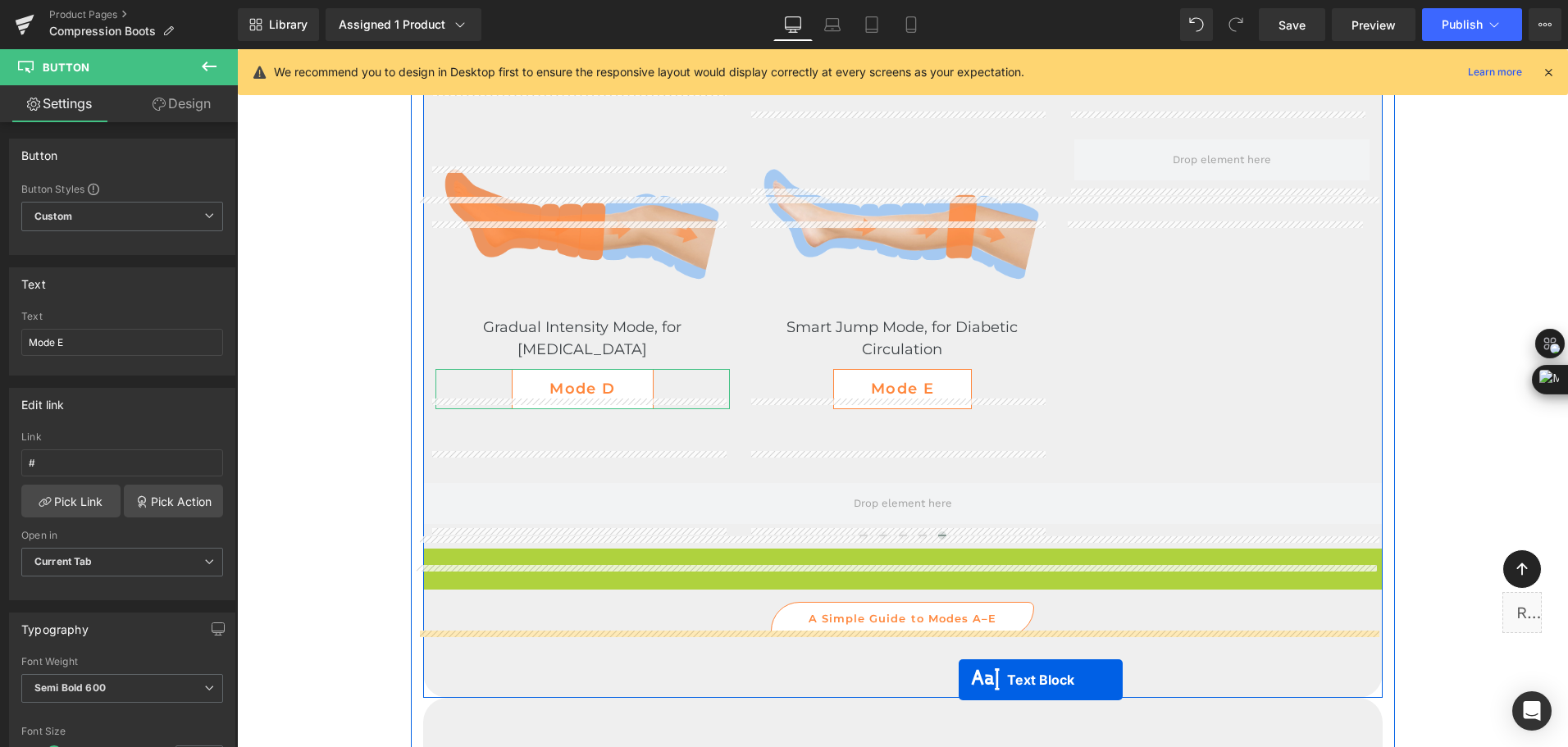
scroll to position [3789, 0]
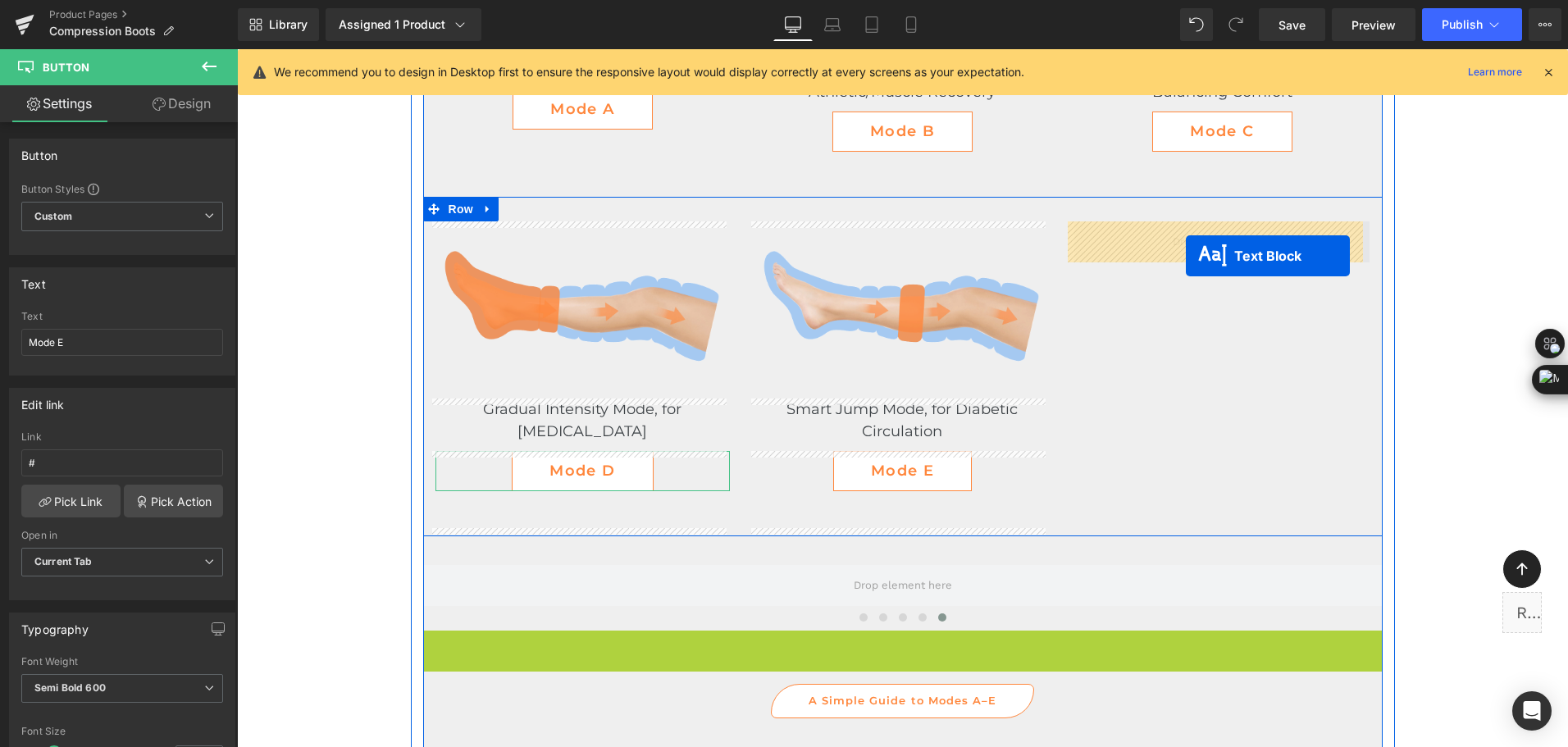
drag, startPoint x: 860, startPoint y: 472, endPoint x: 1185, endPoint y: 256, distance: 390.2
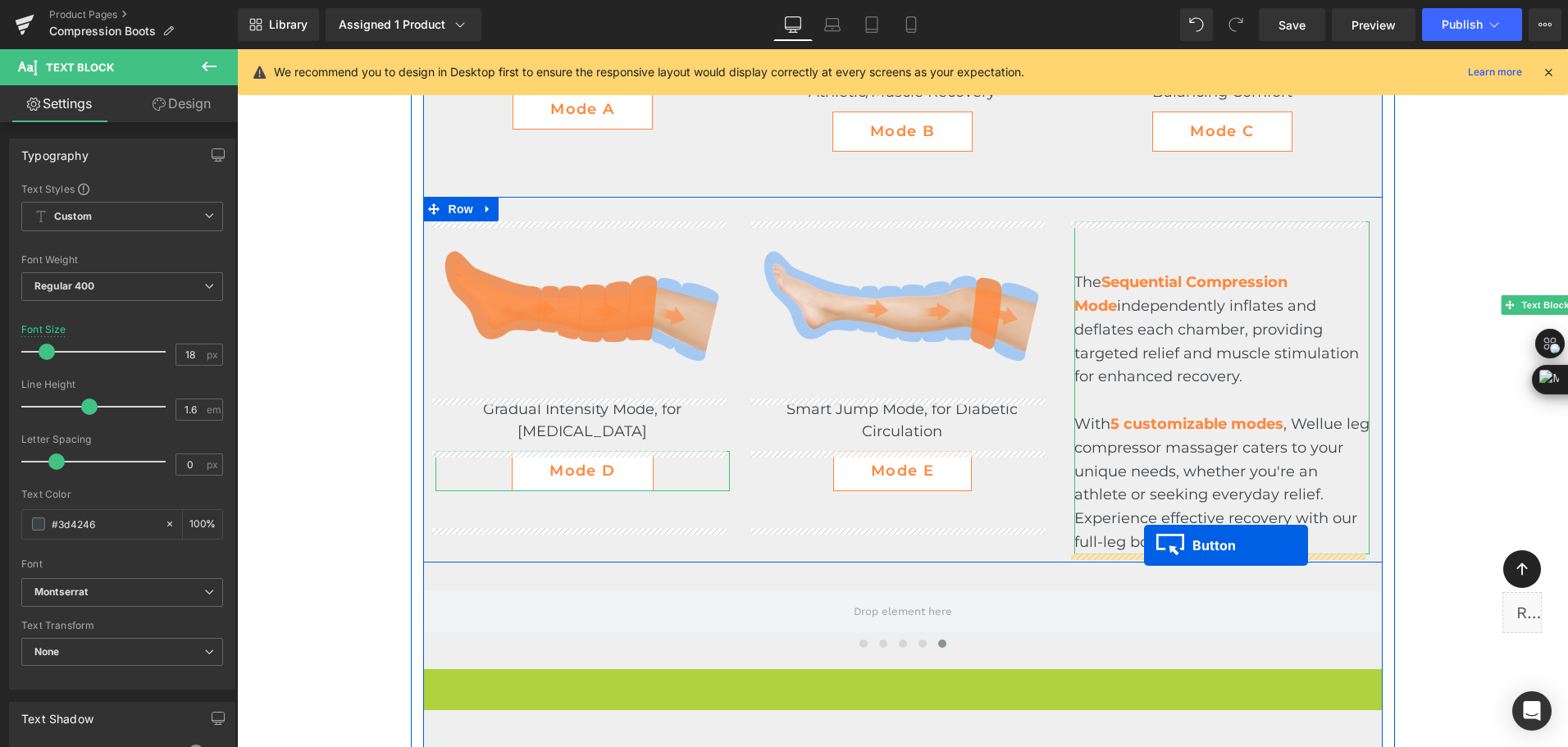
drag, startPoint x: 933, startPoint y: 667, endPoint x: 1144, endPoint y: 545, distance: 243.7
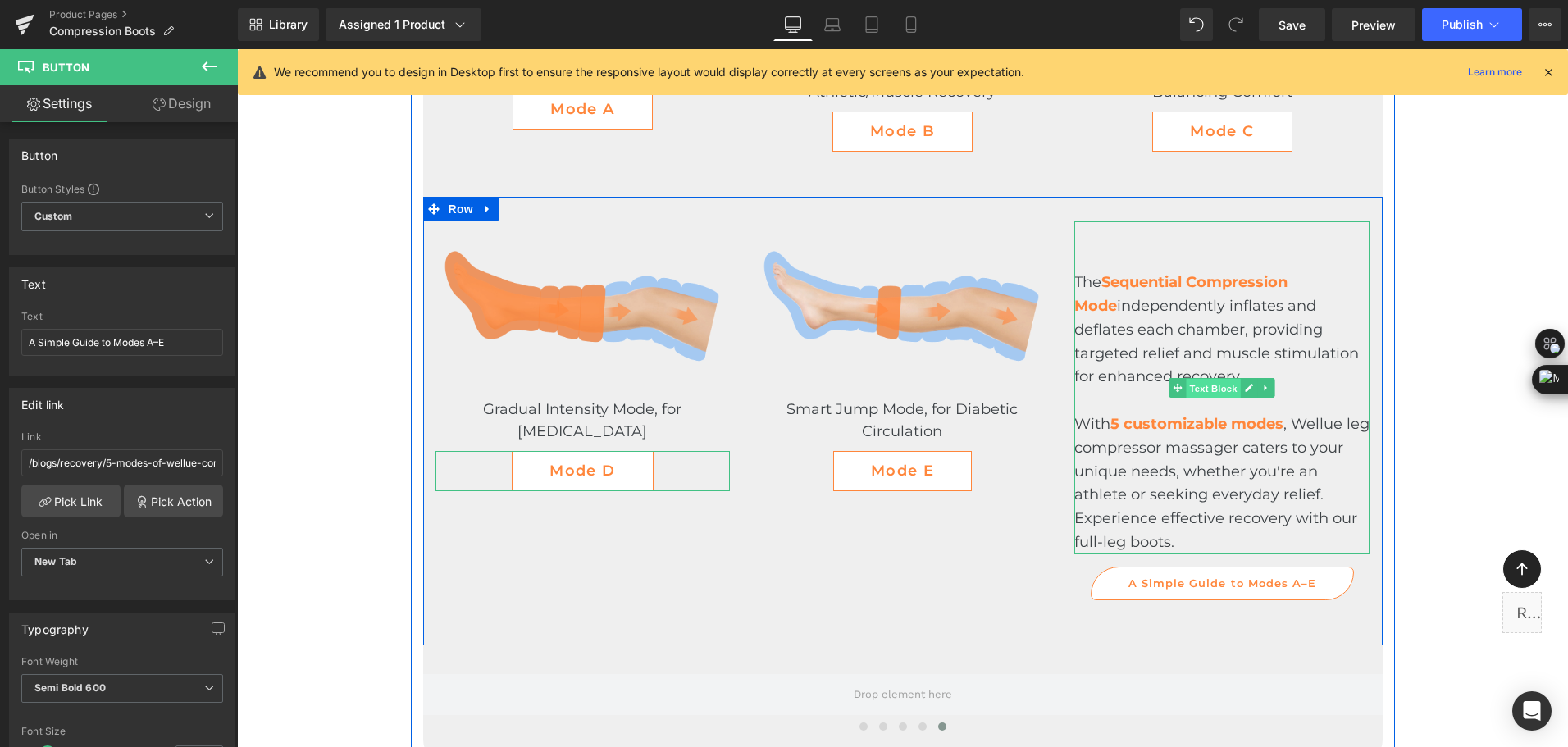
click at [1203, 384] on span "Text Block" at bounding box center [1213, 388] width 54 height 19
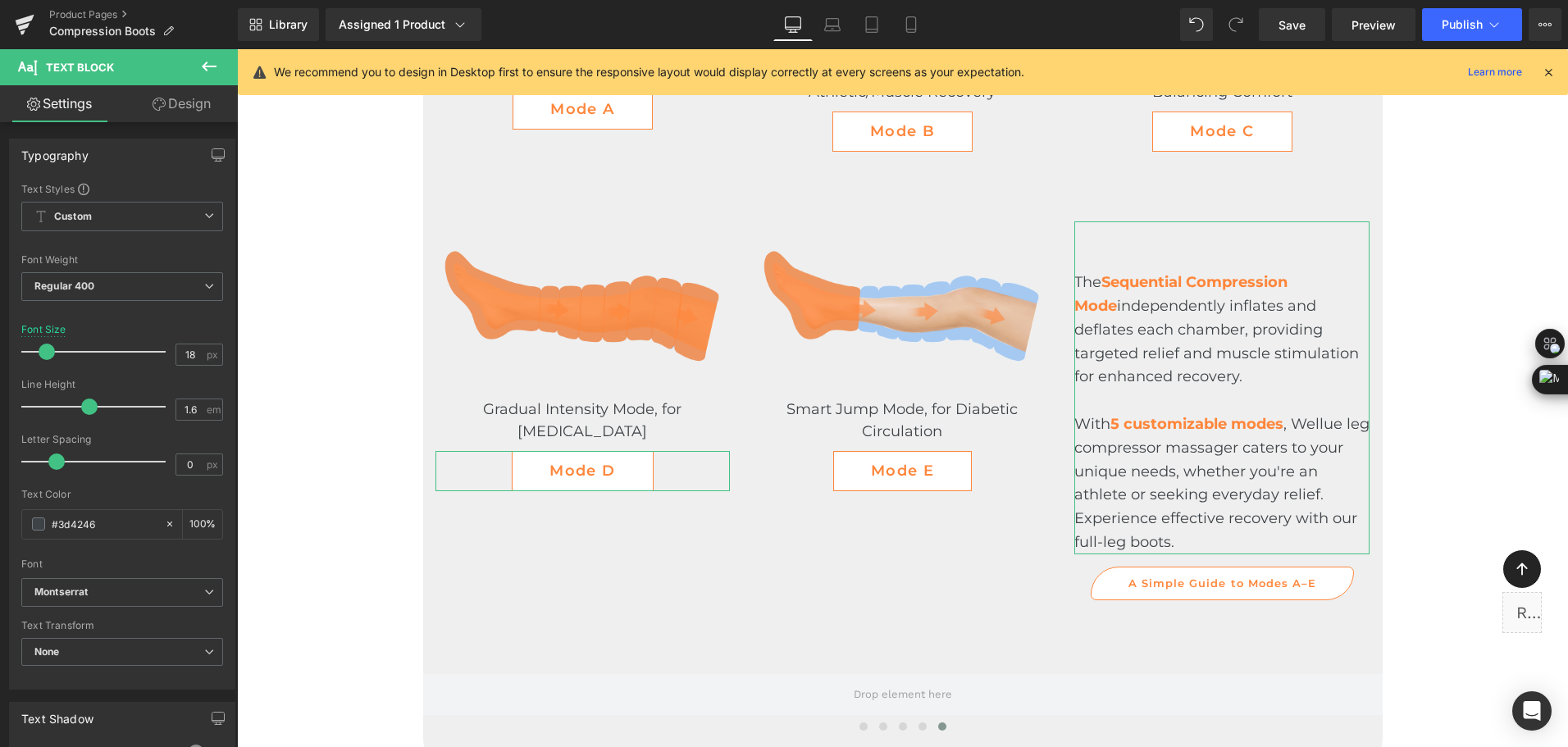
click at [178, 103] on link "Design" at bounding box center [182, 104] width 119 height 37
click at [0, 0] on div "Spacing" at bounding box center [0, 0] width 0 height 0
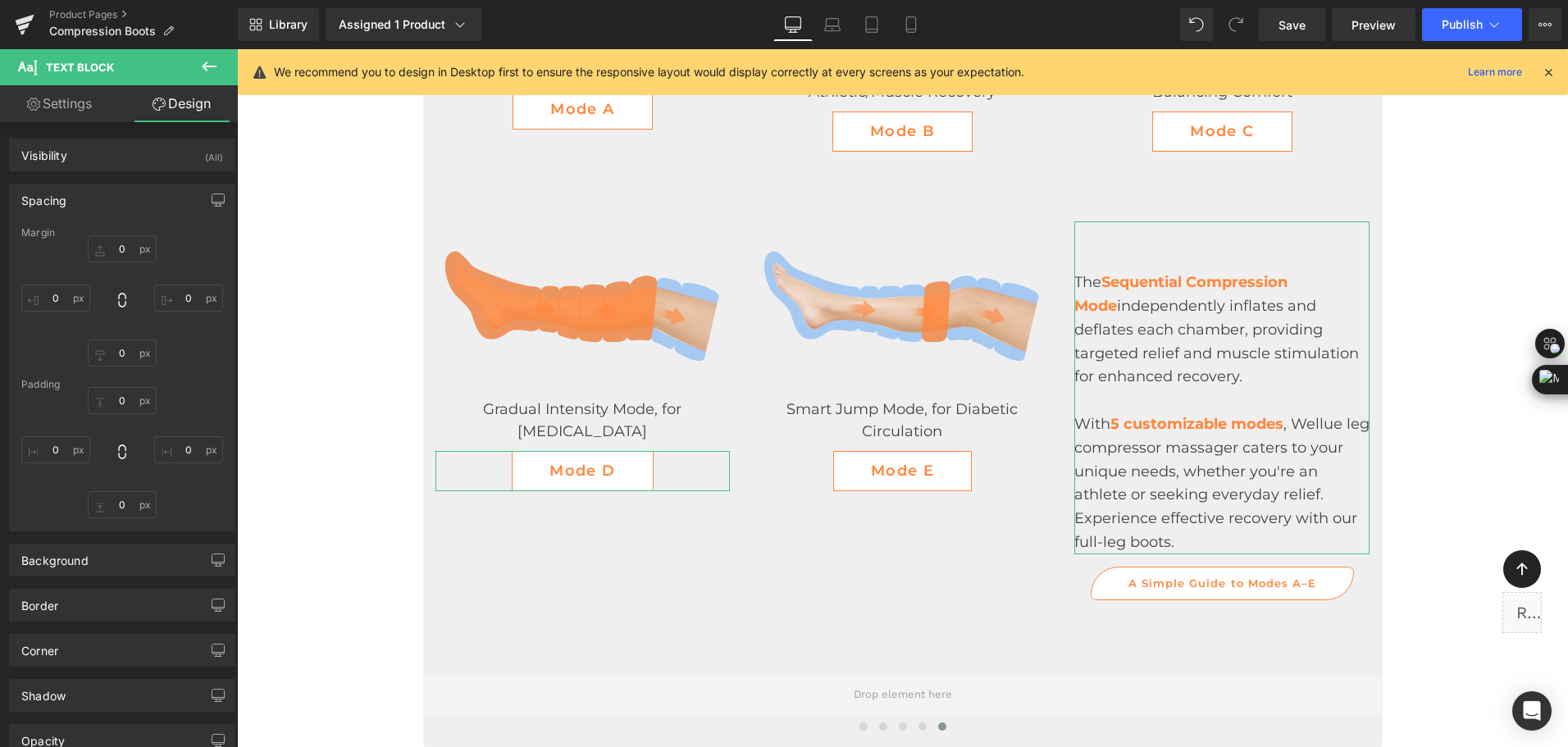
type input "0"
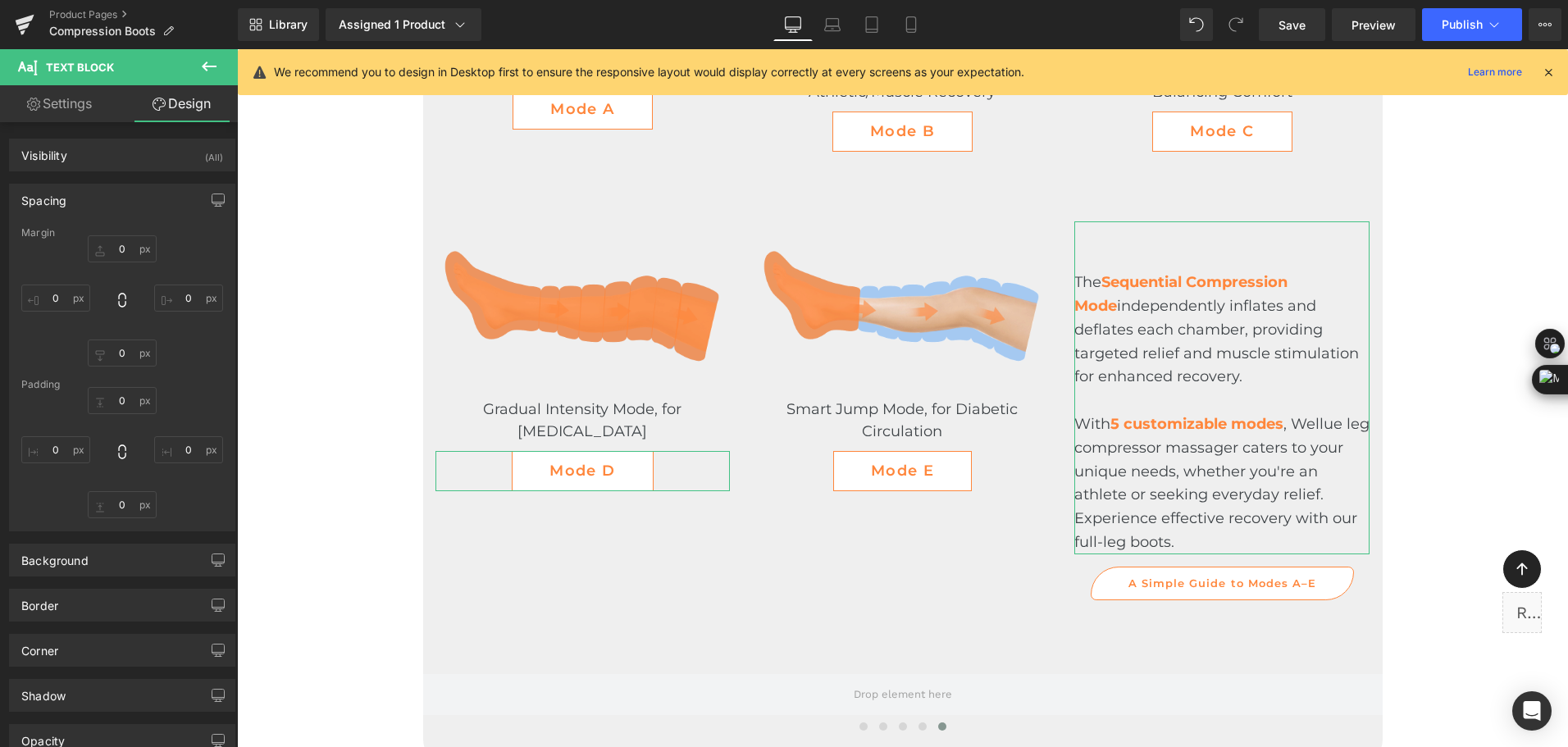
type input "0"
type input "60"
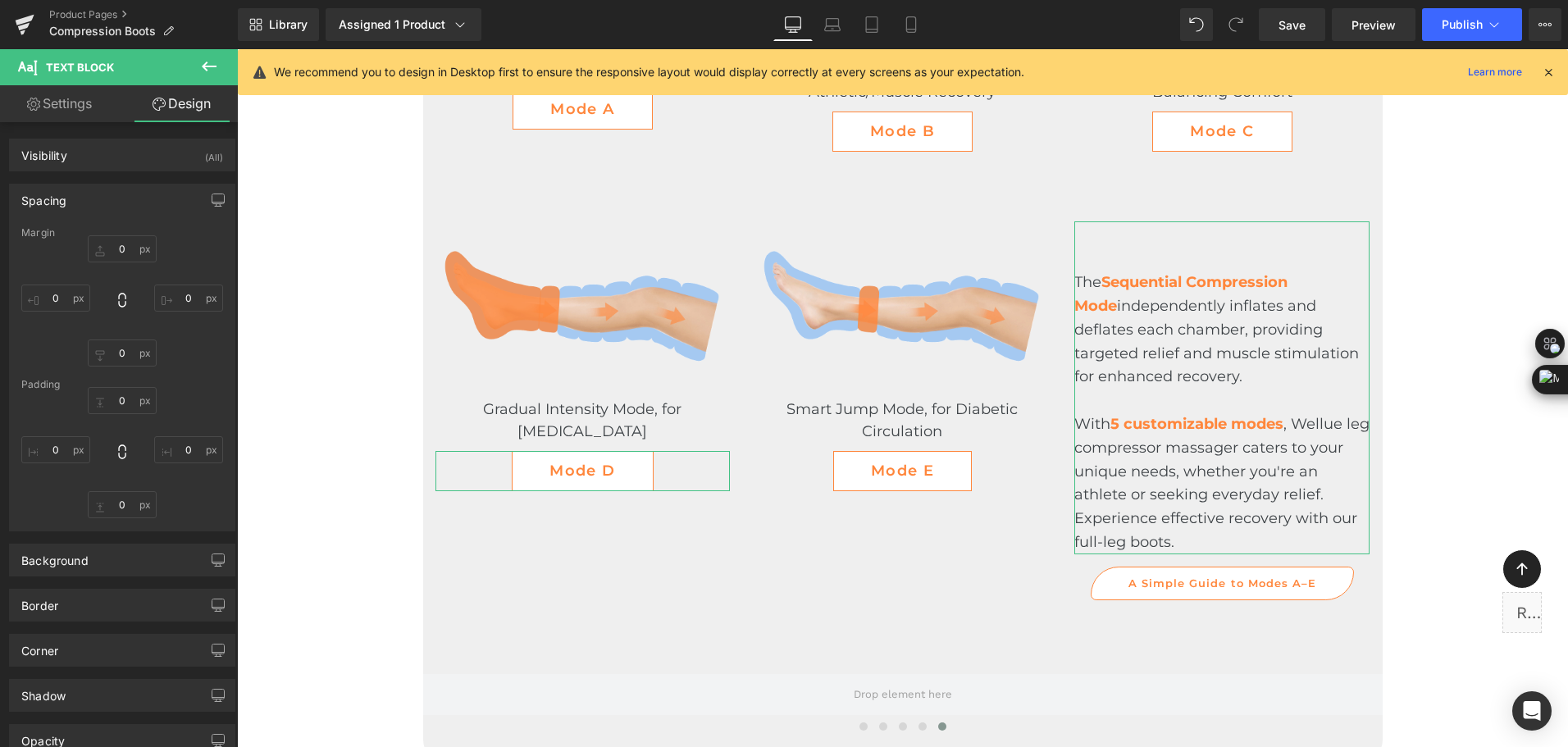
type input "0"
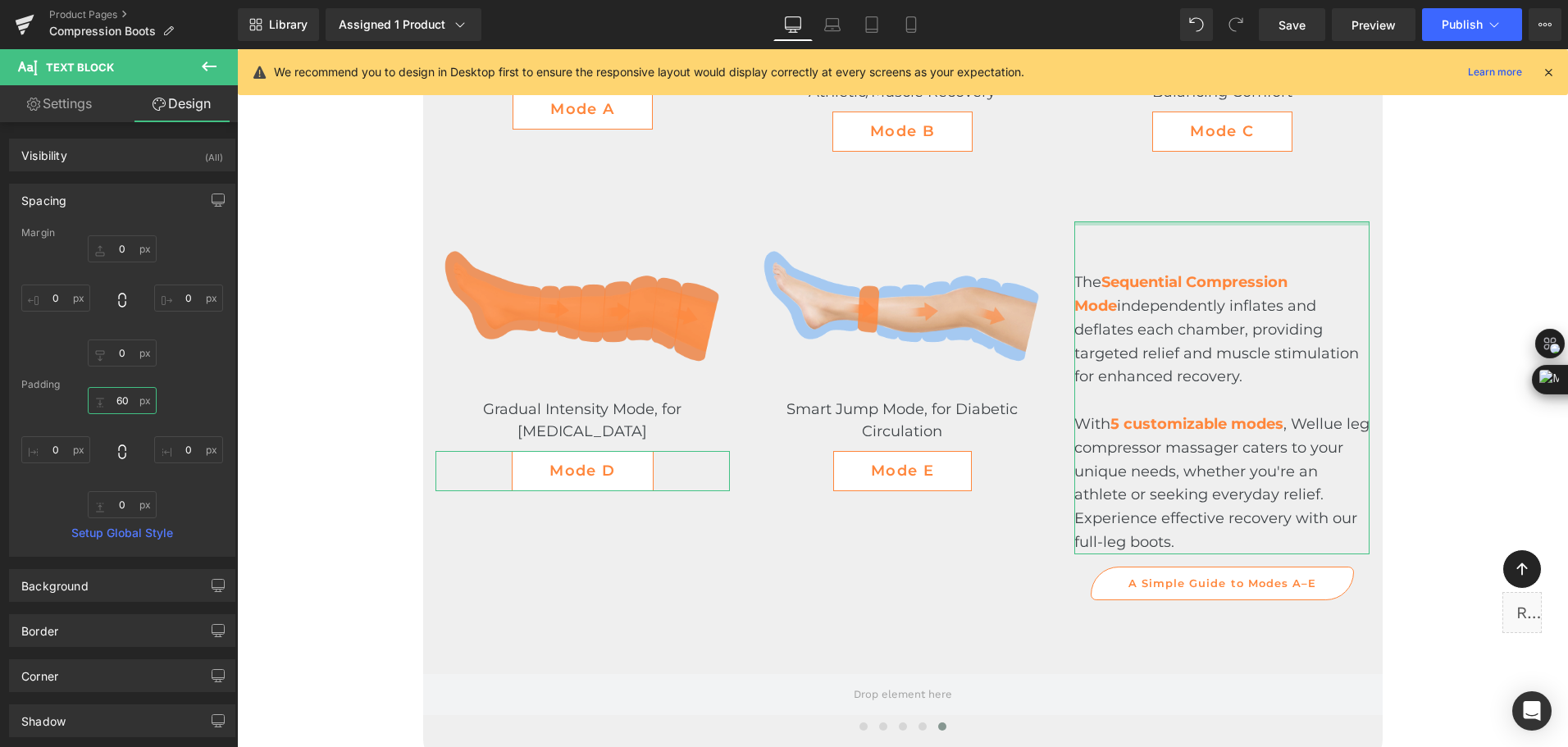
click at [122, 404] on input "60" at bounding box center [122, 401] width 69 height 27
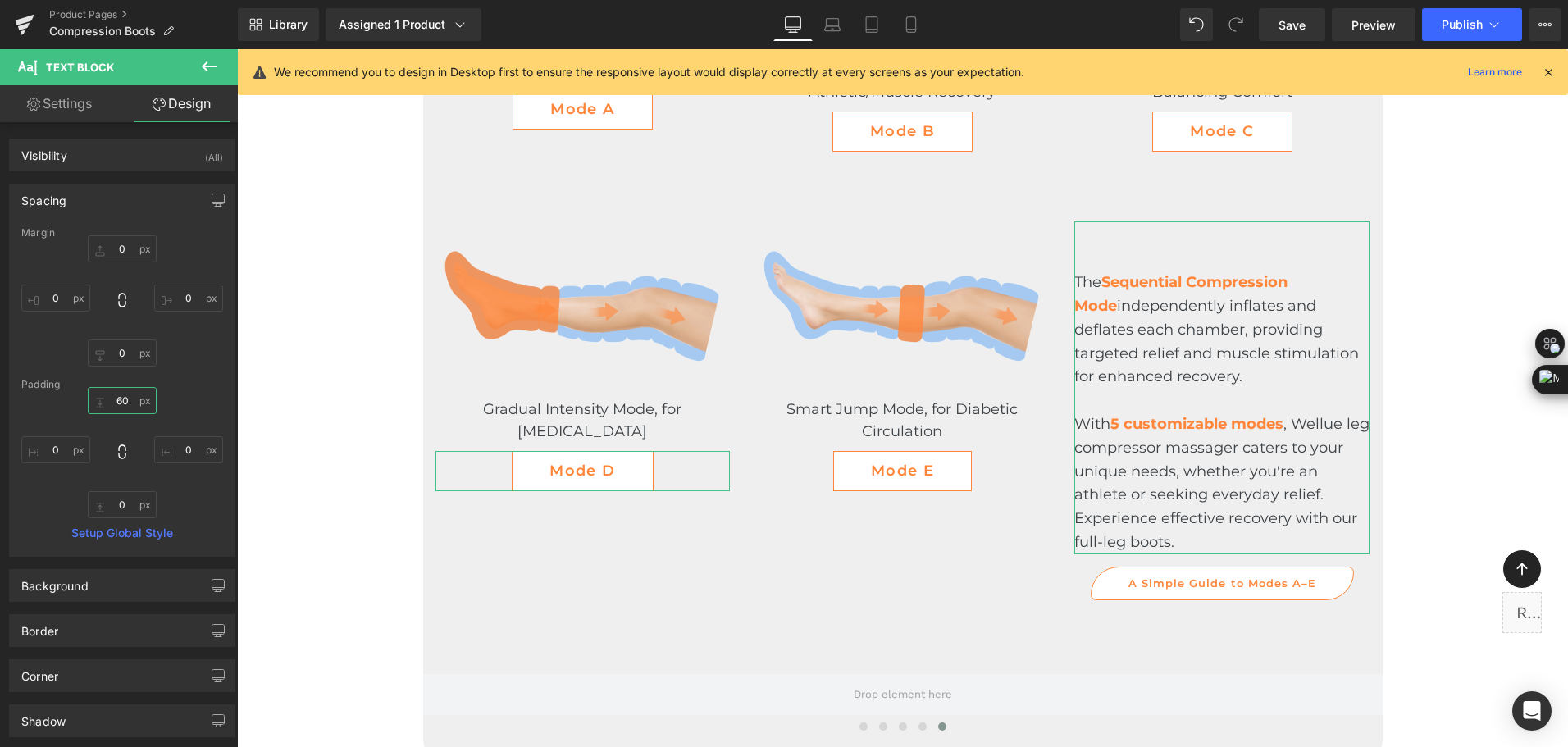
type input "6"
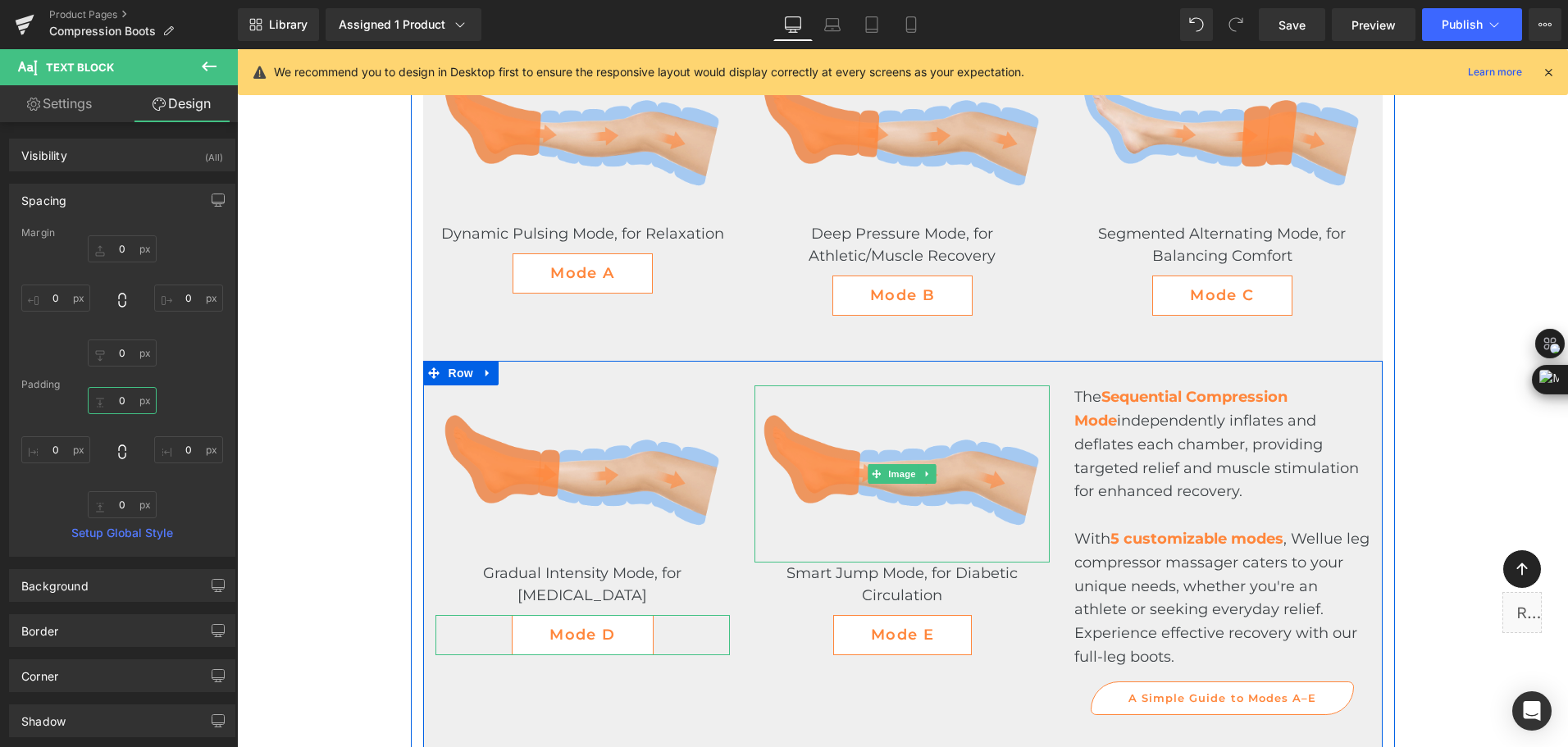
scroll to position [3543, 0]
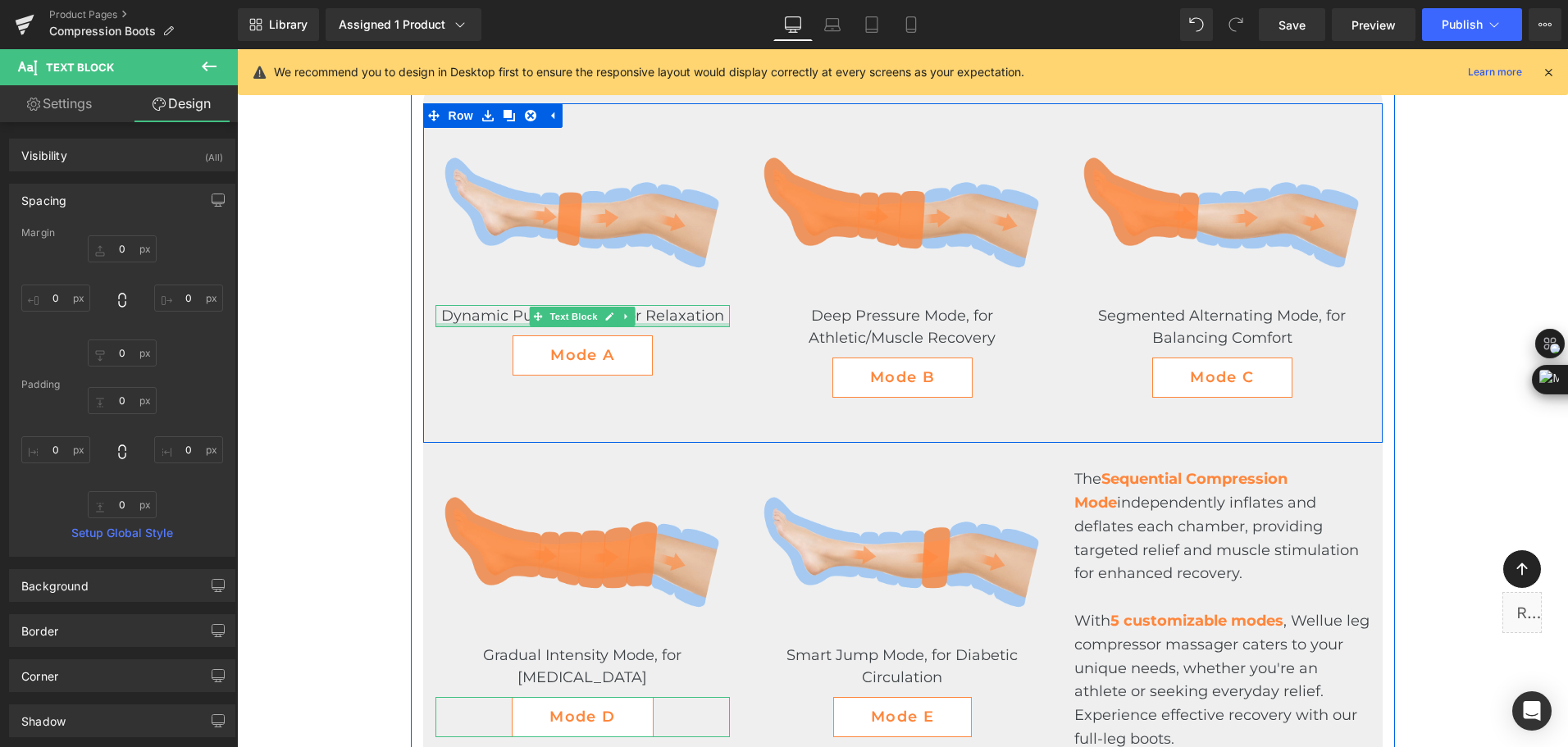
click at [689, 327] on div at bounding box center [583, 325] width 295 height 4
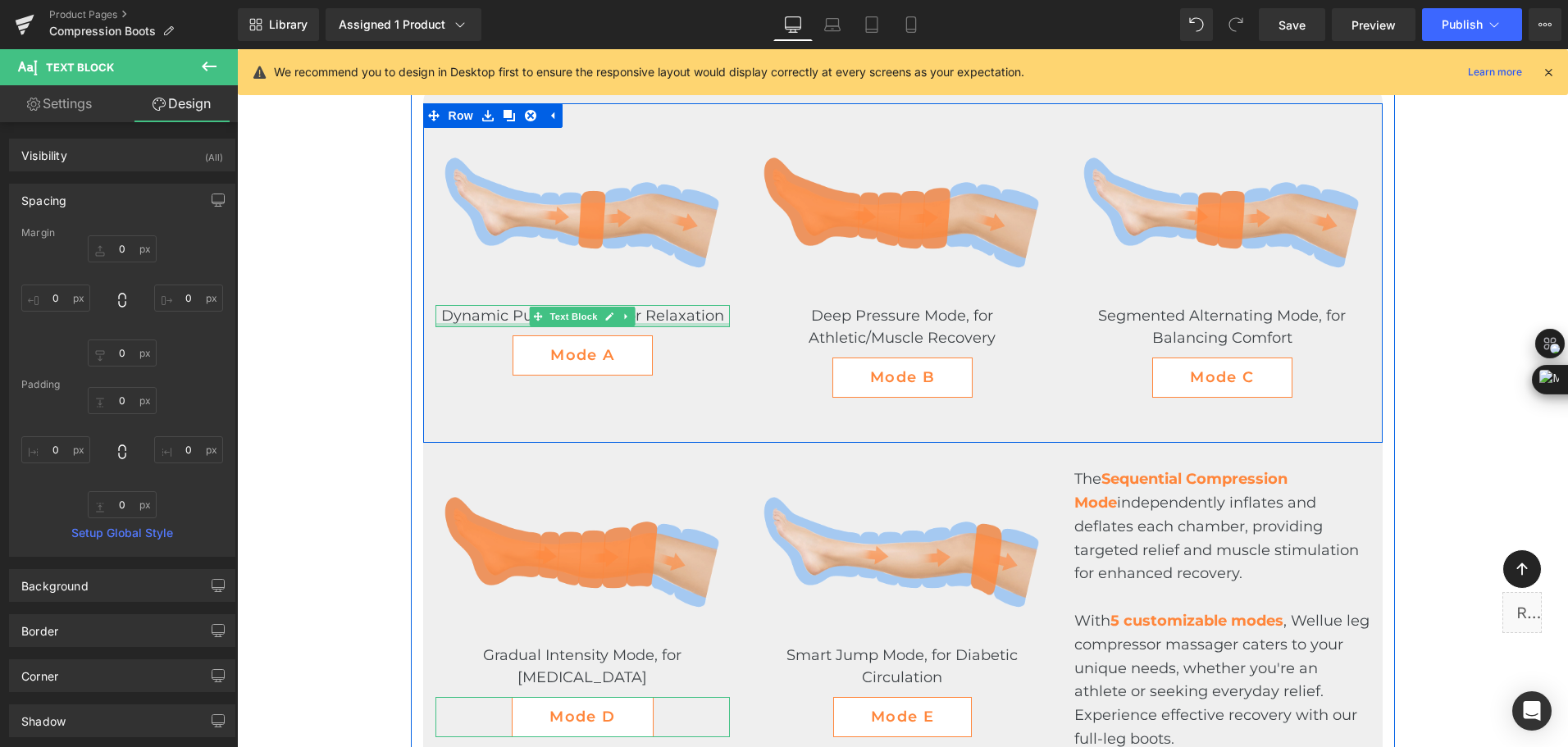
click at [647, 314] on span "Dynamic Pulsing Mode, for Relaxation" at bounding box center [583, 315] width 283 height 18
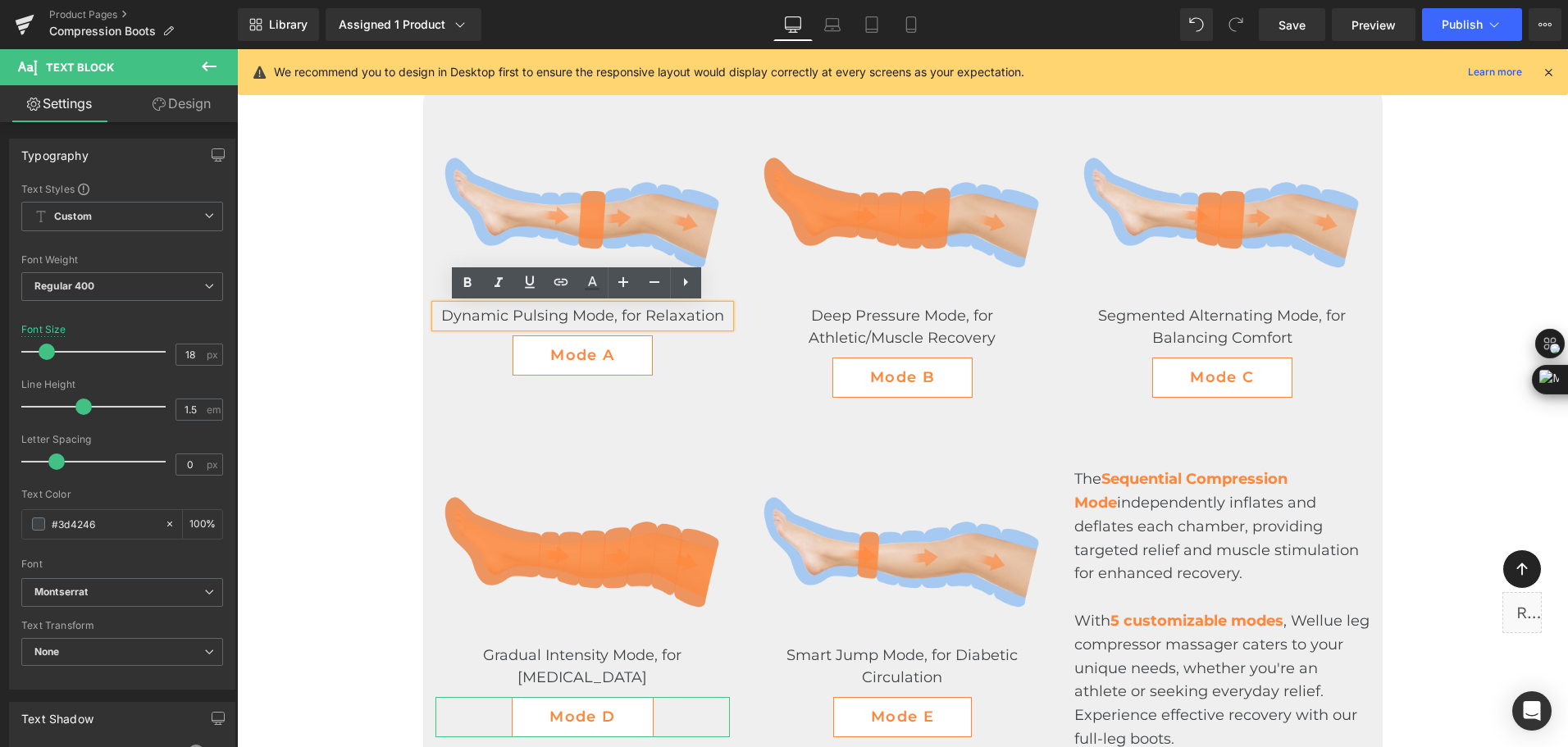
click at [644, 313] on span "Dynamic Pulsing Mode, for Relaxation" at bounding box center [583, 315] width 283 height 18
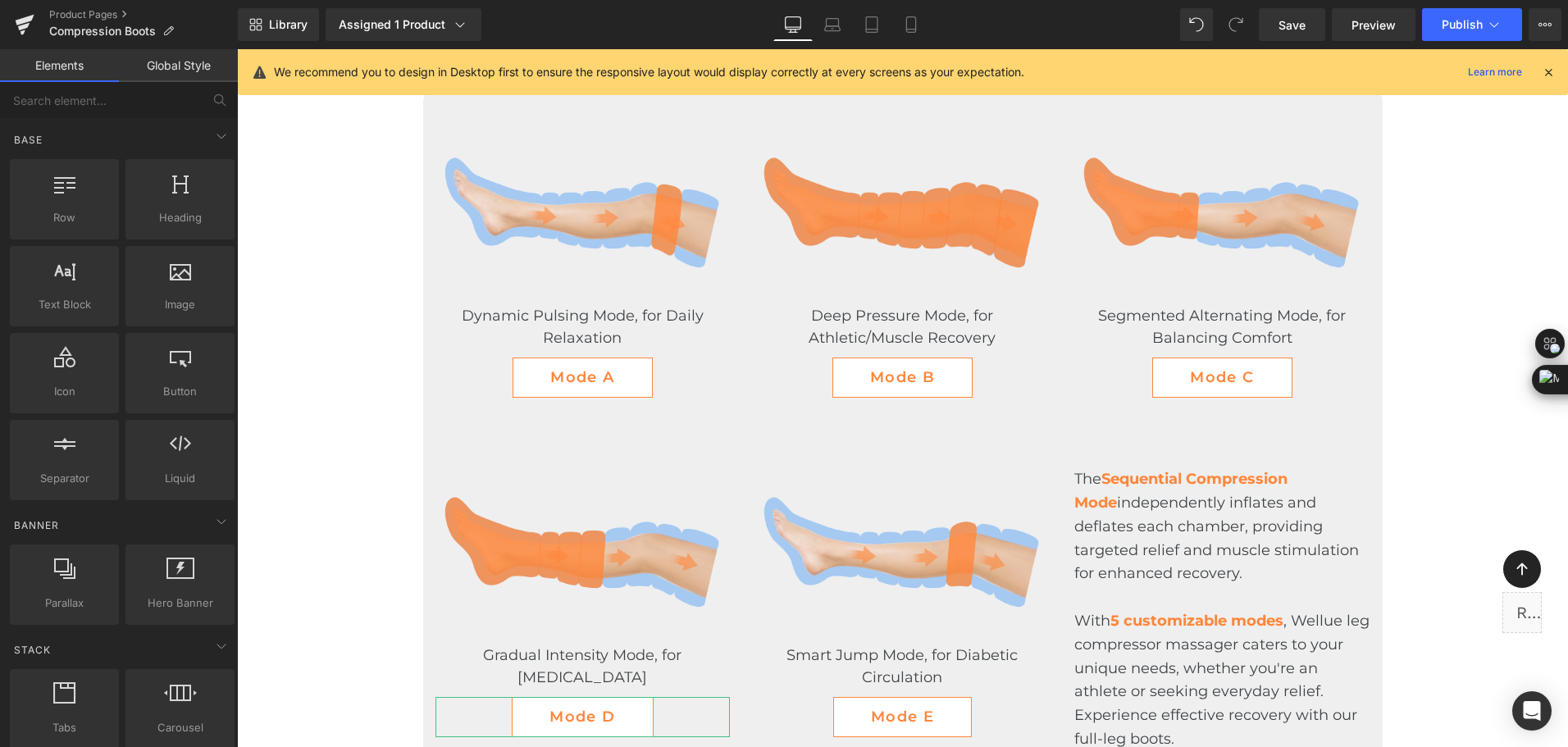
scroll to position [3789, 0]
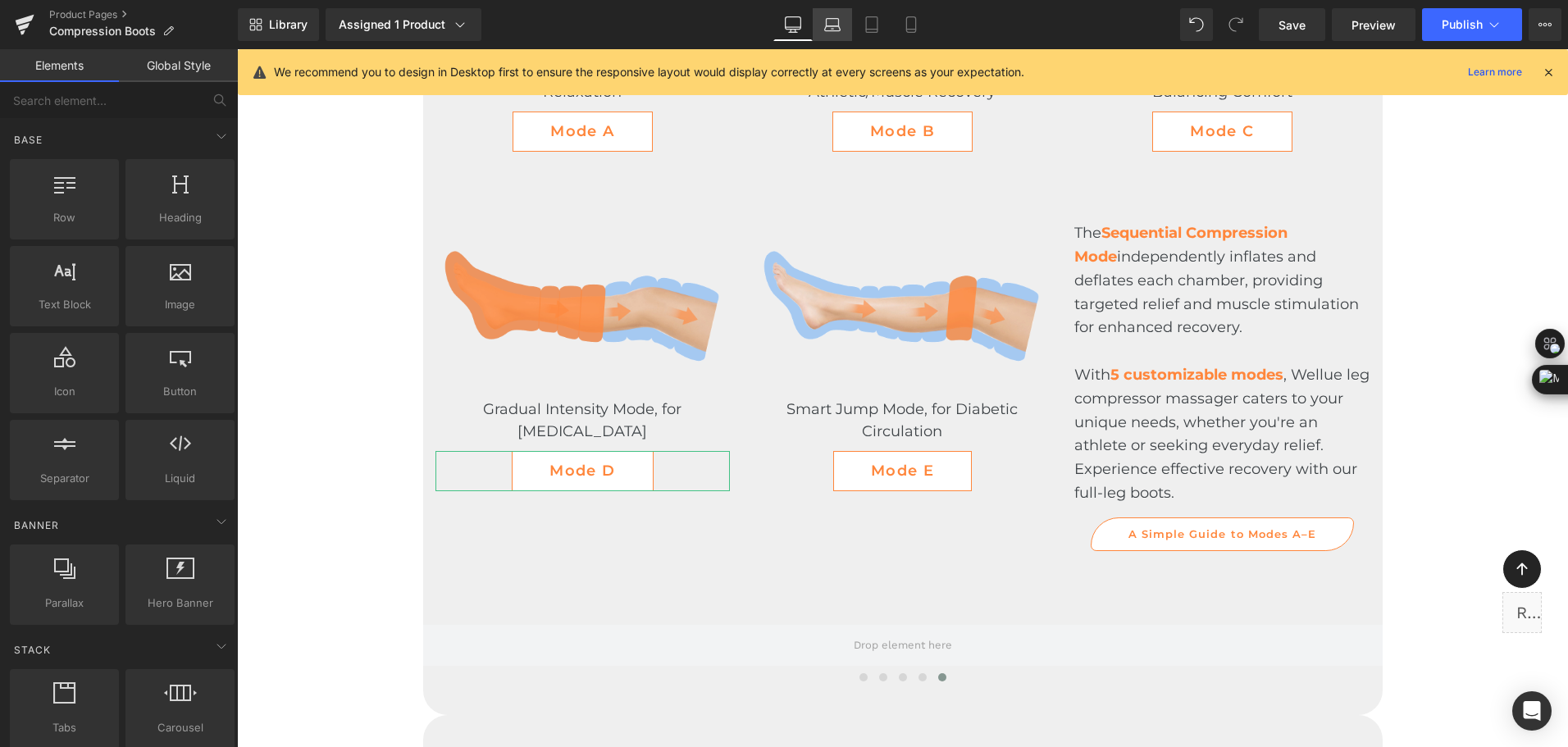
click at [828, 17] on icon at bounding box center [832, 24] width 16 height 16
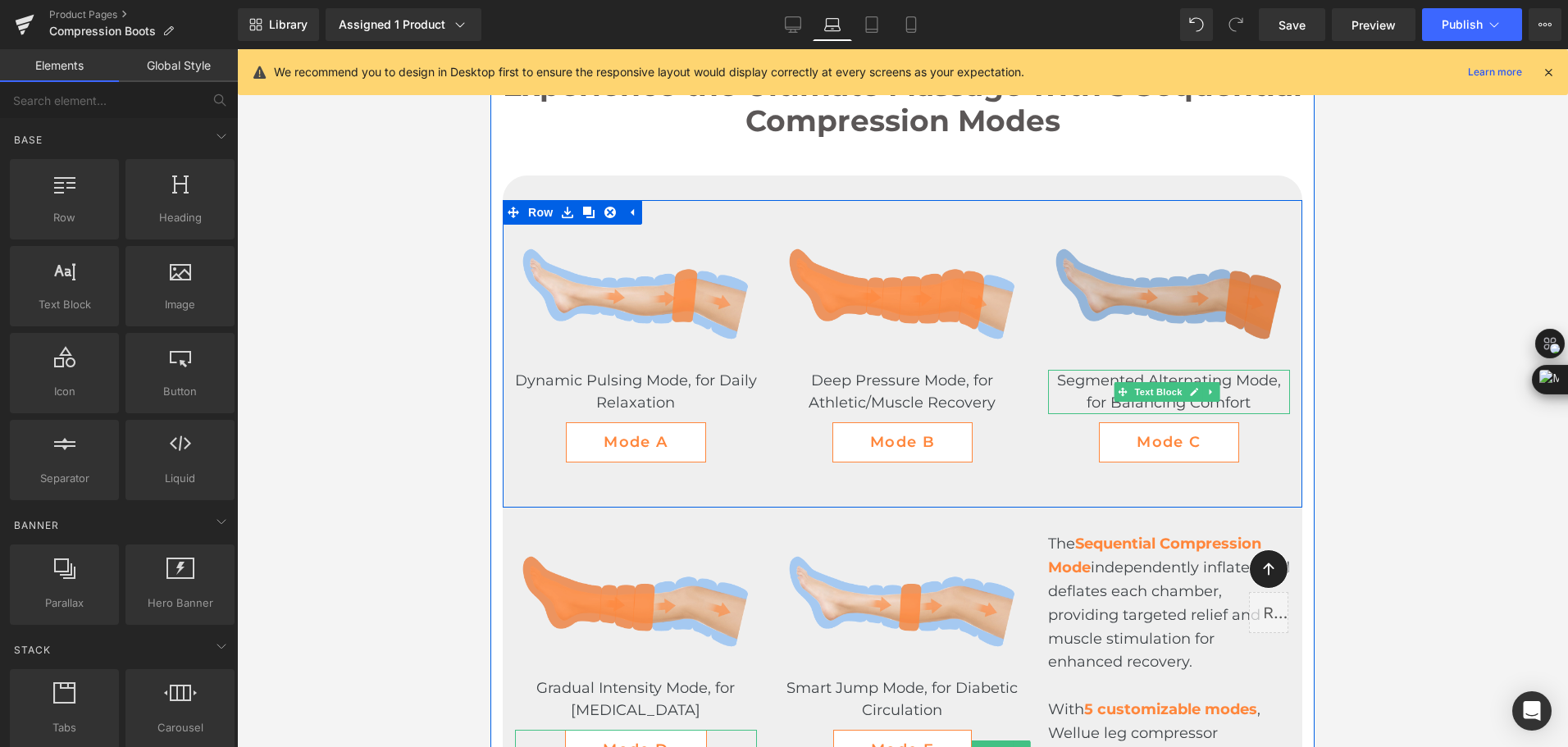
scroll to position [3093, 0]
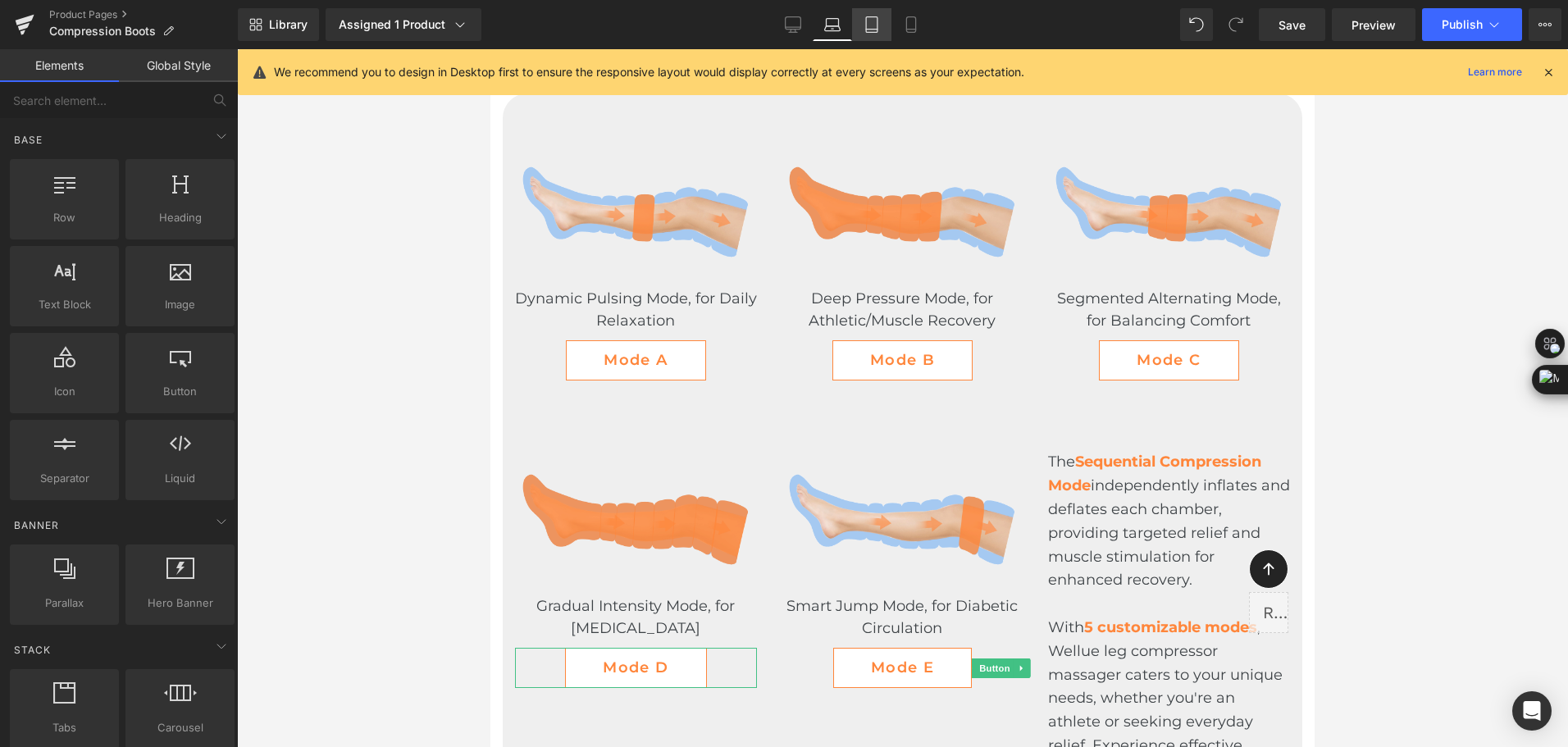
click at [872, 17] on icon at bounding box center [872, 25] width 12 height 15
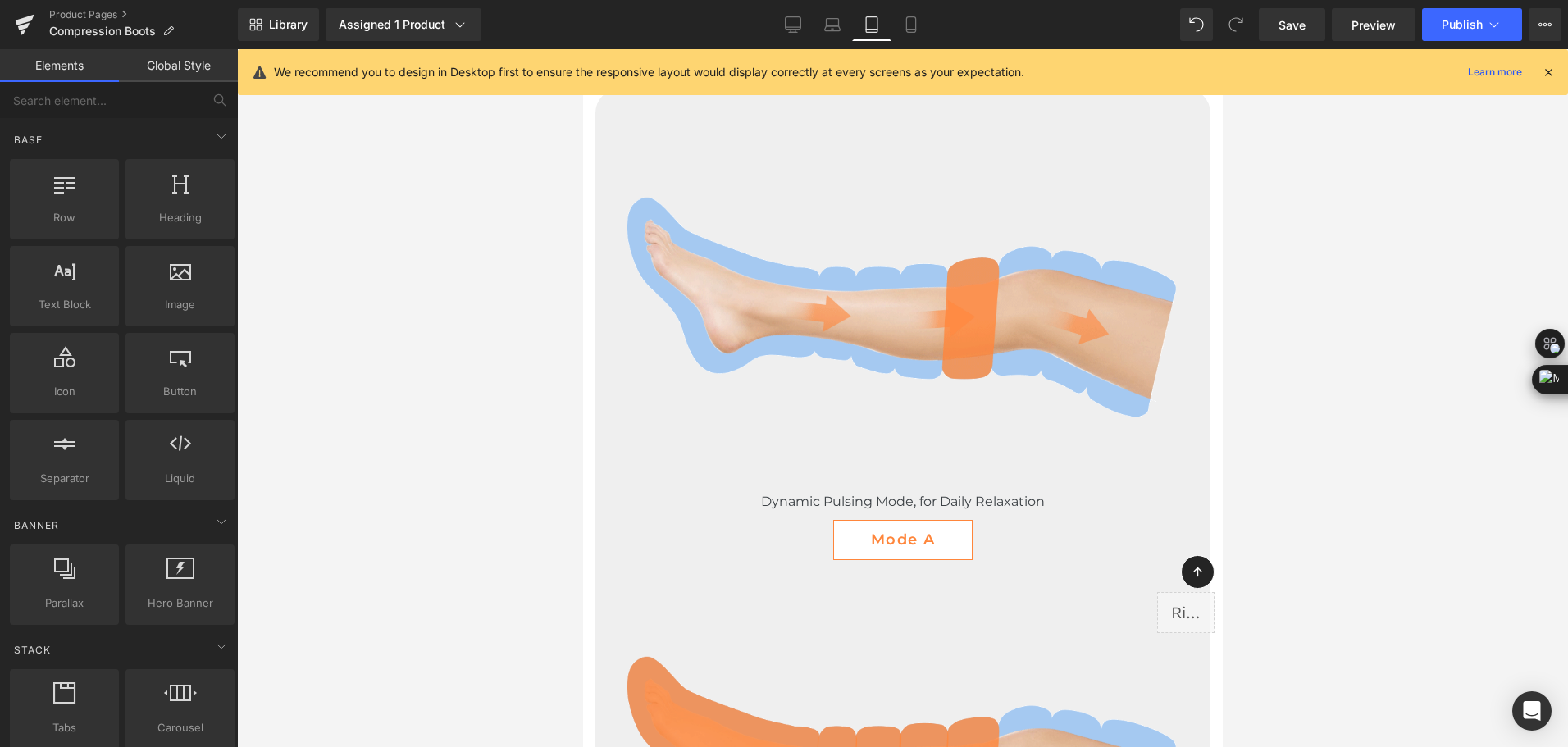
scroll to position [2656, 0]
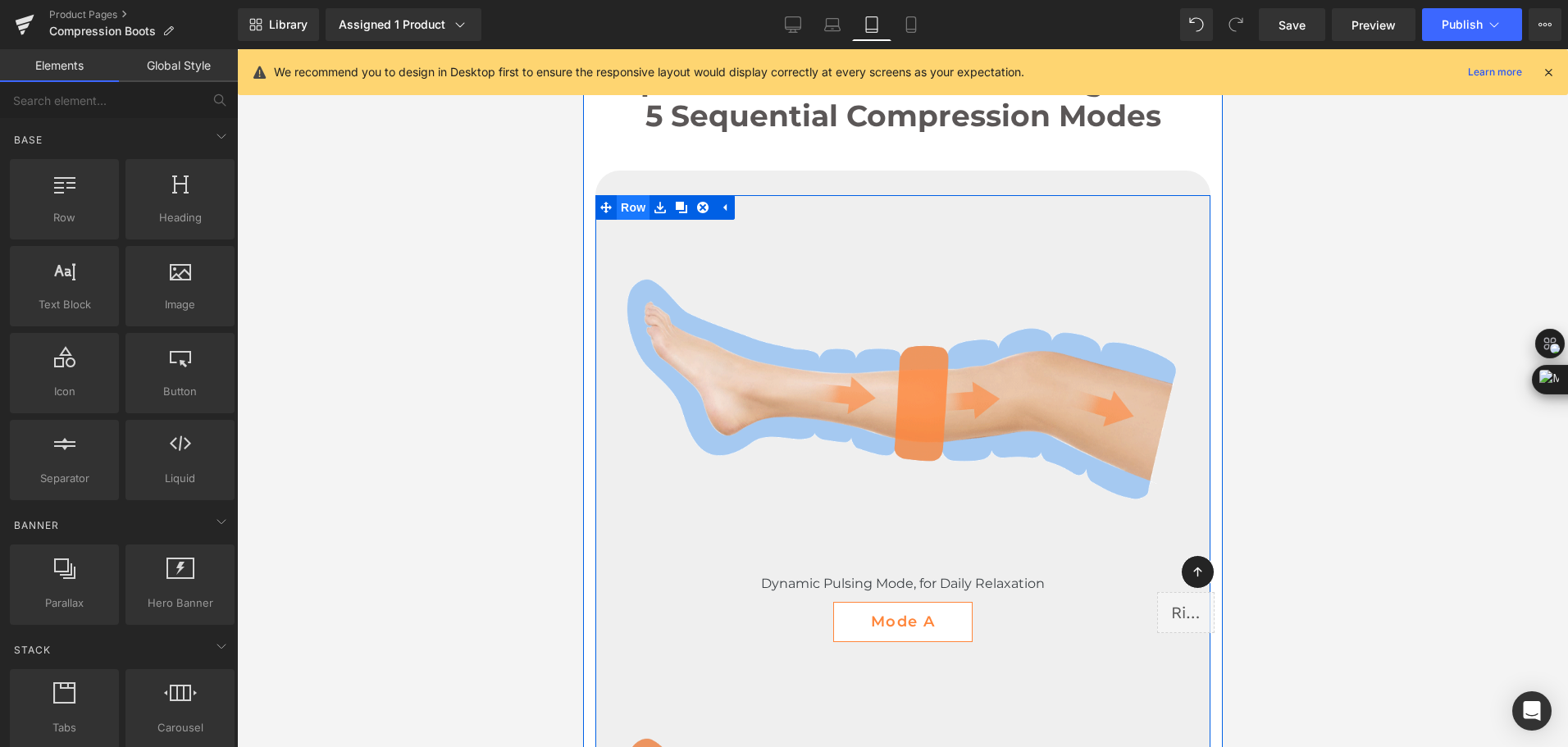
click at [615, 220] on span "Row" at bounding box center [632, 208] width 33 height 25
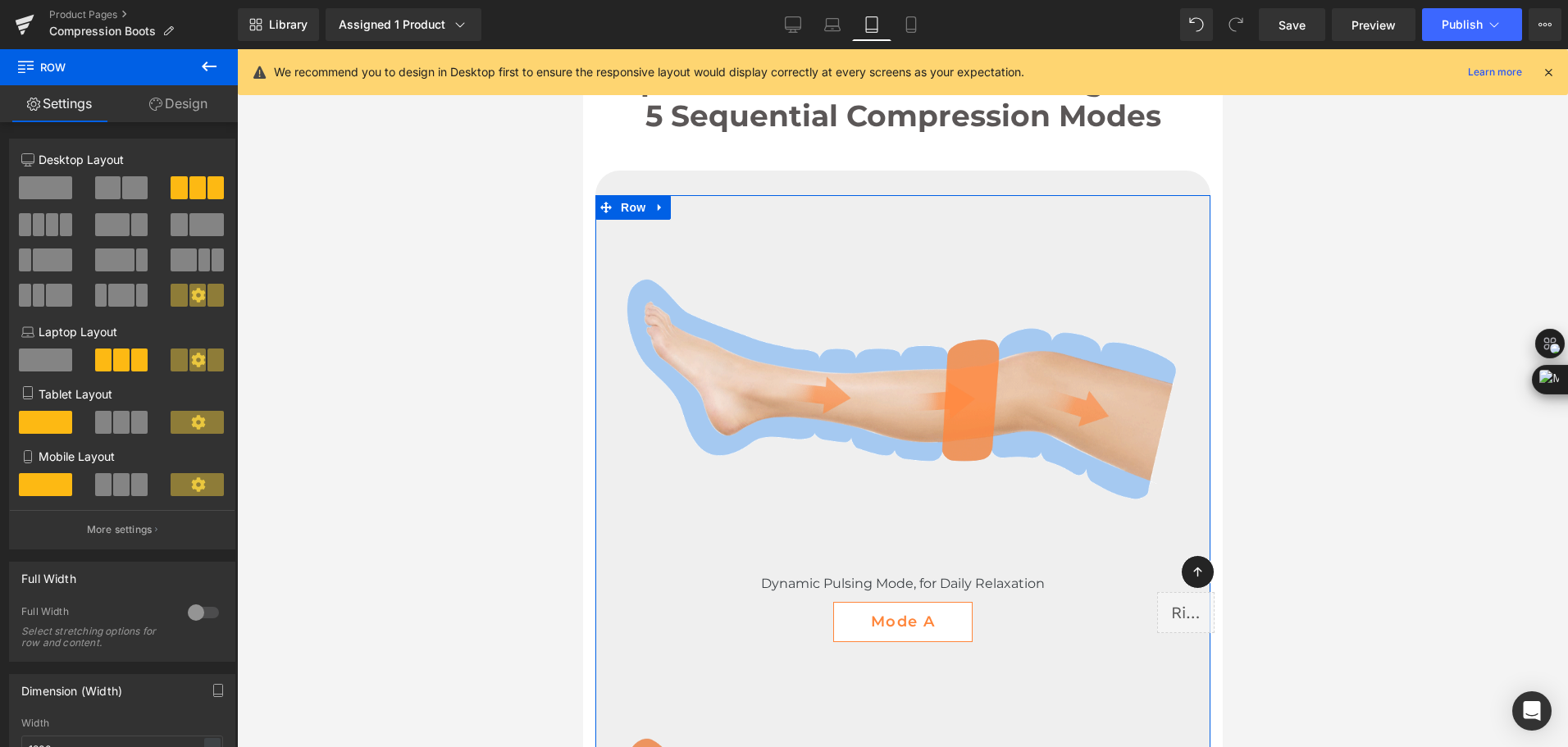
click at [104, 423] on span at bounding box center [103, 422] width 16 height 23
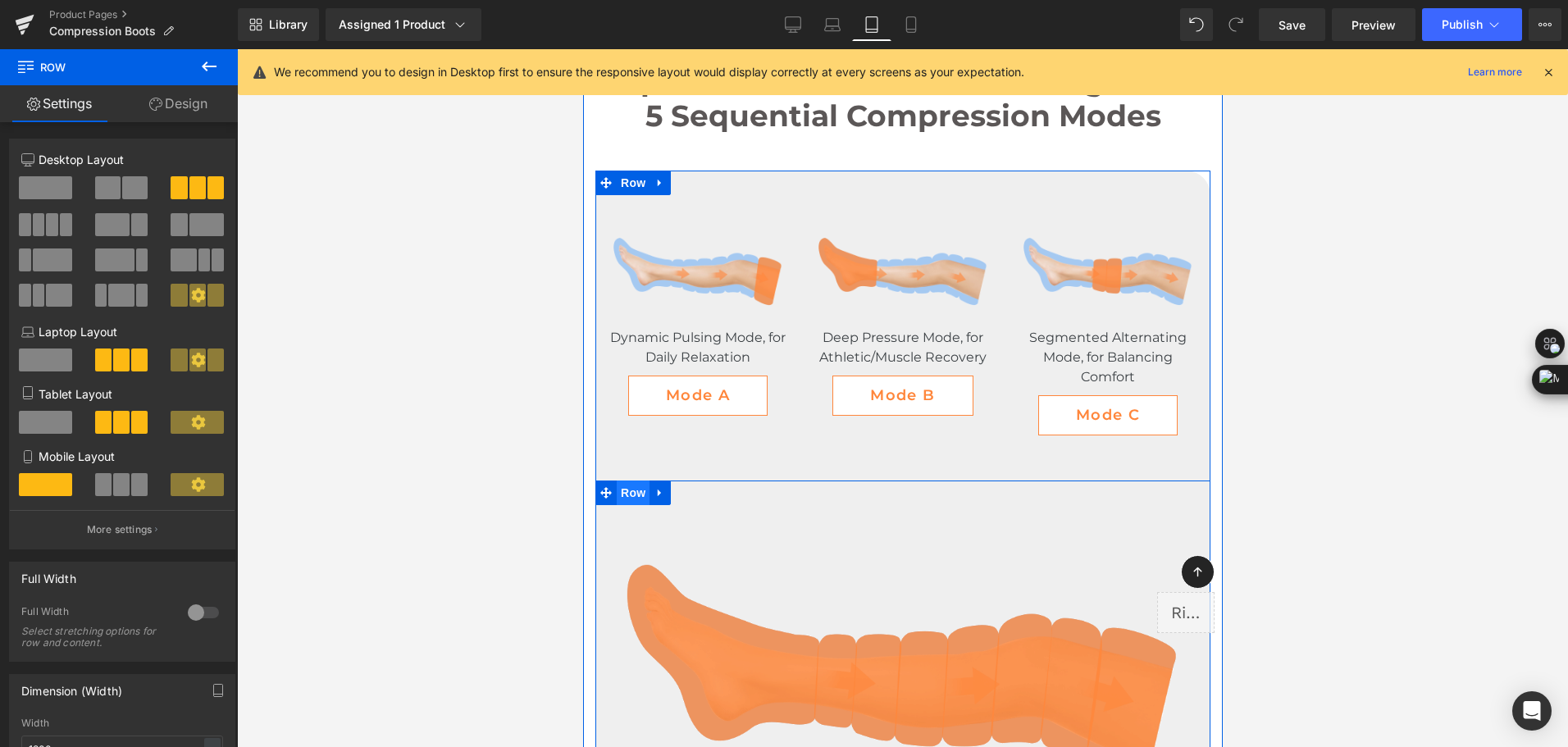
click at [626, 505] on span "Row" at bounding box center [632, 493] width 33 height 25
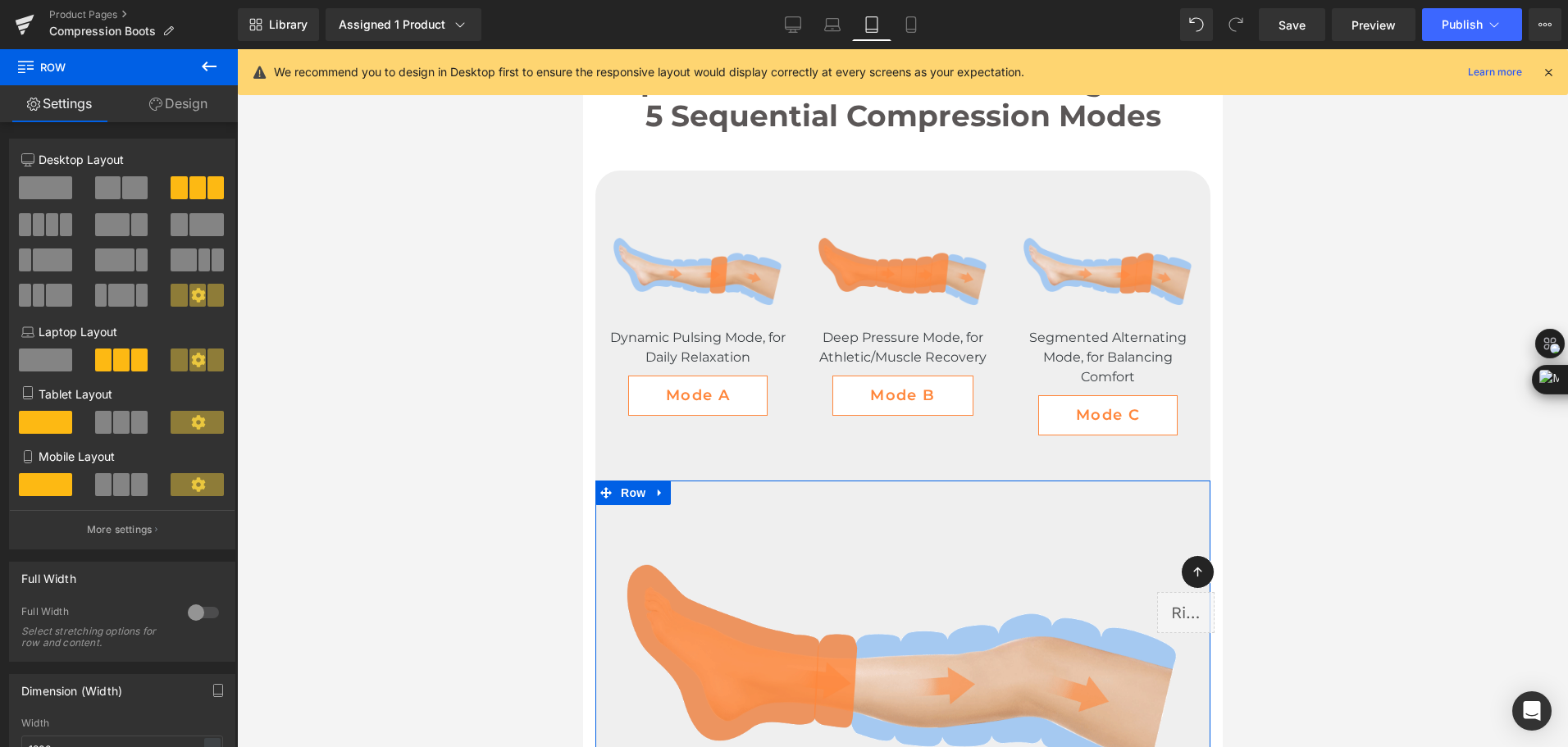
click at [122, 432] on span at bounding box center [121, 422] width 16 height 23
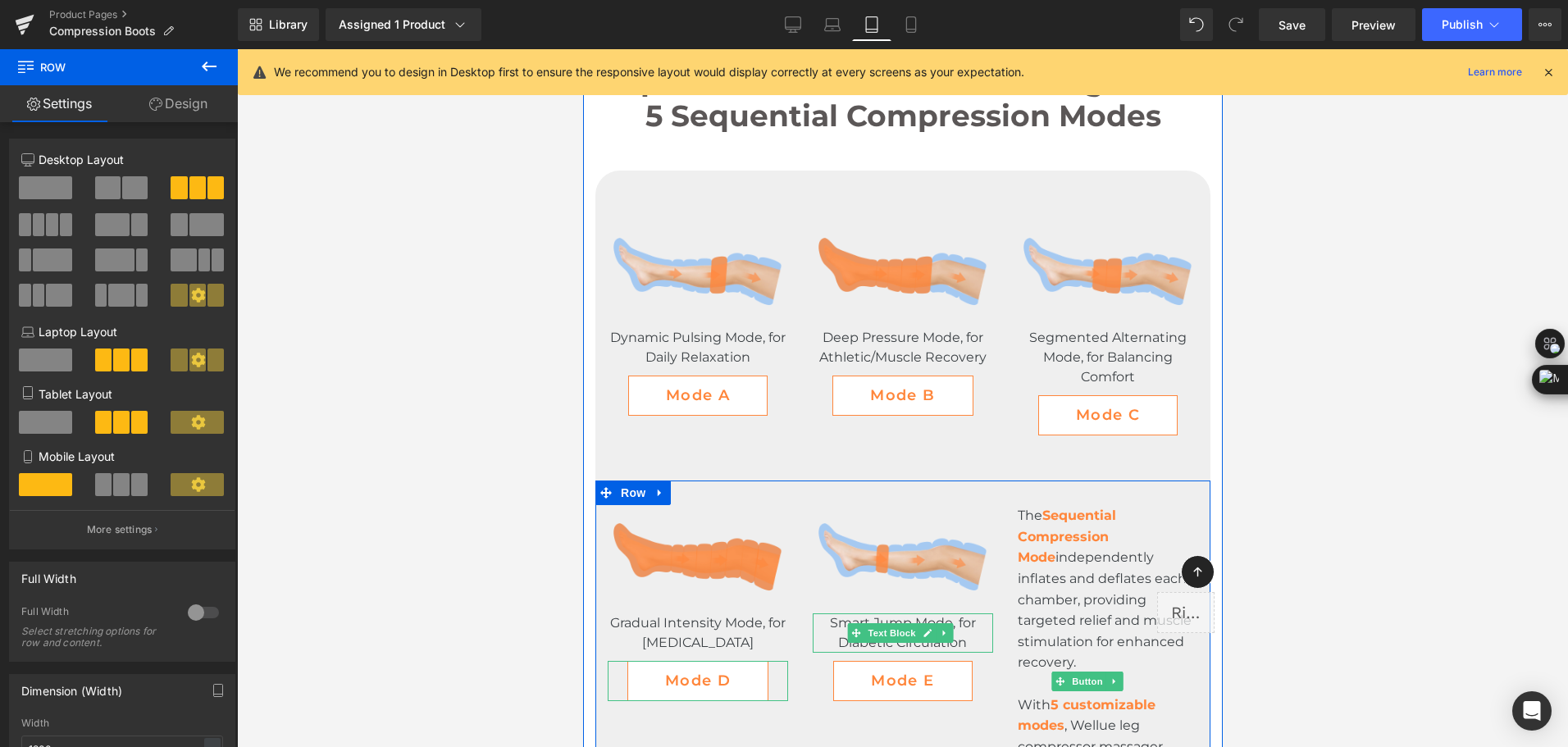
scroll to position [2575, 0]
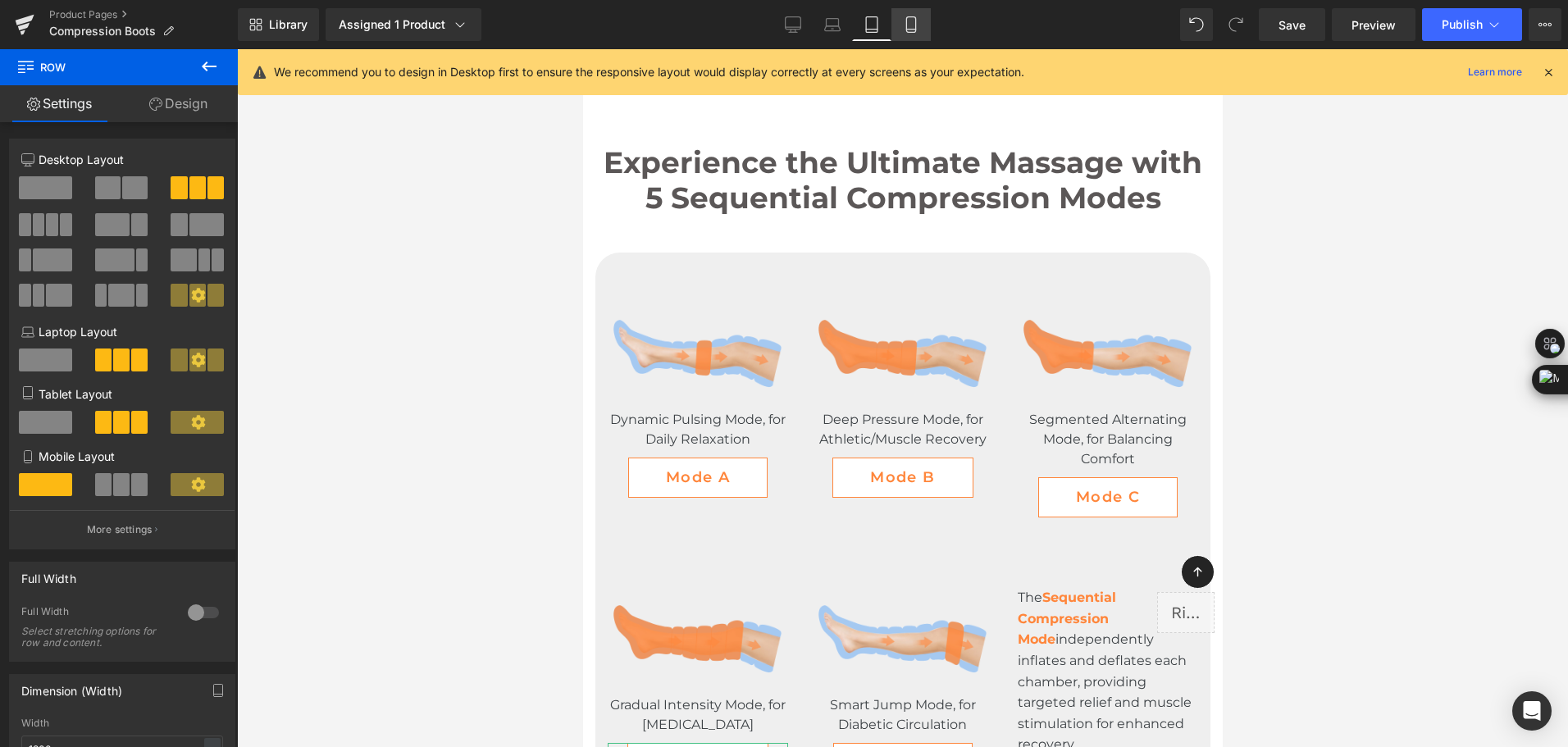
click at [897, 32] on link "Mobile" at bounding box center [910, 25] width 39 height 33
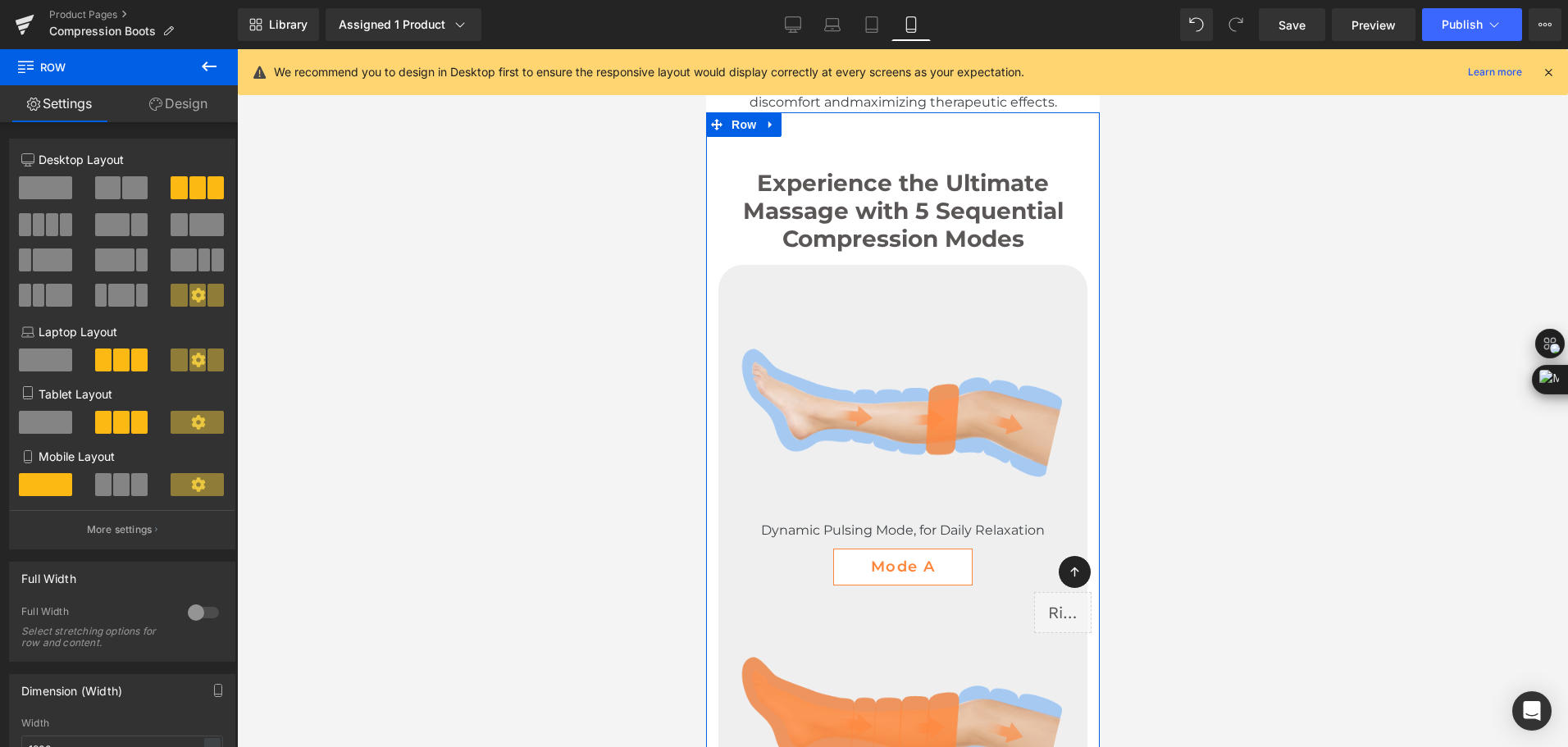
scroll to position [3251, 0]
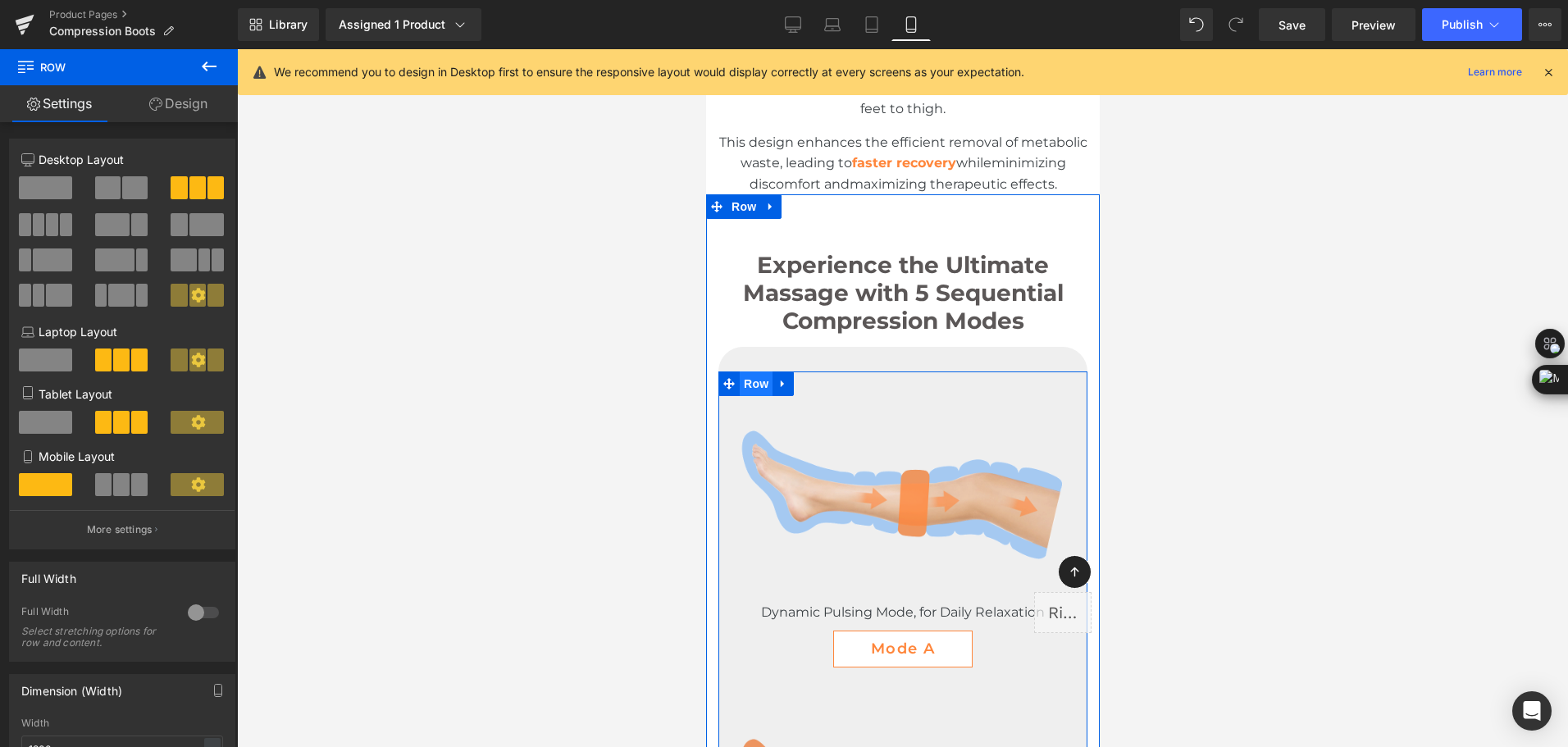
click at [745, 386] on span "Row" at bounding box center [755, 384] width 33 height 25
click at [113, 486] on span at bounding box center [121, 485] width 16 height 23
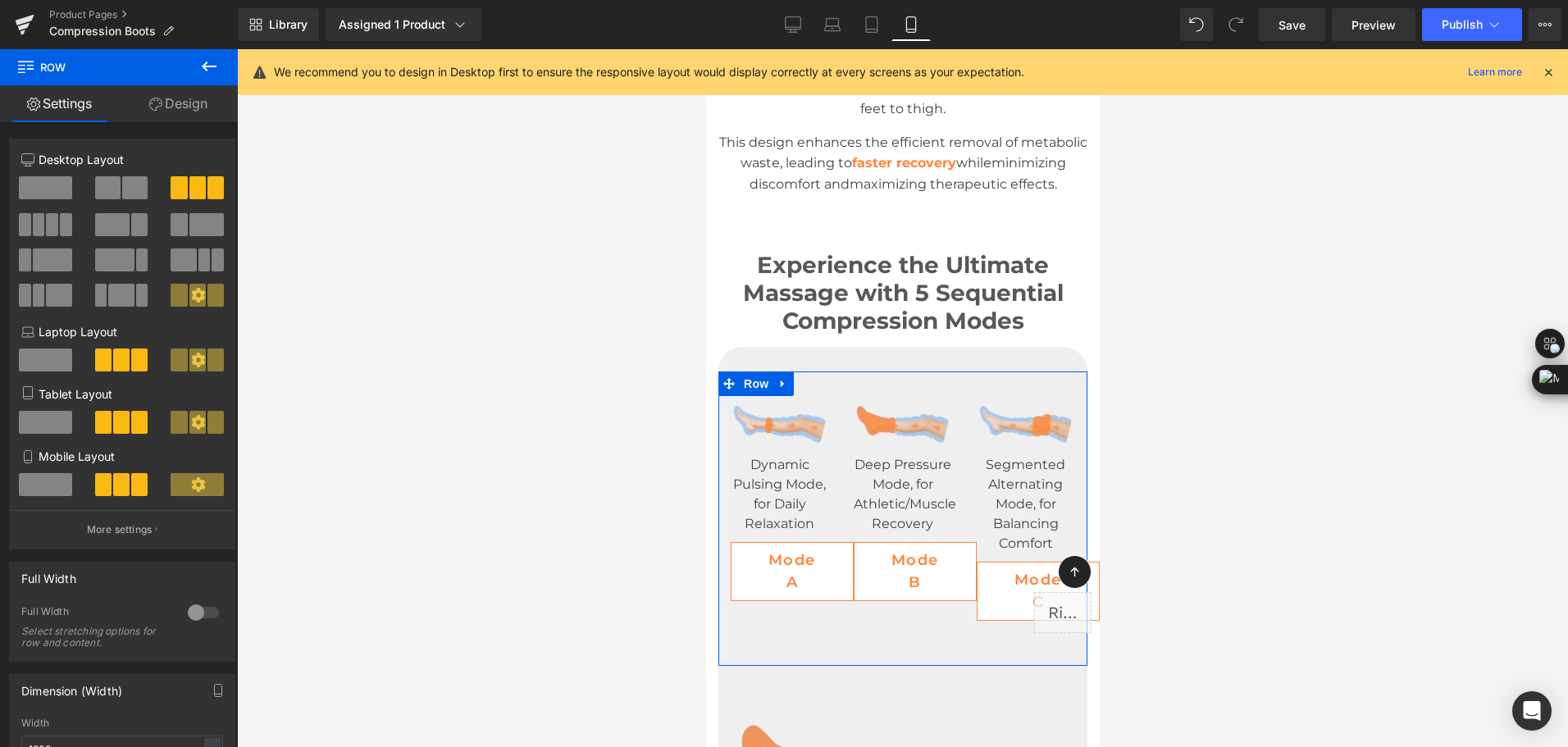
click at [65, 486] on span at bounding box center [45, 485] width 53 height 23
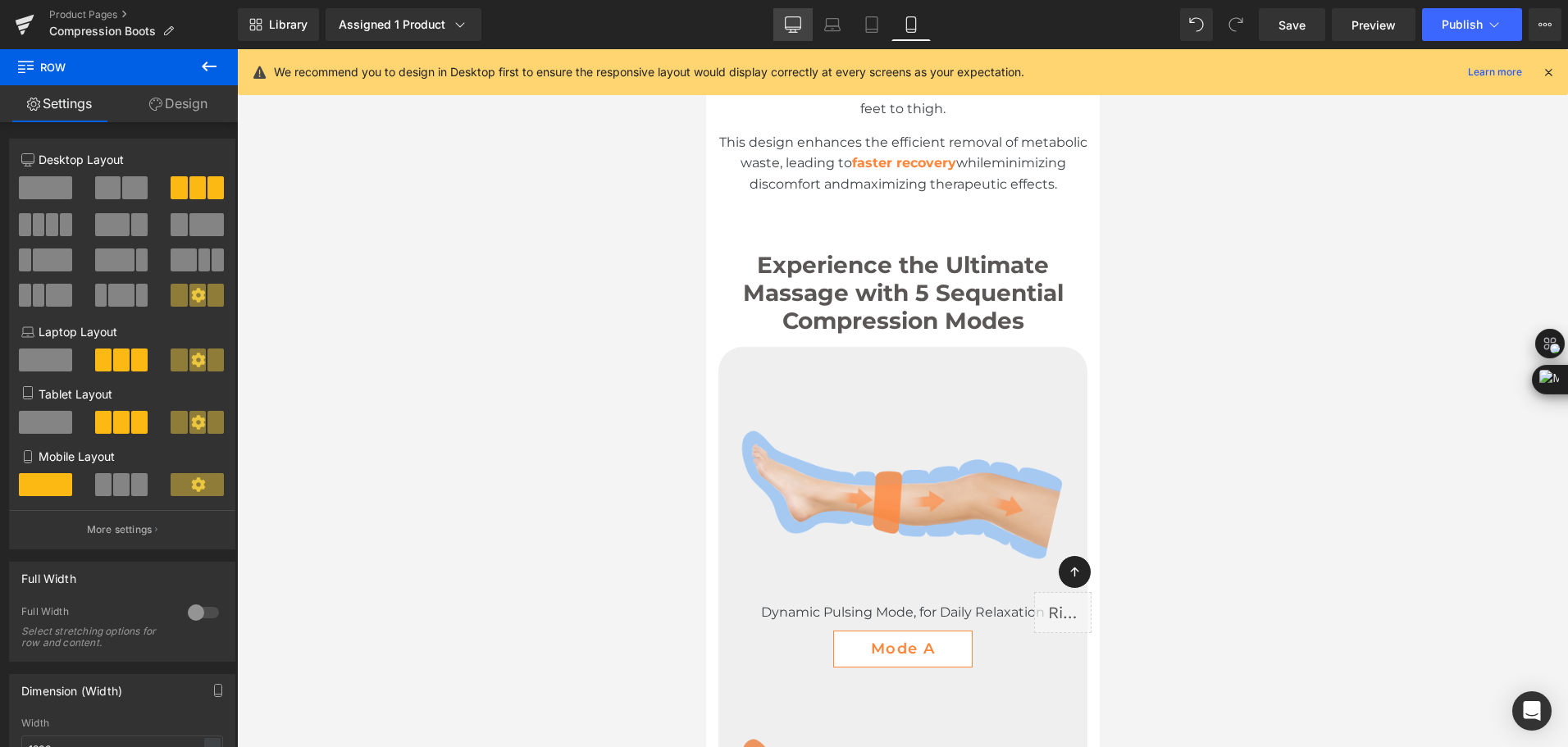
click at [784, 25] on icon at bounding box center [792, 24] width 16 height 16
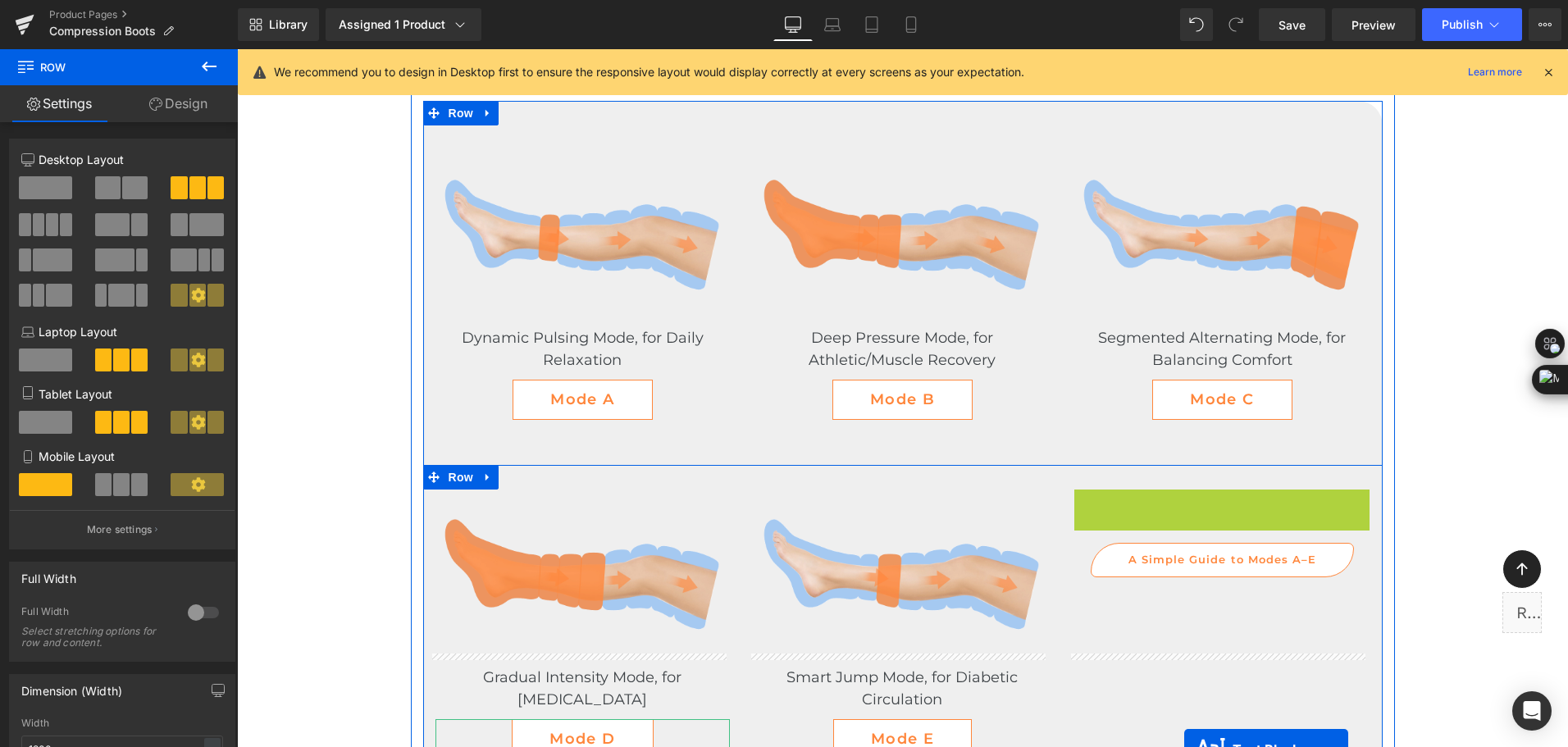
scroll to position [3274, 0]
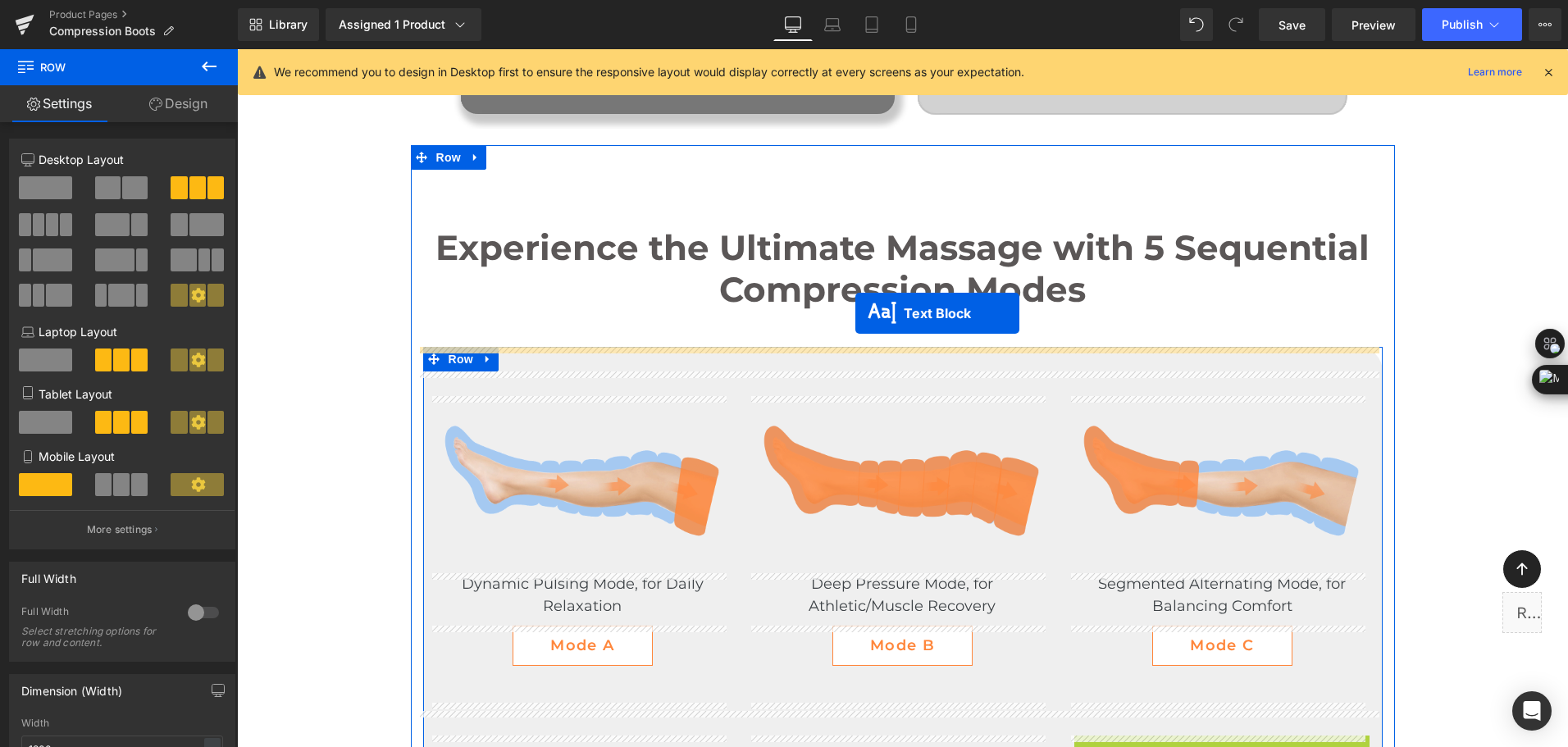
drag, startPoint x: 1181, startPoint y: 633, endPoint x: 855, endPoint y: 313, distance: 456.8
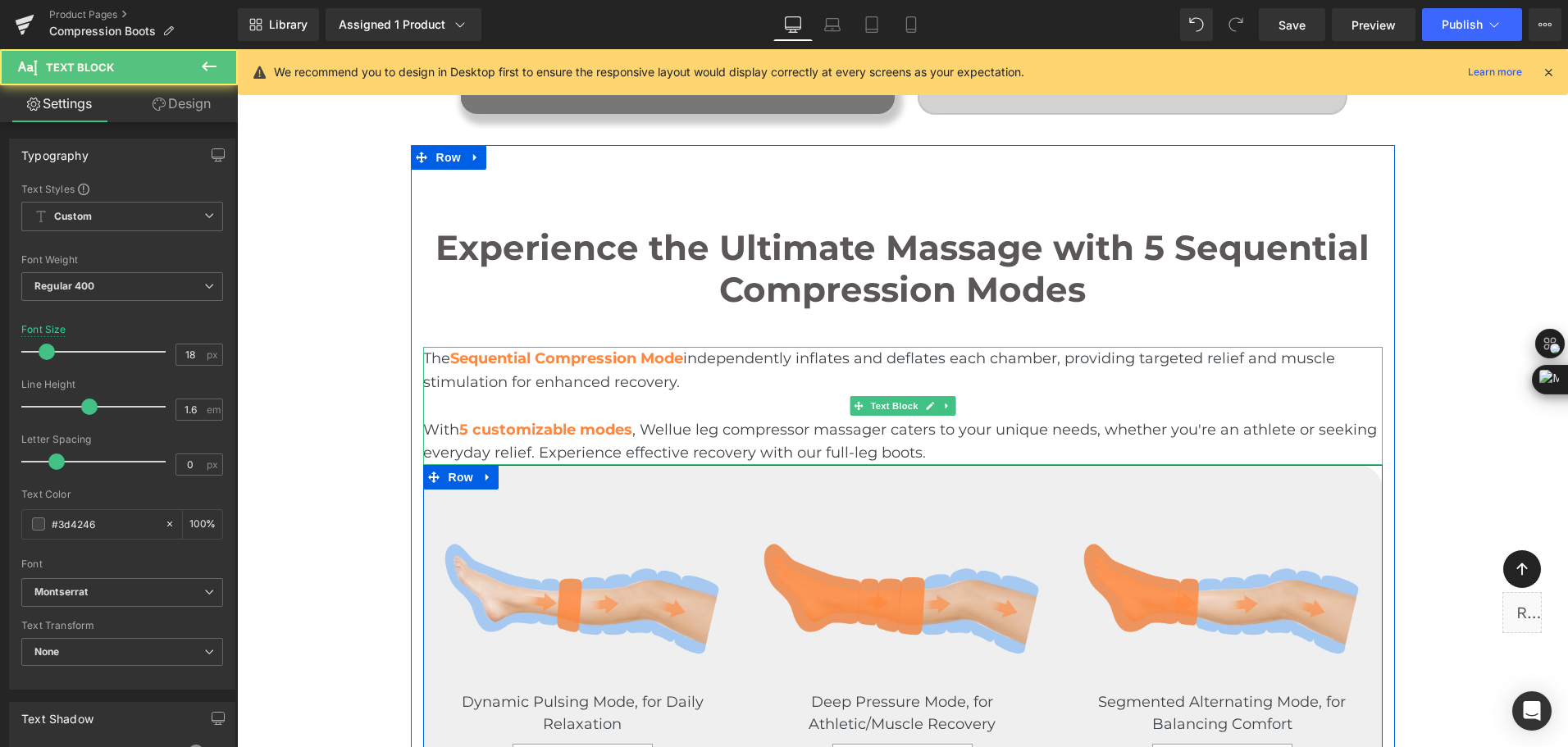
click at [867, 416] on div at bounding box center [903, 406] width 959 height 24
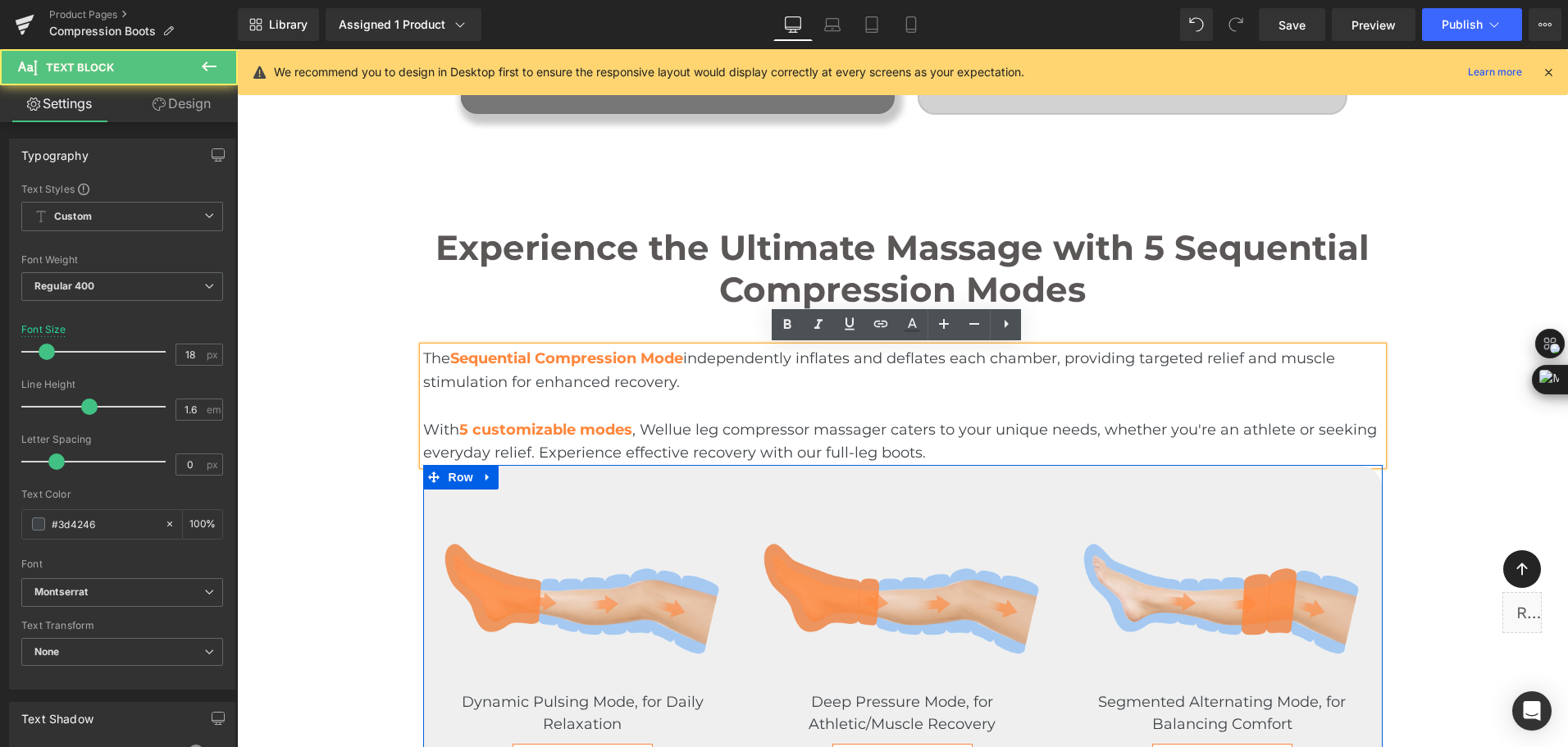
click at [847, 415] on div at bounding box center [903, 406] width 959 height 24
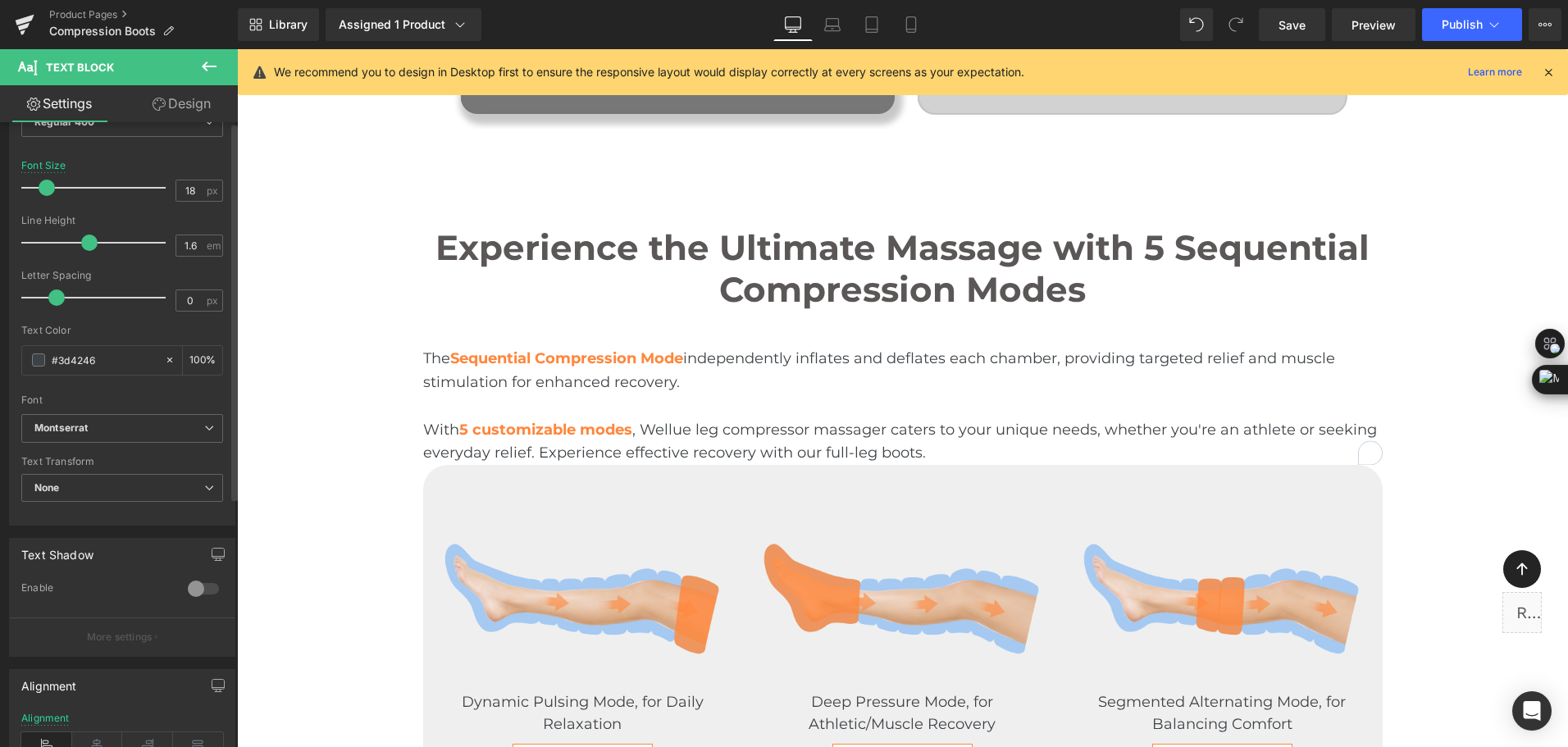
scroll to position [410, 0]
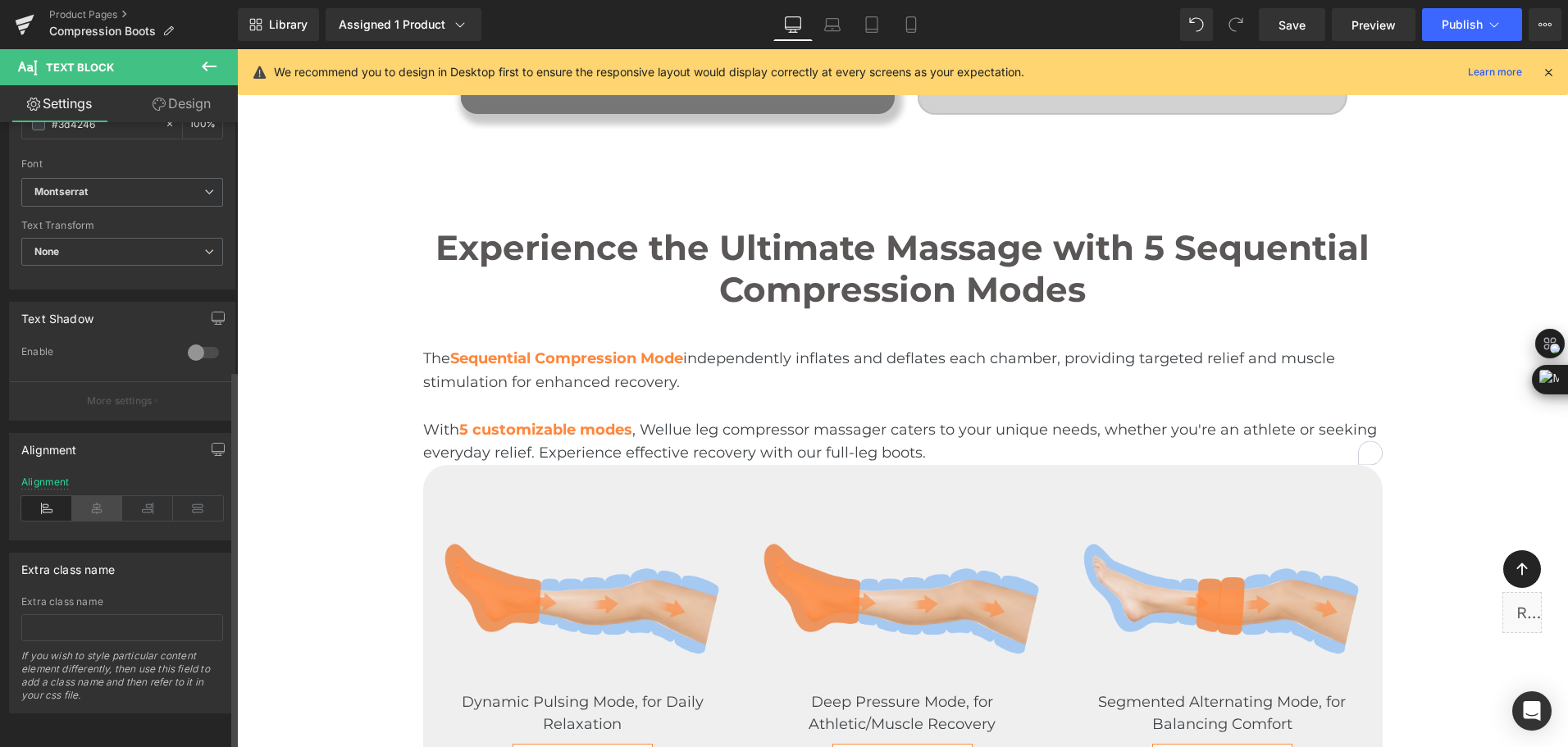
click at [74, 498] on icon at bounding box center [97, 509] width 51 height 25
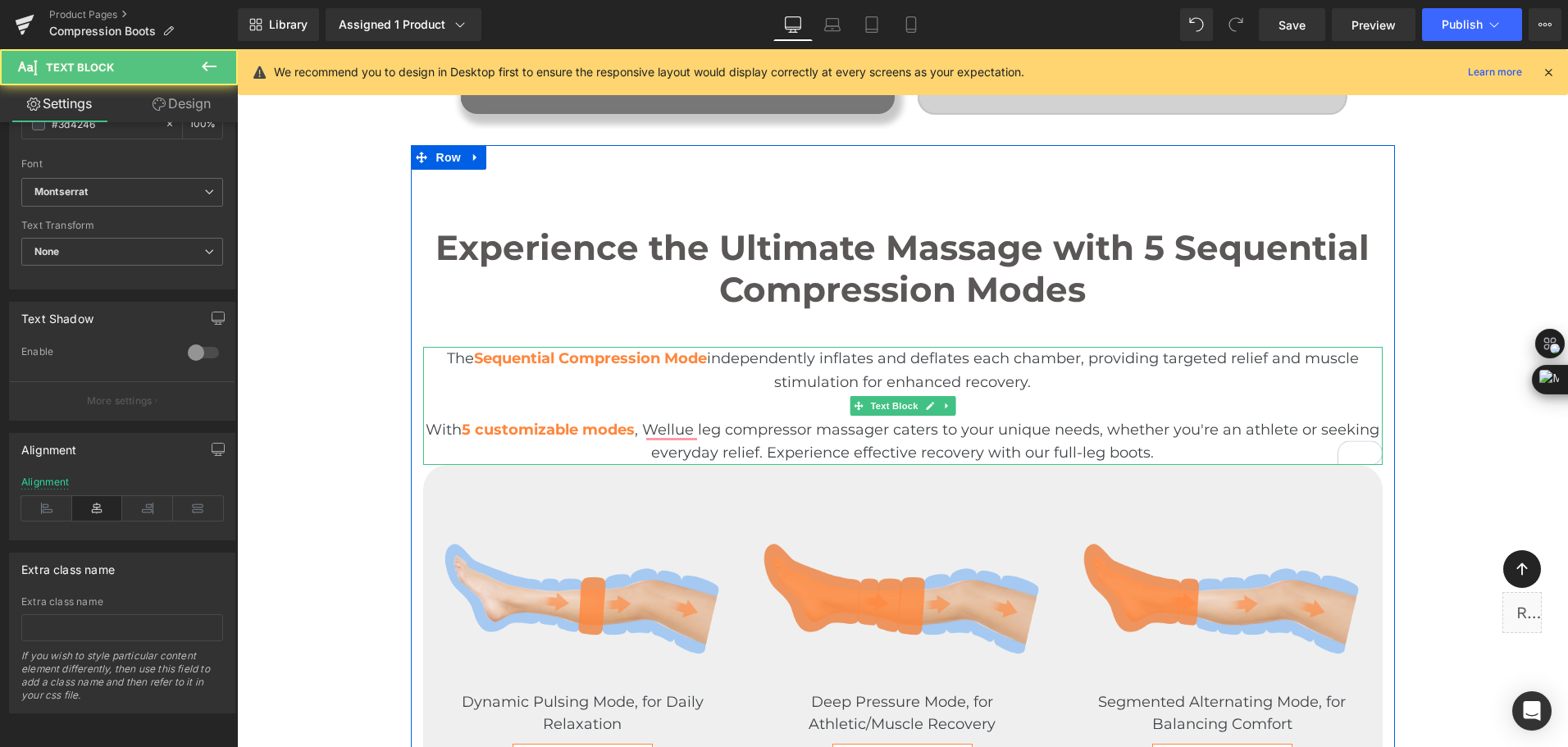
click at [424, 436] on div "With 5 customizable modes , Wellue leg compressor massager caters to your uniqu…" at bounding box center [903, 441] width 959 height 47
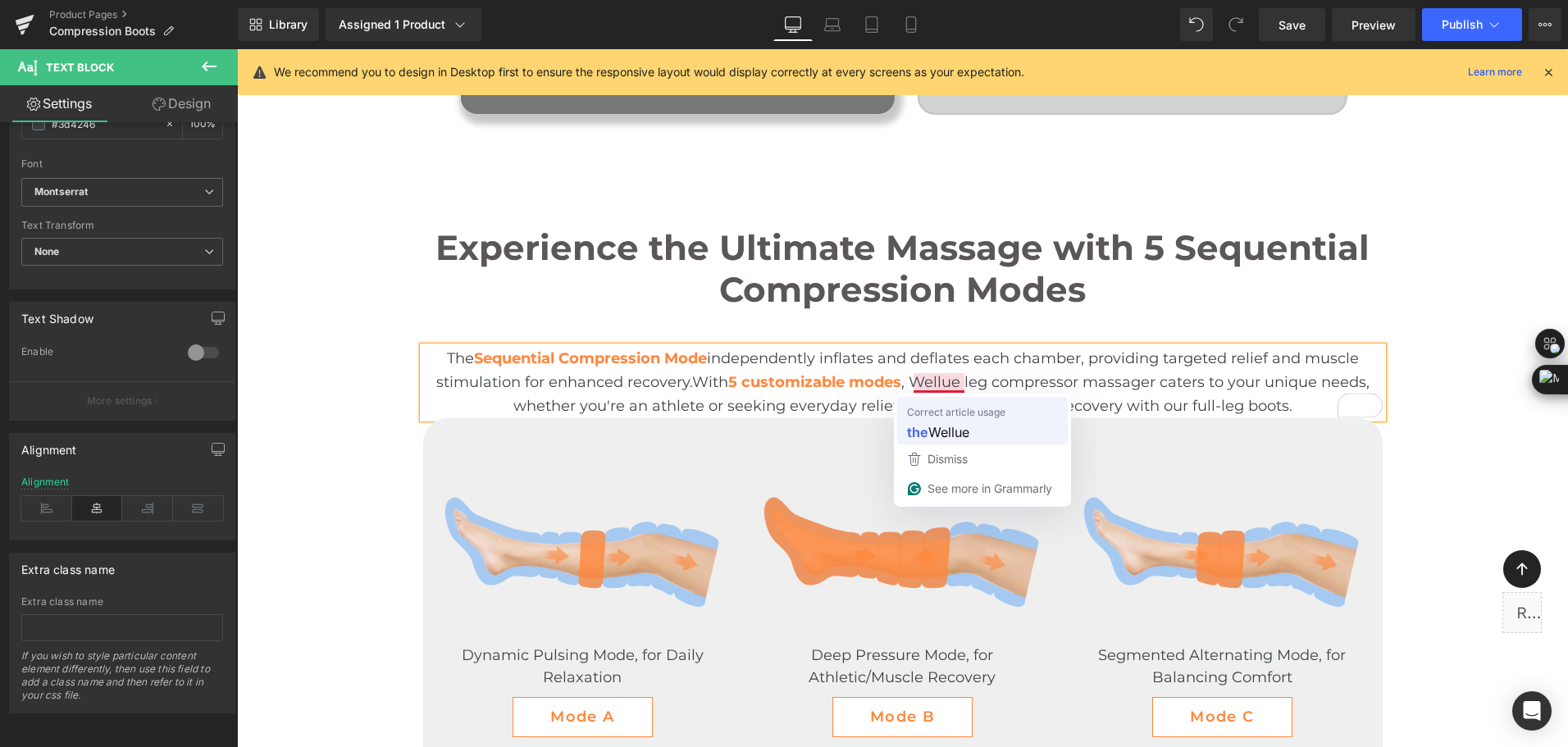
click at [940, 411] on span "Correct article usage" at bounding box center [956, 411] width 98 height 16
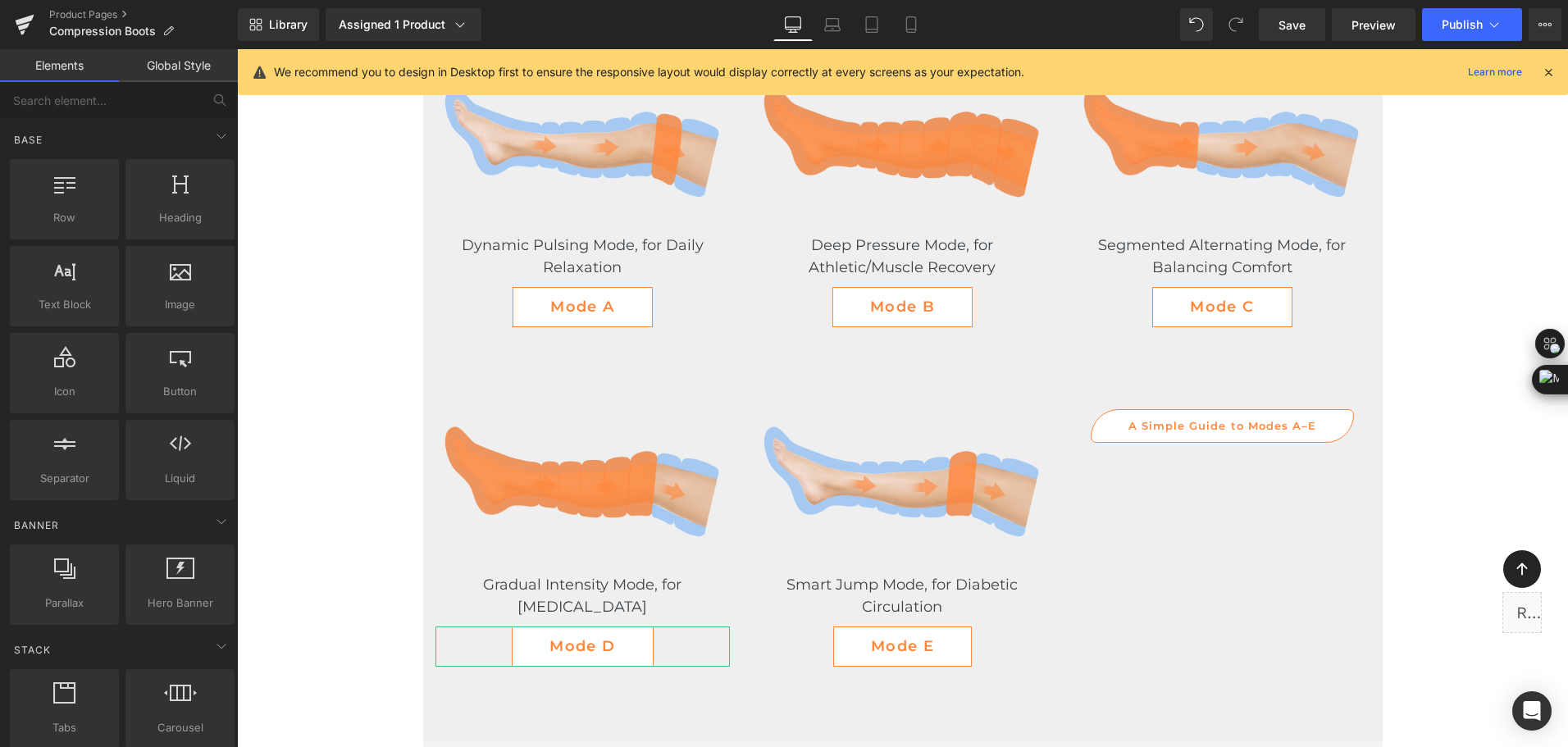
scroll to position [3767, 0]
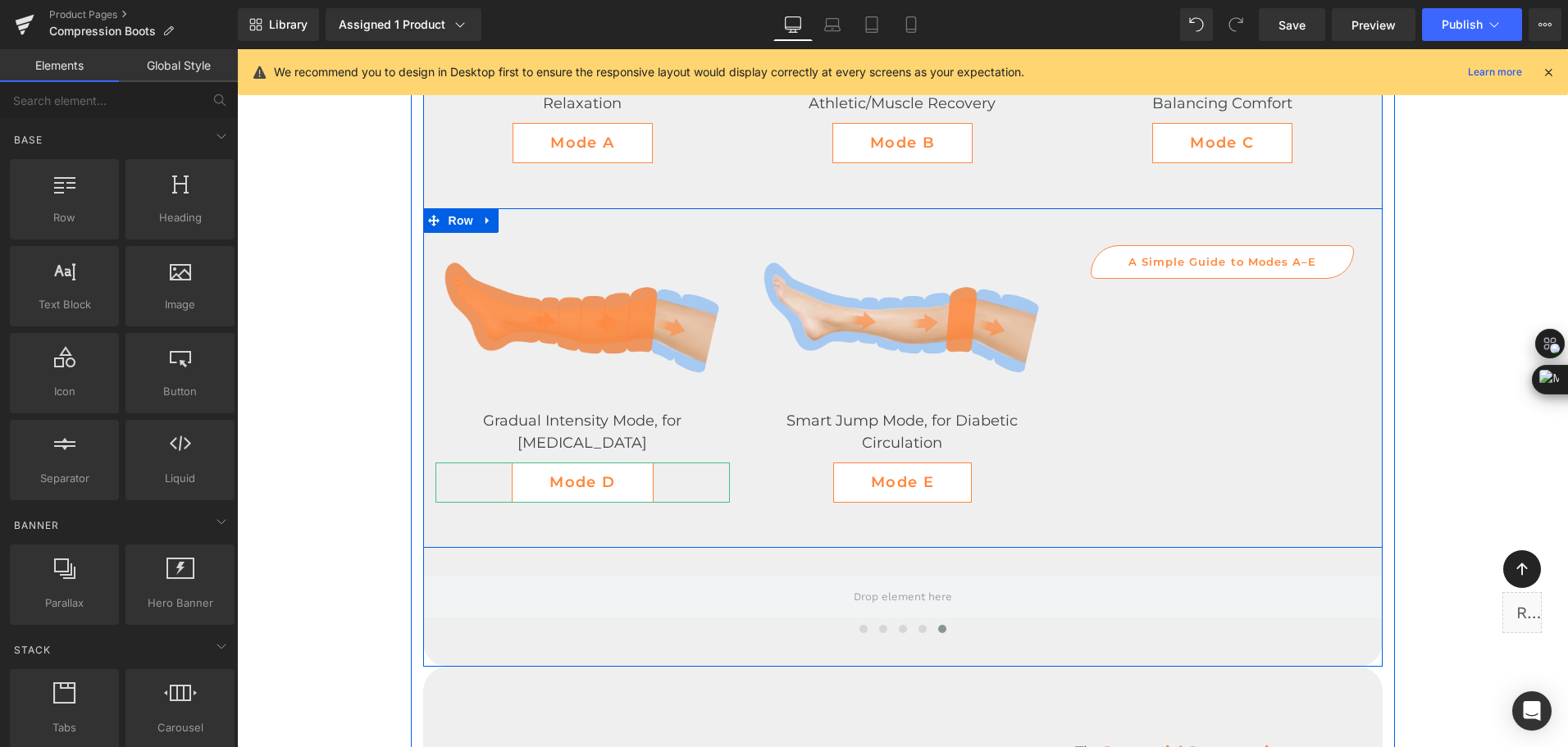
scroll to position [3848, 0]
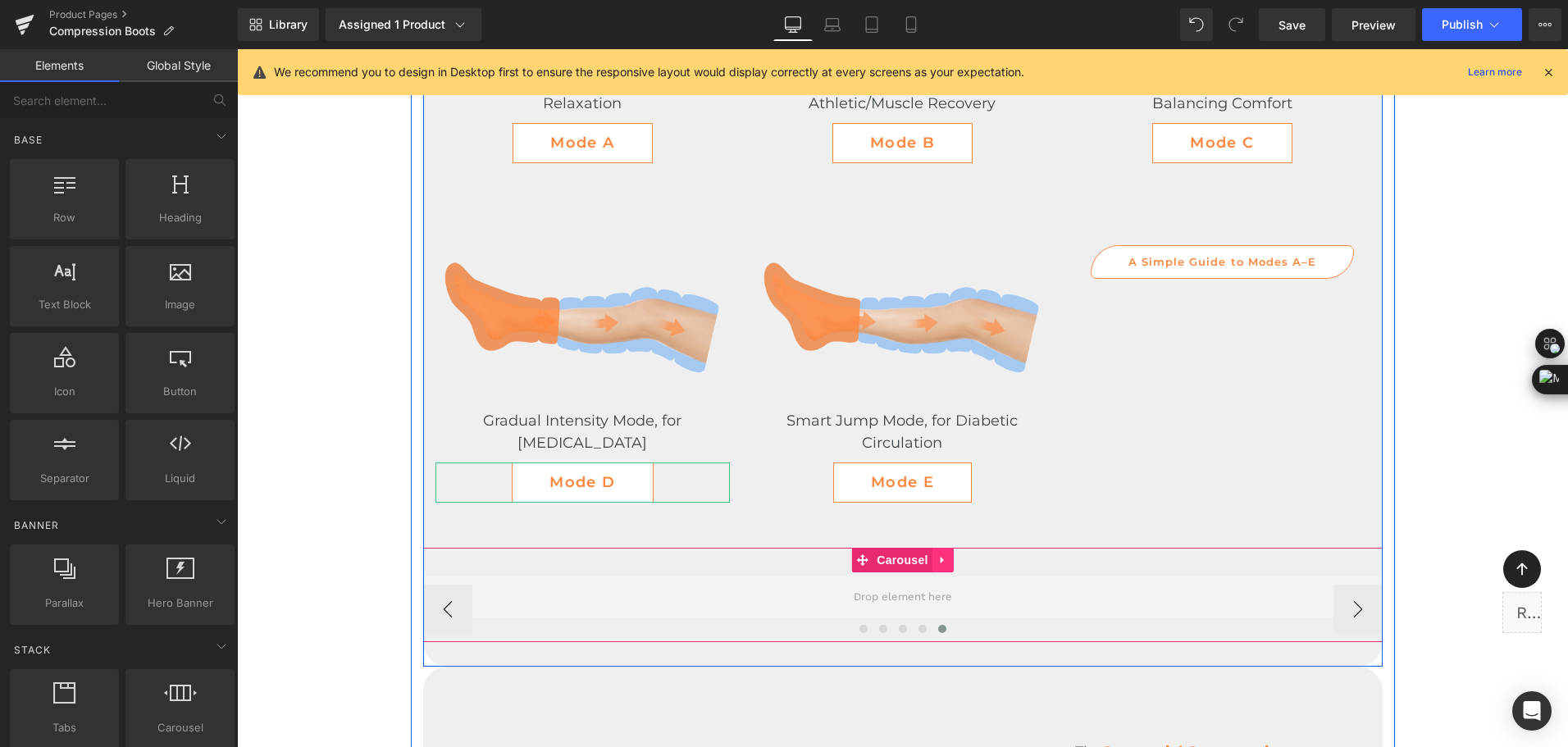
click at [944, 562] on link at bounding box center [943, 560] width 21 height 25
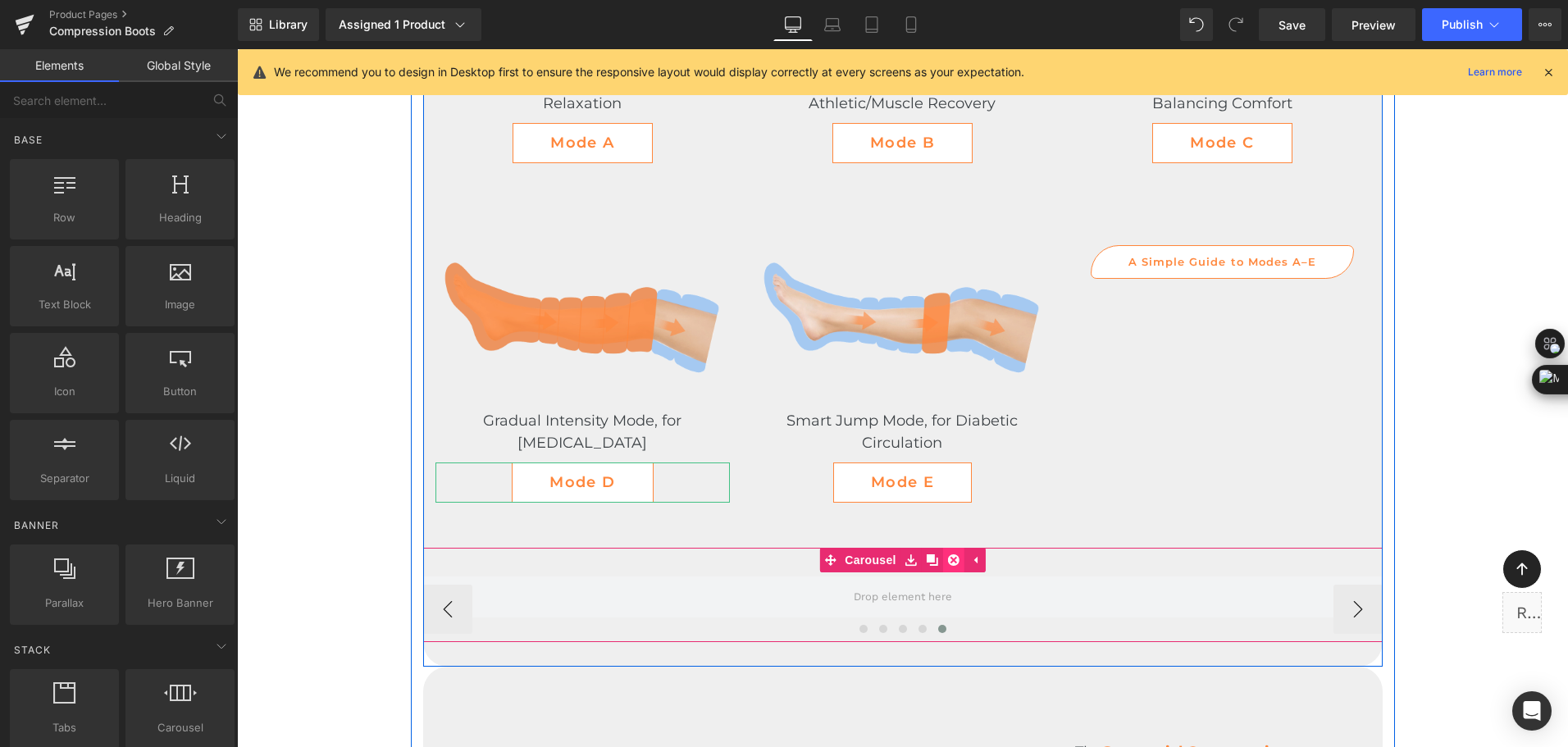
click at [953, 563] on icon at bounding box center [954, 560] width 12 height 12
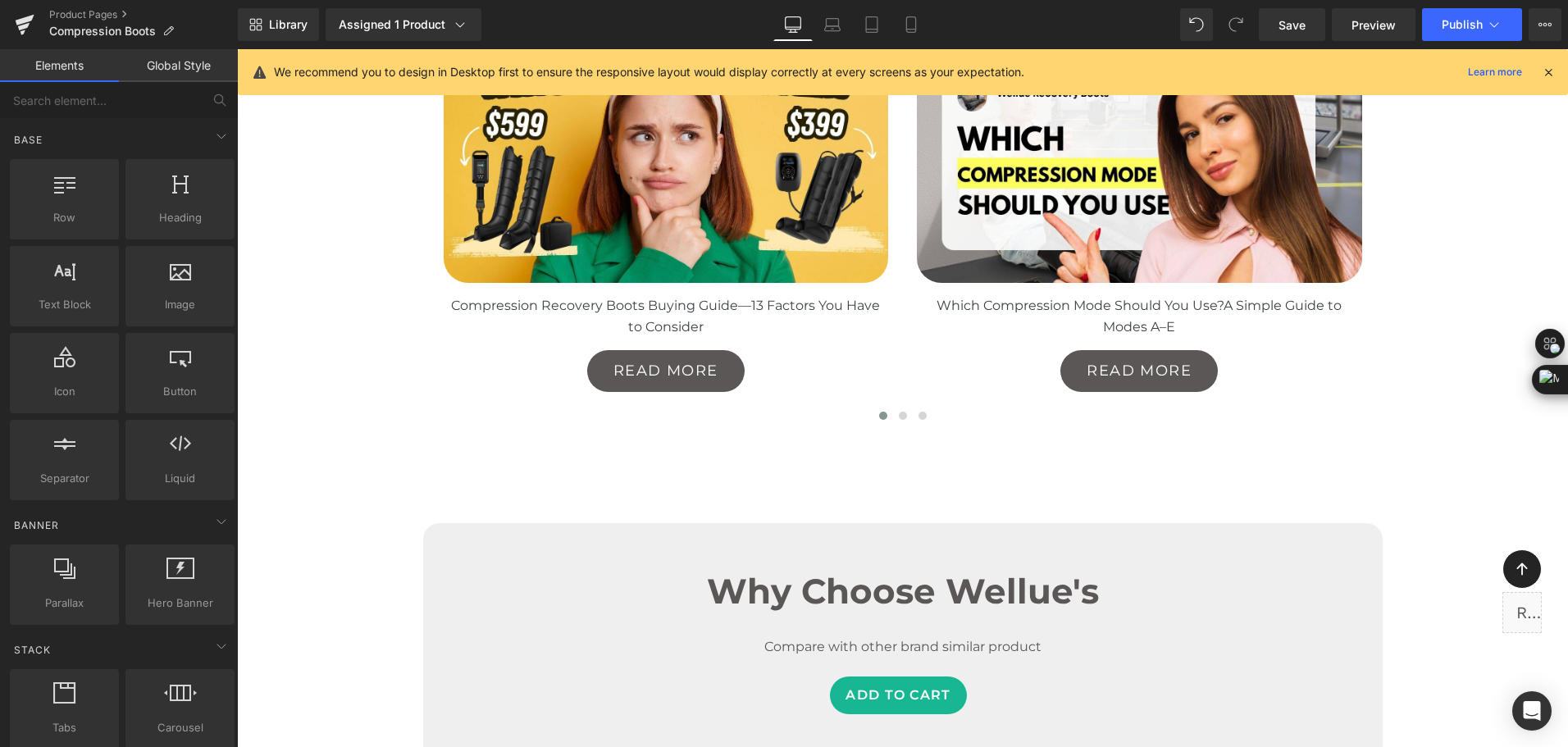
scroll to position [9178, 0]
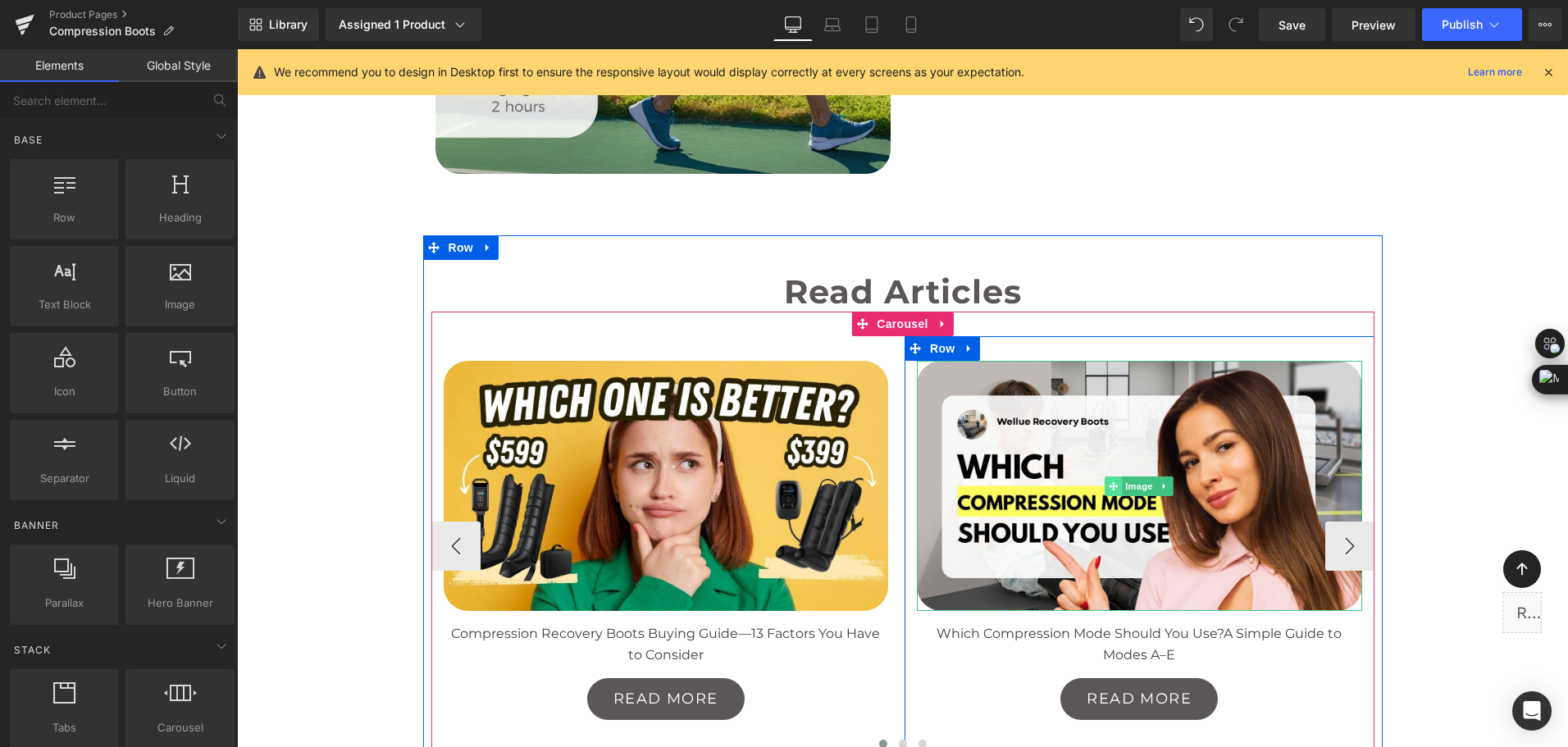
click at [1106, 488] on span at bounding box center [1114, 486] width 17 height 19
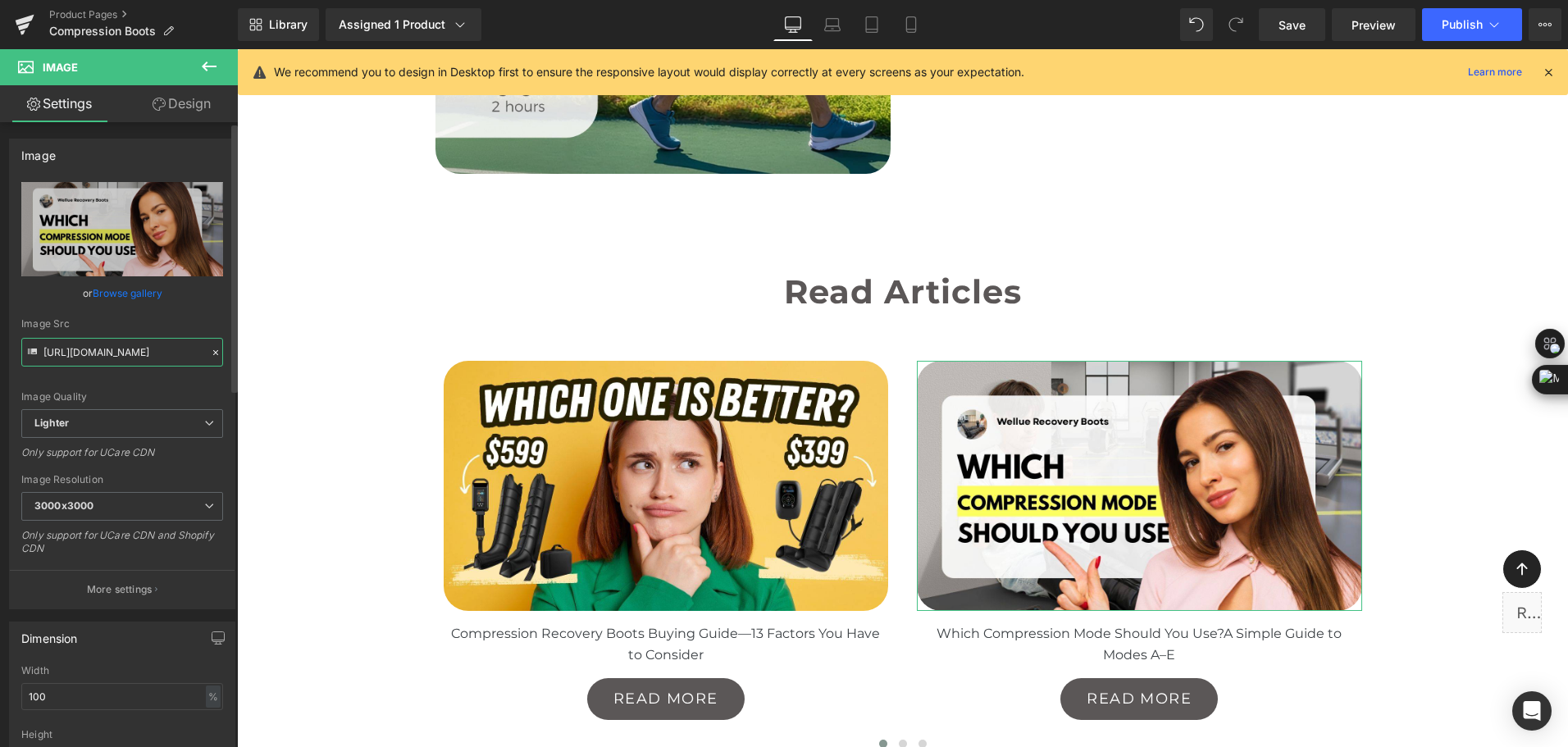
click at [135, 348] on input "https://ucarecdn.com/5a6d24ba-1e9e-40fd-87fb-01a70e8c4b27/-/format/auto/-/previ…" at bounding box center [122, 352] width 202 height 29
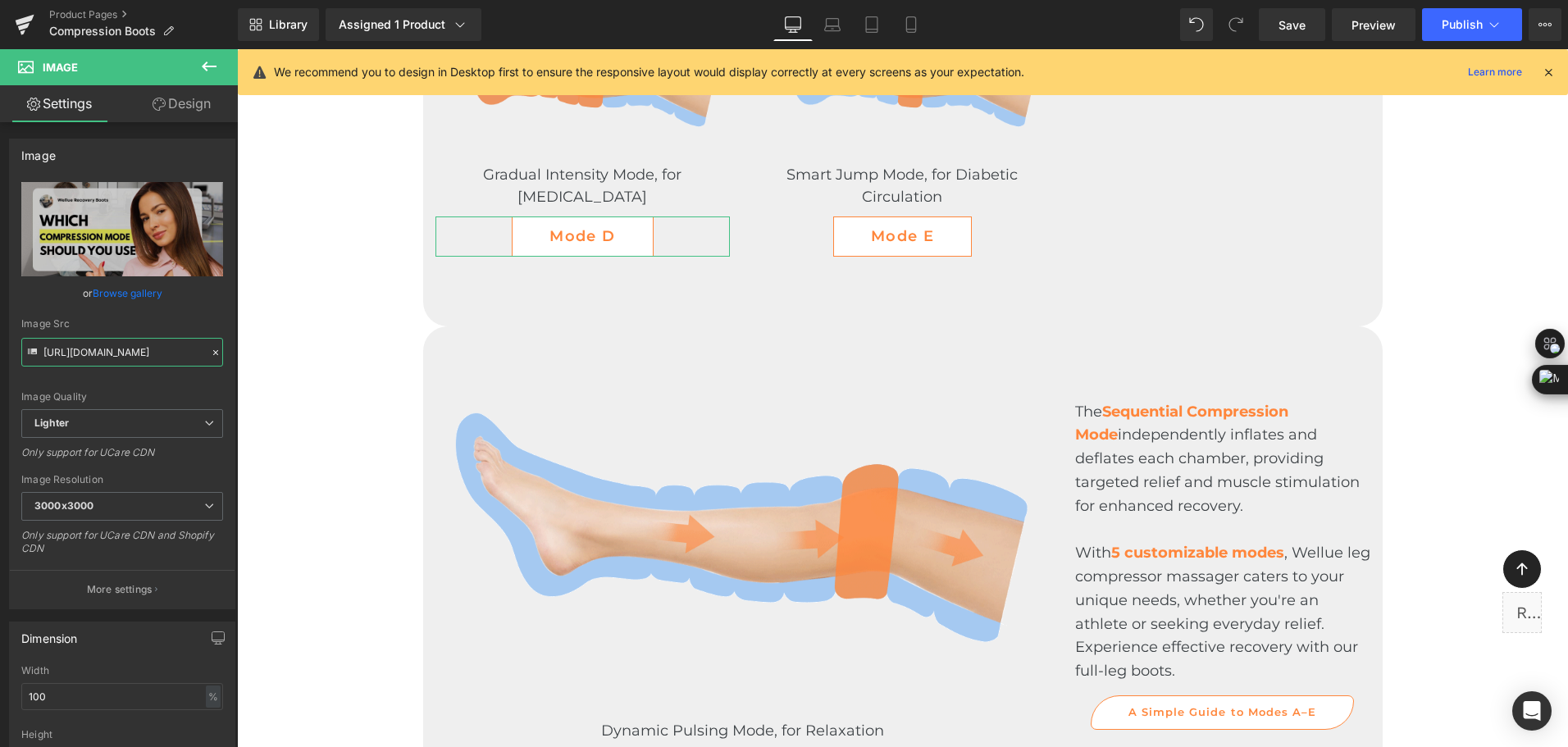
scroll to position [3685, 0]
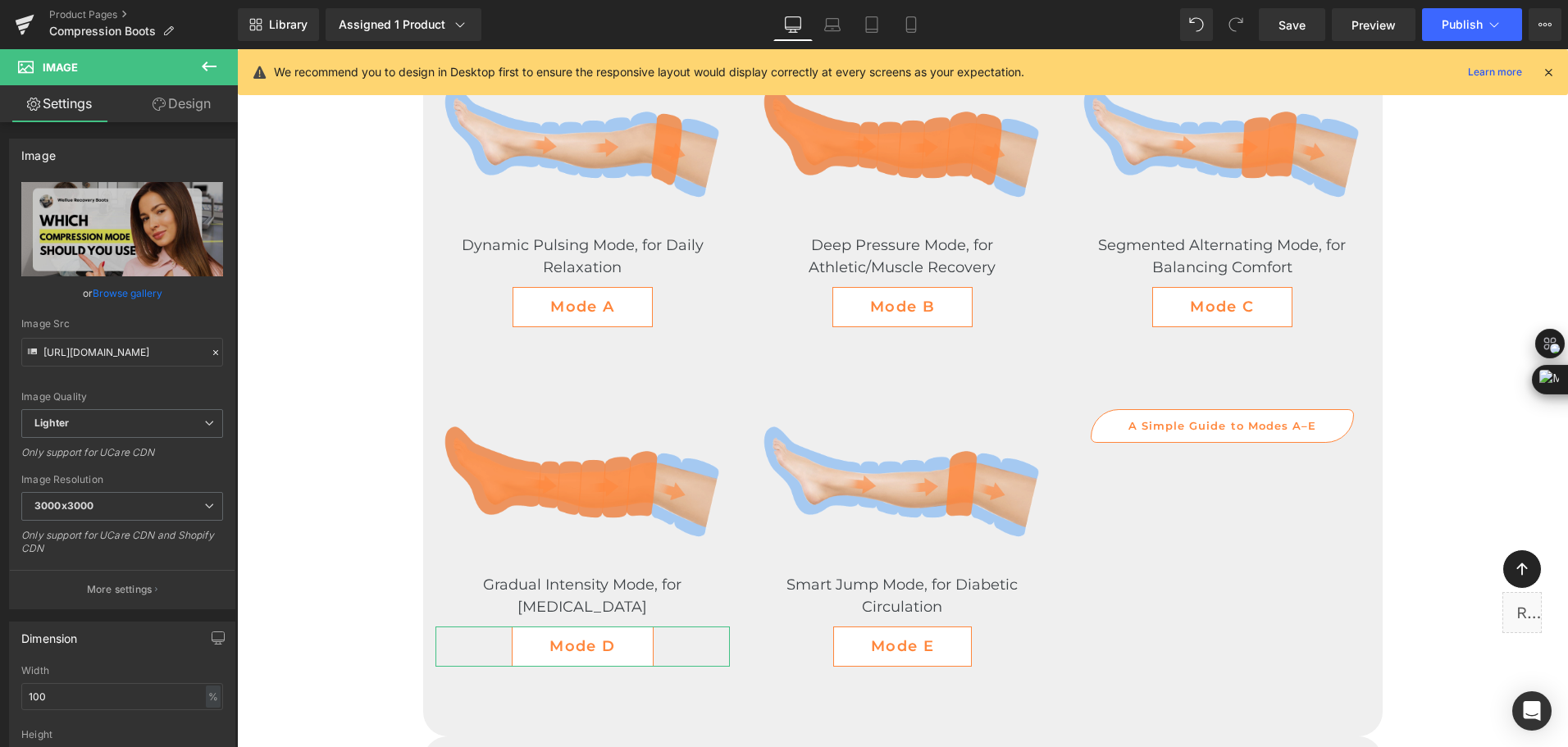
click at [204, 76] on button at bounding box center [210, 67] width 58 height 37
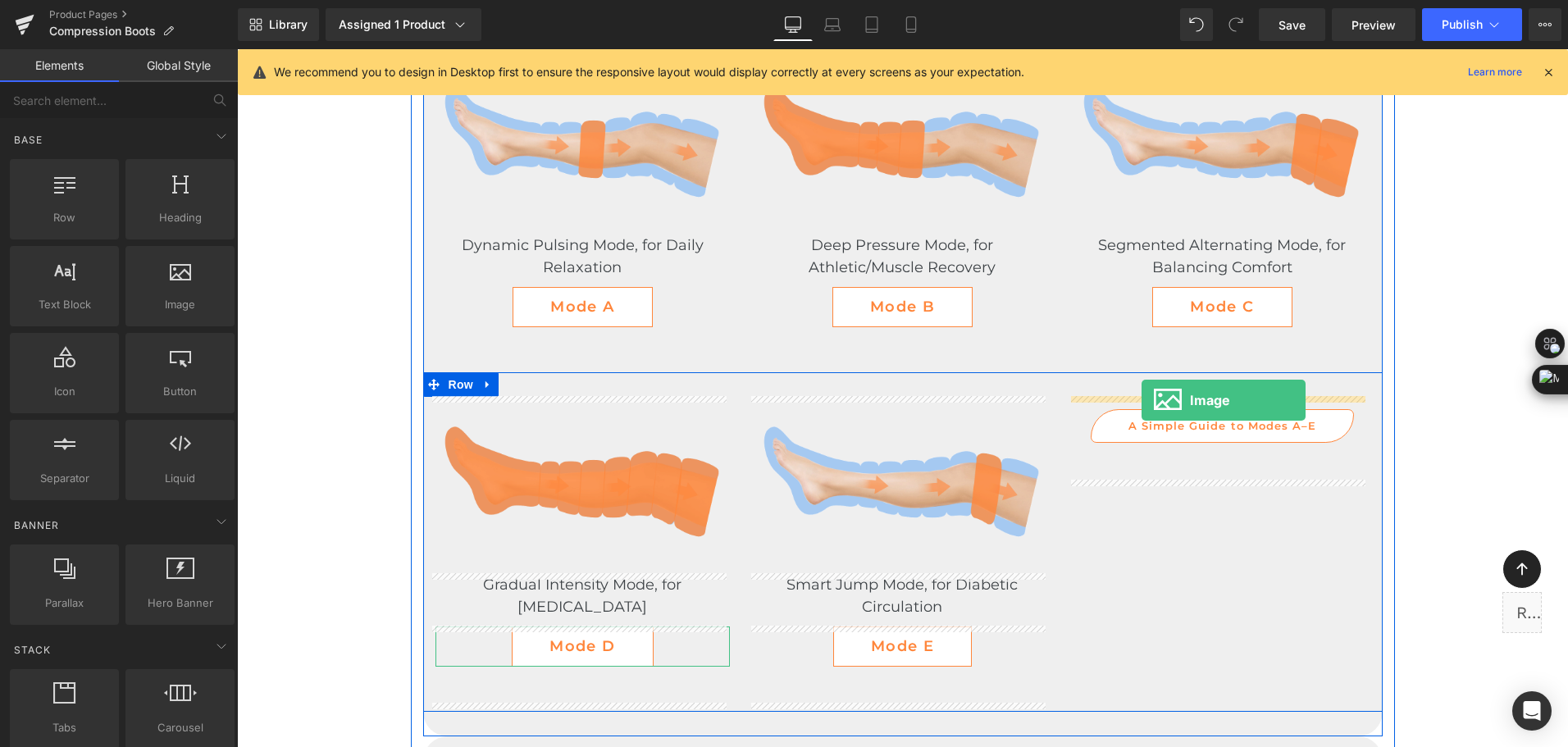
drag, startPoint x: 551, startPoint y: 387, endPoint x: 1141, endPoint y: 400, distance: 590.1
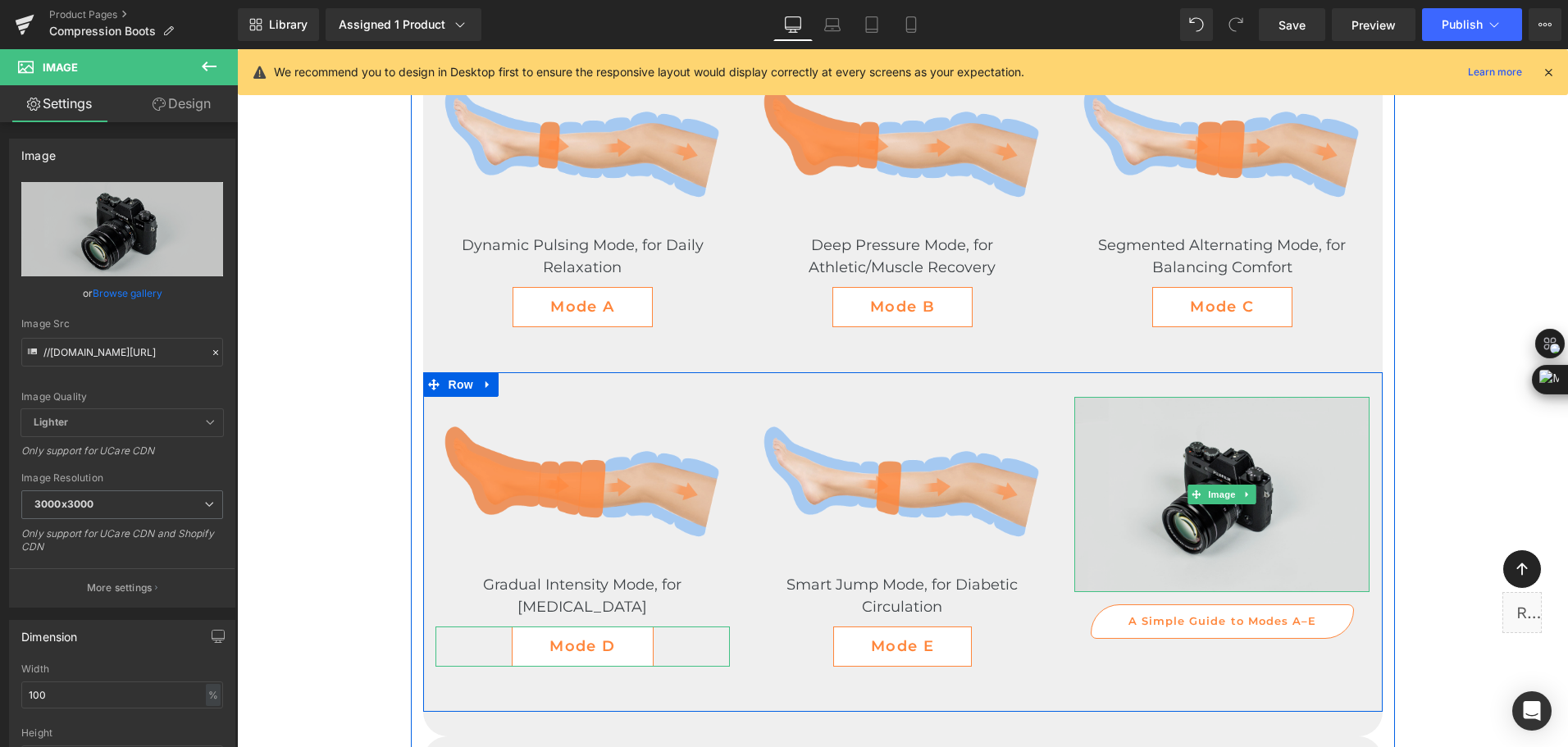
click at [1137, 486] on img at bounding box center [1221, 494] width 295 height 195
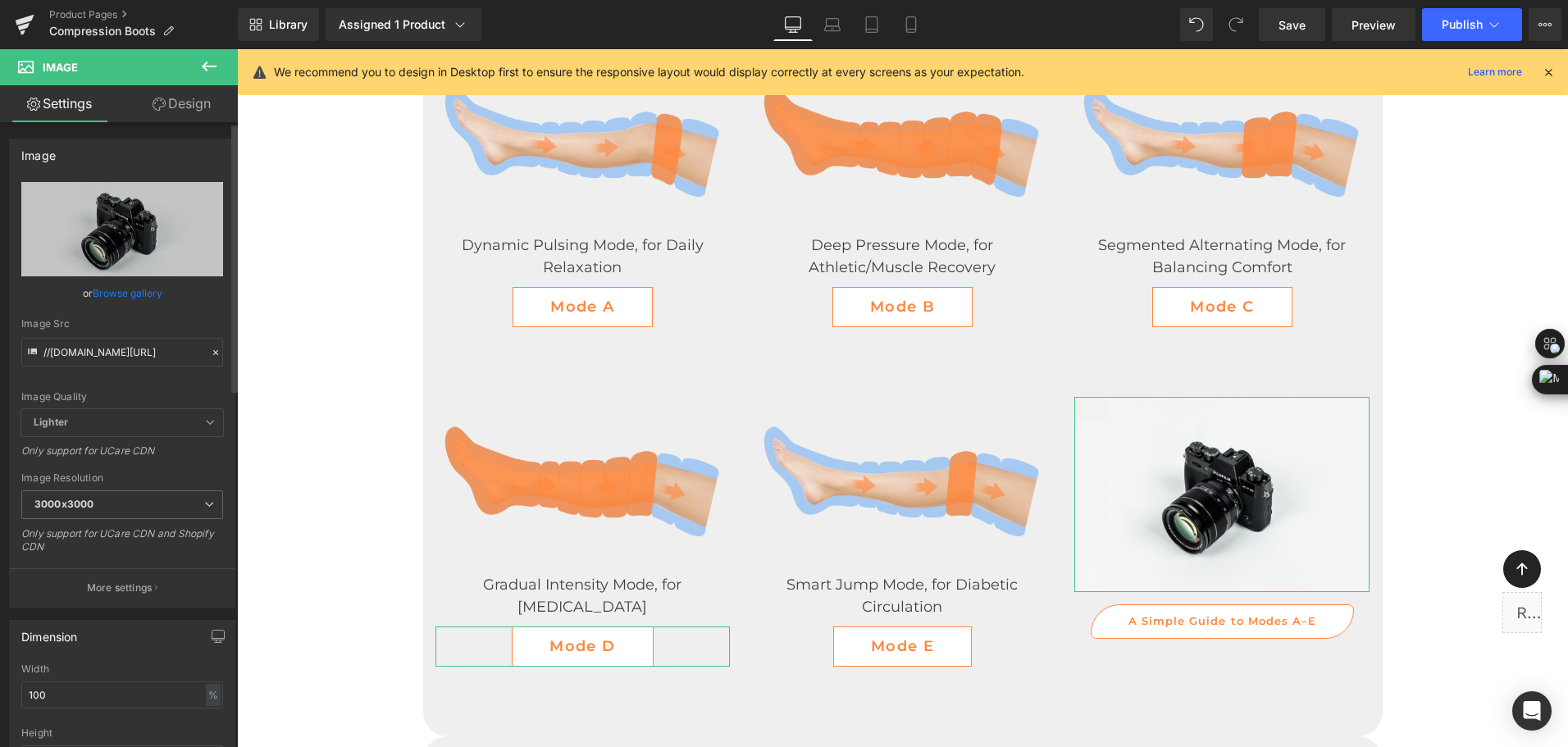
click at [211, 357] on icon at bounding box center [215, 353] width 12 height 12
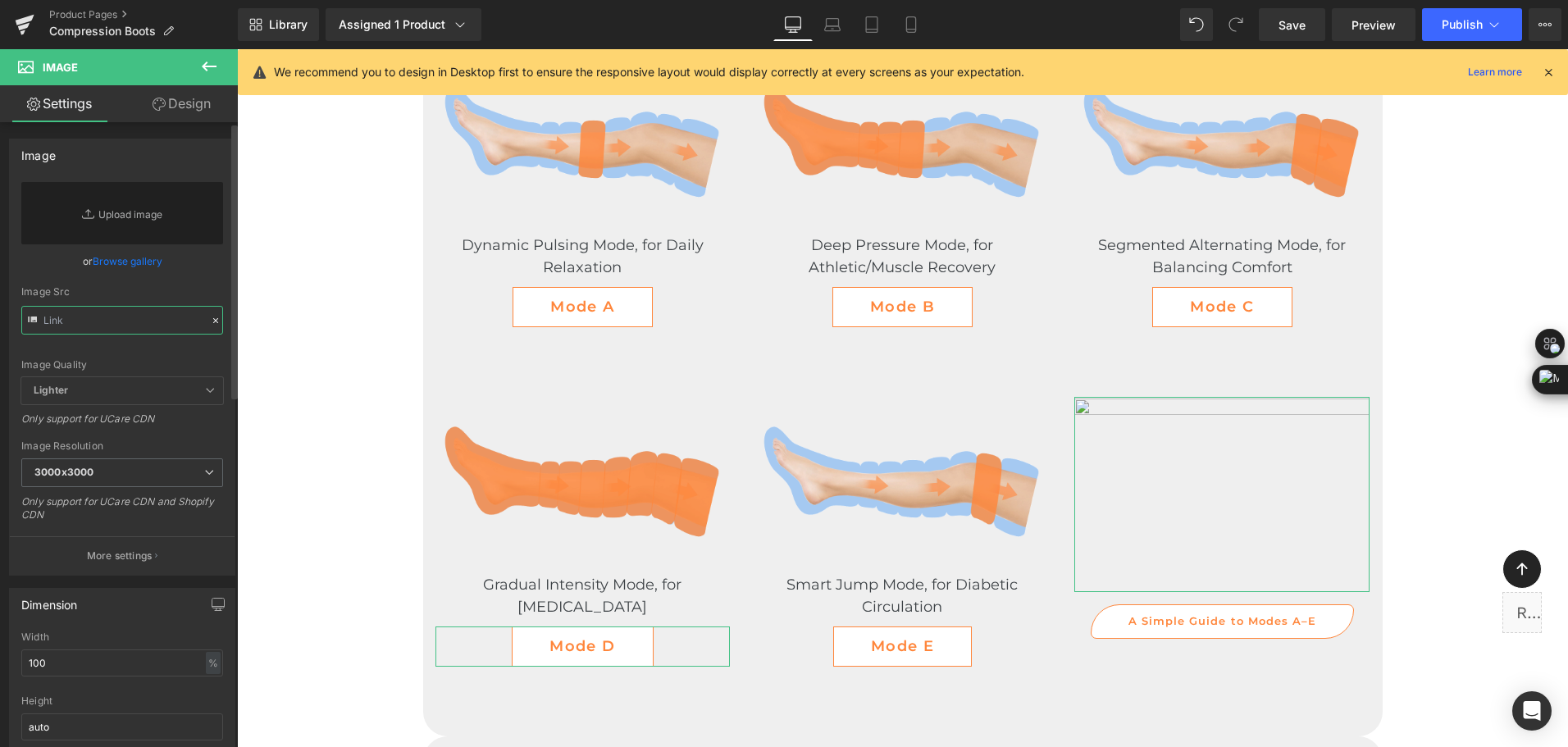
click at [142, 324] on input "text" at bounding box center [122, 320] width 202 height 29
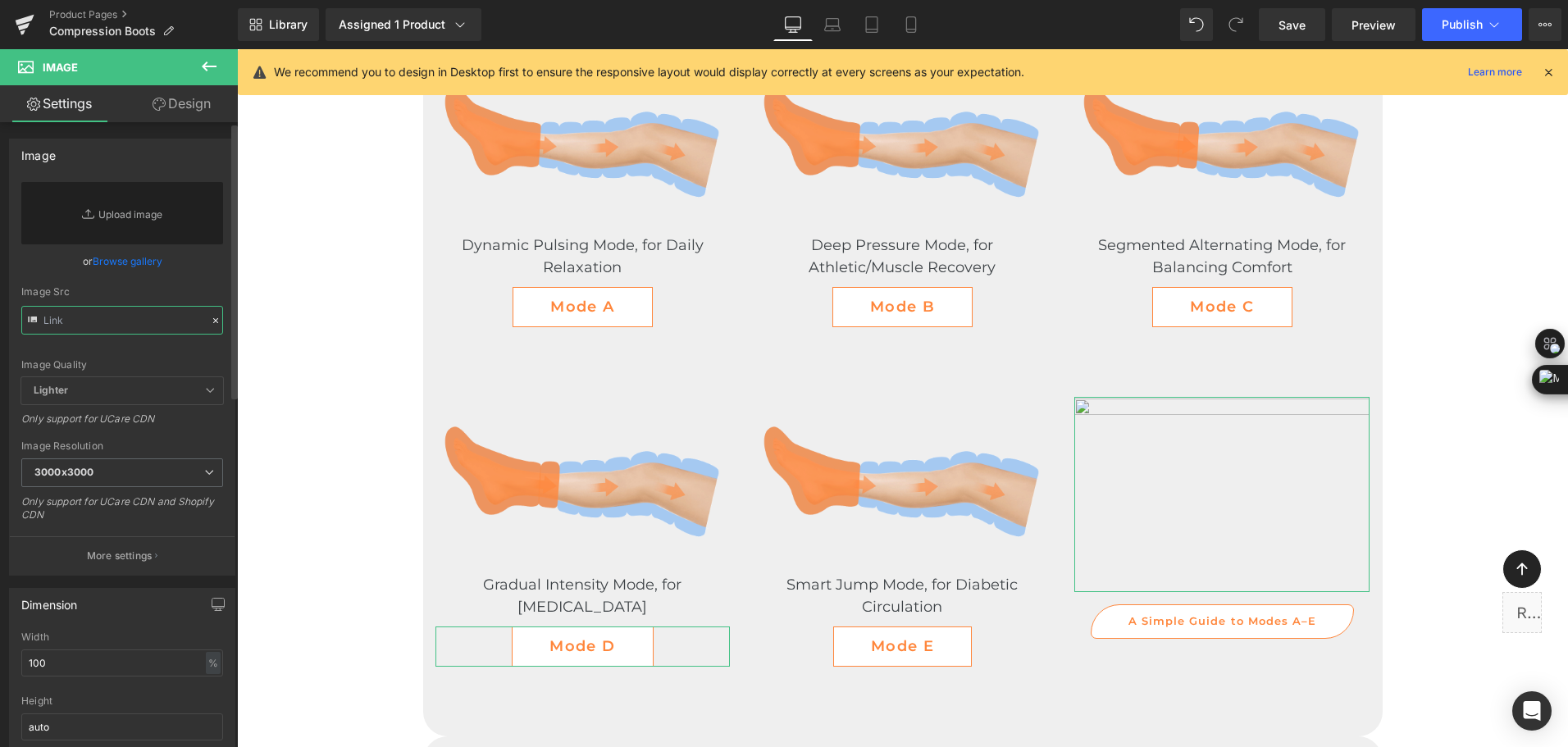
paste input "https://ucarecdn.com/5a6d24ba-1e9e-40fd-87fb-01a70e8c4b27/-/format/auto/-/previ…"
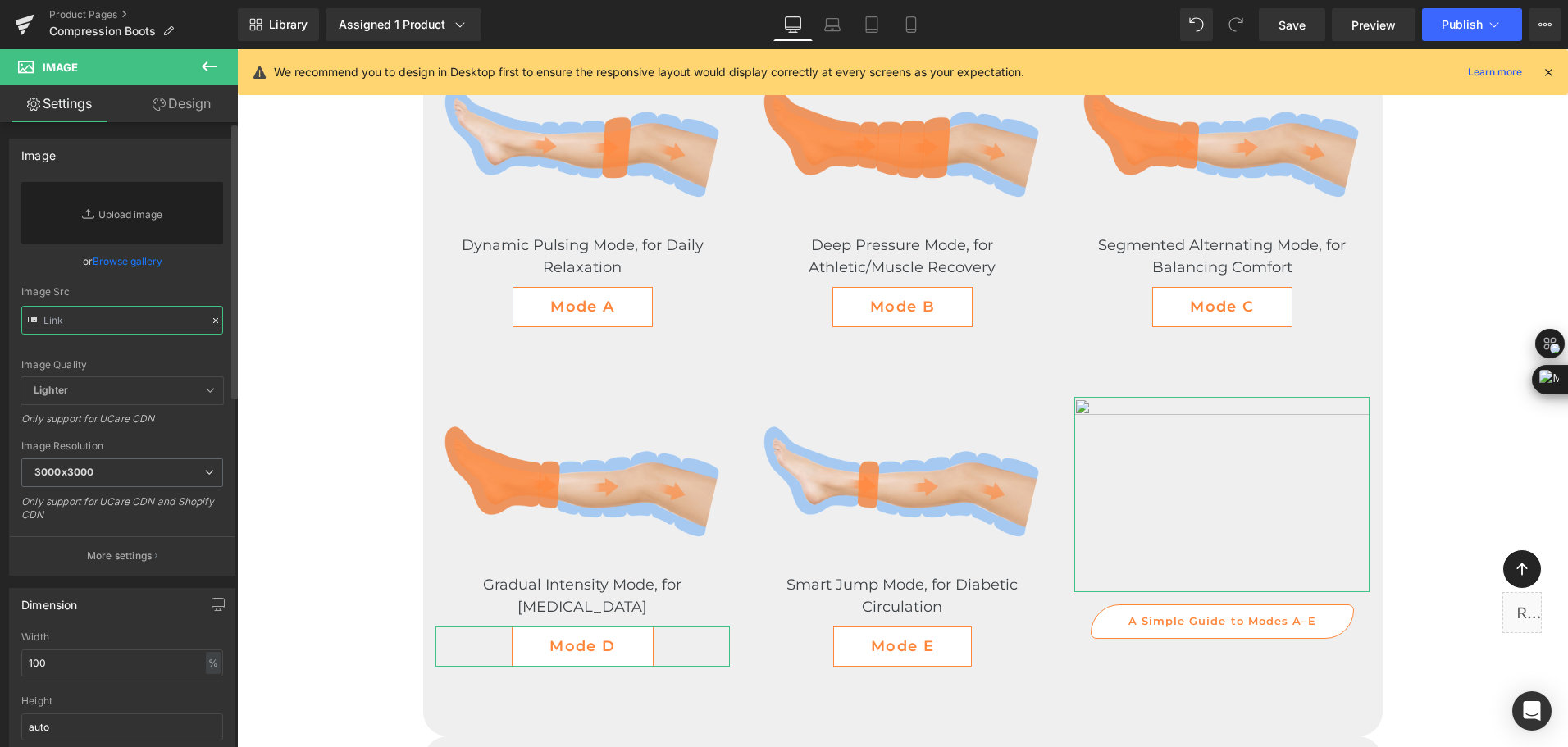
type input "https://ucarecdn.com/5a6d24ba-1e9e-40fd-87fb-01a70e8c4b27/-/format/auto/-/previ…"
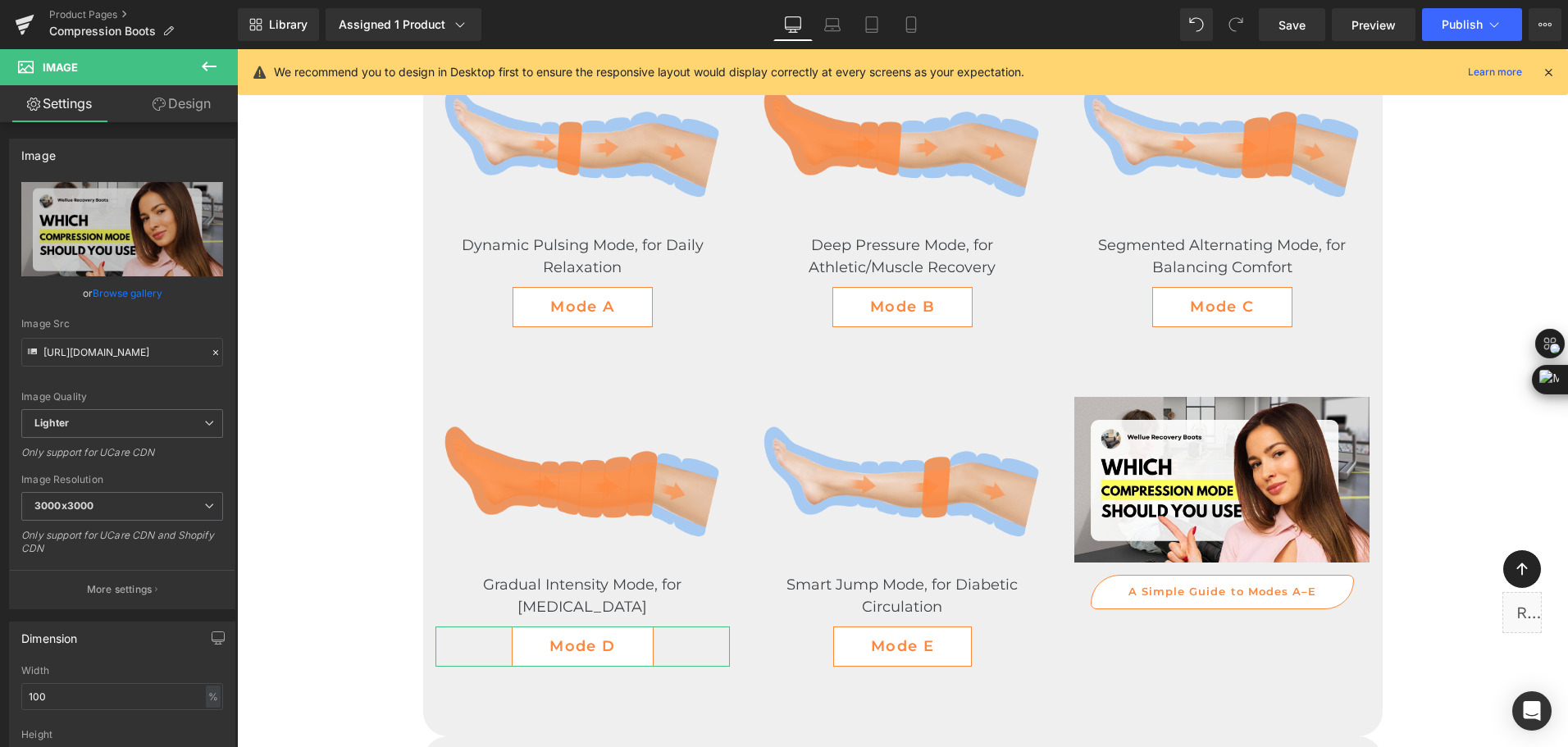
scroll to position [0, 0]
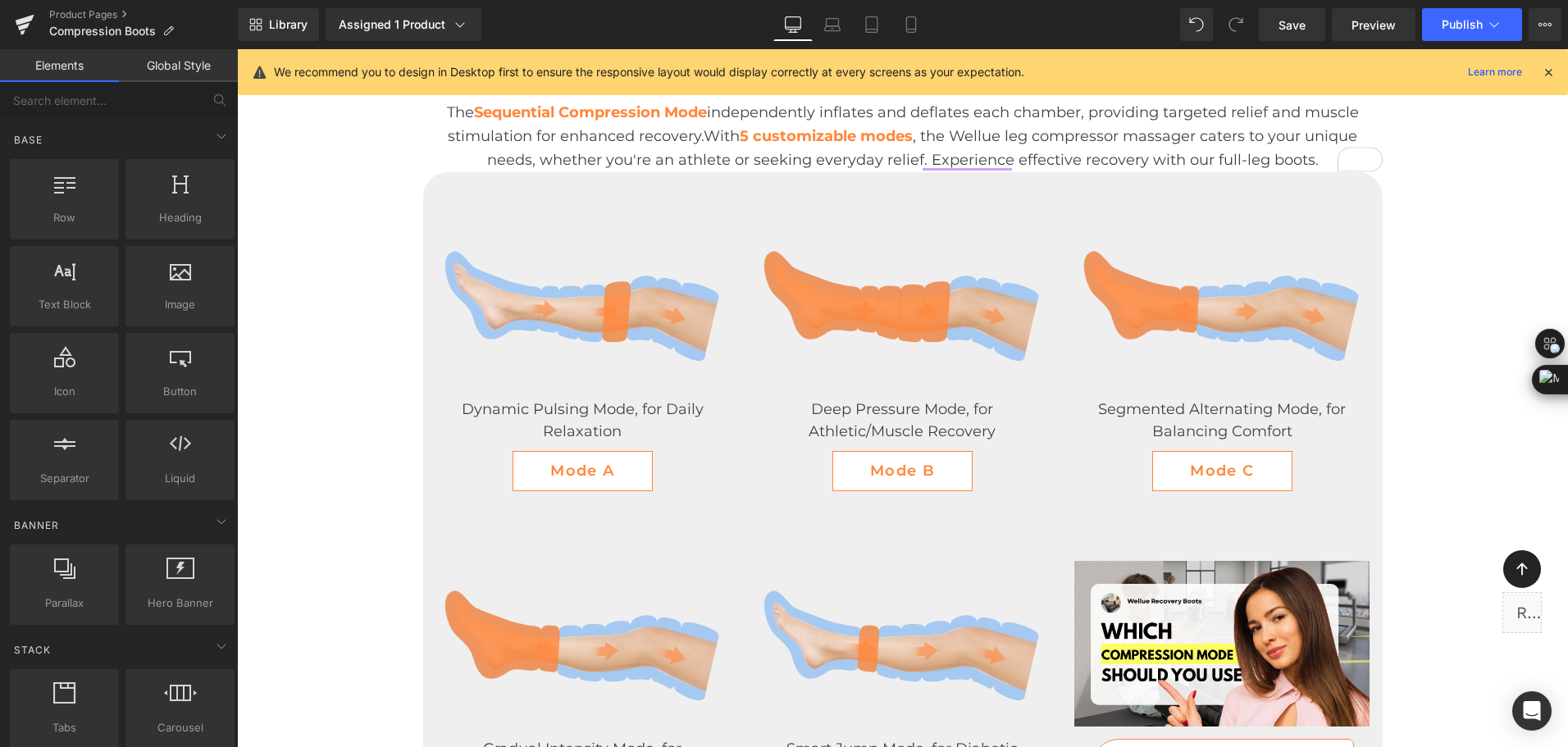
scroll to position [3767, 0]
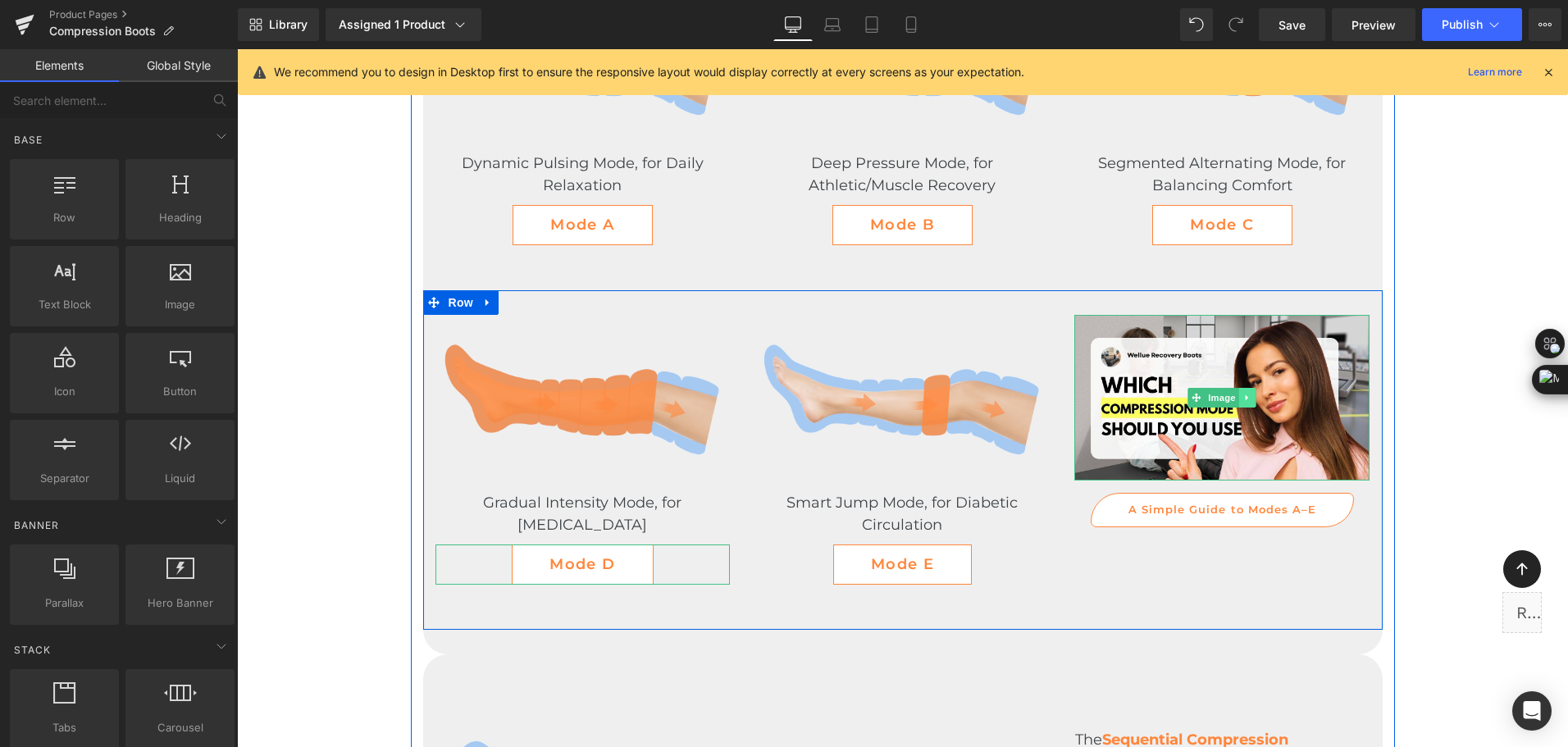
click at [1245, 397] on icon at bounding box center [1247, 398] width 9 height 10
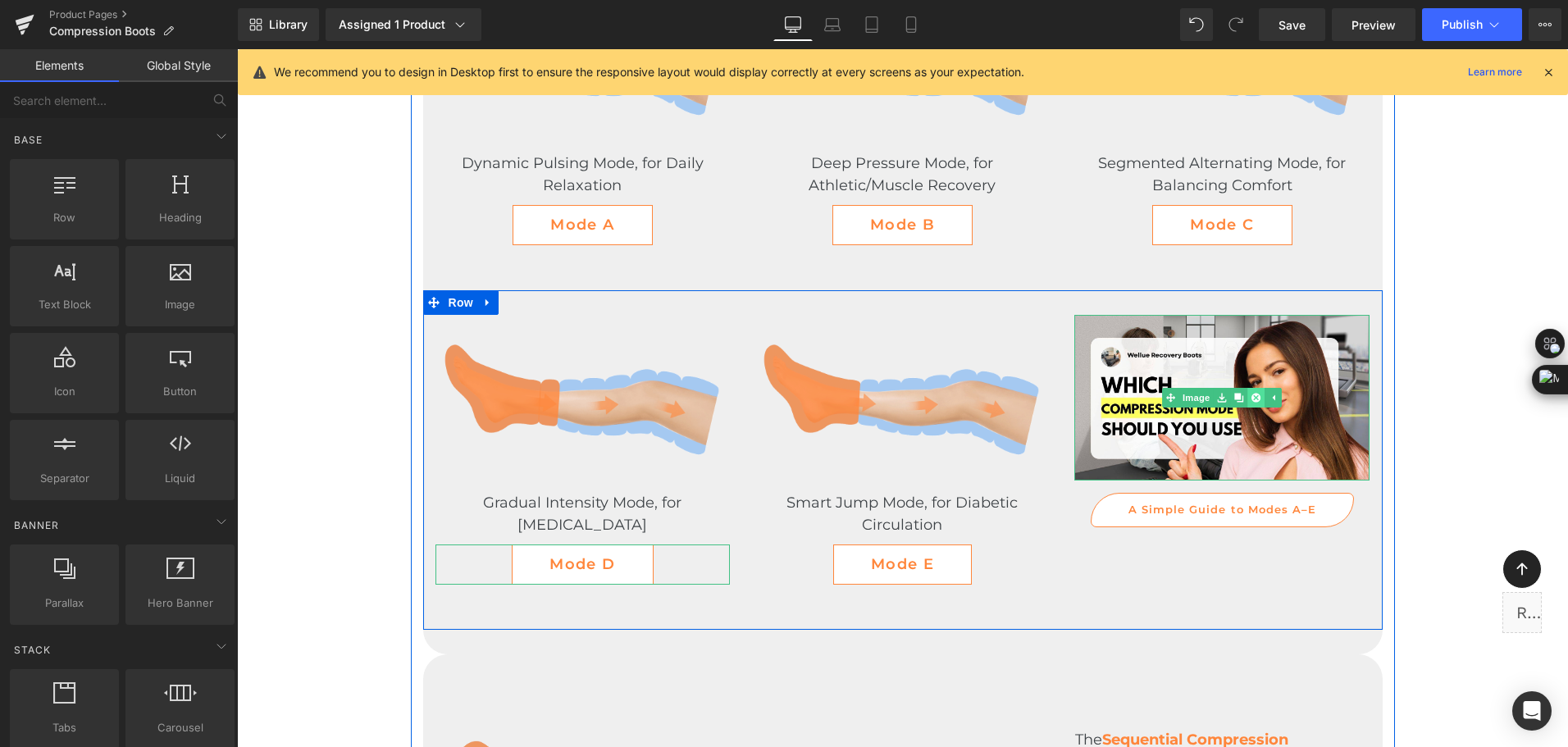
click at [1248, 405] on link at bounding box center [1257, 397] width 17 height 19
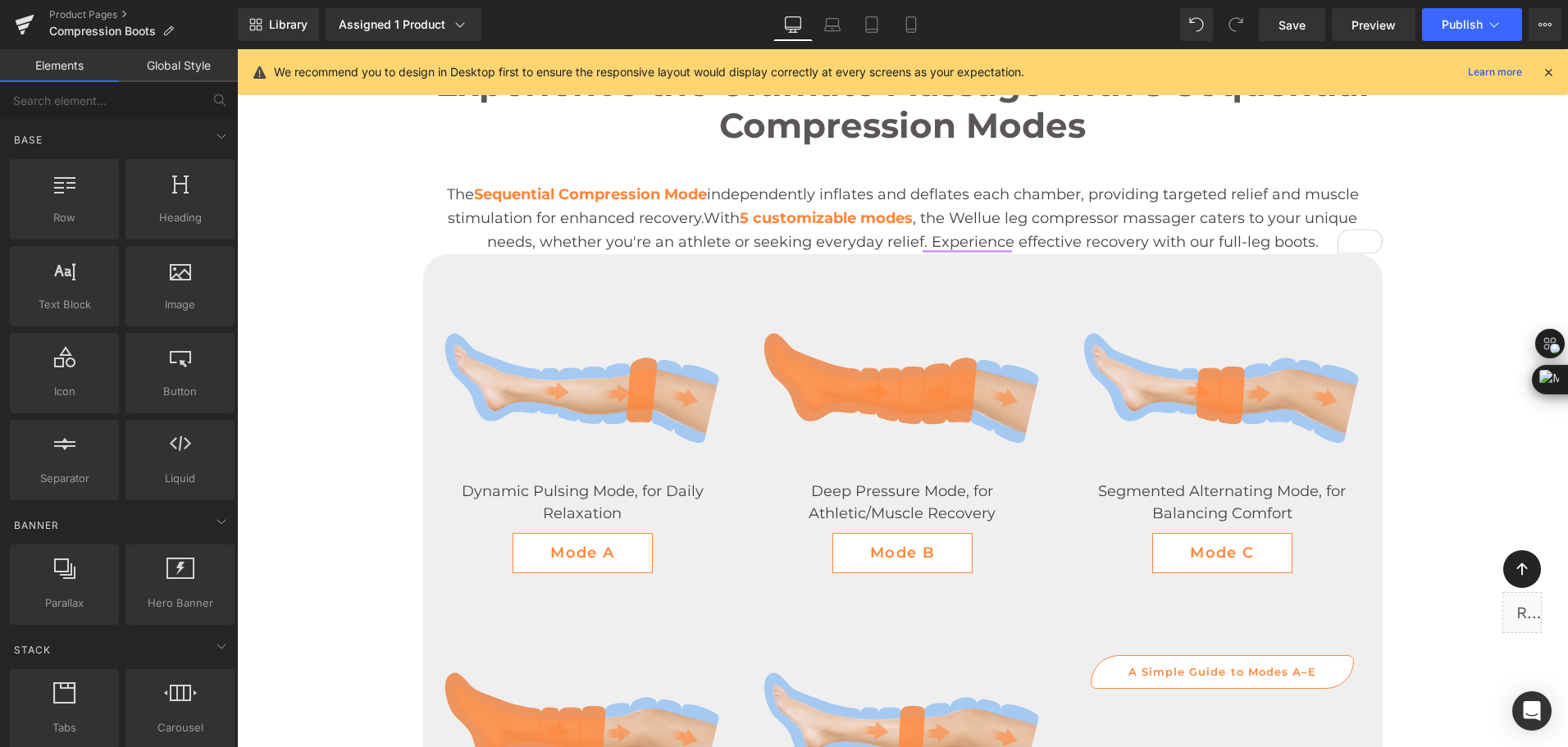
scroll to position [3521, 0]
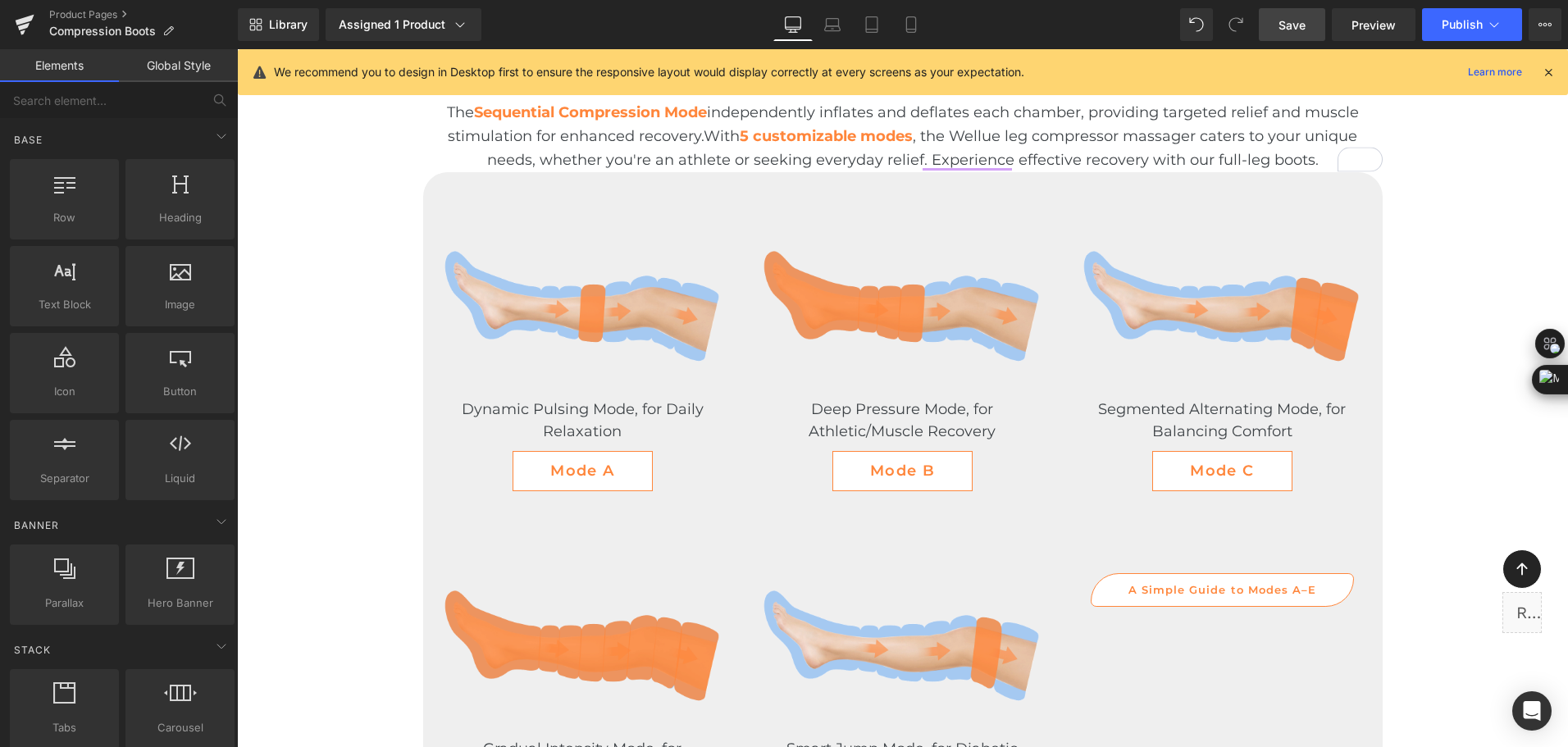
click at [1288, 21] on span "Save" at bounding box center [1292, 25] width 27 height 17
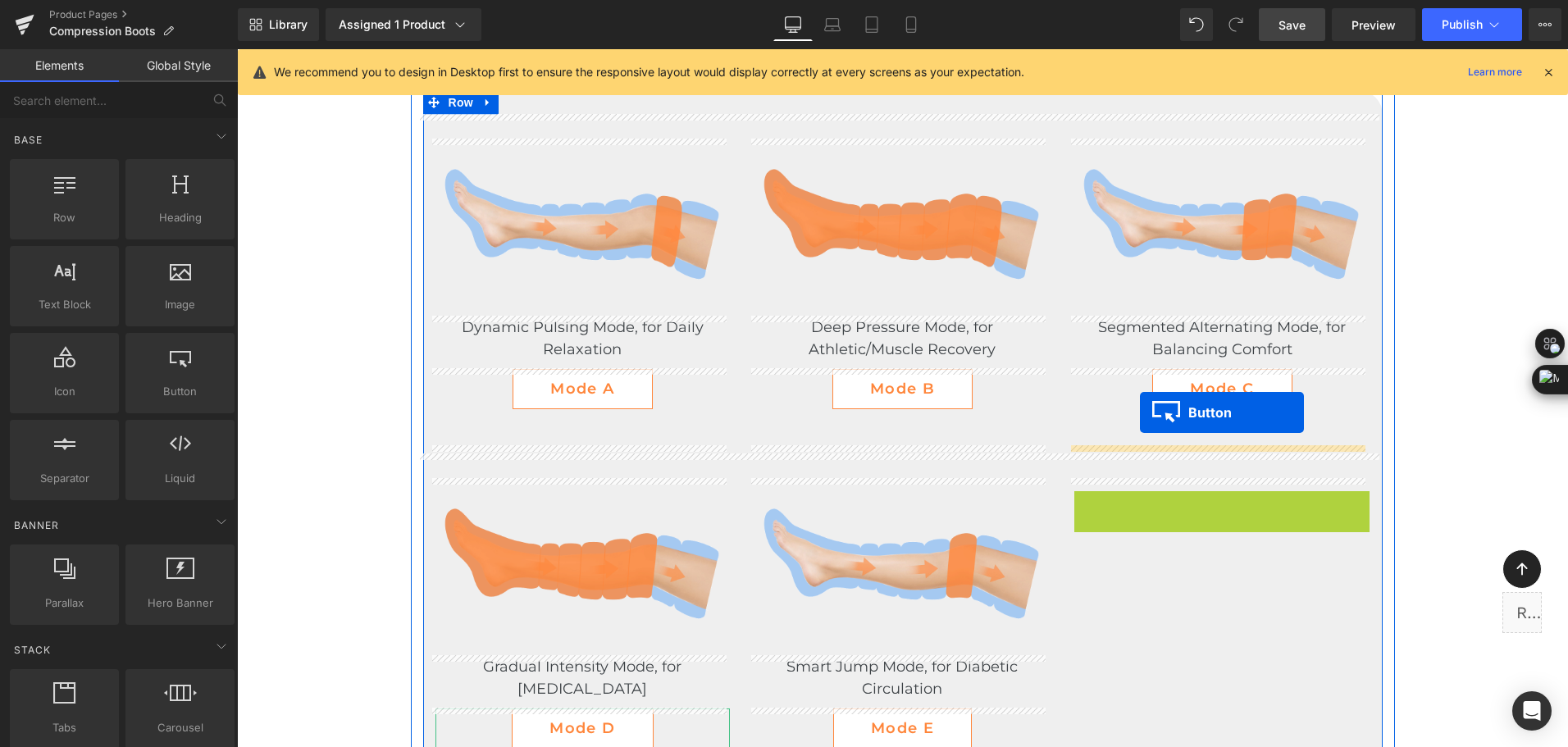
scroll to position [3274, 0]
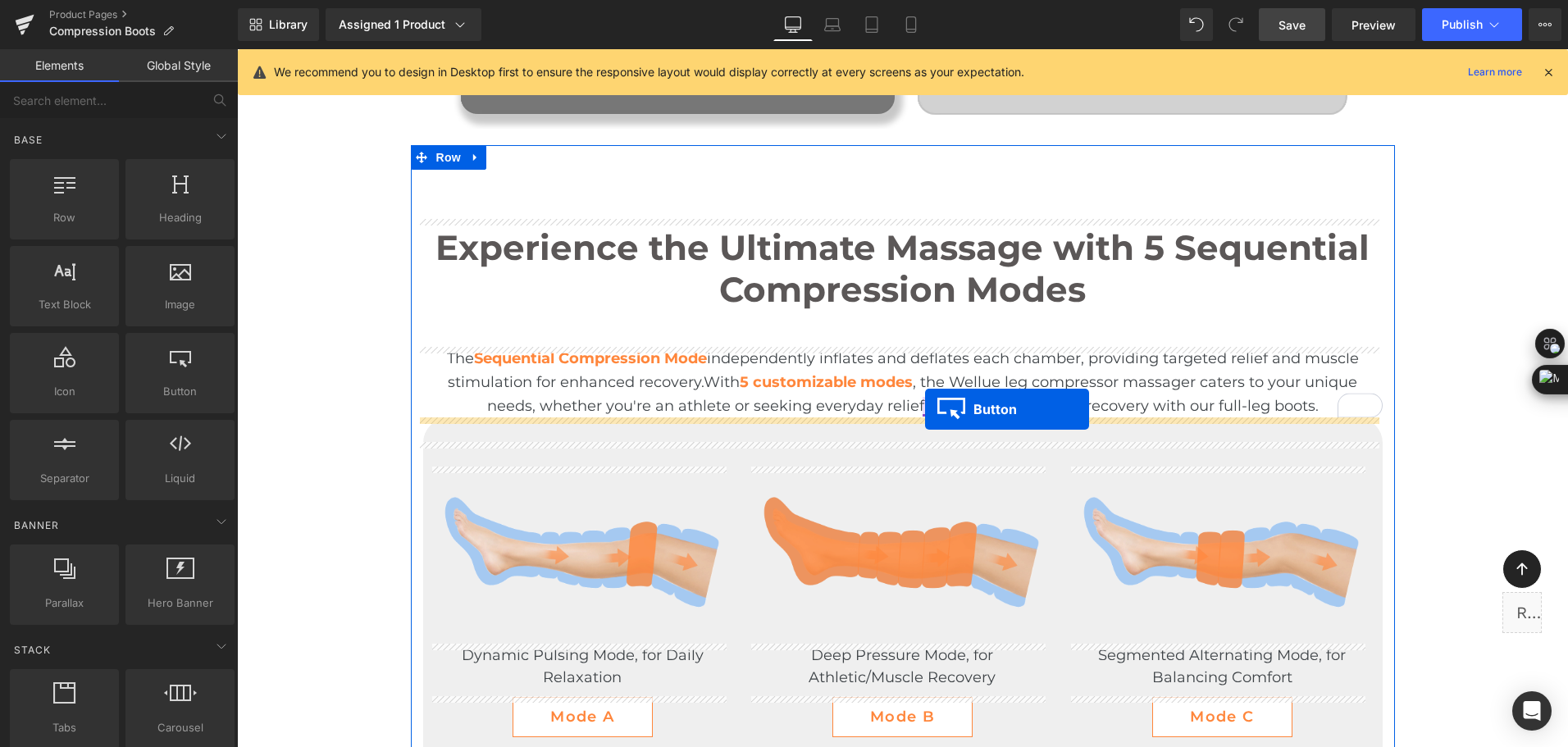
drag, startPoint x: 1209, startPoint y: 510, endPoint x: 926, endPoint y: 410, distance: 300.1
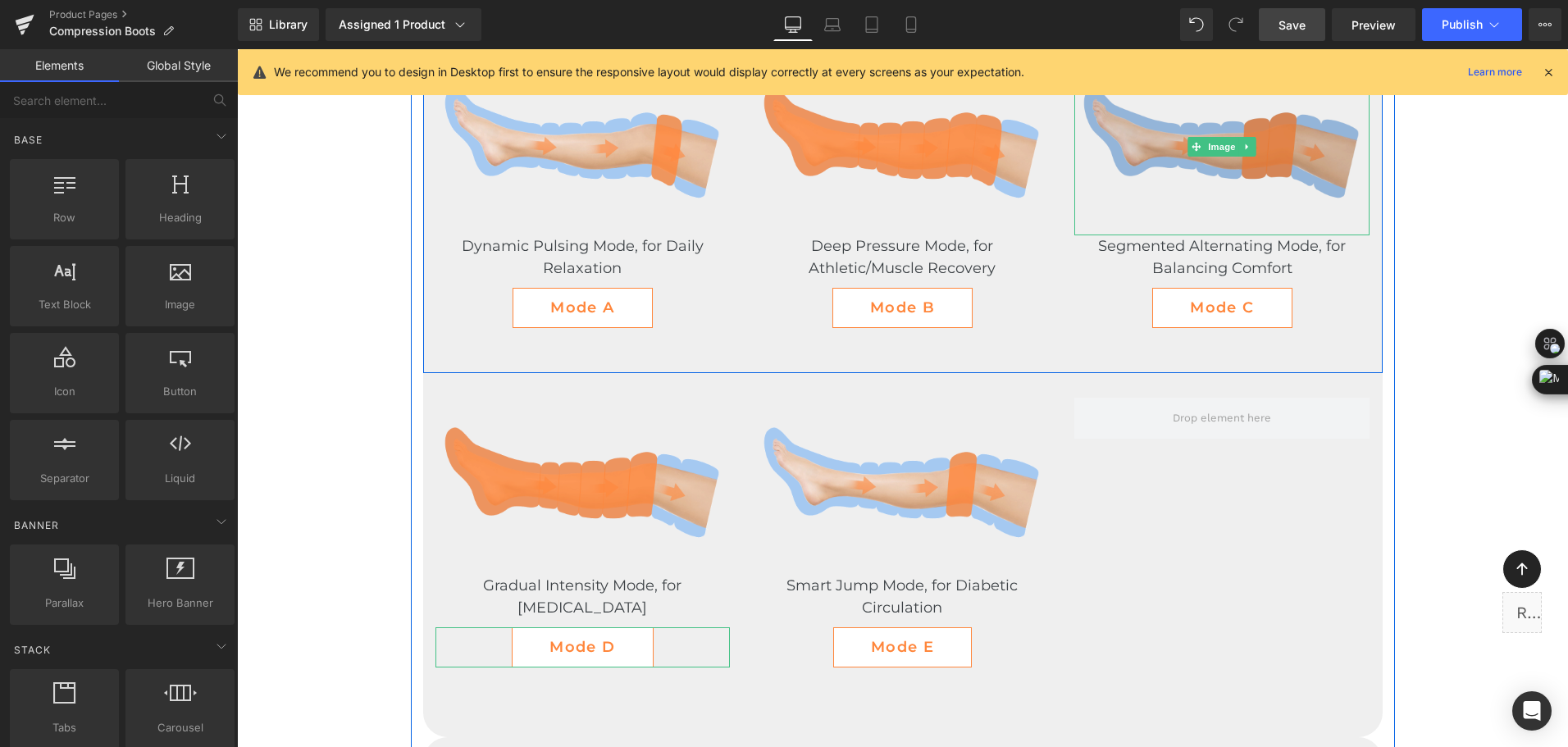
scroll to position [3848, 0]
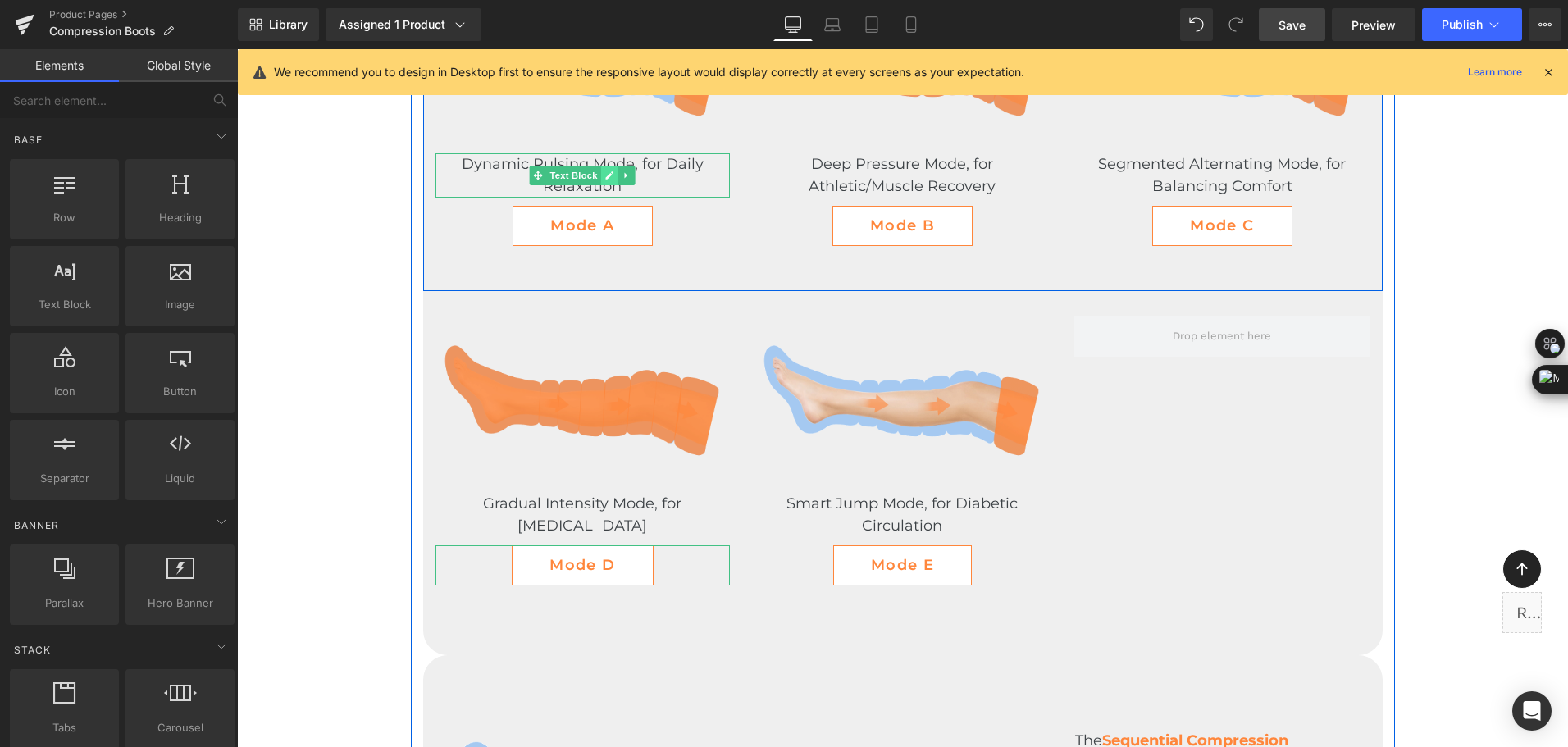
click at [601, 170] on link at bounding box center [610, 175] width 17 height 19
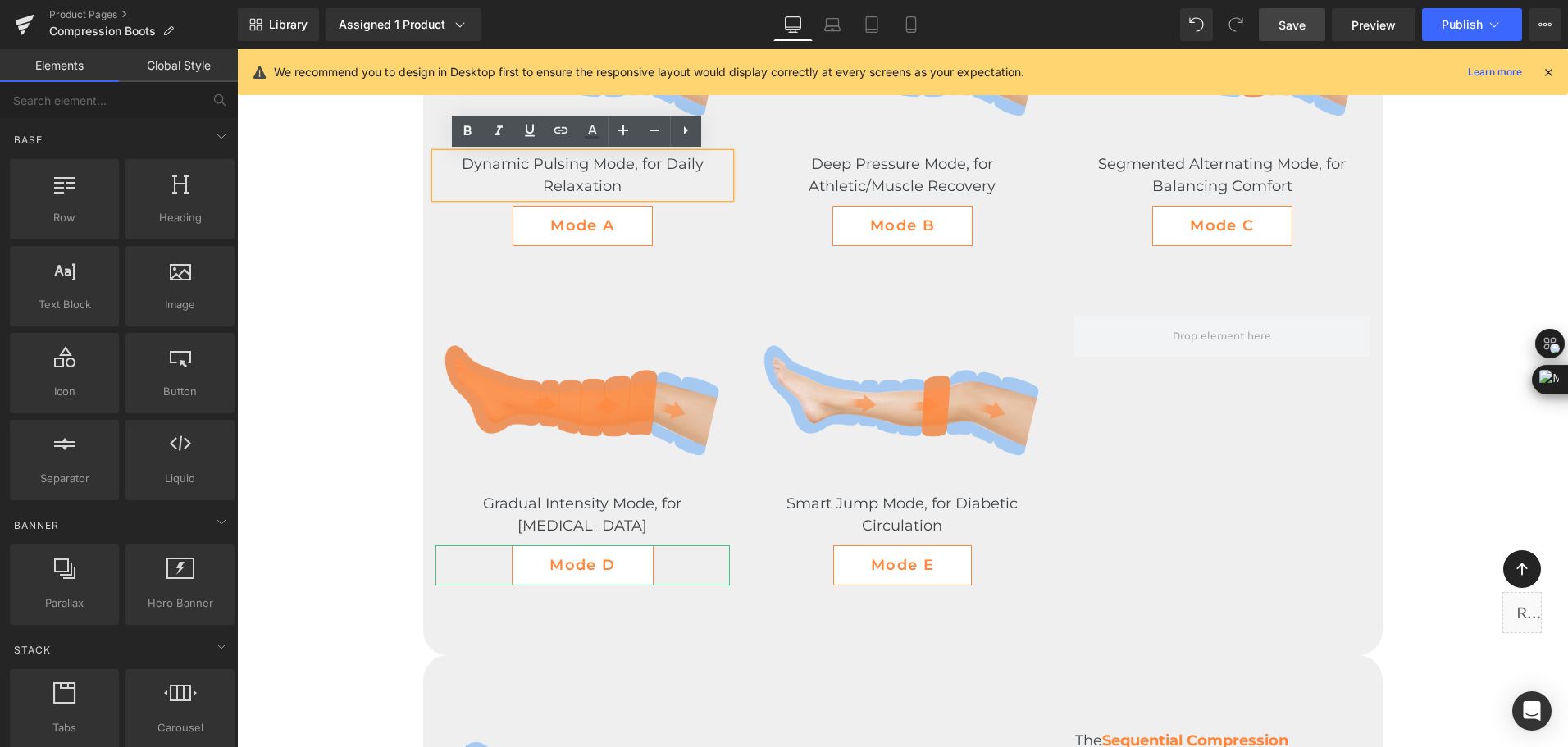
click at [597, 170] on span "Dynamic Pulsing Mode, for Daily Relaxation" at bounding box center [583, 175] width 242 height 40
click at [606, 164] on span "Dynamic Pulsing Mode, for Daily Relaxation" at bounding box center [583, 175] width 242 height 40
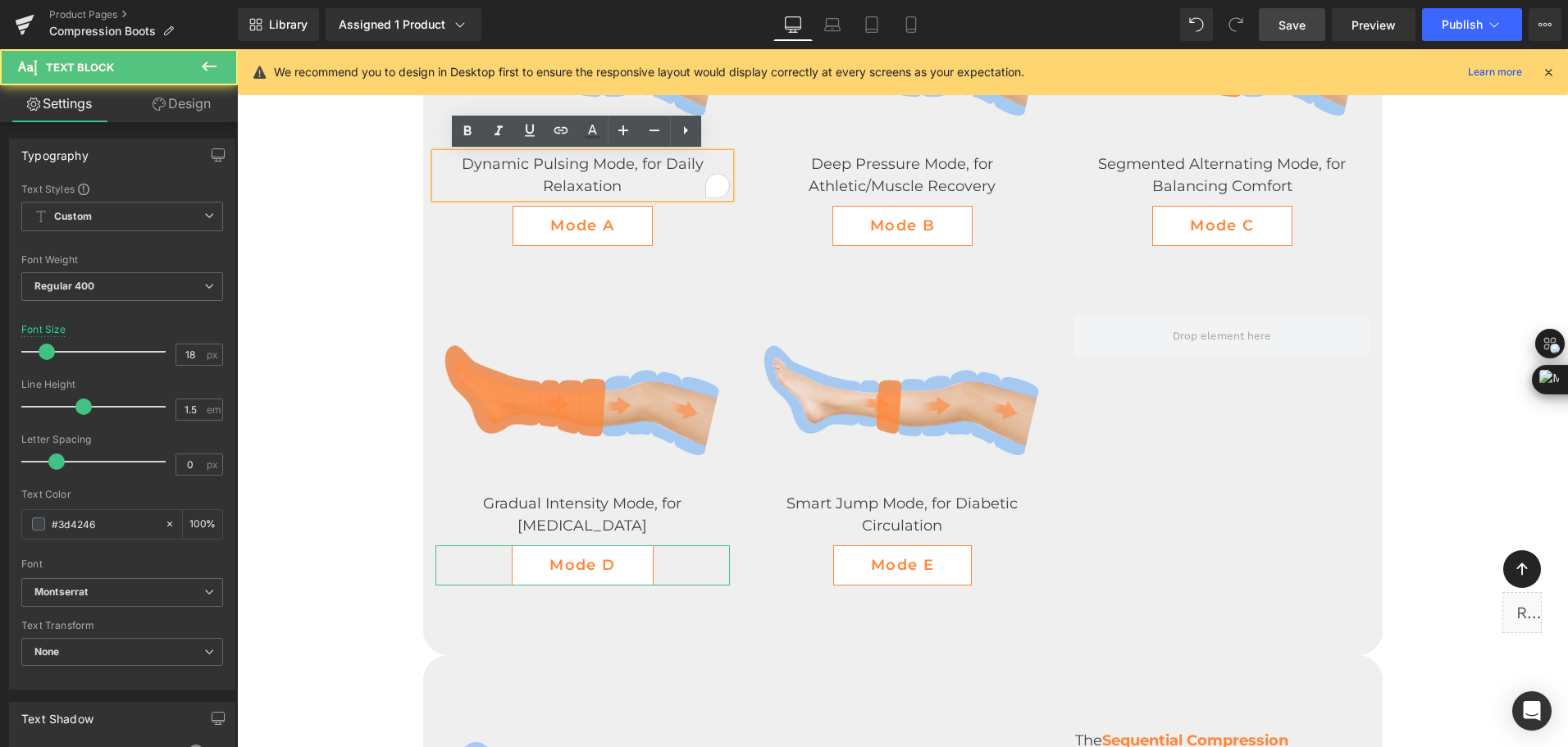
drag, startPoint x: 633, startPoint y: 159, endPoint x: 893, endPoint y: 190, distance: 261.8
click at [633, 159] on span "Dynamic Pulsing Mode, for Daily Relaxation" at bounding box center [583, 175] width 242 height 40
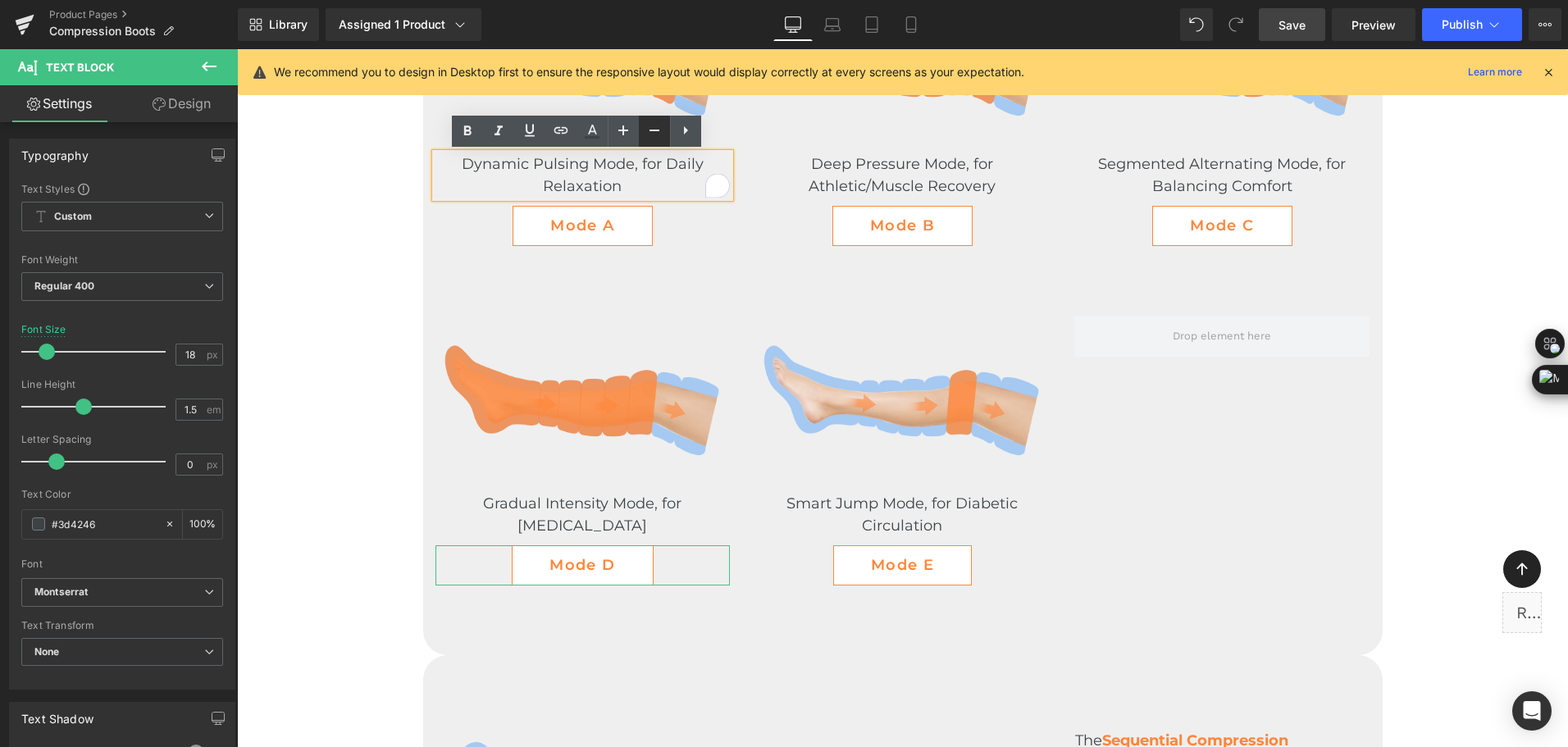
click at [660, 134] on icon at bounding box center [654, 130] width 19 height 19
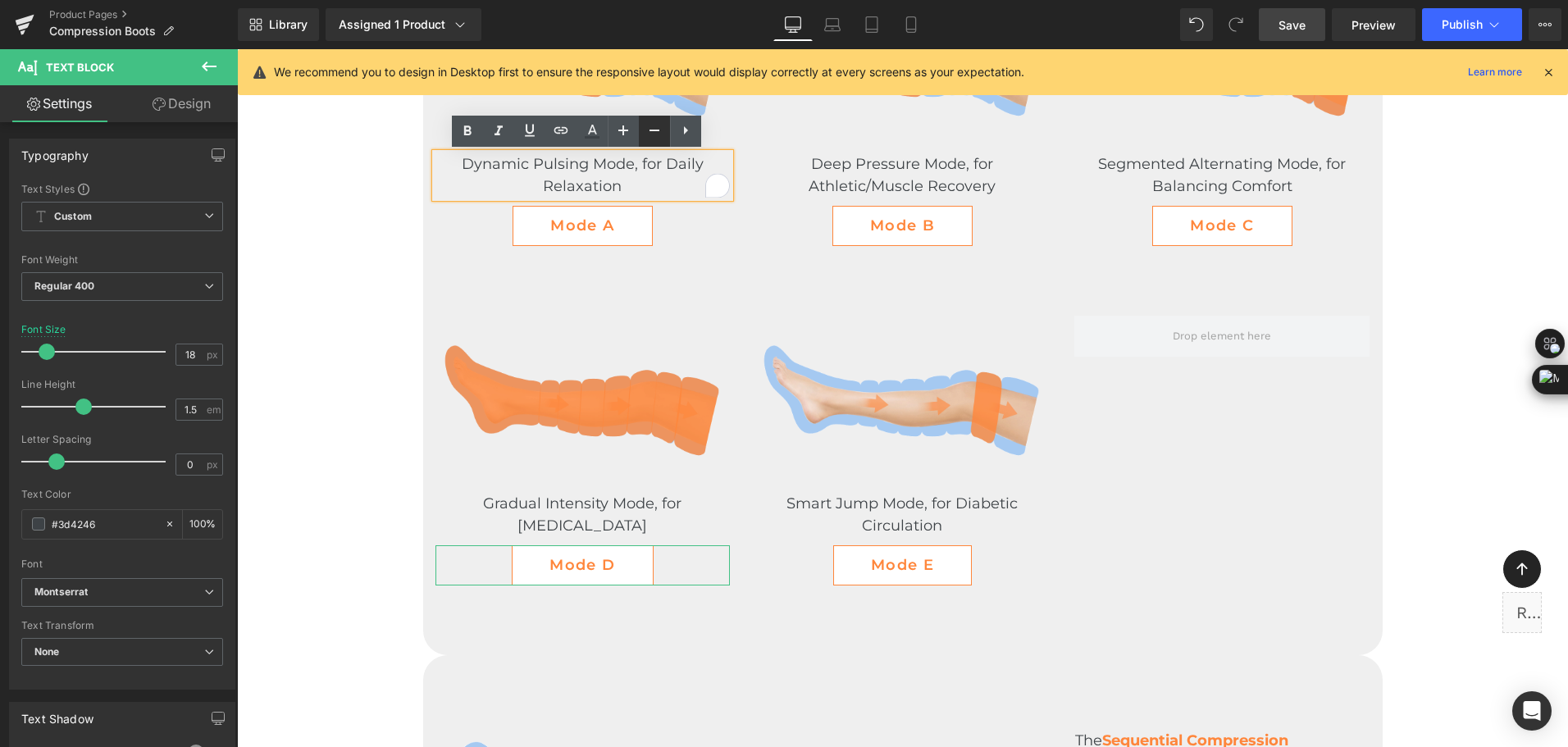
type input "16"
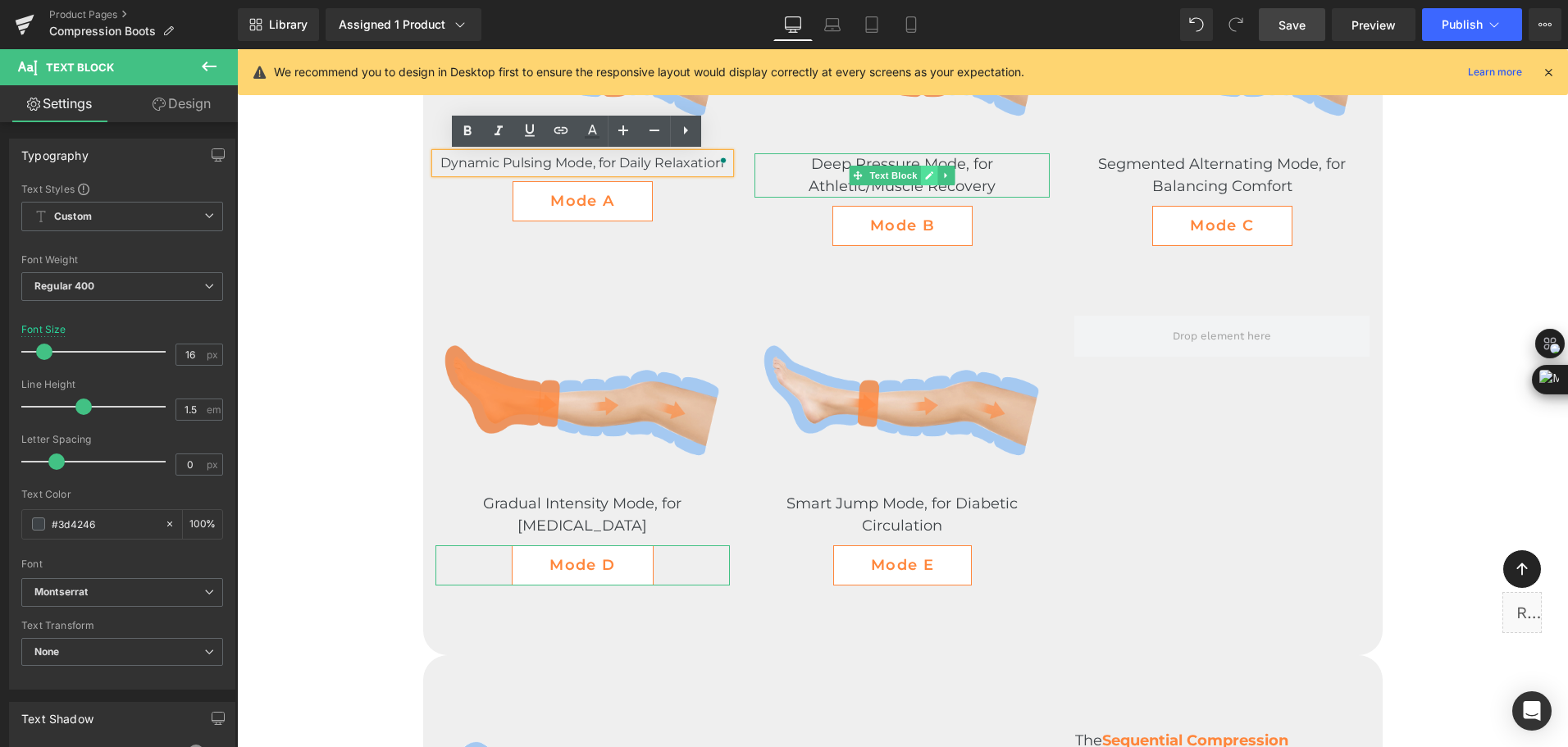
click at [928, 175] on icon at bounding box center [929, 175] width 9 height 10
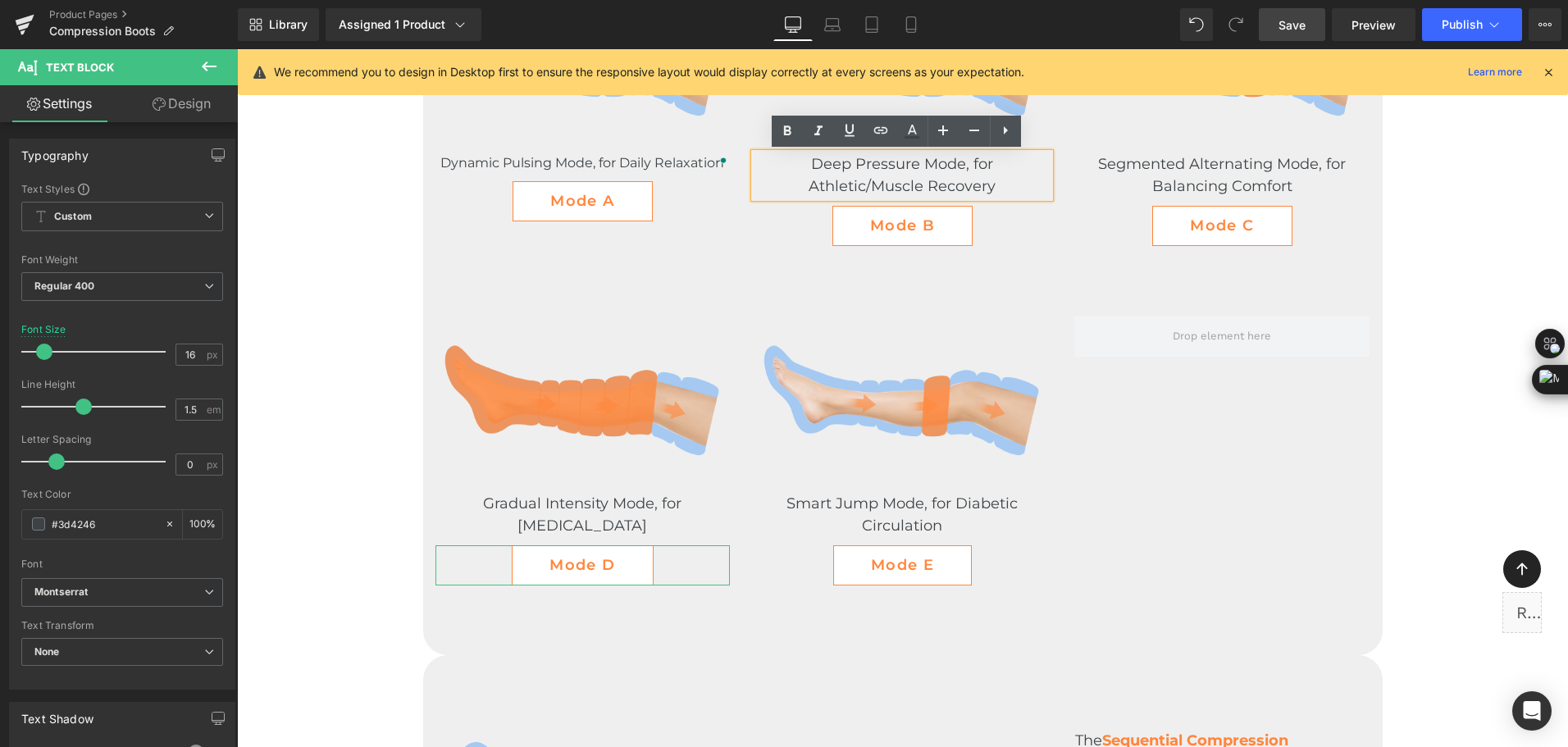
click at [945, 164] on span "Deep Pressure Mode, for Athletic/Muscle Recovery" at bounding box center [902, 175] width 187 height 40
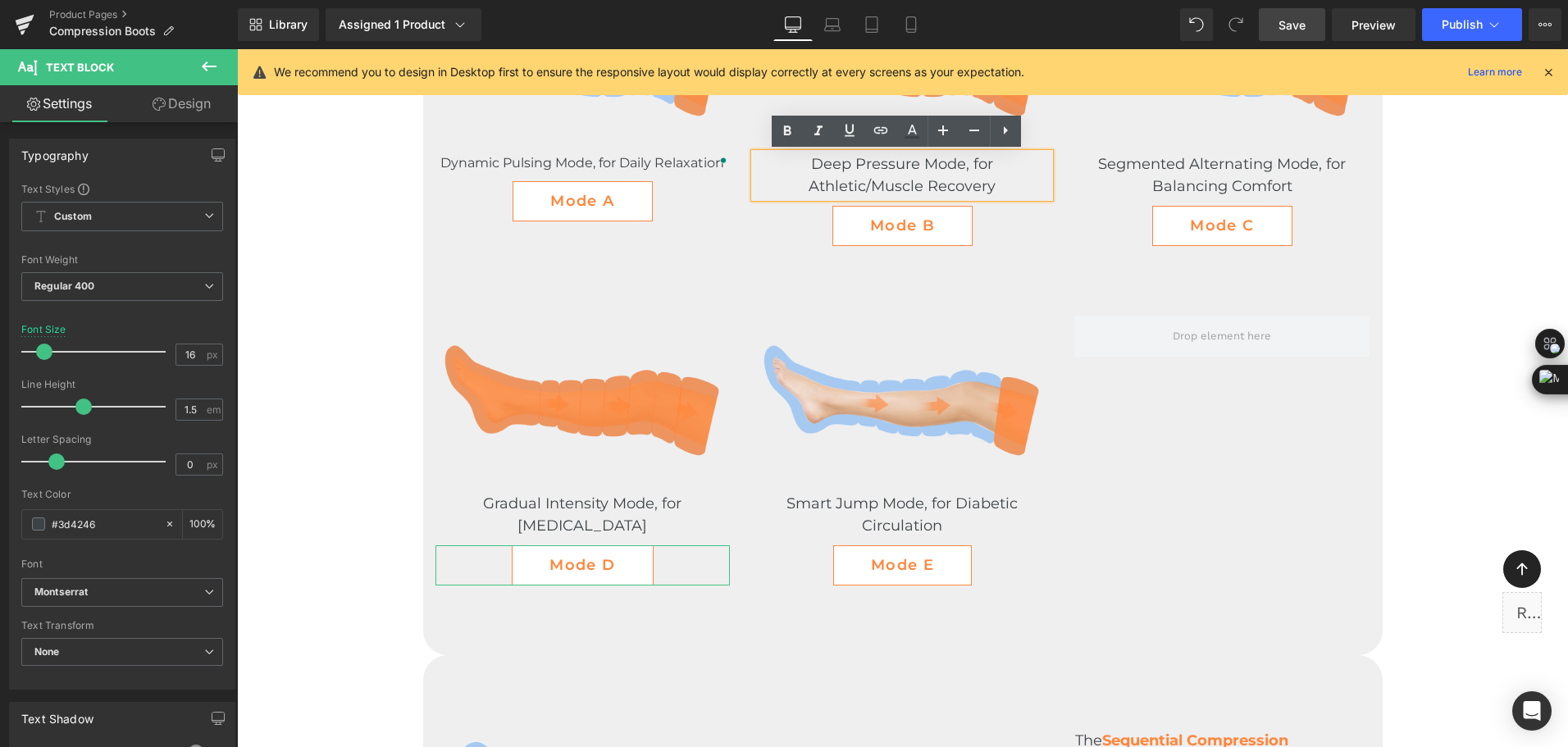
click at [945, 164] on span "Deep Pressure Mode, for Athletic/Muscle Recovery" at bounding box center [902, 175] width 187 height 40
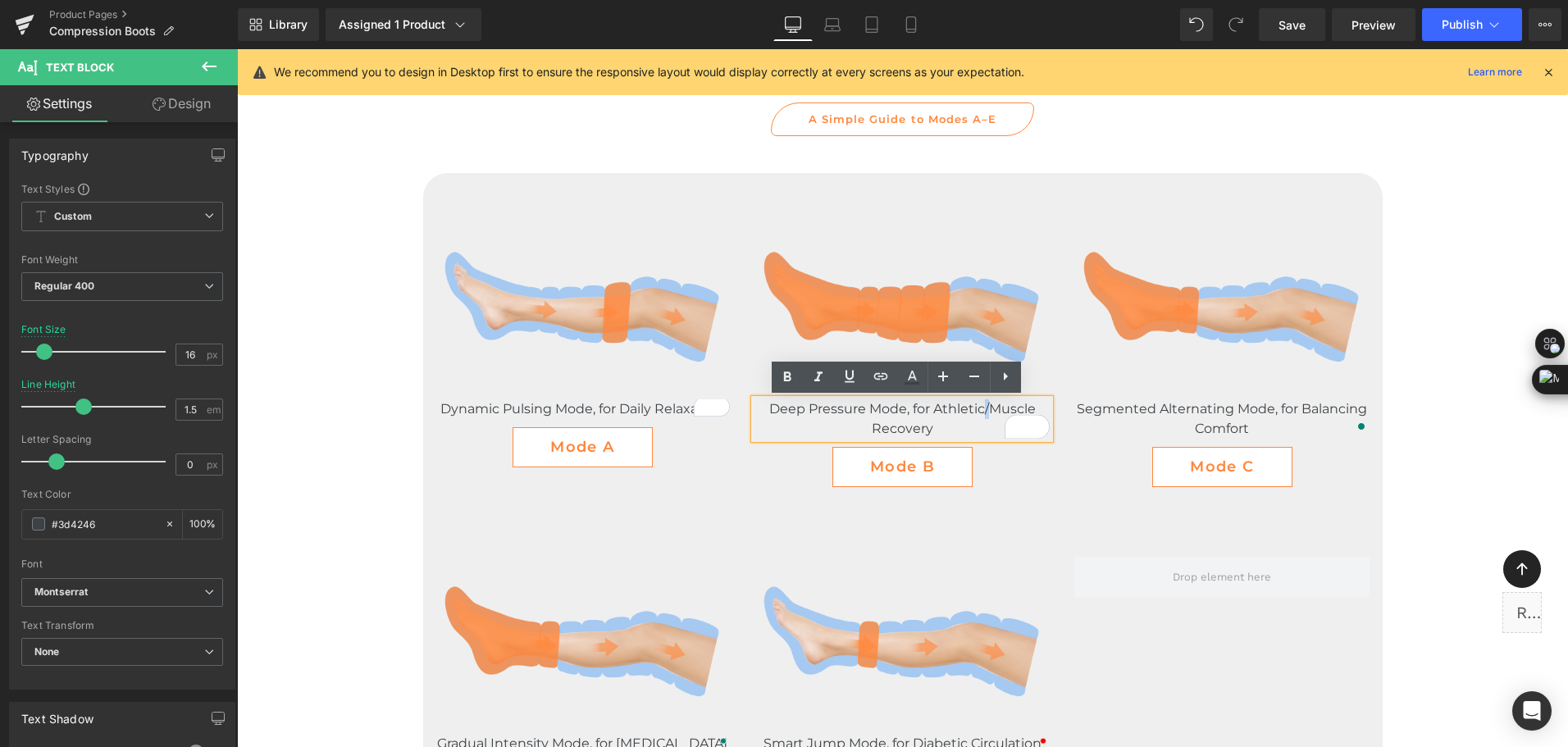
scroll to position [3602, 0]
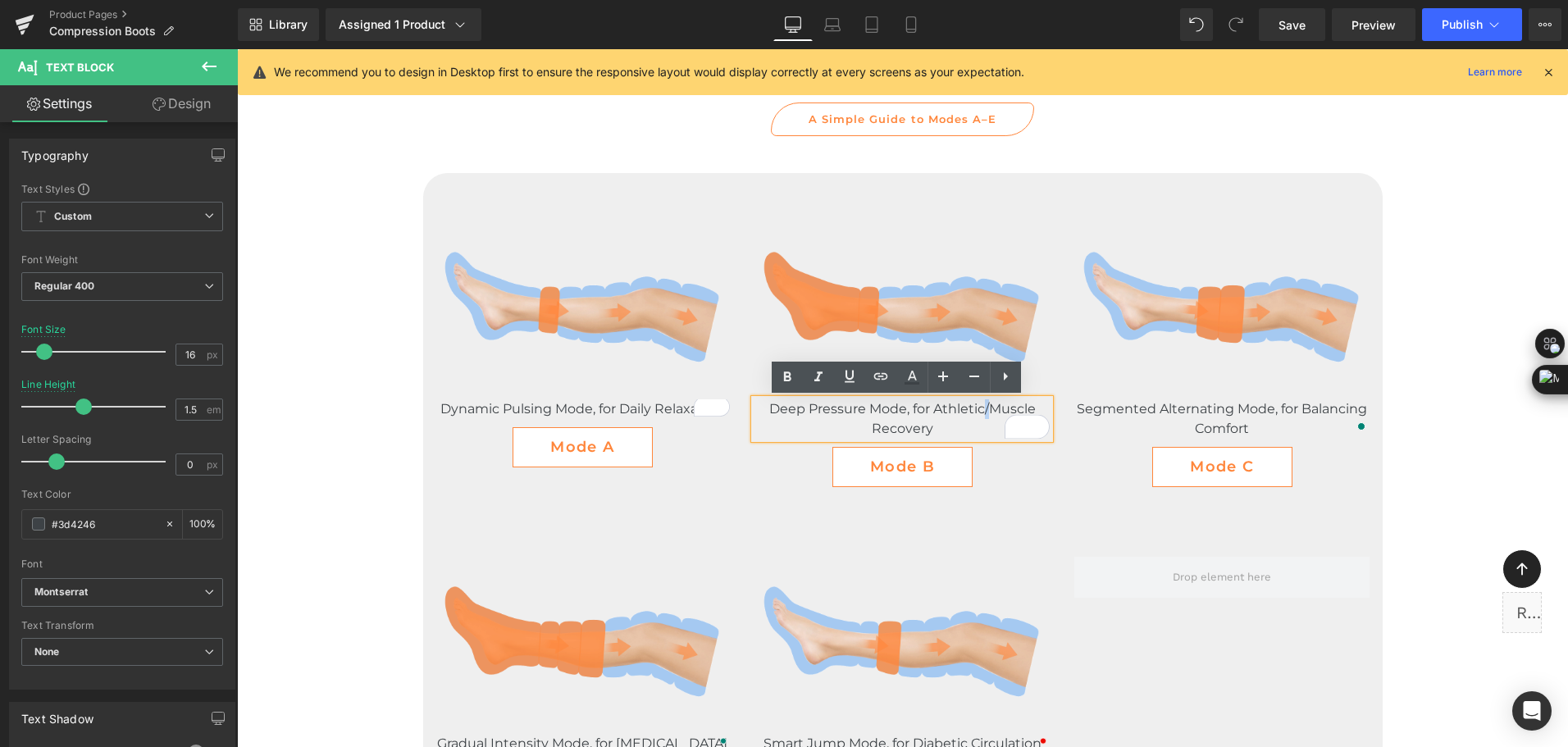
drag, startPoint x: 236, startPoint y: 49, endPoint x: 983, endPoint y: 410, distance: 829.7
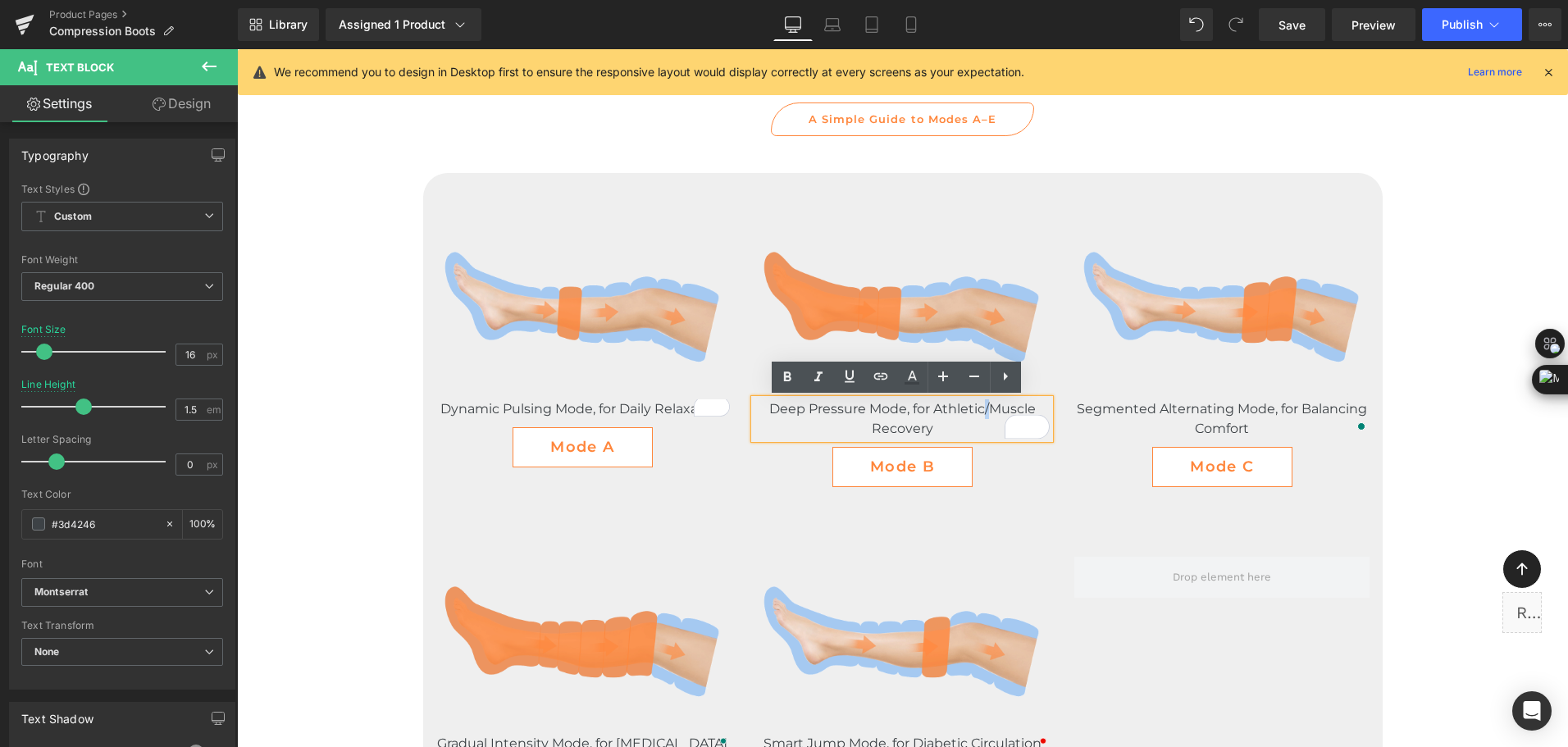
click at [983, 410] on span "Deep Pressure Mode, for Athletic/Muscle Recovery" at bounding box center [902, 418] width 266 height 36
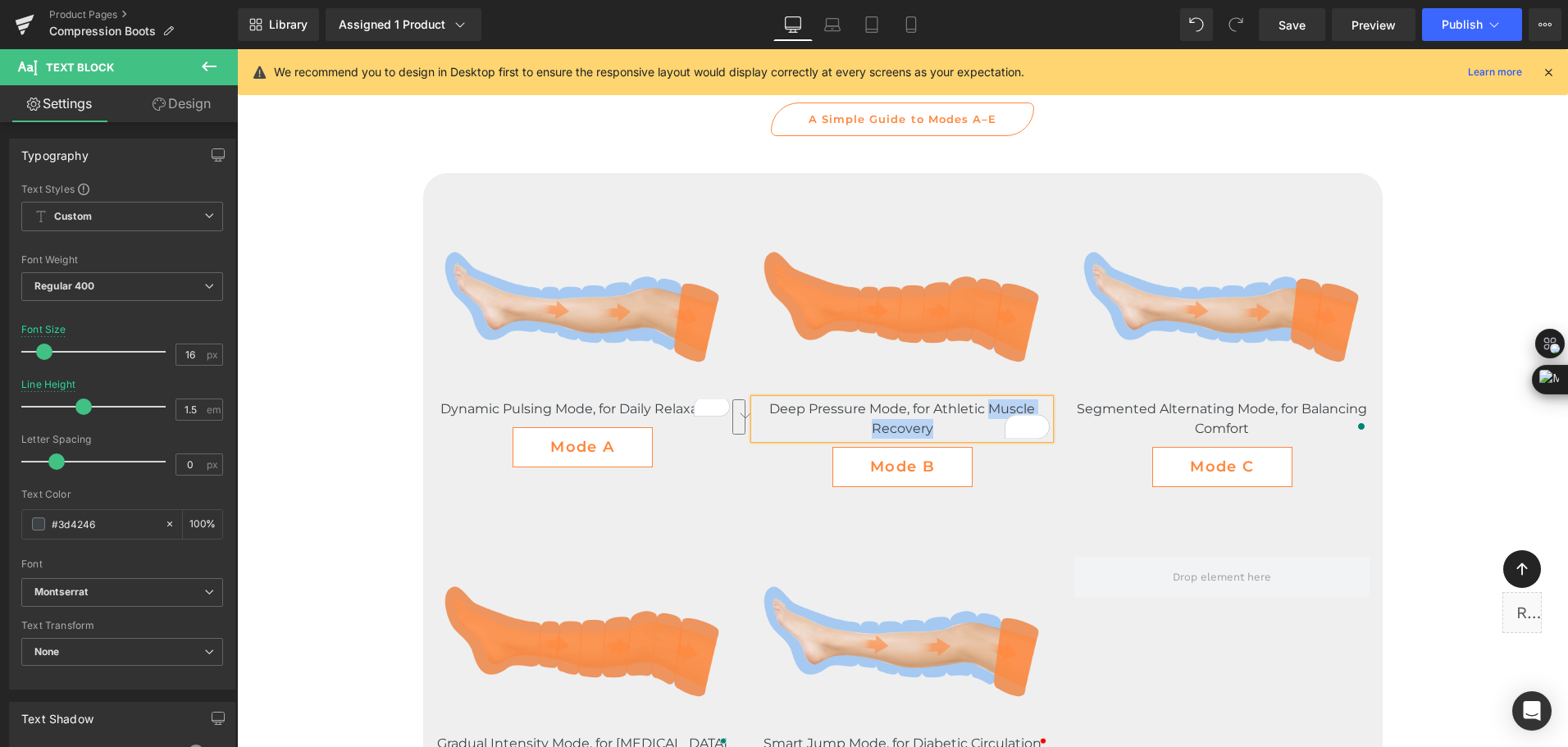
drag, startPoint x: 983, startPoint y: 410, endPoint x: 1028, endPoint y: 397, distance: 46.8
click at [1028, 399] on div "Deep Pressure Mode, for Athletic Muscle Recovery" at bounding box center [902, 418] width 295 height 39
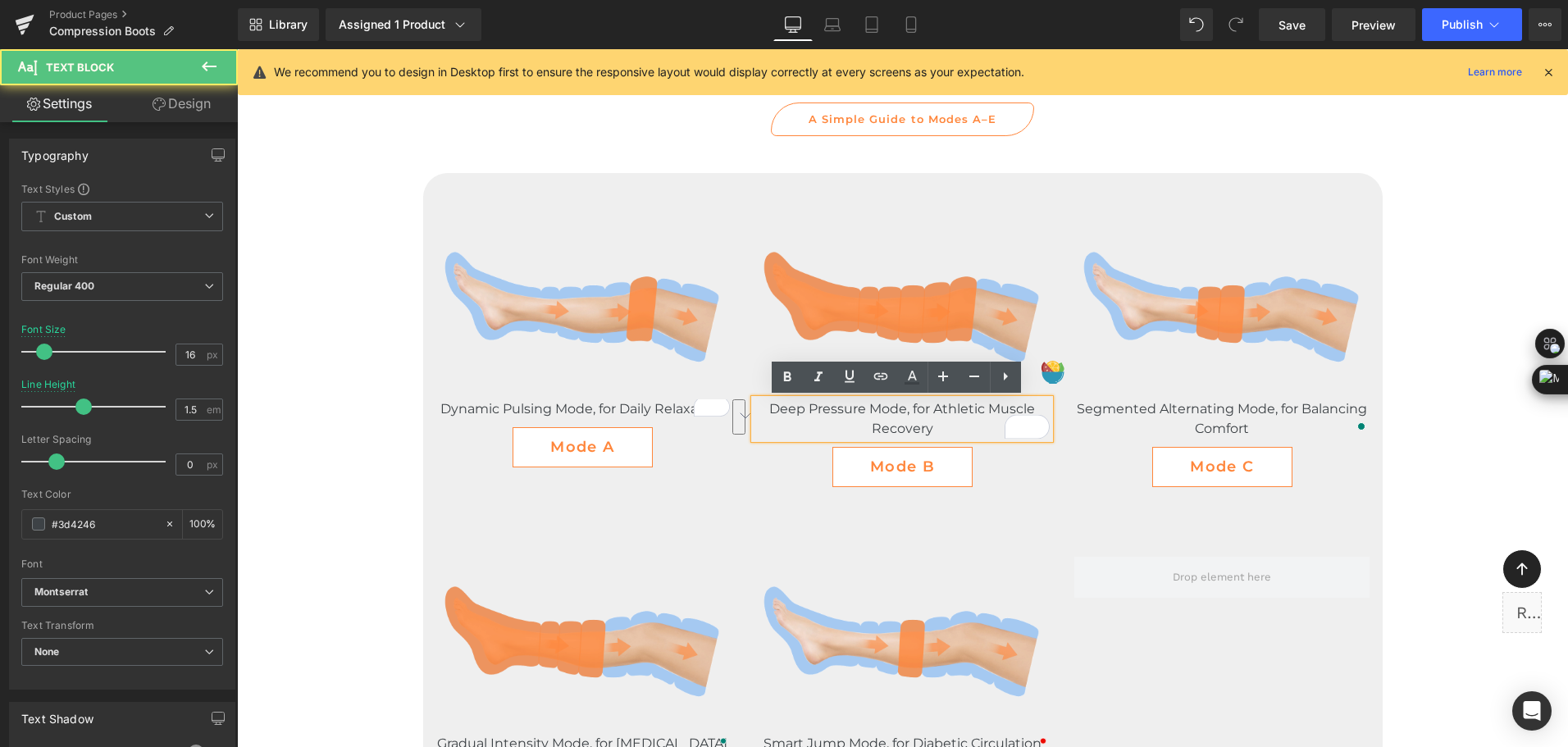
click at [913, 408] on span "Deep Pressure Mode, for Athletic Muscle Recovery" at bounding box center [902, 418] width 265 height 36
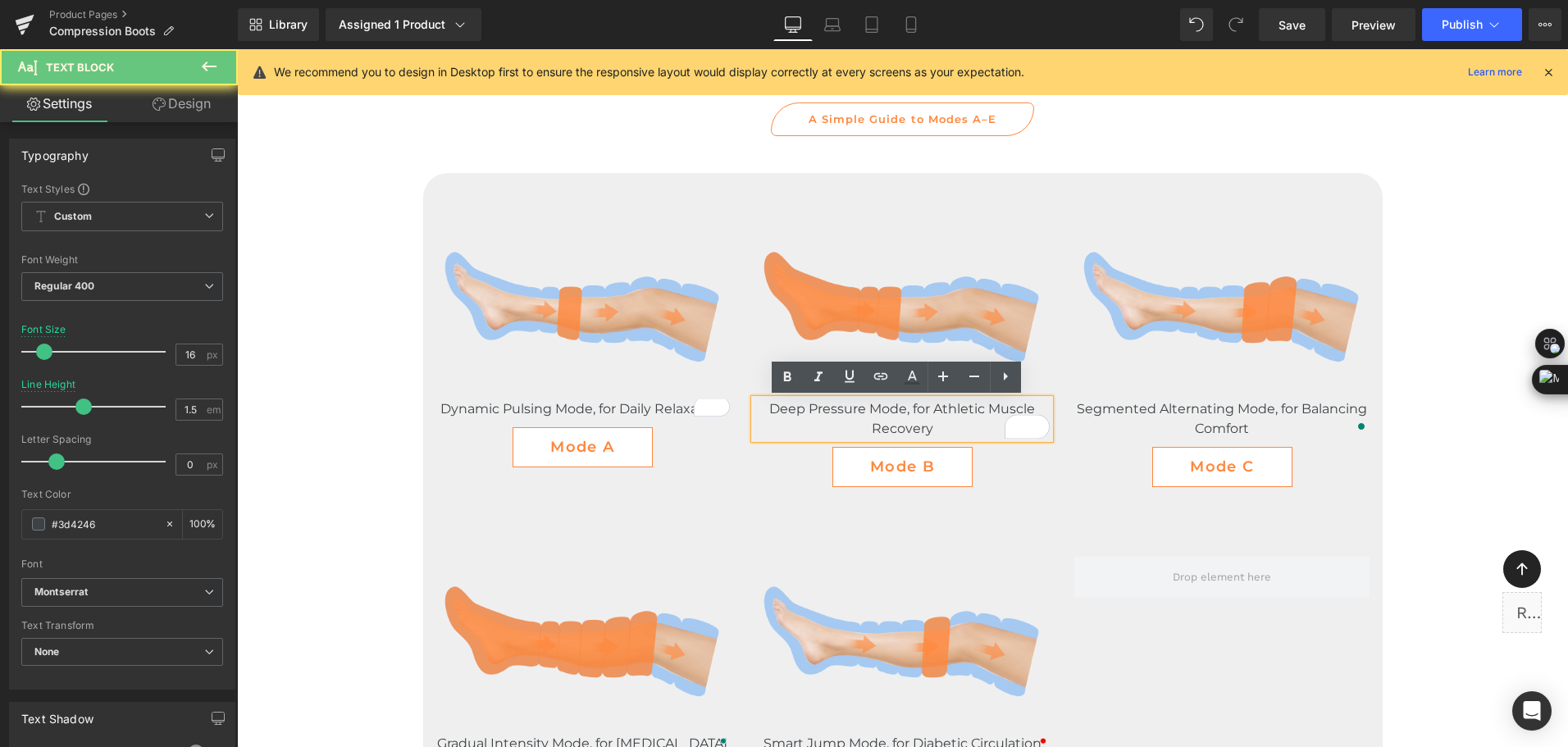
click at [865, 429] on p "Deep Pressure Mode, for Athletic Muscle Recovery" at bounding box center [902, 418] width 295 height 39
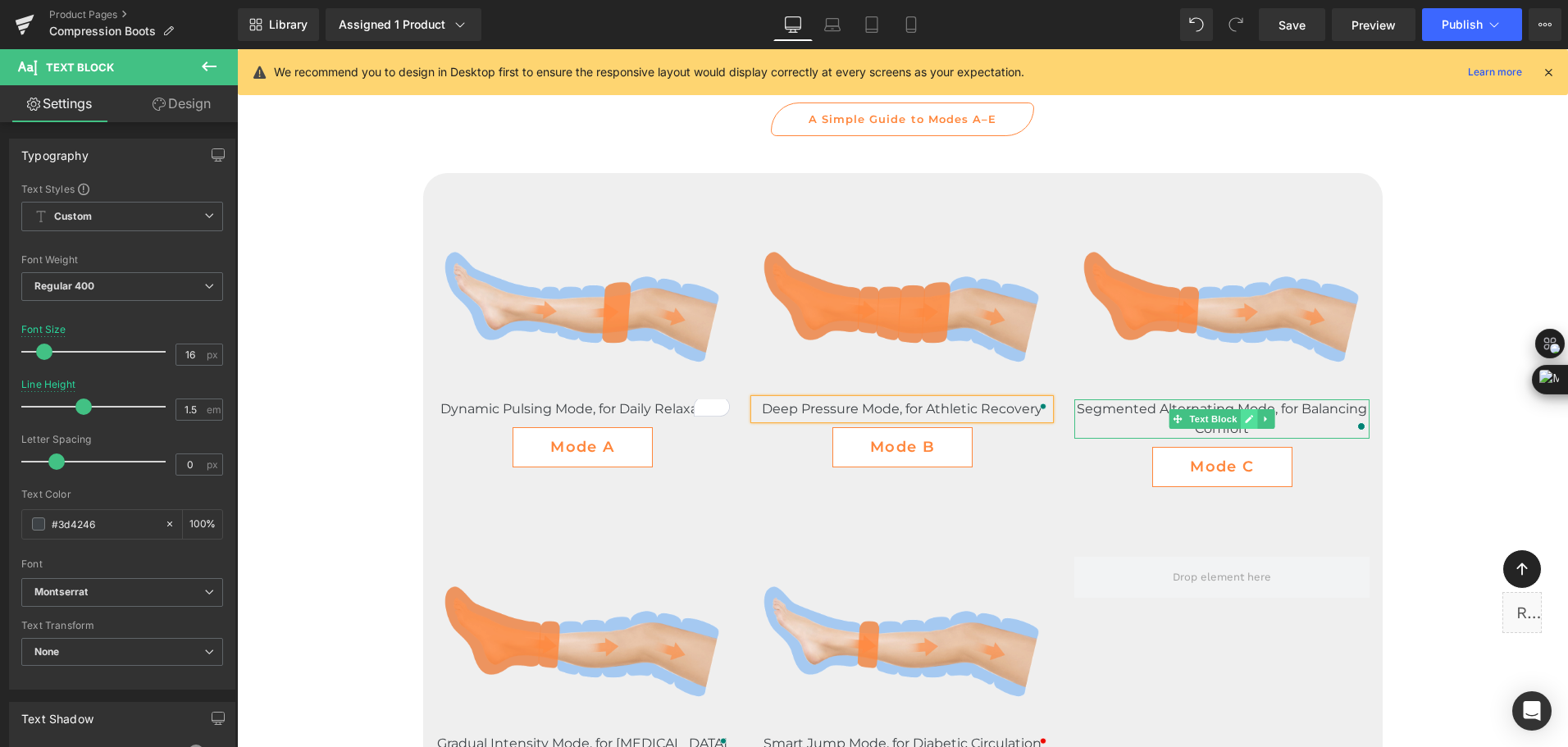
click at [1250, 420] on link at bounding box center [1249, 419] width 17 height 19
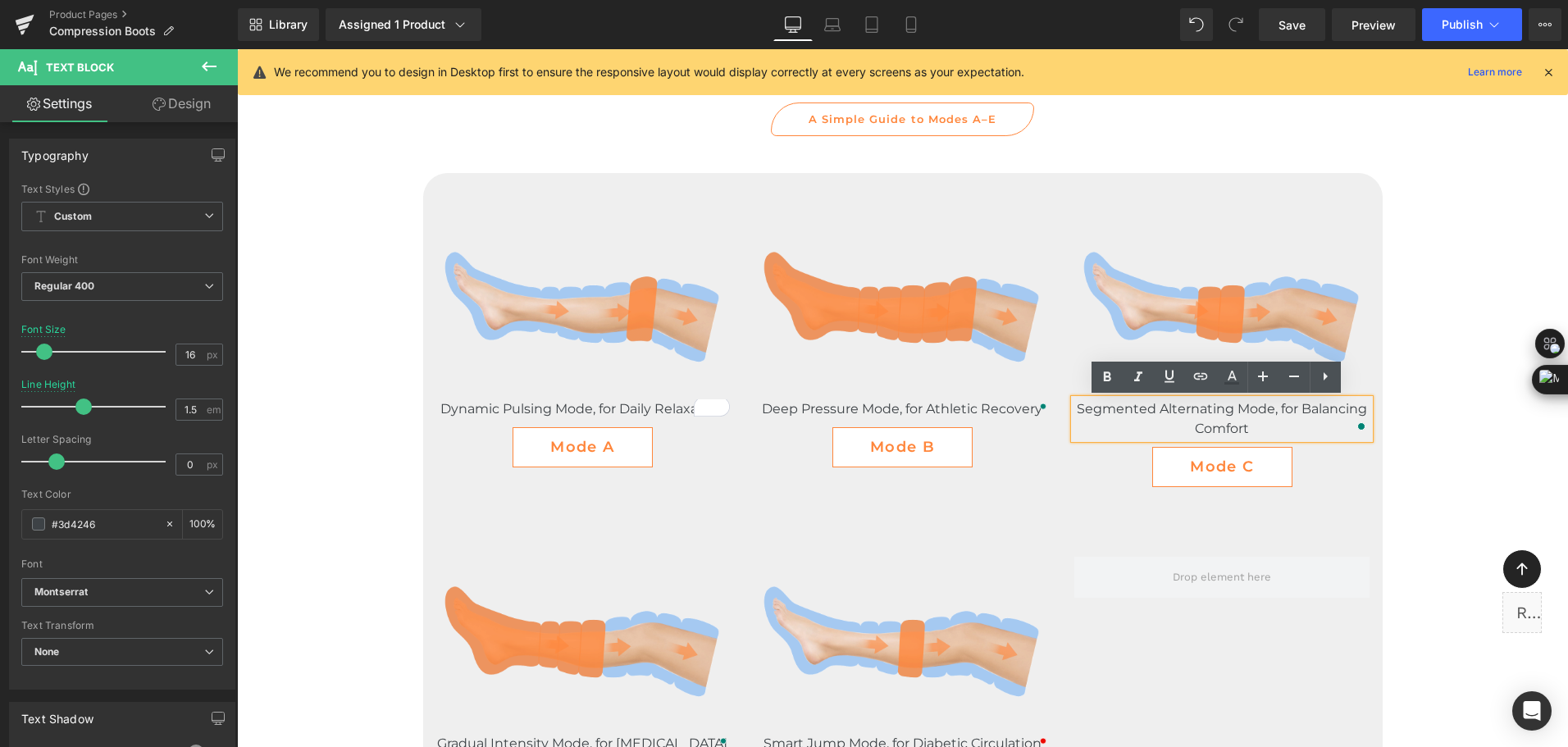
click at [1250, 420] on p "Segmented Alternating Mode, for Balancing Comfort" at bounding box center [1221, 418] width 295 height 39
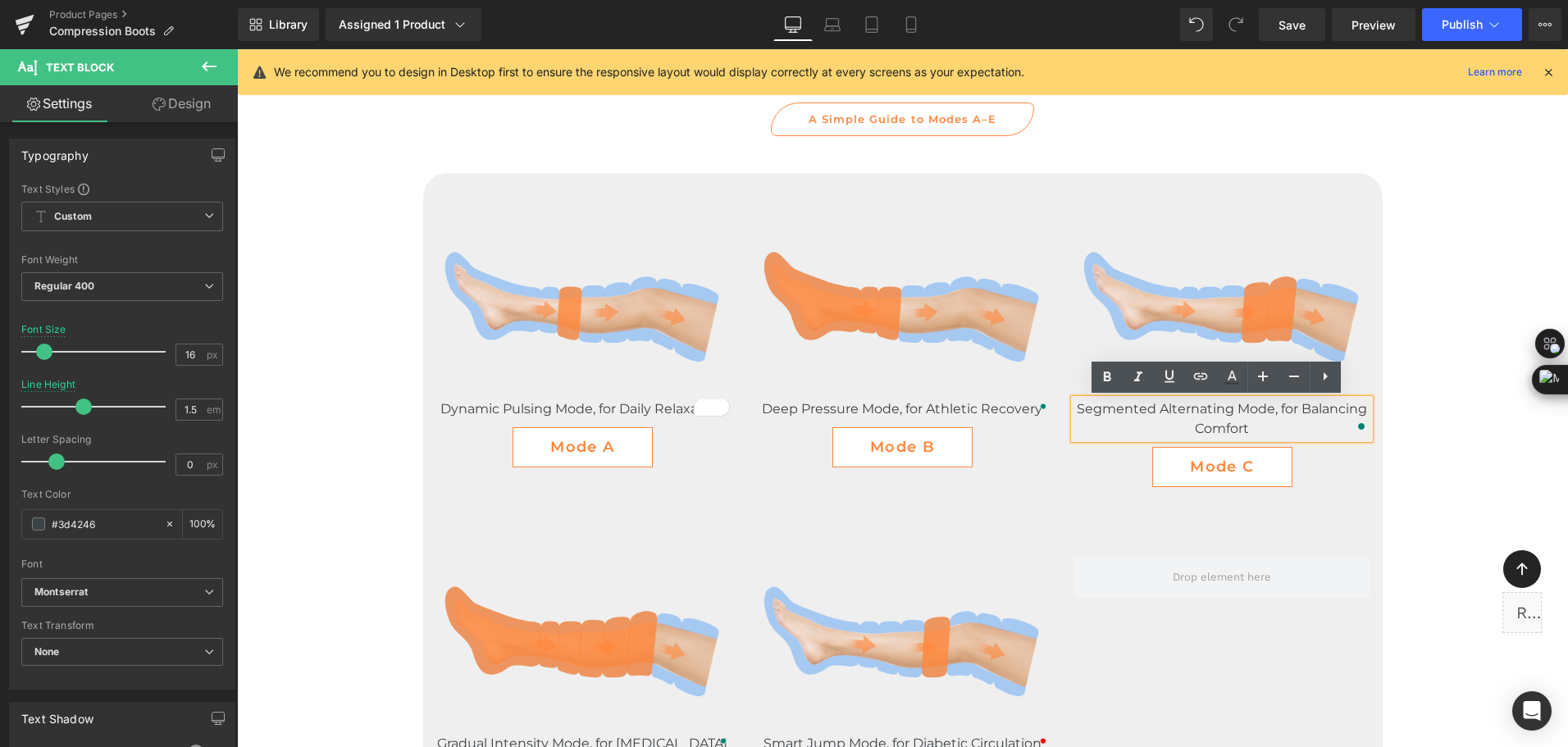
click at [1250, 420] on p "Segmented Alternating Mode, for Balancing Comfort" at bounding box center [1221, 418] width 295 height 39
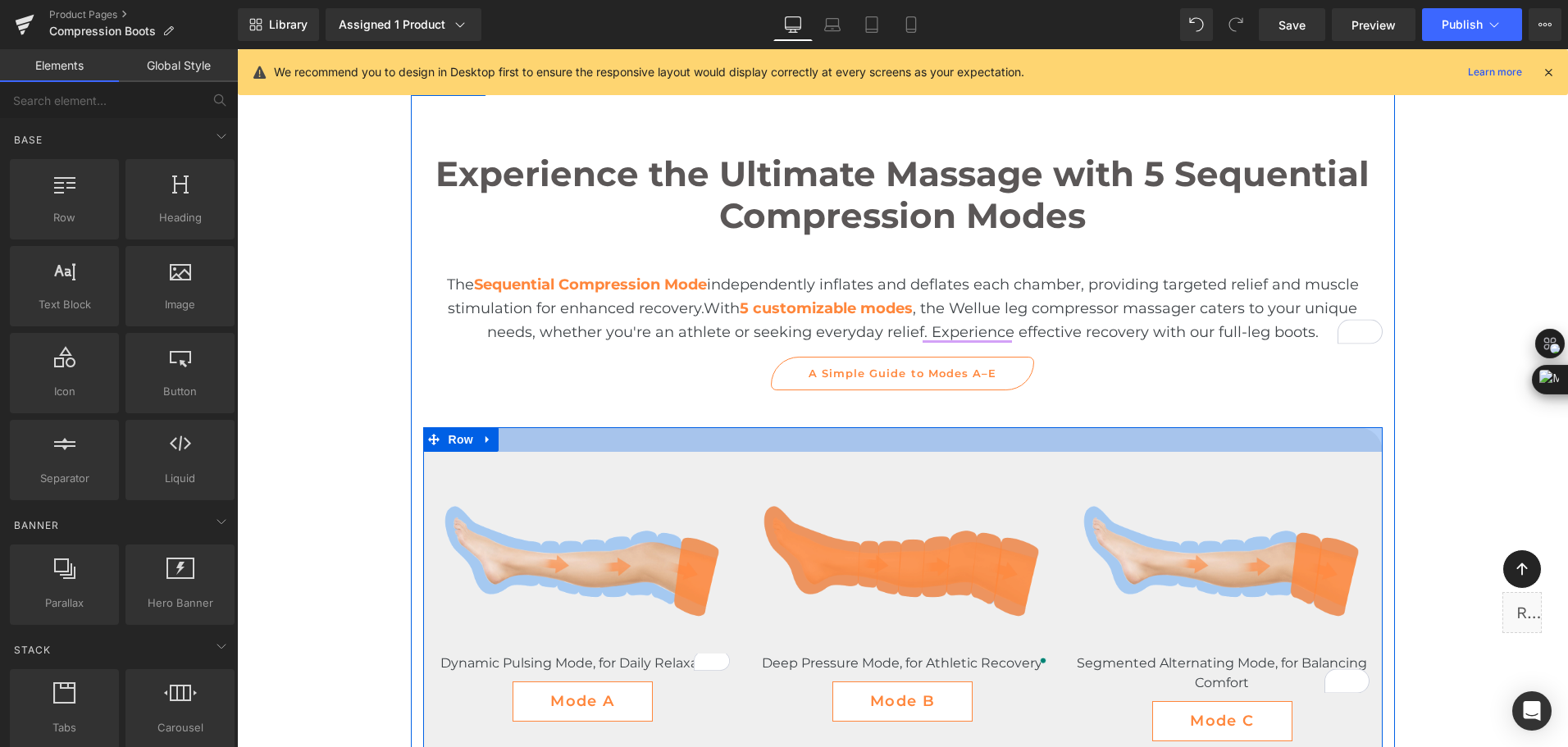
scroll to position [3512, 0]
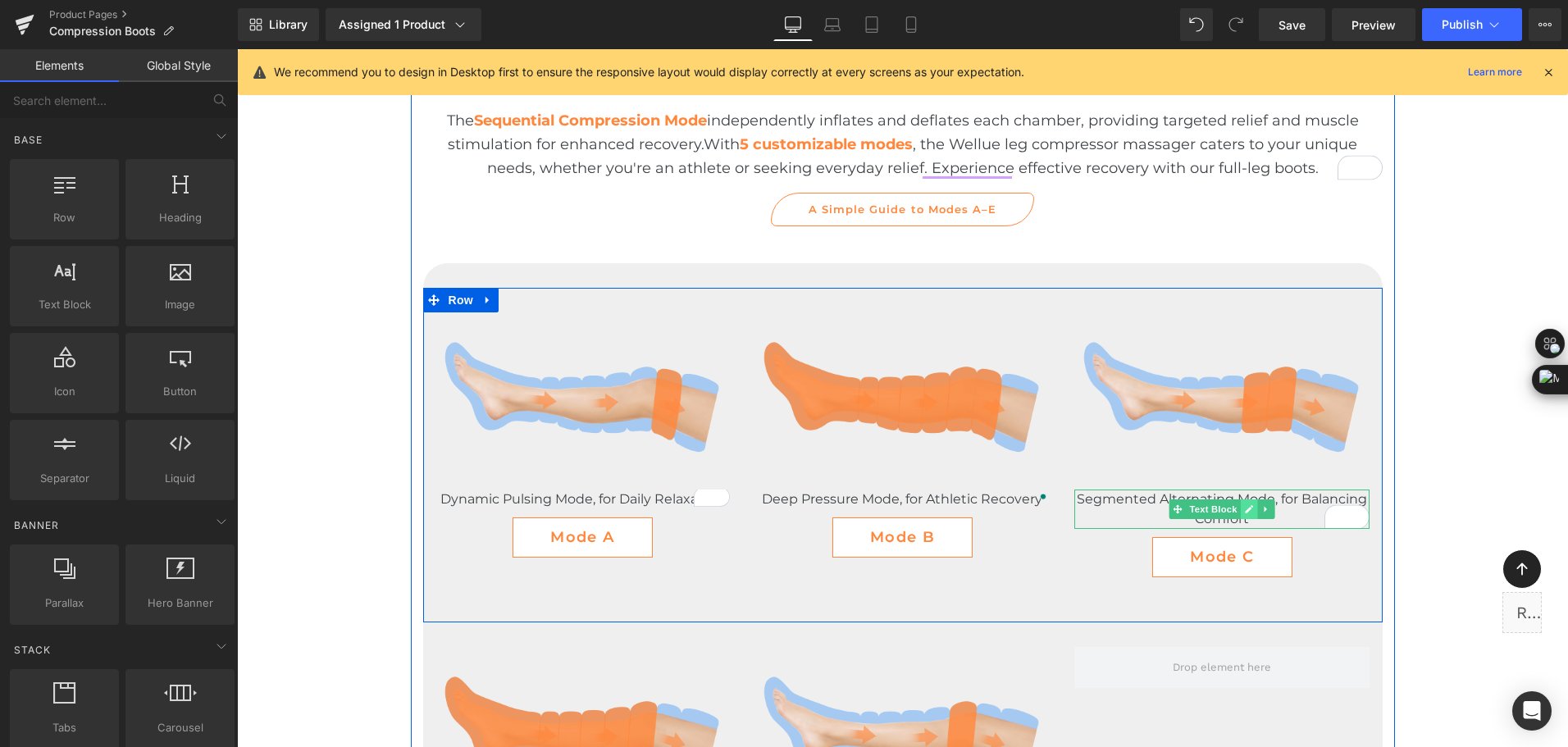
click at [1240, 510] on link at bounding box center [1249, 509] width 17 height 19
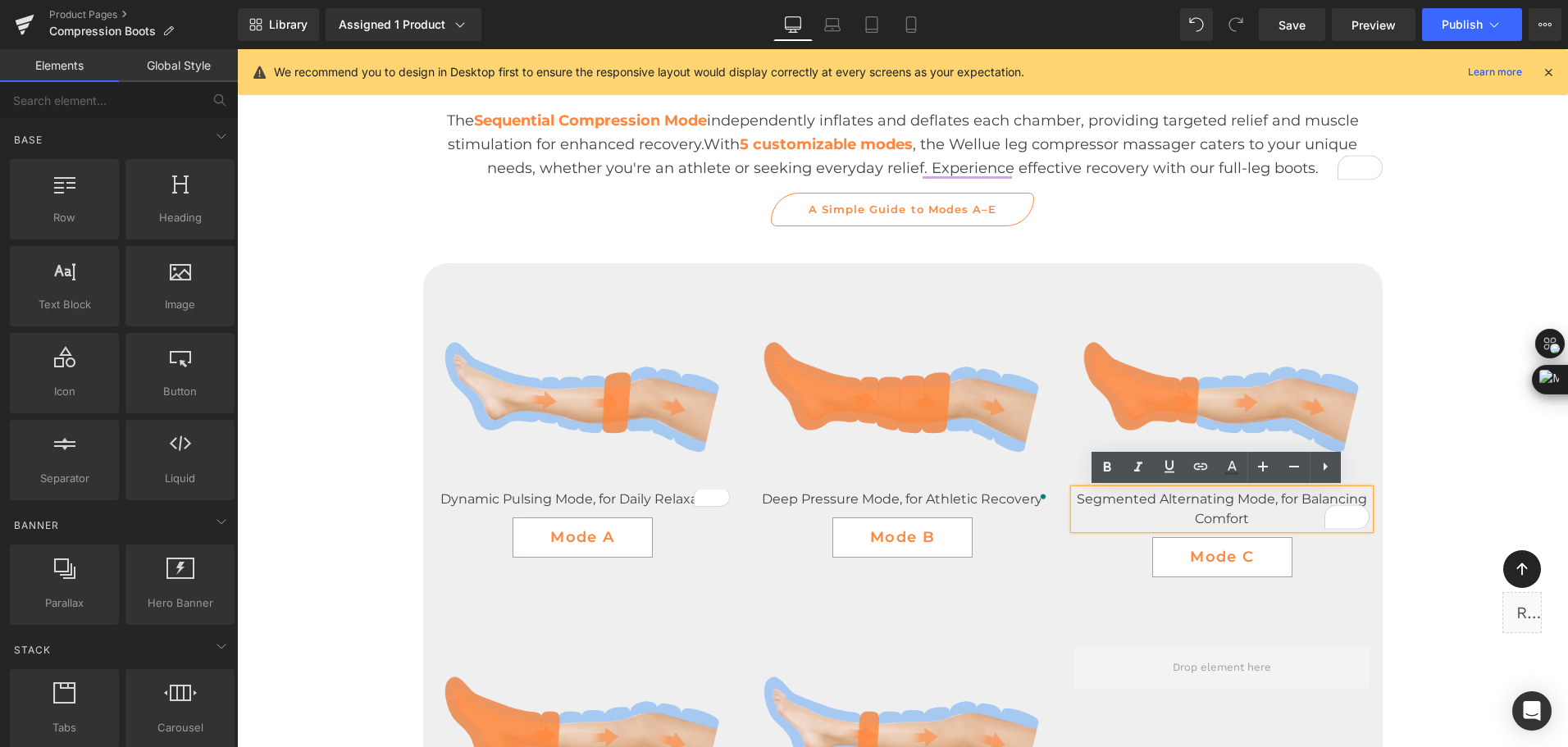
click at [1238, 510] on p "Segmented Alternating Mode, for Balancing Comfort" at bounding box center [1221, 509] width 295 height 39
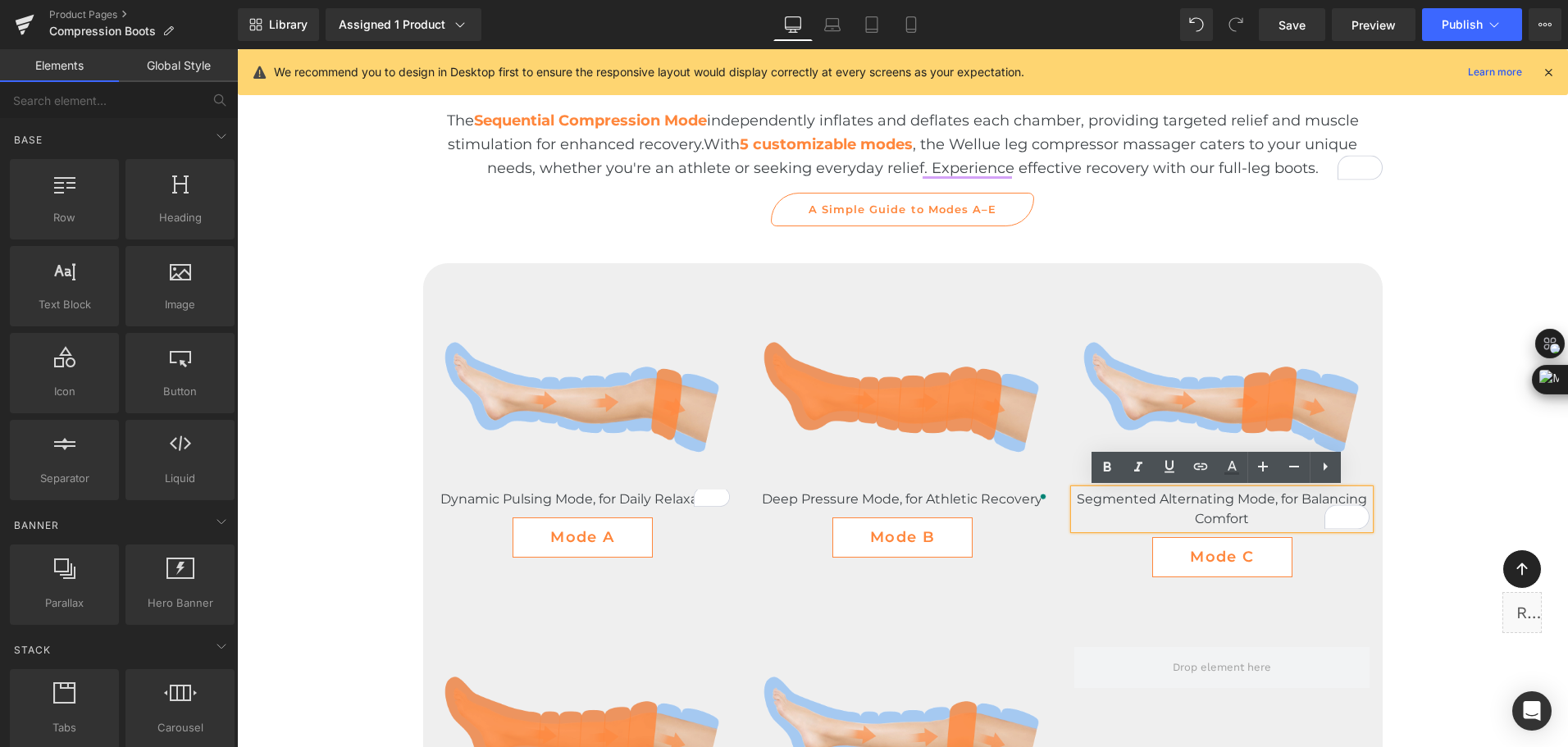
click at [1241, 505] on span "Segmented Alternating Mode, for Balancing Comfort" at bounding box center [1222, 509] width 290 height 36
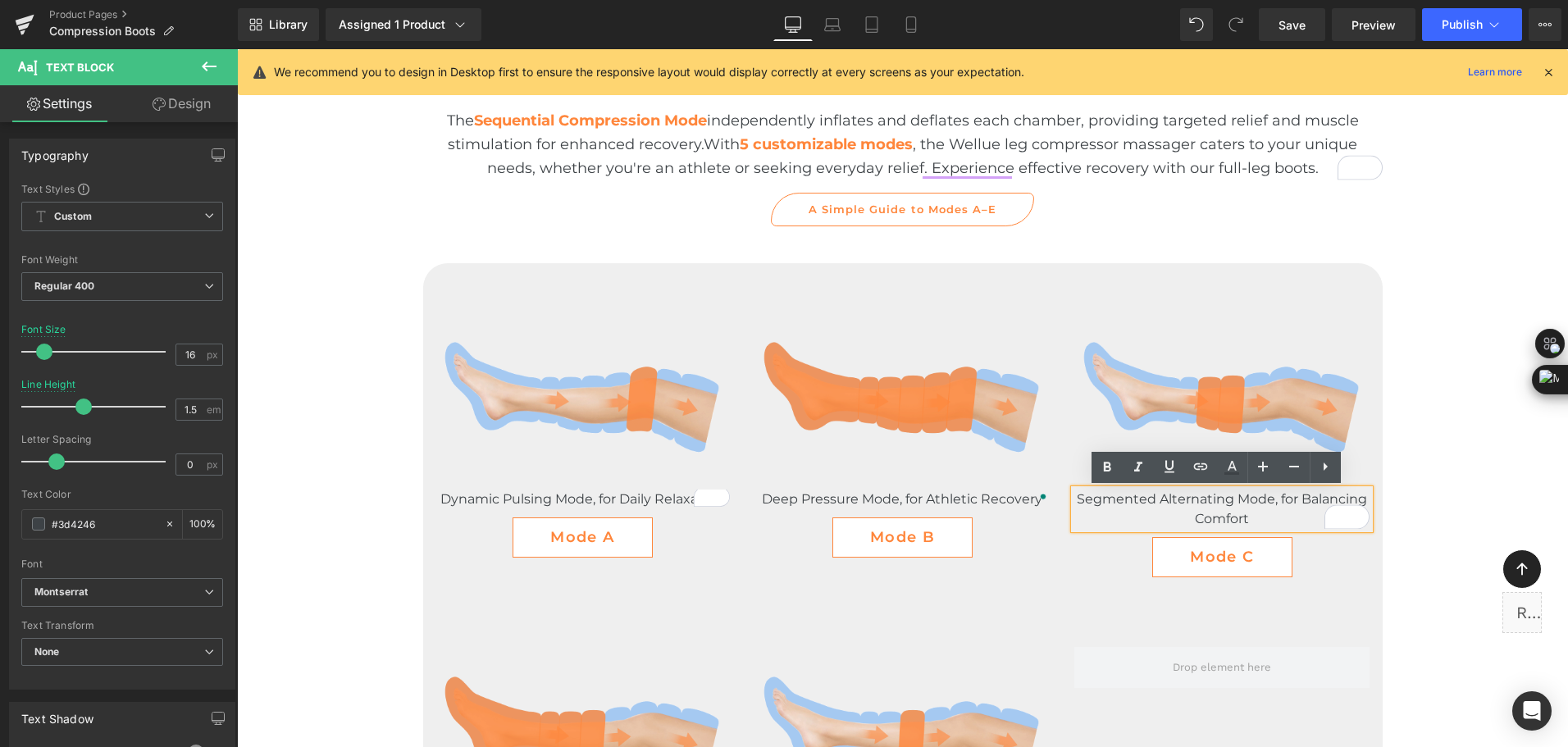
scroll to position [3676, 0]
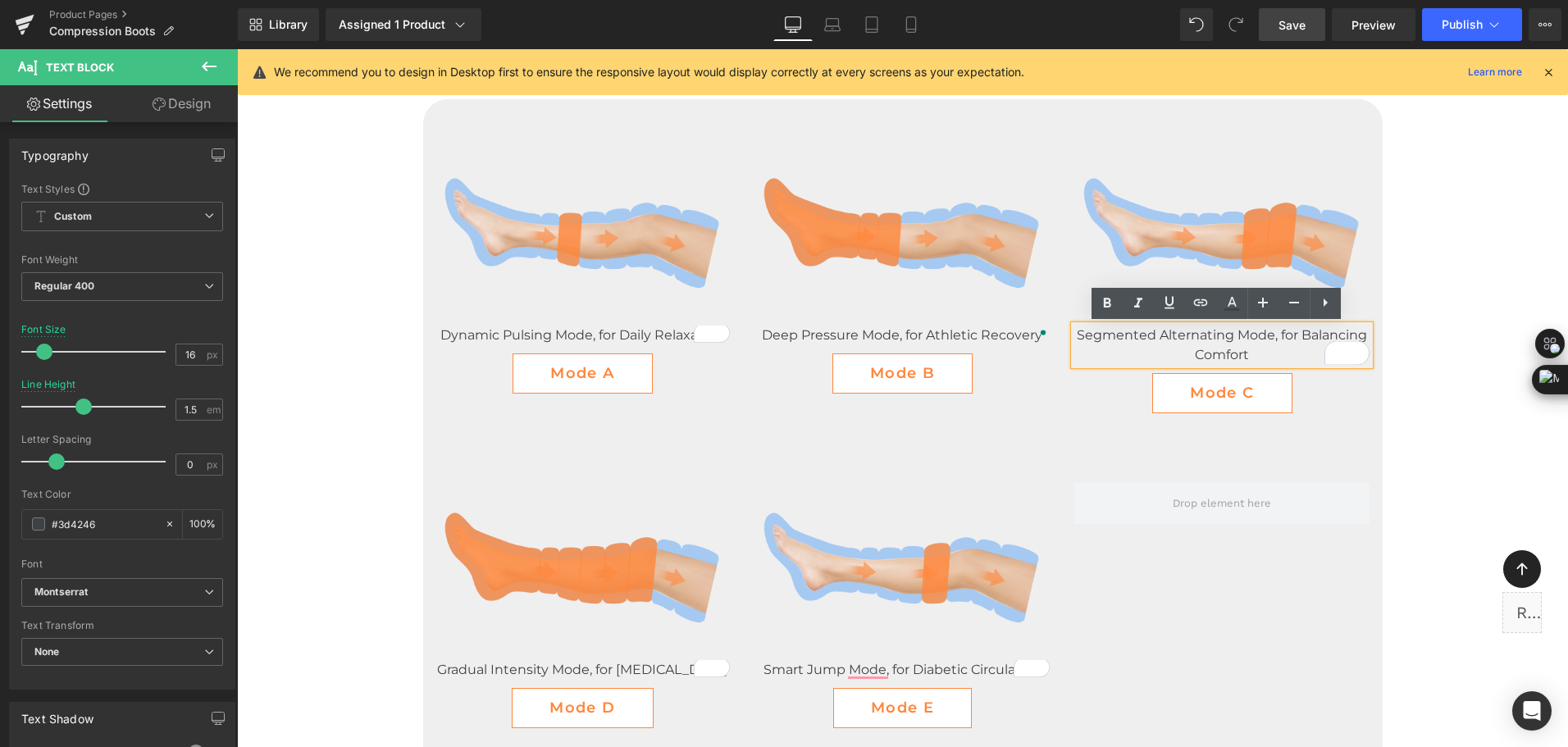
click at [1297, 26] on span "Save" at bounding box center [1292, 25] width 27 height 17
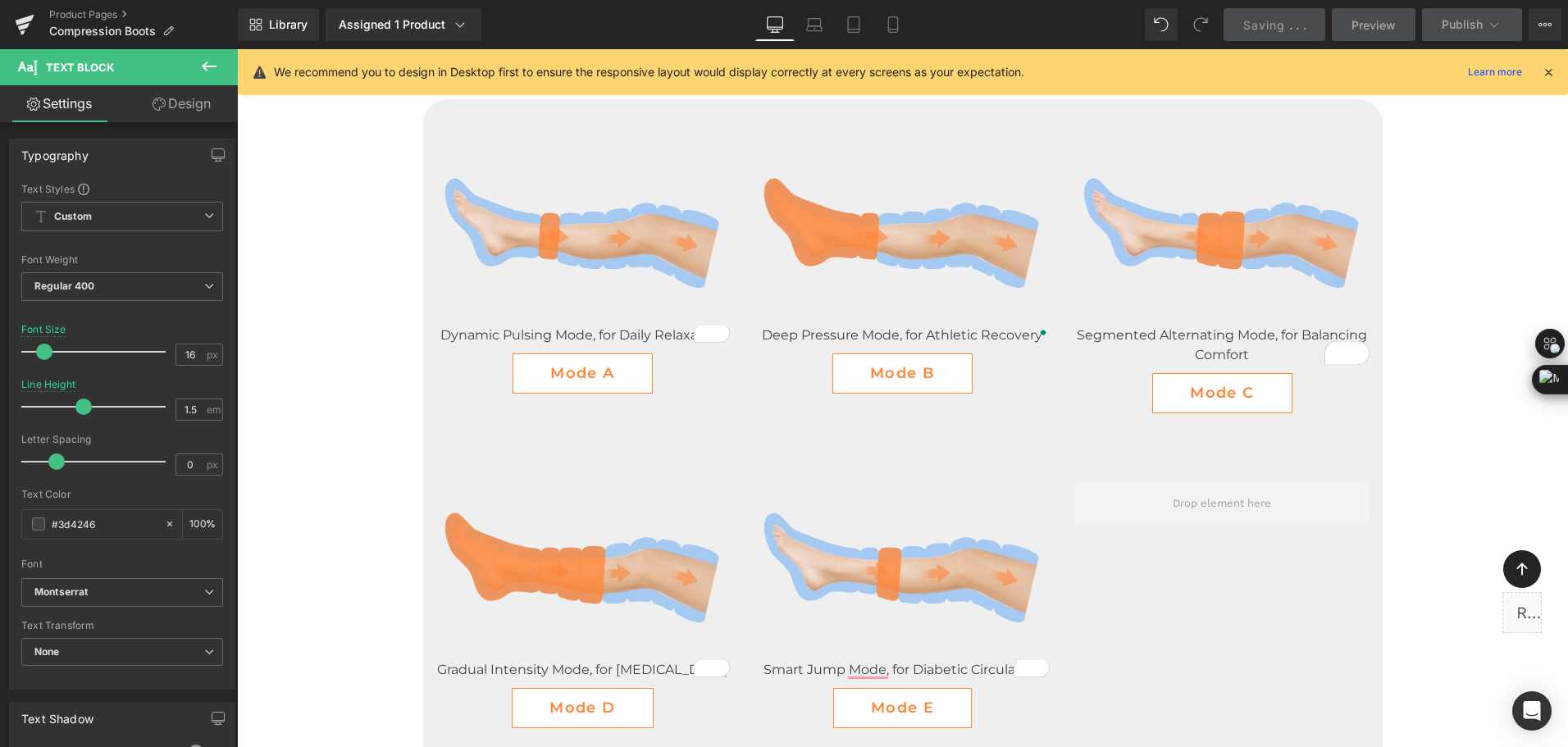
click at [1042, 660] on div "1" at bounding box center [1038, 666] width 23 height 29
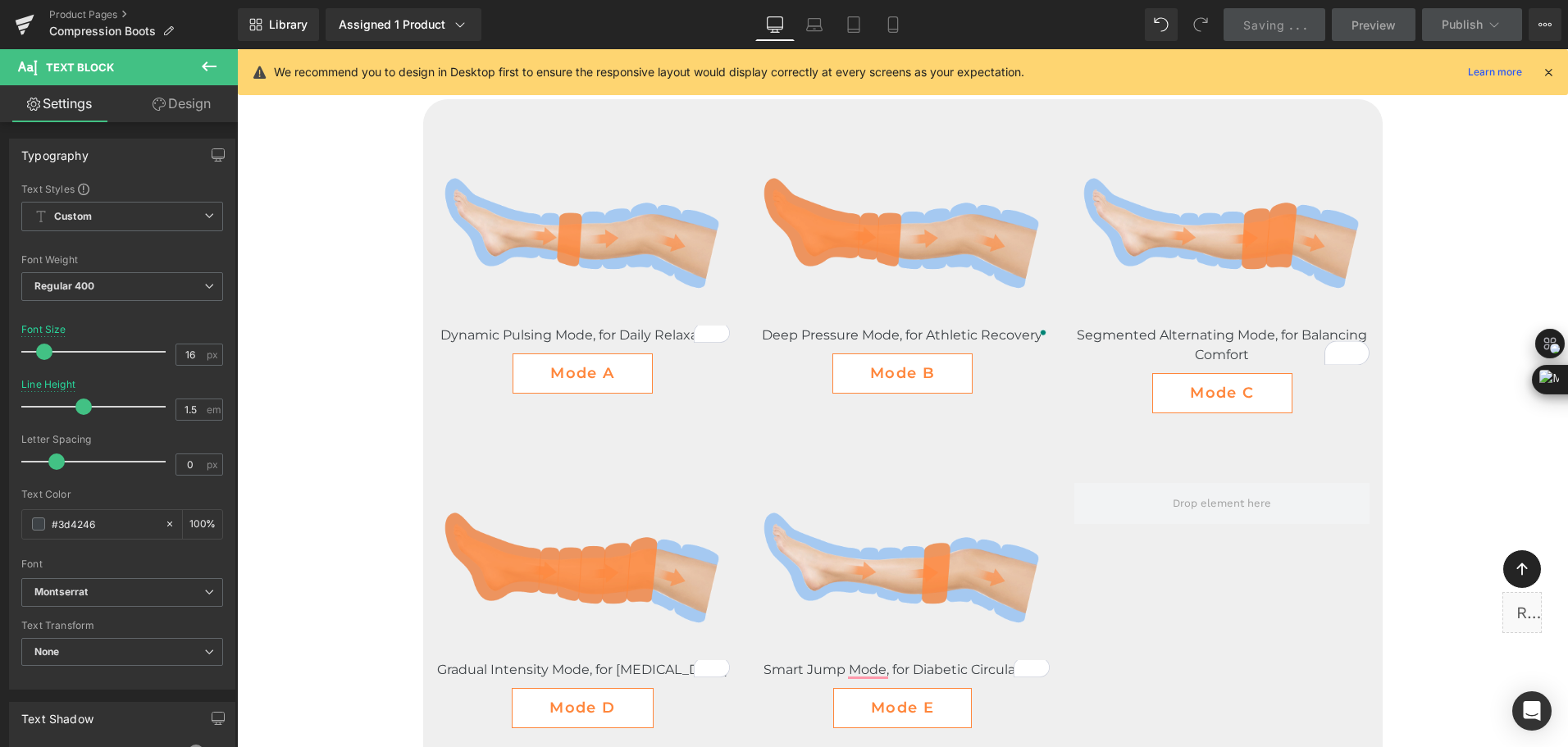
scroll to position [3841, 0]
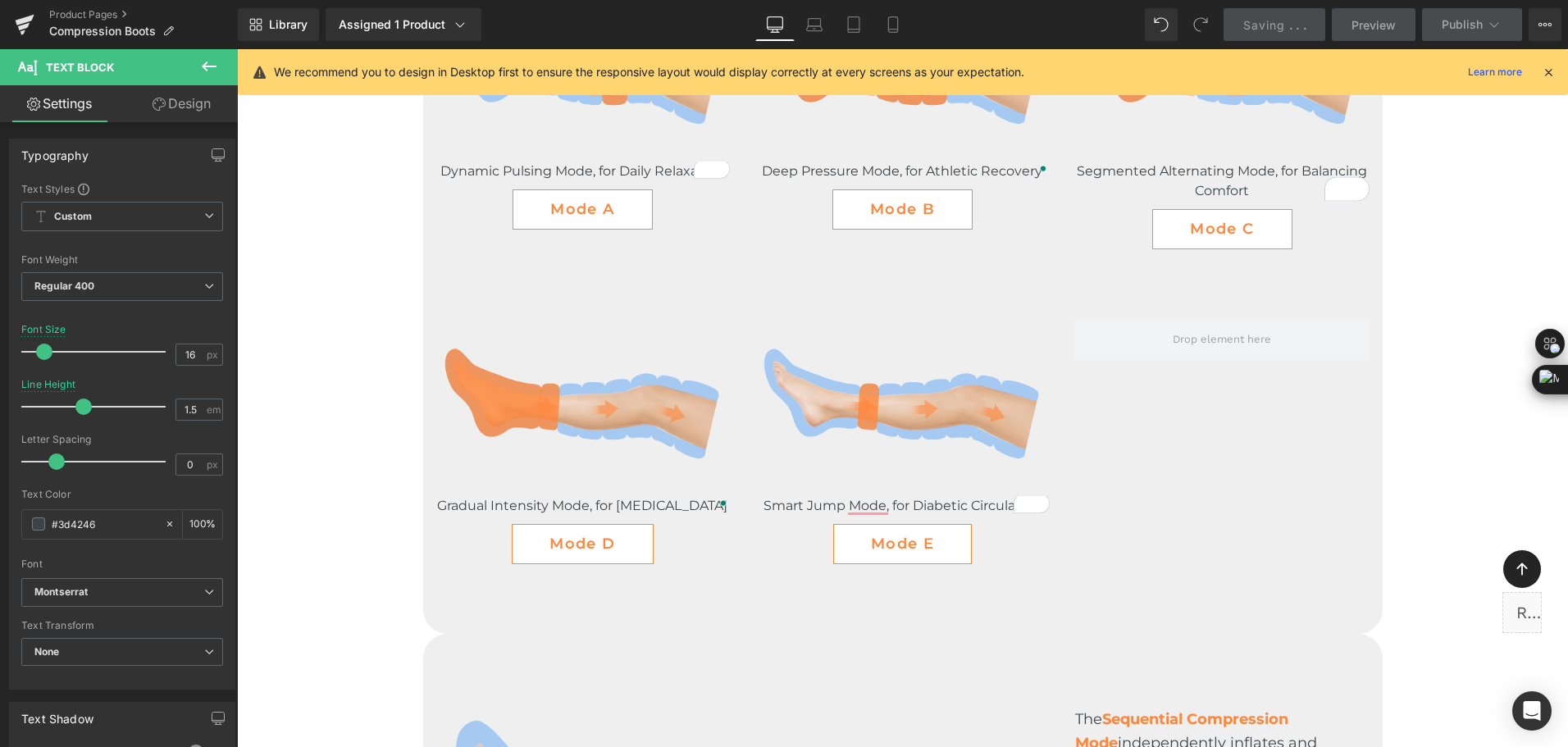
click at [1251, 26] on span "Saving" at bounding box center [1263, 25] width 41 height 13
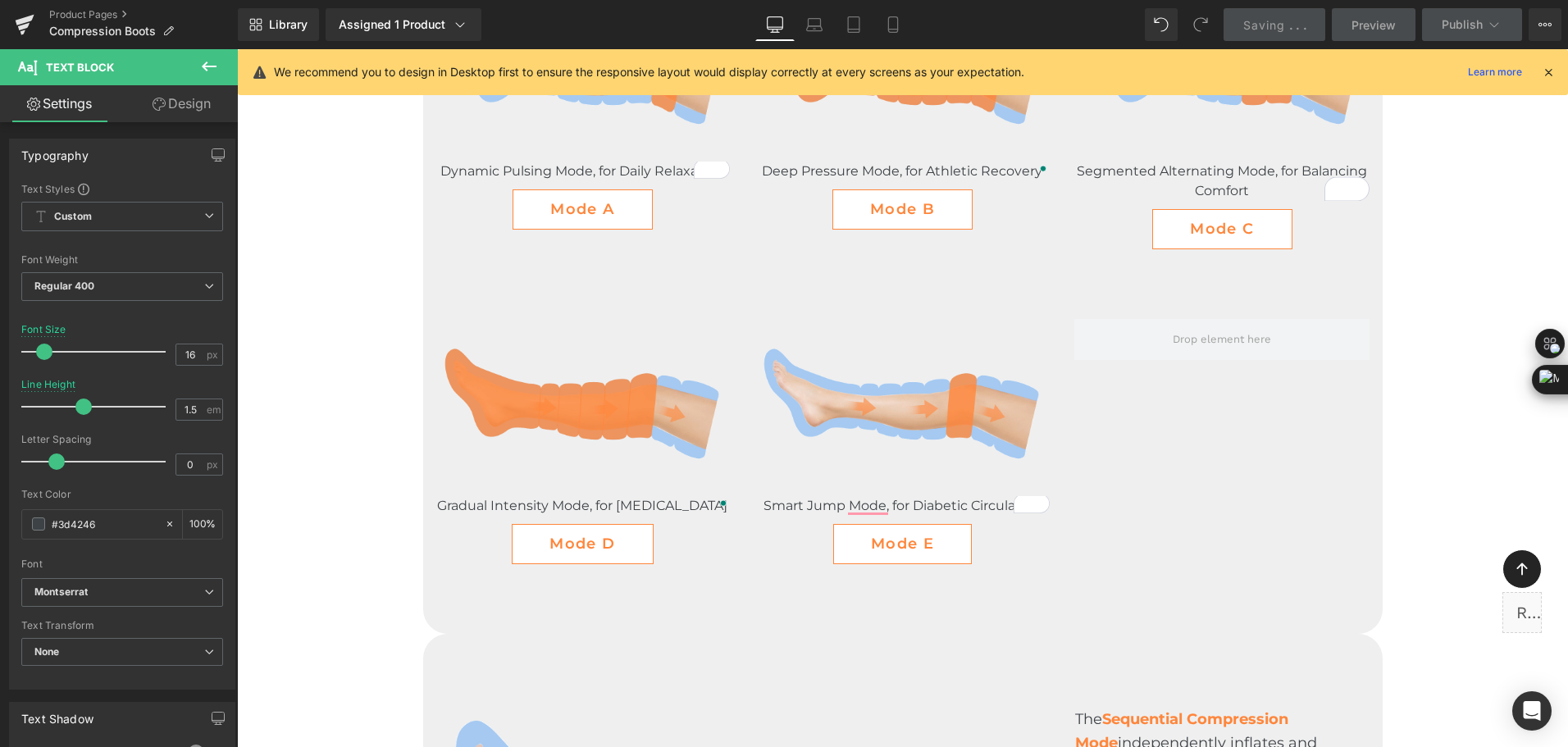
click at [1251, 26] on span "Saving" at bounding box center [1263, 25] width 41 height 13
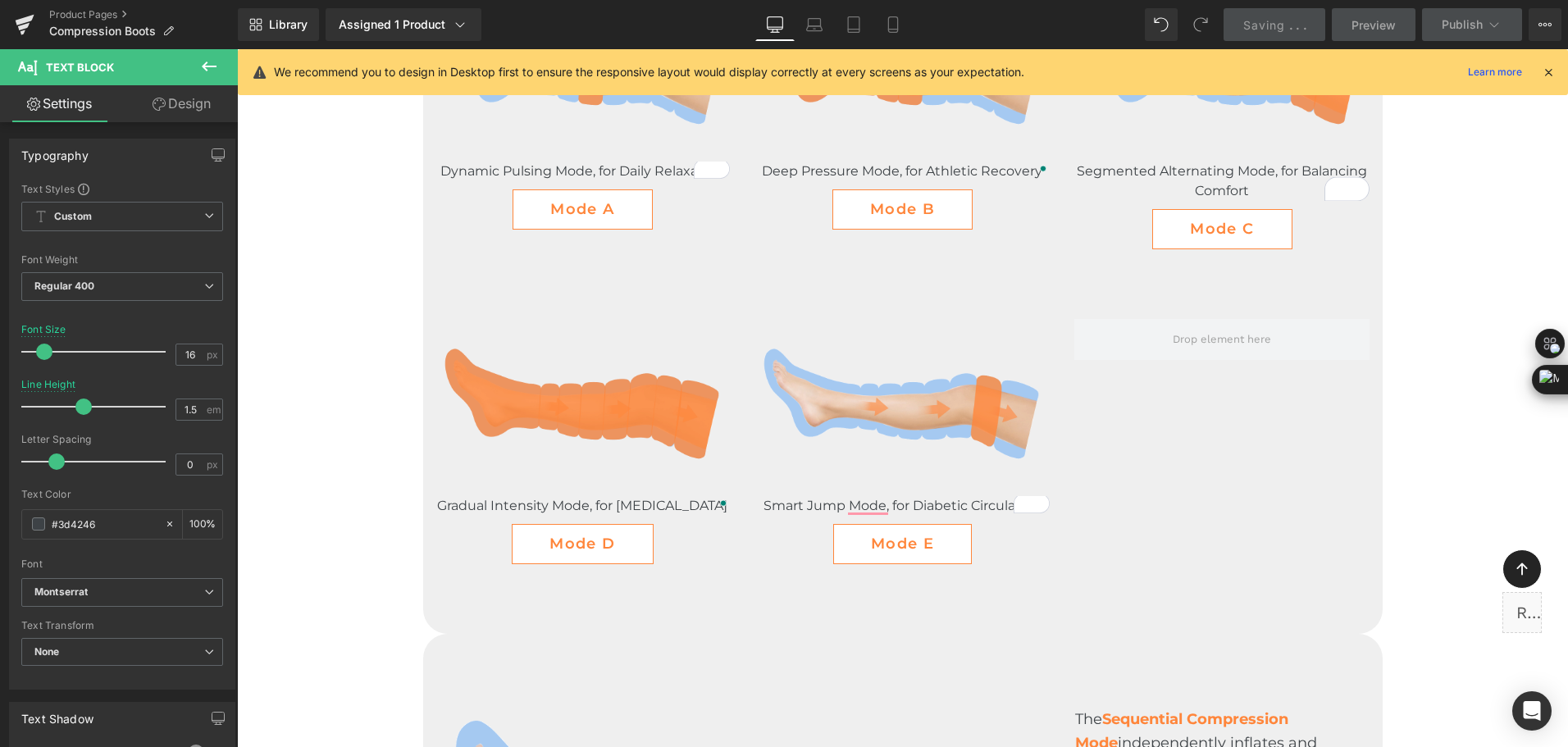
click at [1251, 26] on span "Saving" at bounding box center [1263, 25] width 41 height 13
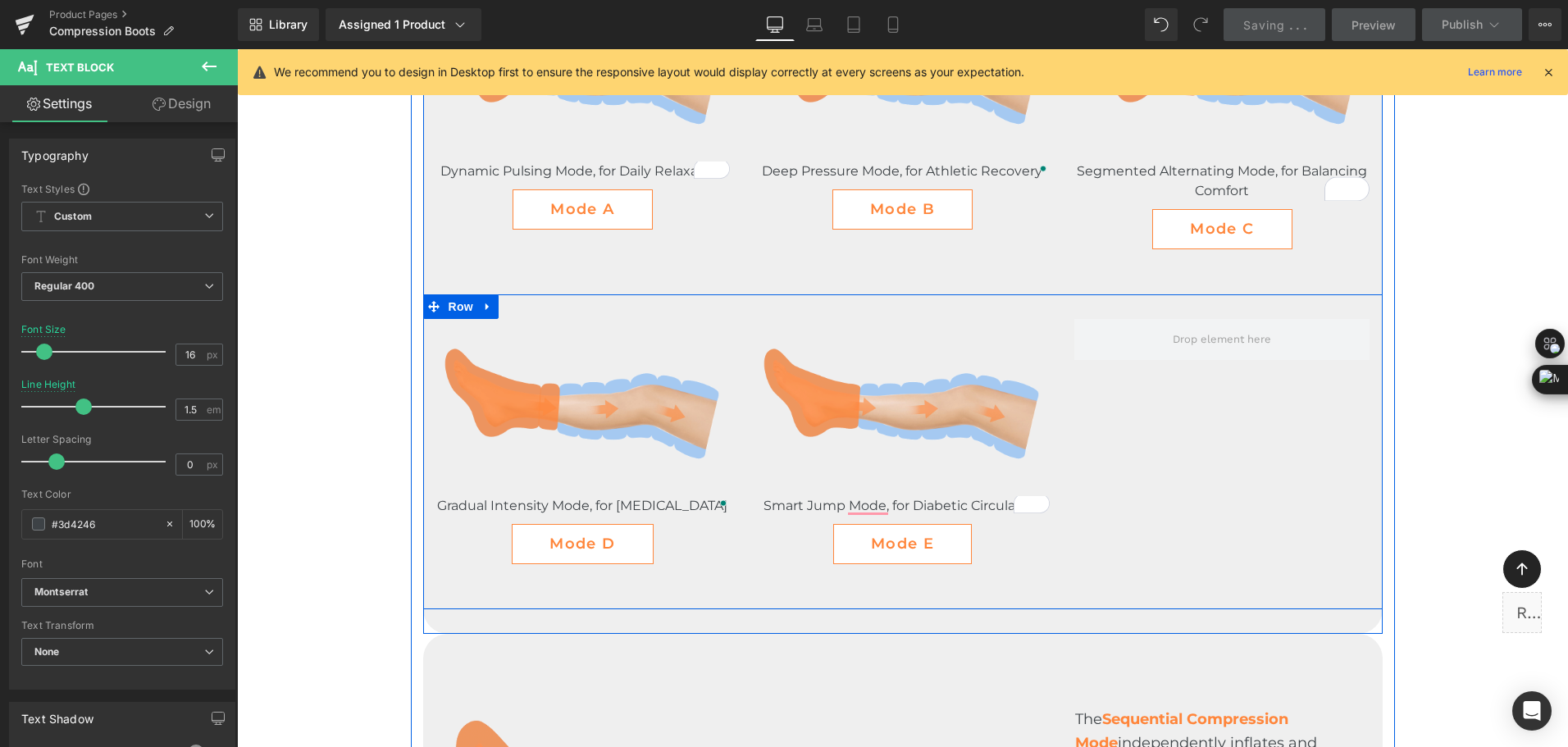
click at [1223, 568] on div "Image Gradual Intensity Mode, for Chronic Pain Text Block Mode D Button Image S…" at bounding box center [903, 451] width 959 height 314
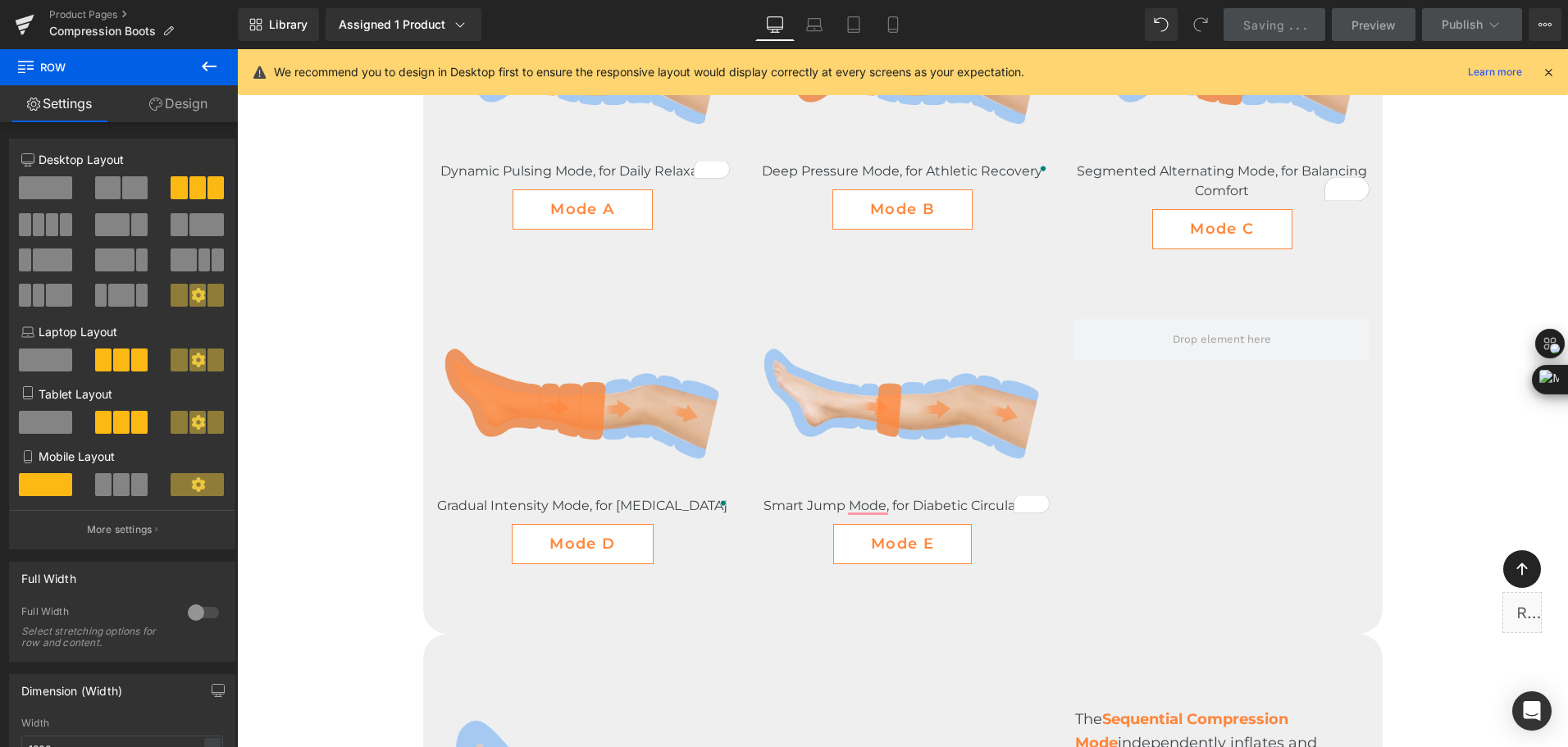
click at [1267, 16] on div "Saving . . ." at bounding box center [1275, 25] width 63 height 17
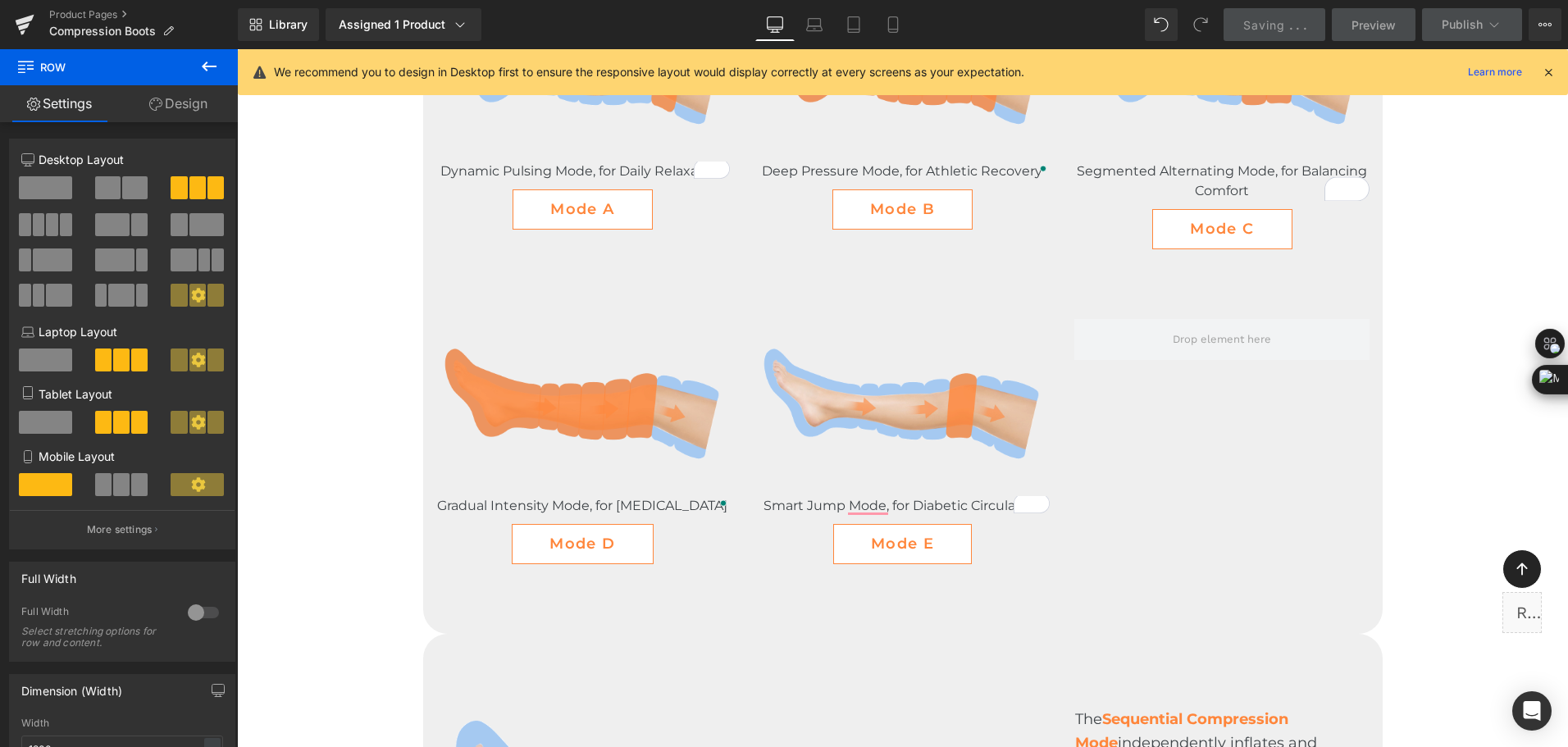
click at [1267, 16] on div "Saving . . ." at bounding box center [1275, 25] width 63 height 17
click at [1268, 16] on div "Saving . . ." at bounding box center [1275, 25] width 63 height 17
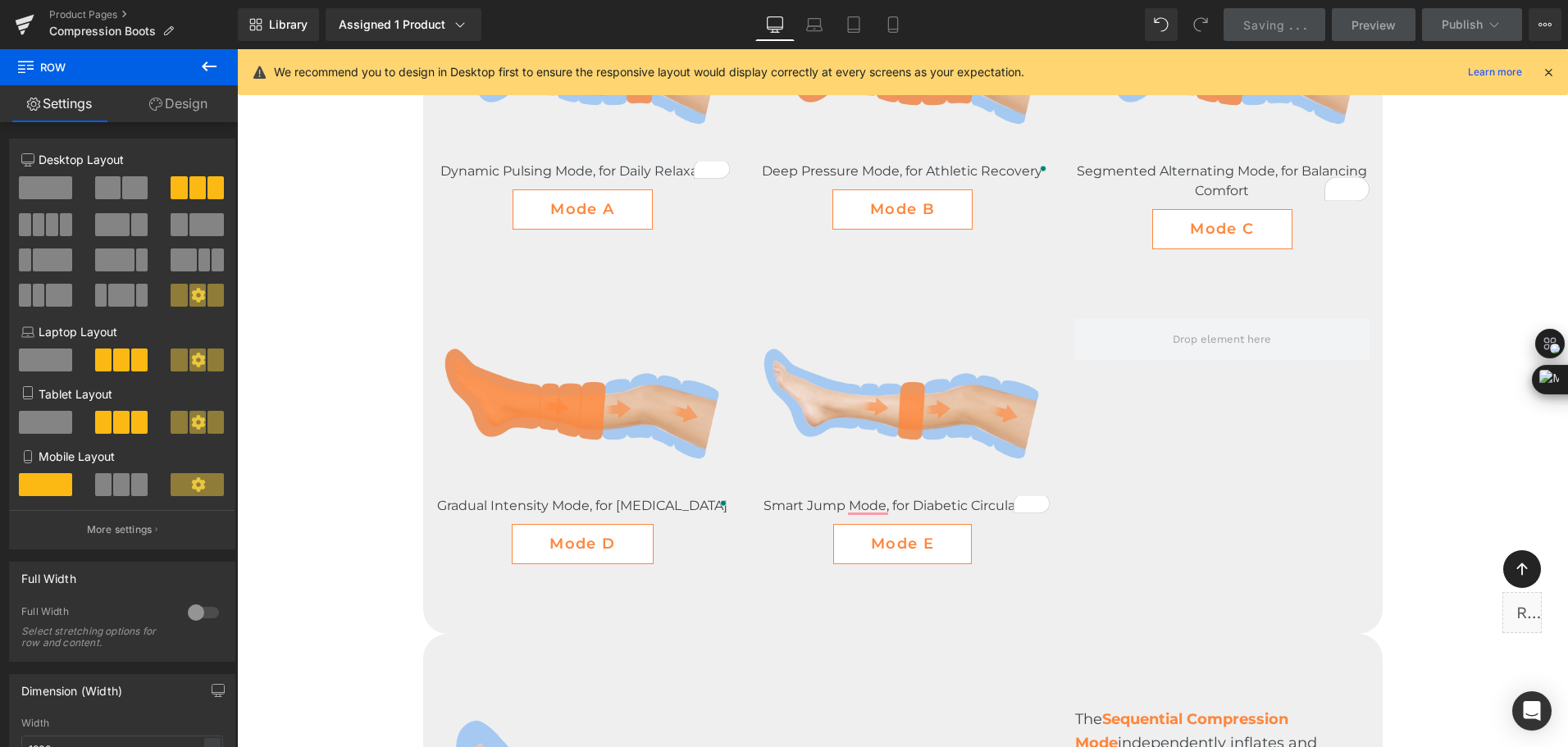
click at [1268, 16] on div "Saving . . ." at bounding box center [1275, 25] width 63 height 17
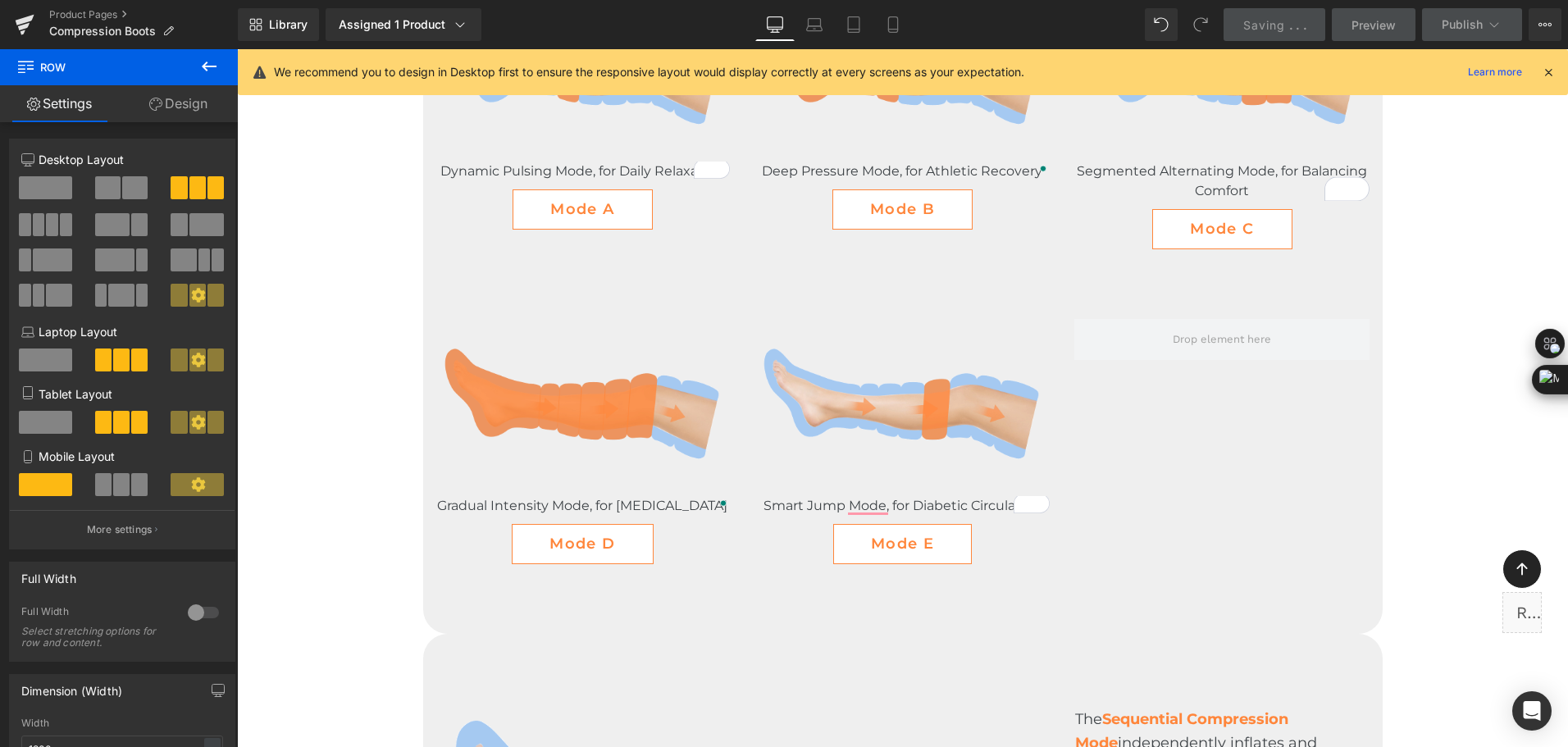
click at [1276, 16] on div "Saving . . ." at bounding box center [1275, 25] width 63 height 17
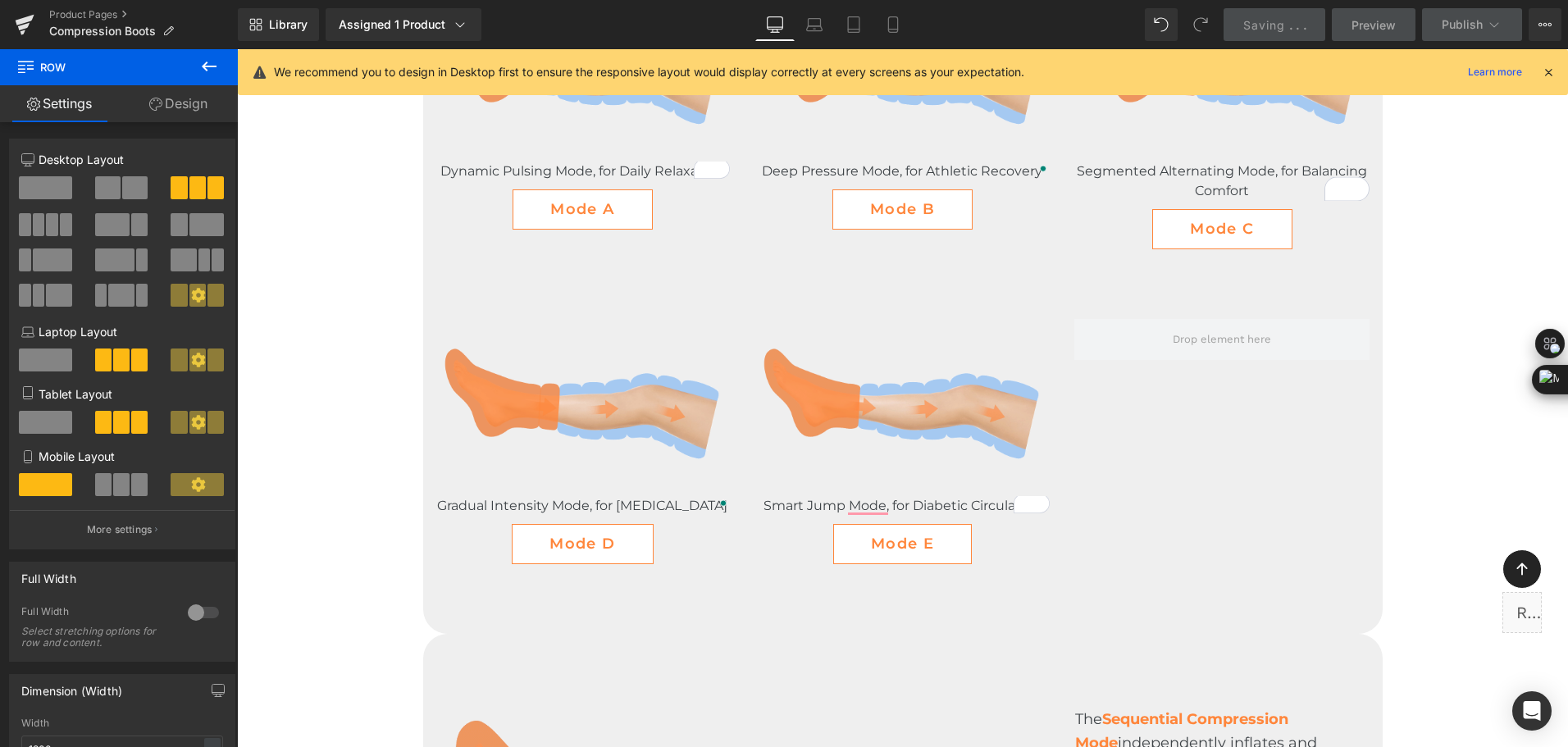
click at [1277, 16] on div "Saving . . ." at bounding box center [1275, 25] width 63 height 17
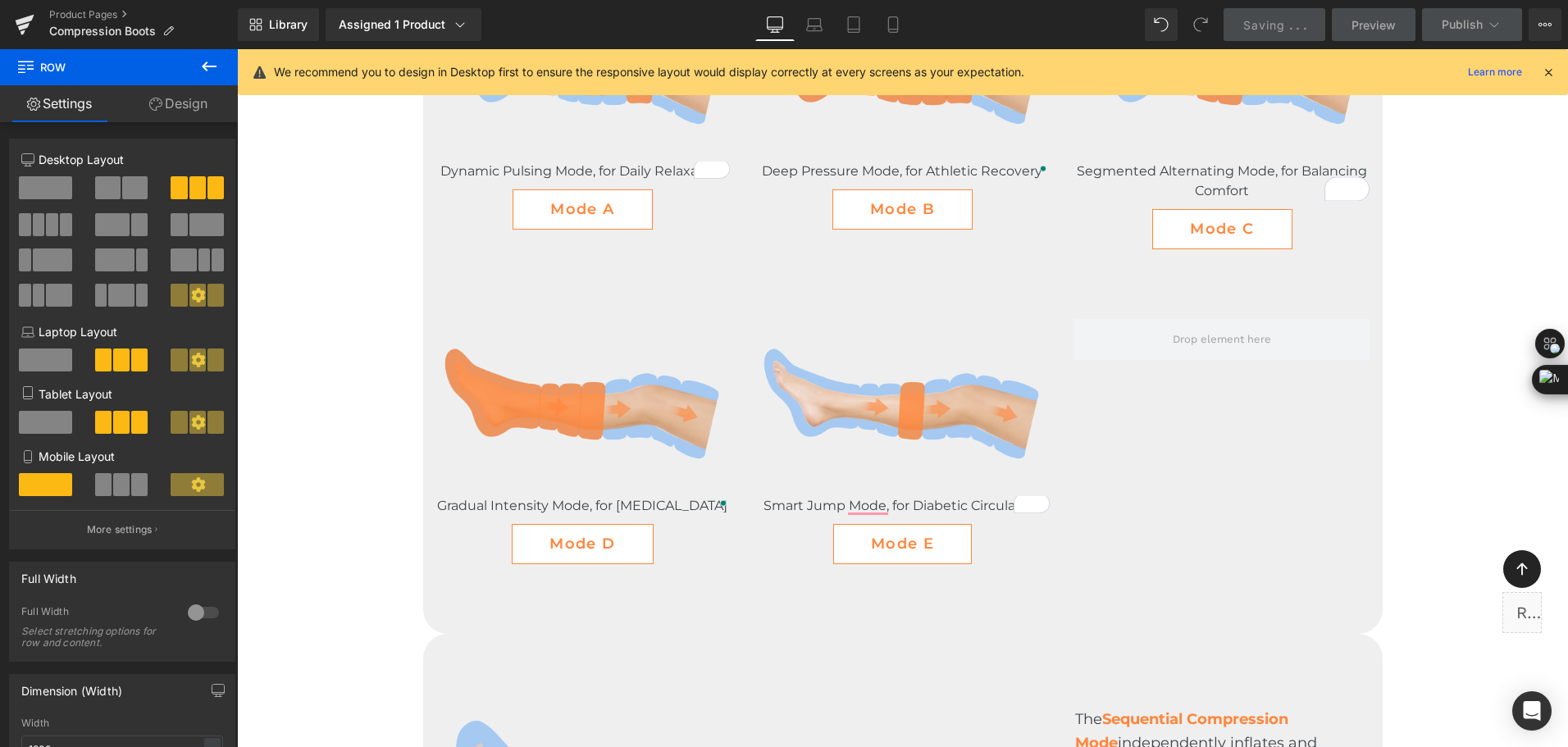
click at [1000, 19] on div "Library Assigned 1 Product Product Preview Compression Recovery Boots Manage as…" at bounding box center [902, 25] width 1330 height 33
